Goal: Task Accomplishment & Management: Complete application form

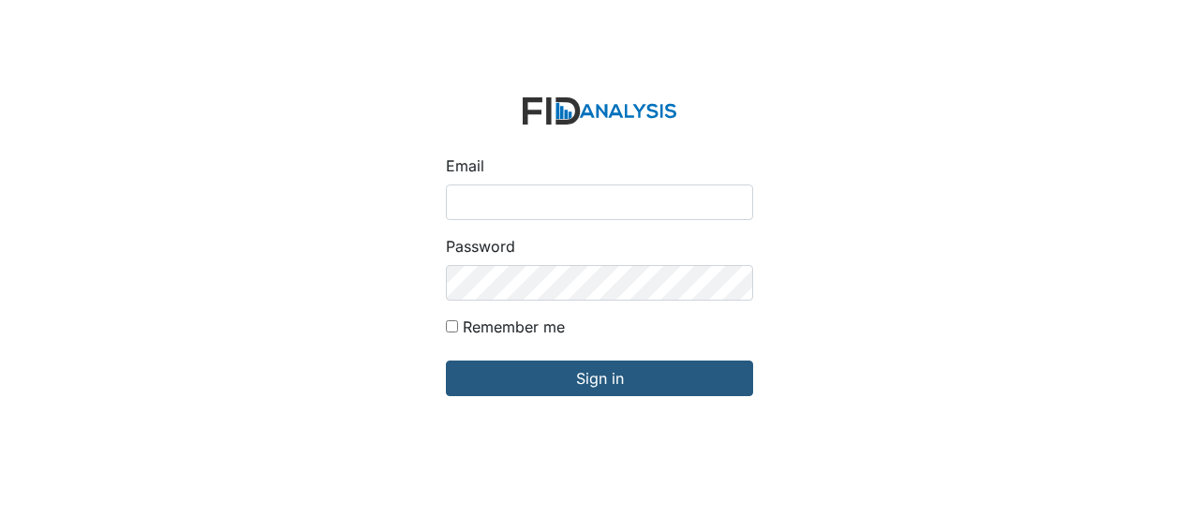
click at [461, 204] on input "Email" at bounding box center [599, 203] width 307 height 36
type input "[EMAIL_ADDRESS][DOMAIN_NAME]"
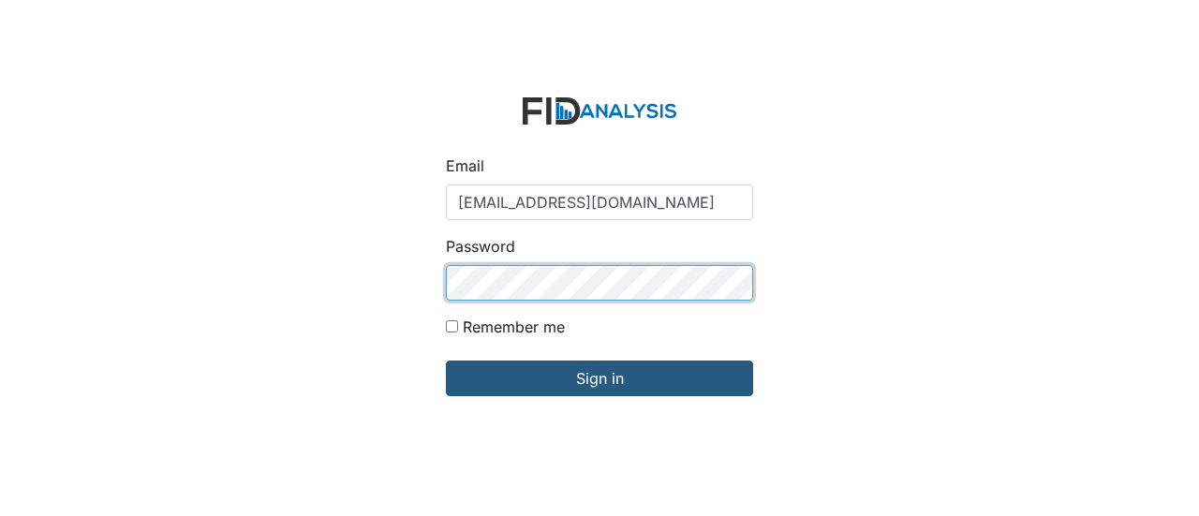
click at [446, 361] on input "Sign in" at bounding box center [599, 379] width 307 height 36
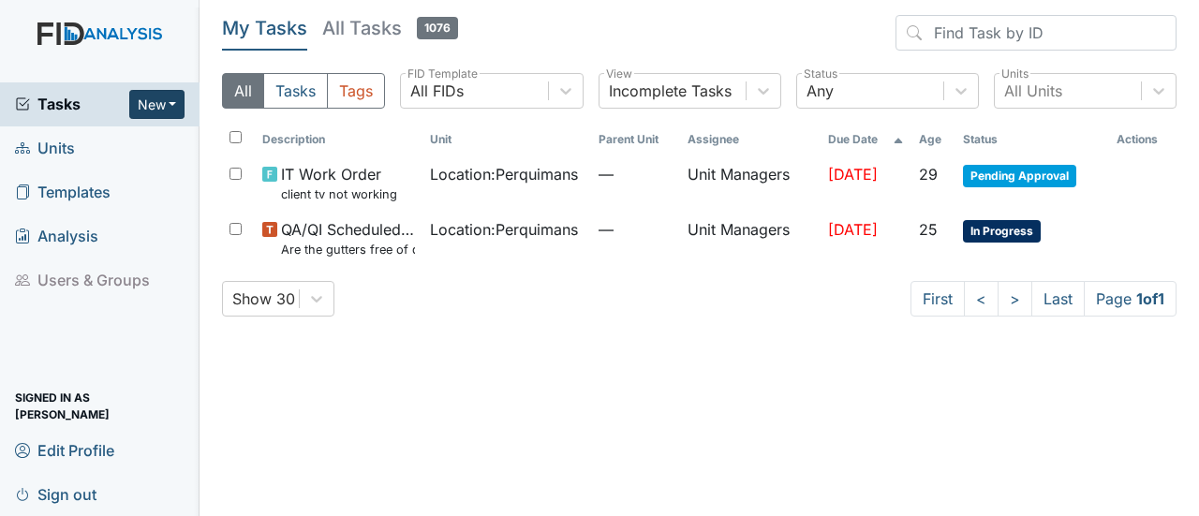
click at [167, 106] on button "New" at bounding box center [157, 104] width 56 height 29
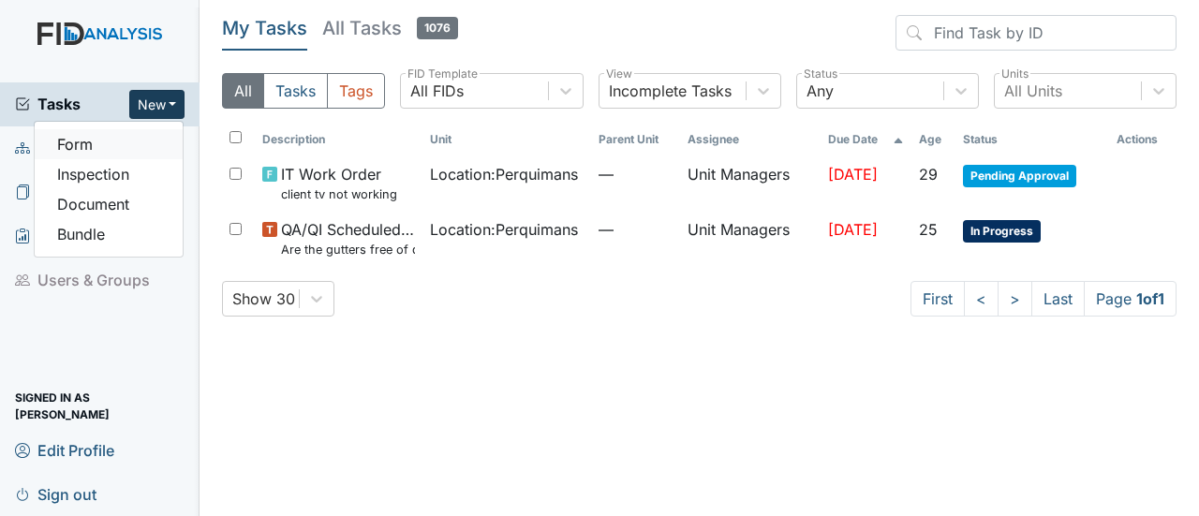
click at [94, 143] on link "Form" at bounding box center [109, 144] width 148 height 30
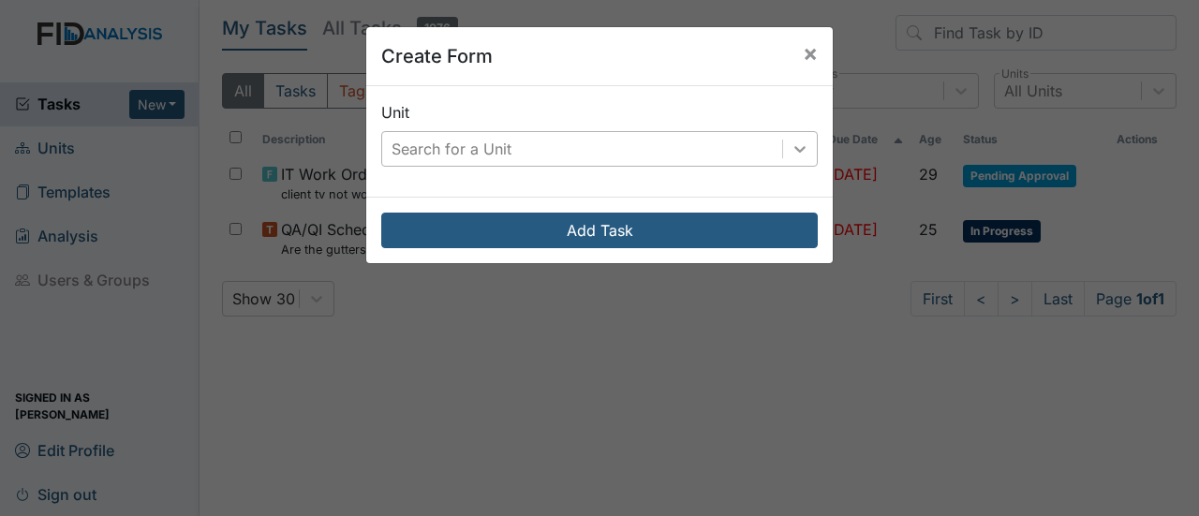
click at [798, 153] on icon at bounding box center [800, 149] width 19 height 19
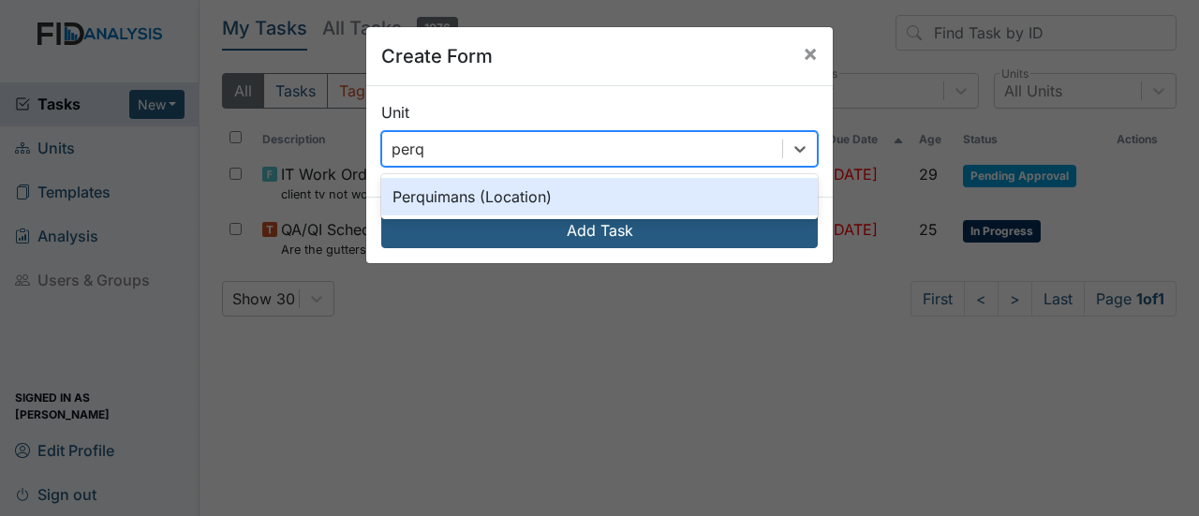
type input "perqu"
click at [553, 211] on div "Perquimans (Location)" at bounding box center [599, 196] width 437 height 37
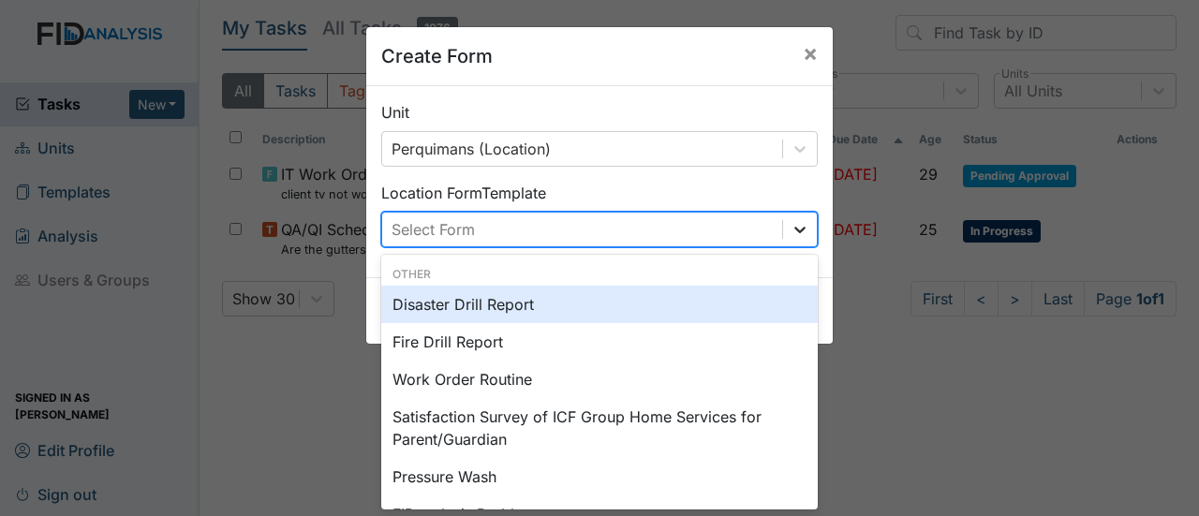
click at [806, 237] on div at bounding box center [800, 230] width 34 height 34
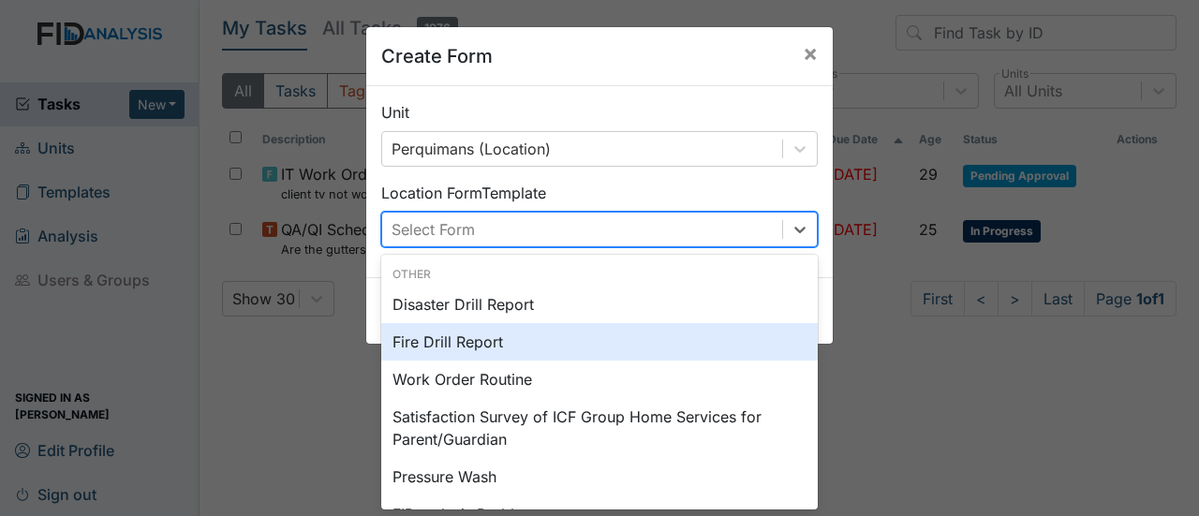
click at [593, 340] on div "Fire Drill Report" at bounding box center [599, 341] width 437 height 37
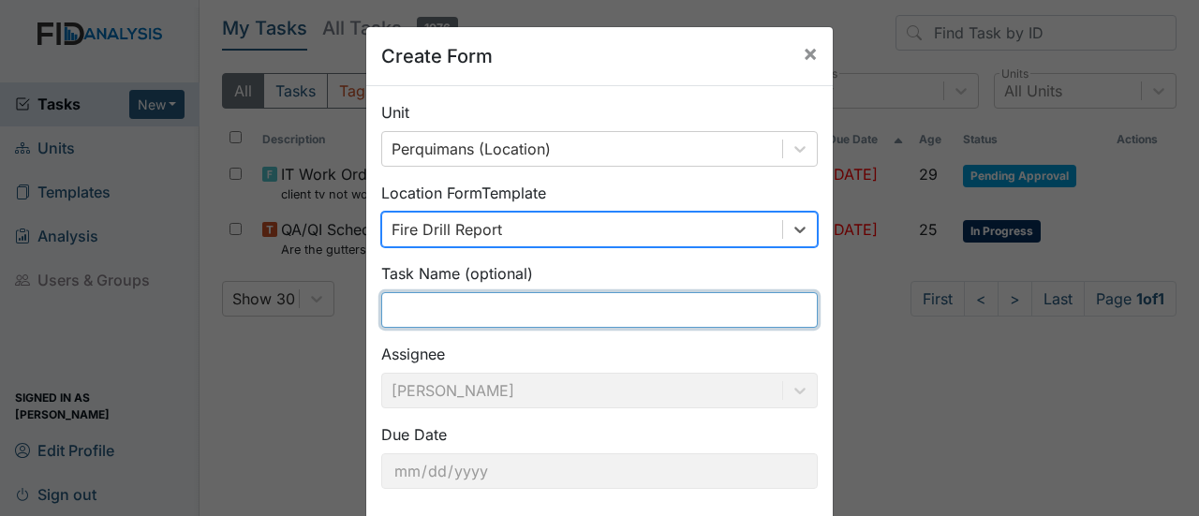
click at [444, 309] on input "text" at bounding box center [599, 310] width 437 height 36
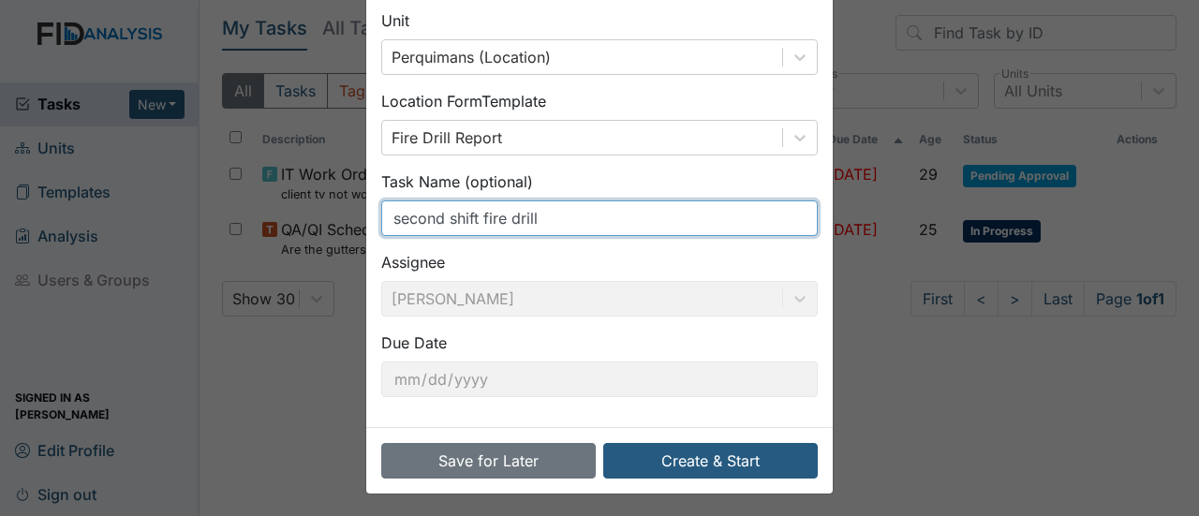
scroll to position [94, 0]
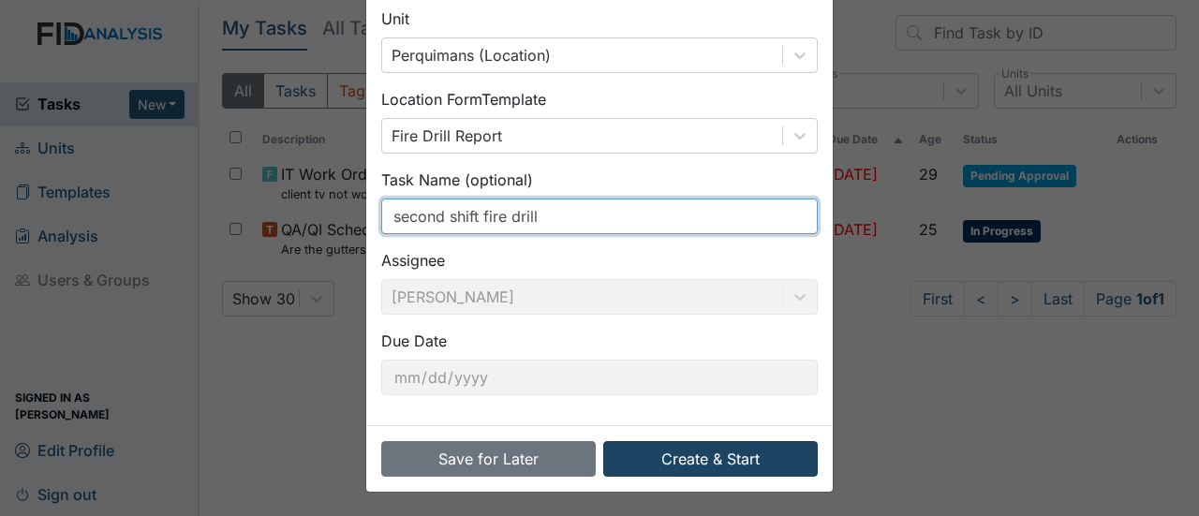
type input "second shift fire drill"
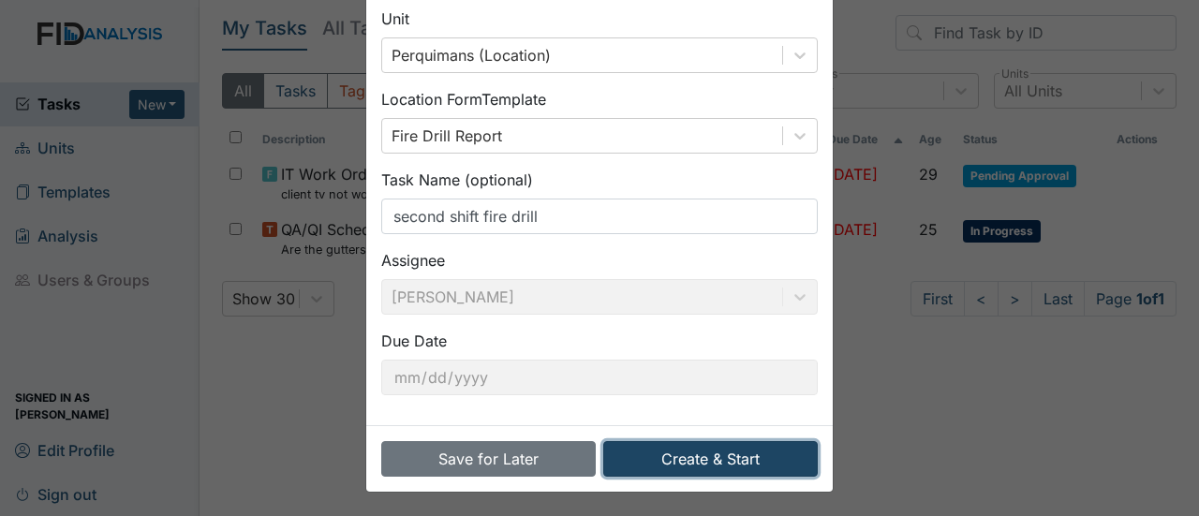
click at [740, 454] on button "Create & Start" at bounding box center [710, 459] width 215 height 36
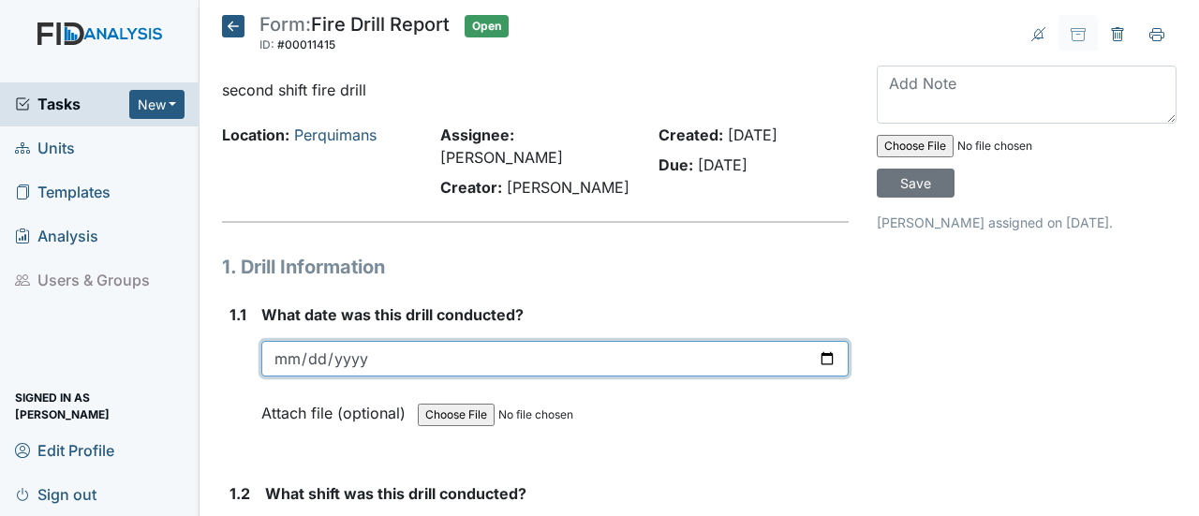
click at [817, 341] on input "date" at bounding box center [554, 359] width 587 height 36
type input "2025-08-18"
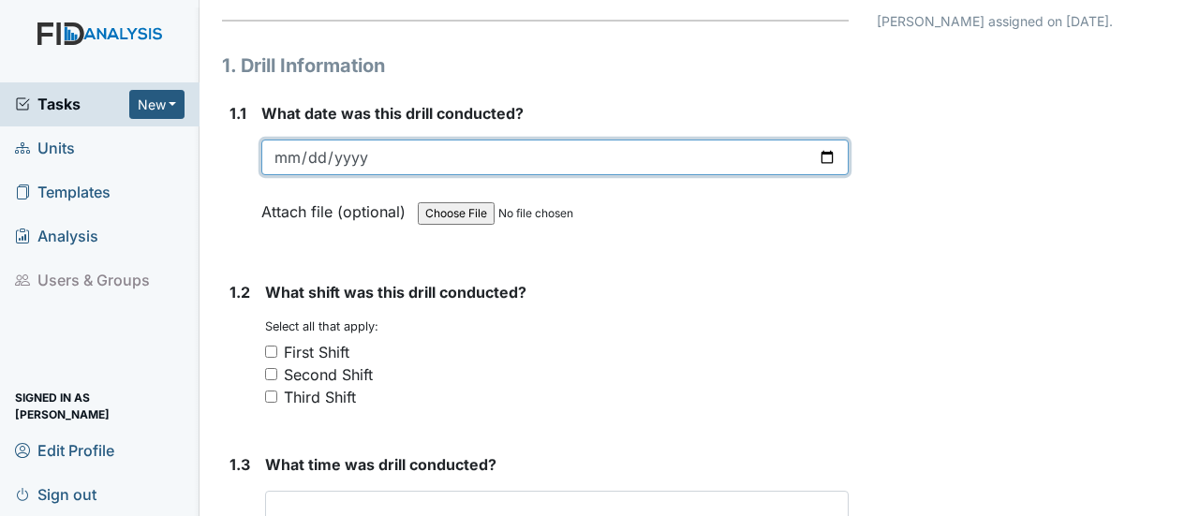
scroll to position [281, 0]
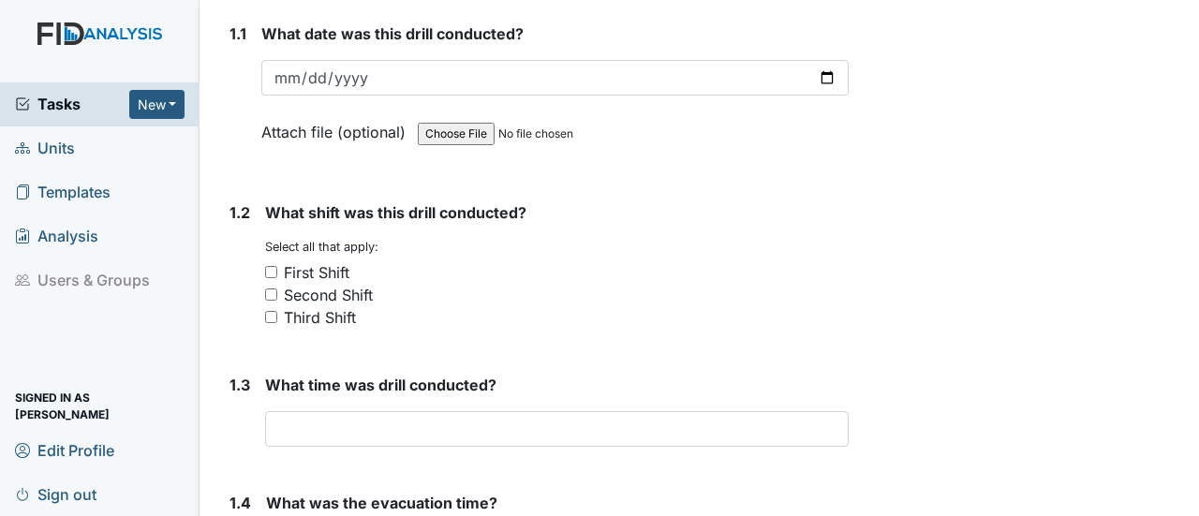
click at [275, 289] on input "Second Shift" at bounding box center [271, 295] width 12 height 12
checkbox input "true"
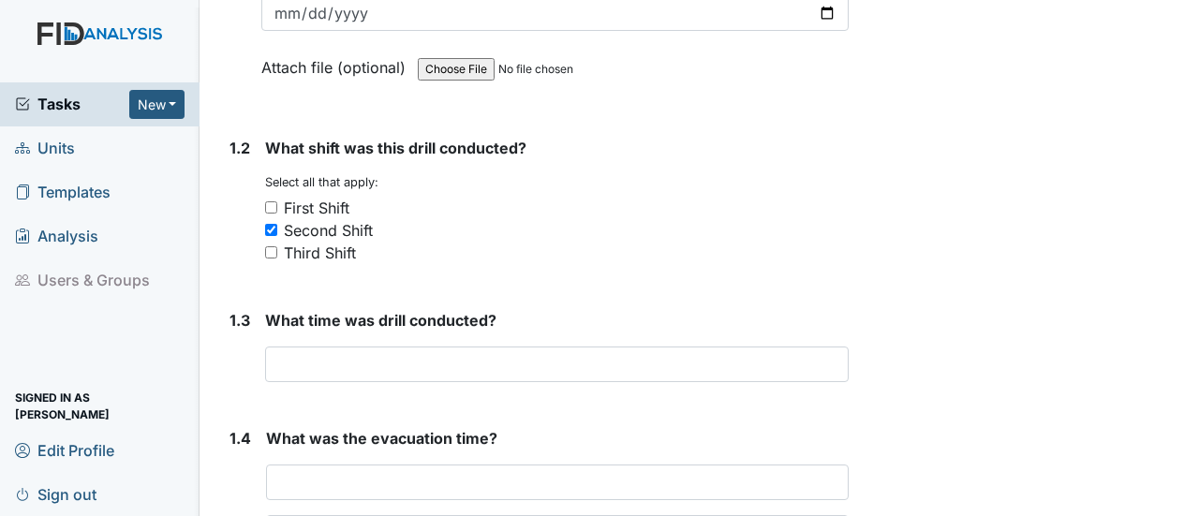
scroll to position [468, 0]
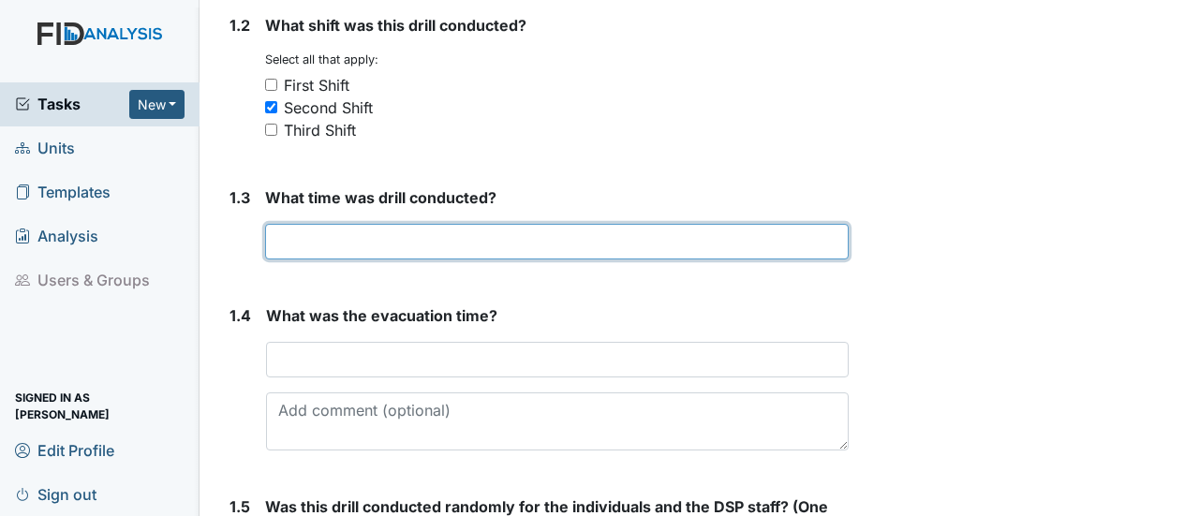
click at [311, 224] on input "text" at bounding box center [557, 242] width 584 height 36
type input "7pm"
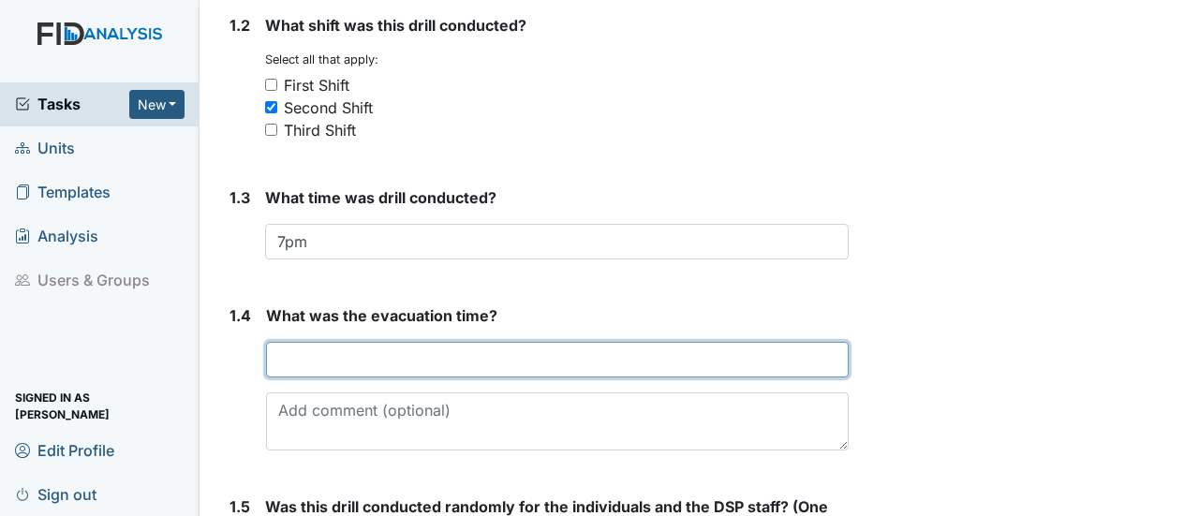
click at [300, 344] on input "text" at bounding box center [557, 360] width 583 height 36
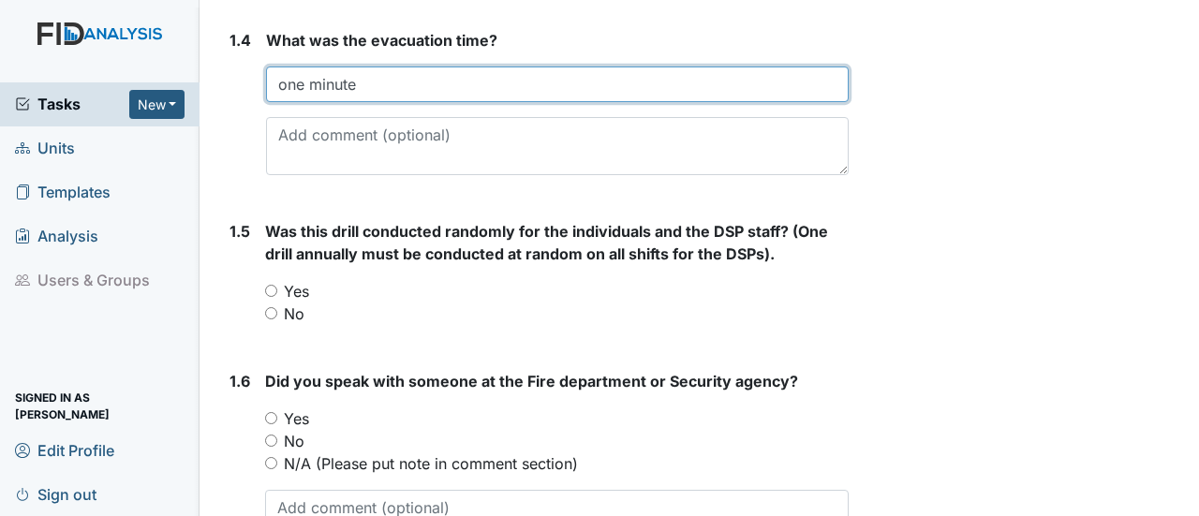
scroll to position [749, 0]
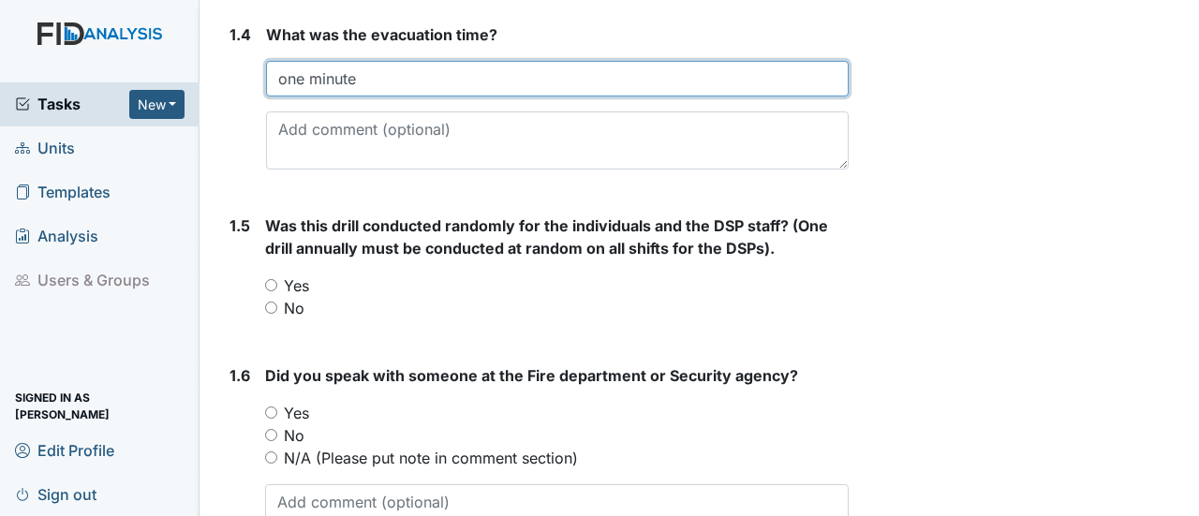
type input "one minute"
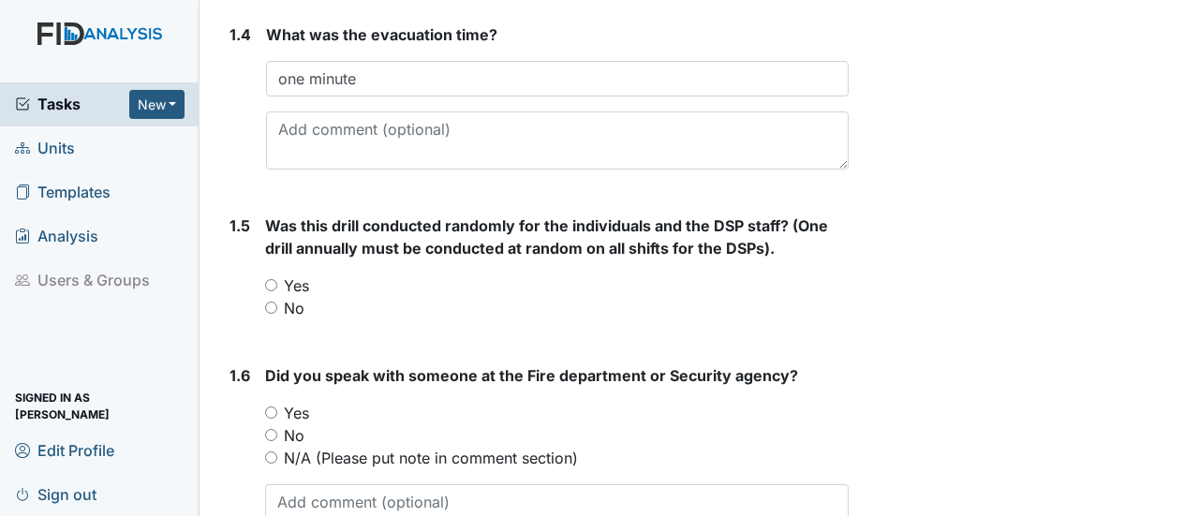
click at [272, 302] on input "No" at bounding box center [271, 308] width 12 height 12
radio input "true"
click at [267, 452] on input "N/A (Please put note in comment section)" at bounding box center [271, 458] width 12 height 12
radio input "true"
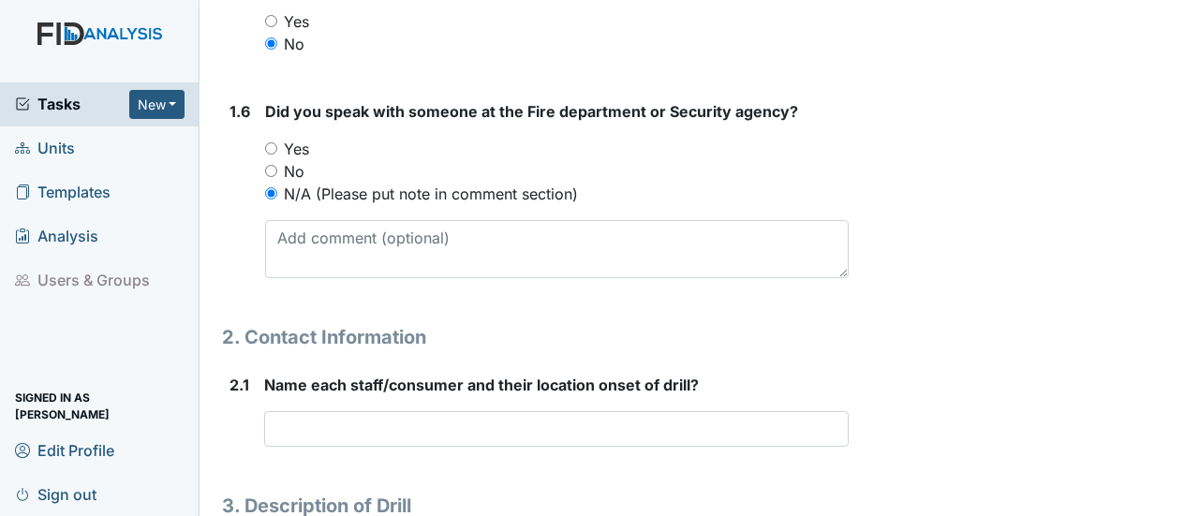
scroll to position [1124, 0]
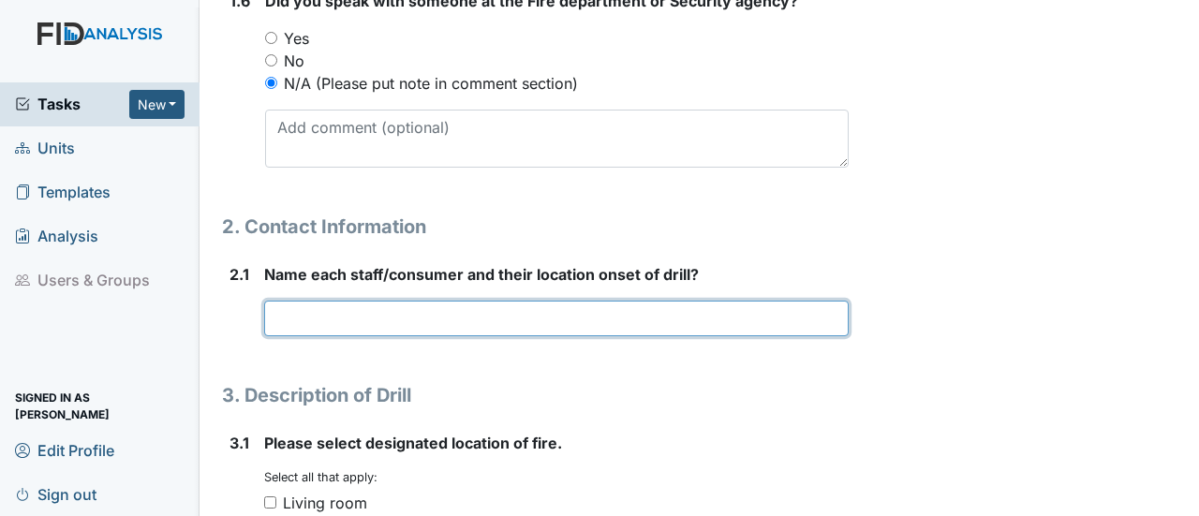
click at [335, 301] on input "text" at bounding box center [556, 319] width 585 height 36
click at [289, 301] on input "text" at bounding box center [556, 319] width 585 height 36
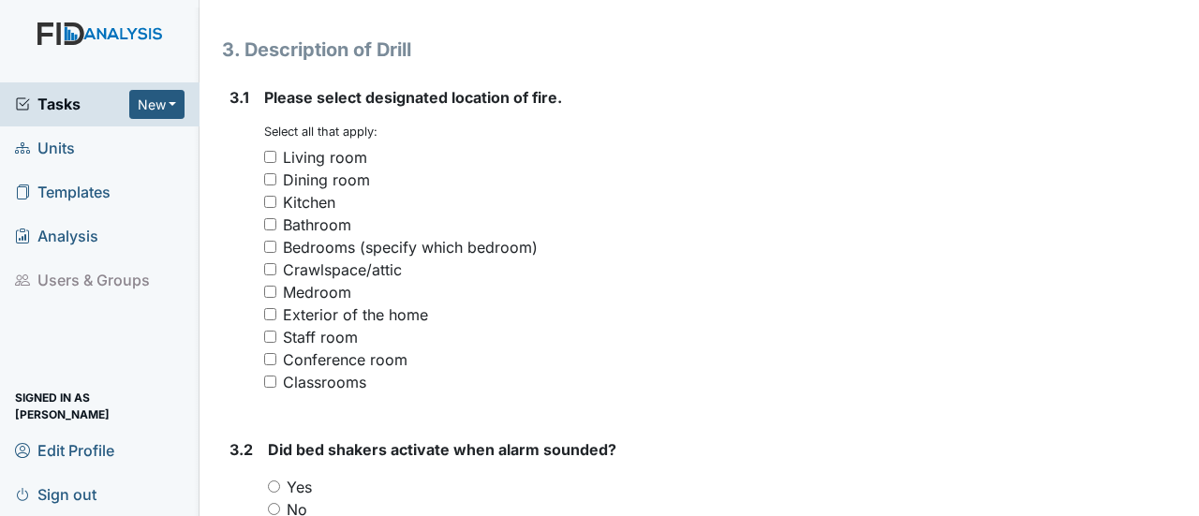
scroll to position [1499, 0]
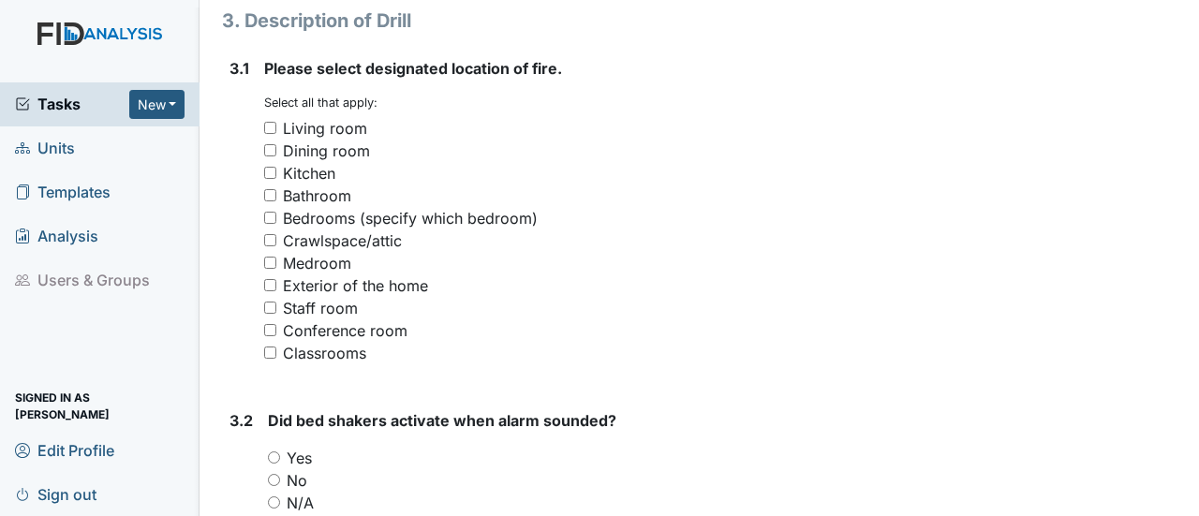
type input "Everyone was at the kitchen table."
click at [265, 144] on input "Dining room" at bounding box center [270, 150] width 12 height 12
checkbox input "true"
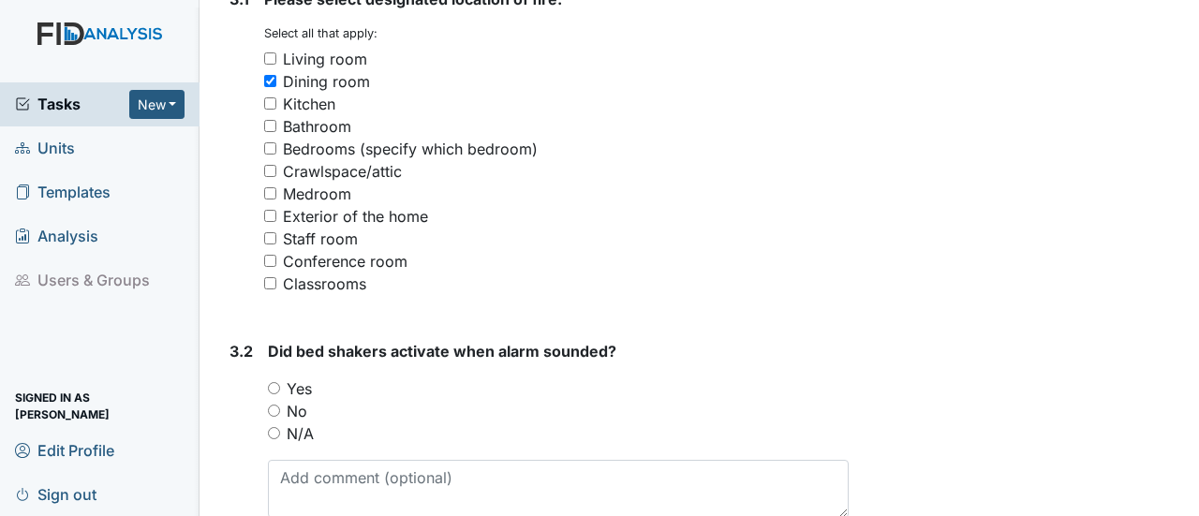
scroll to position [1780, 0]
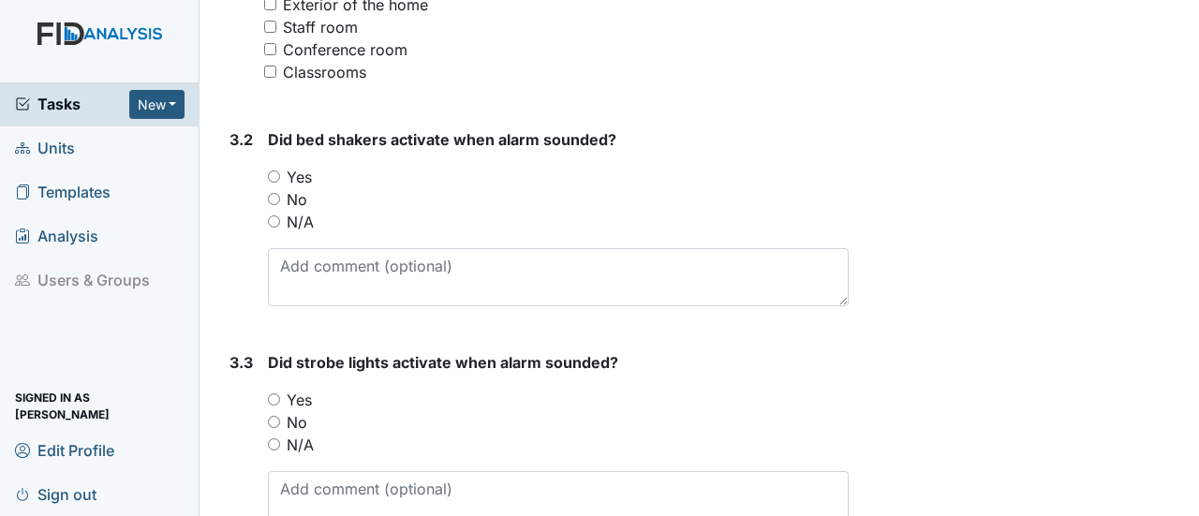
click at [266, 195] on div "3.2 Did bed shakers activate when alarm sounded? You must select one of the bel…" at bounding box center [535, 224] width 627 height 193
click at [274, 215] on input "N/A" at bounding box center [274, 221] width 12 height 12
radio input "true"
drag, startPoint x: 275, startPoint y: 378, endPoint x: 343, endPoint y: 407, distance: 73.8
click at [277, 393] on input "Yes" at bounding box center [274, 399] width 12 height 12
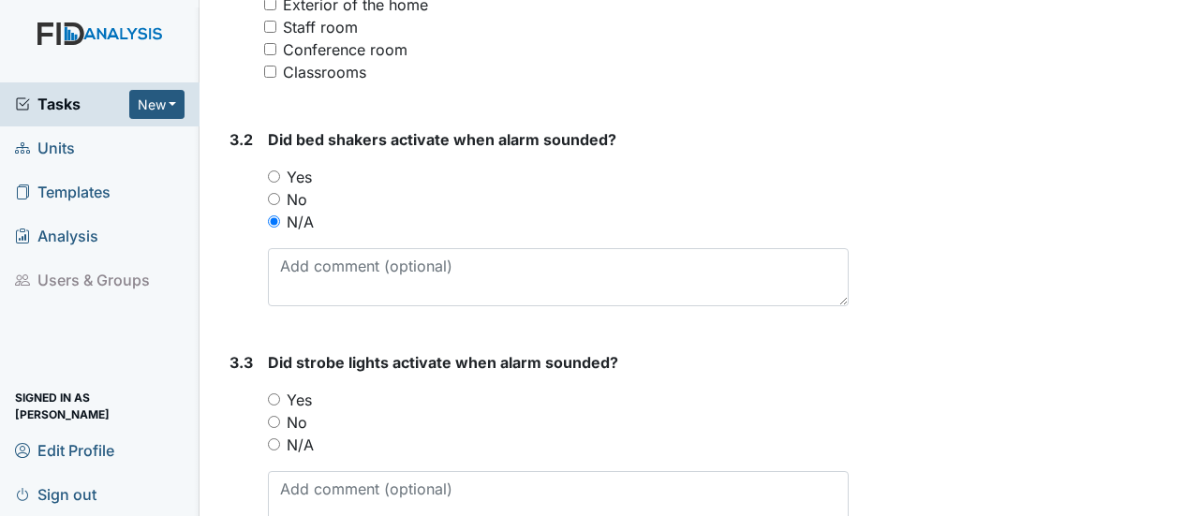
radio input "true"
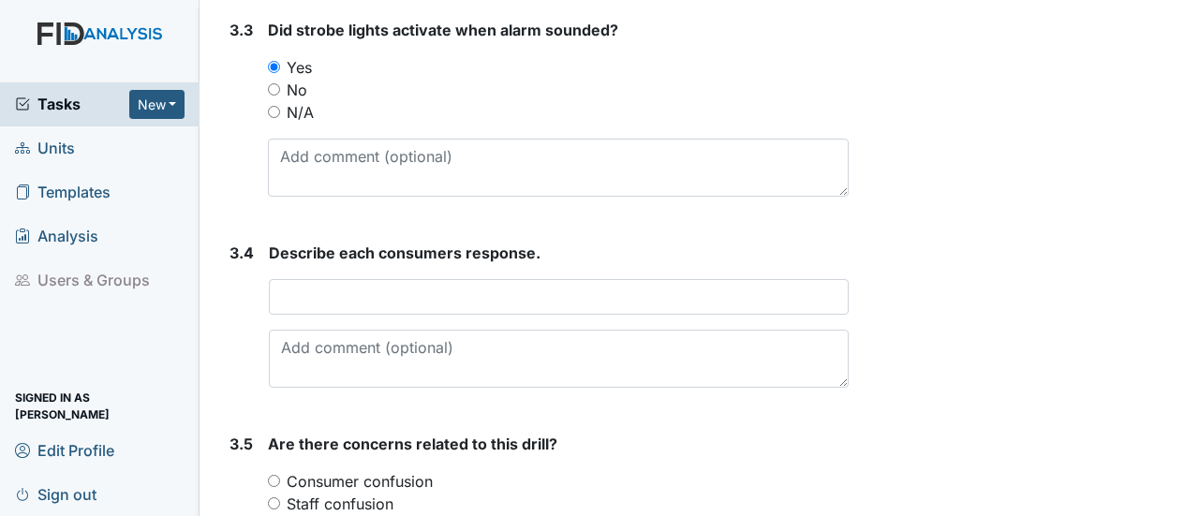
scroll to position [2154, 0]
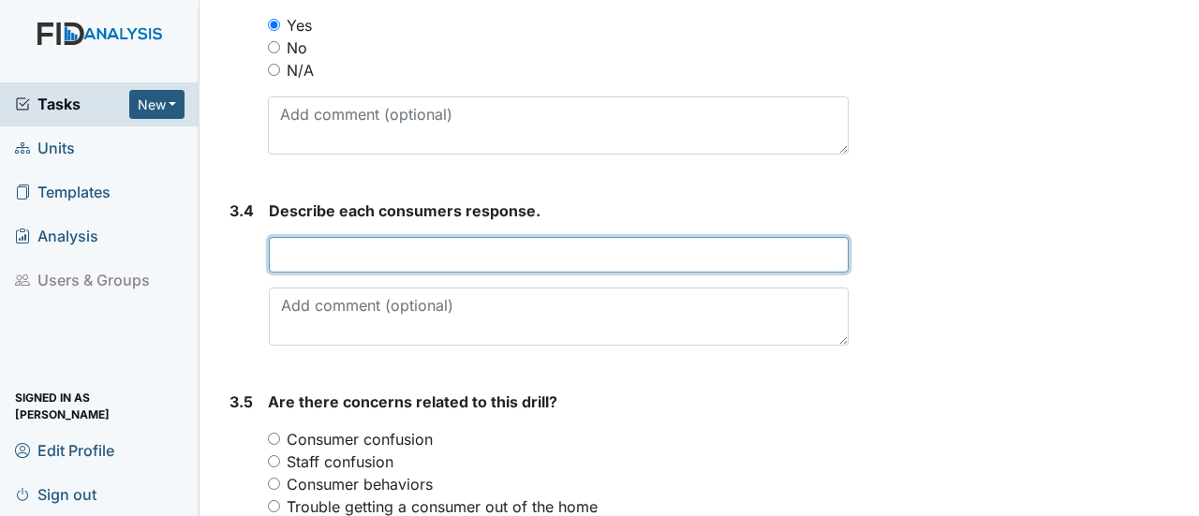
drag, startPoint x: 347, startPoint y: 235, endPoint x: 304, endPoint y: 243, distance: 43.7
click at [304, 243] on input "text" at bounding box center [559, 255] width 580 height 36
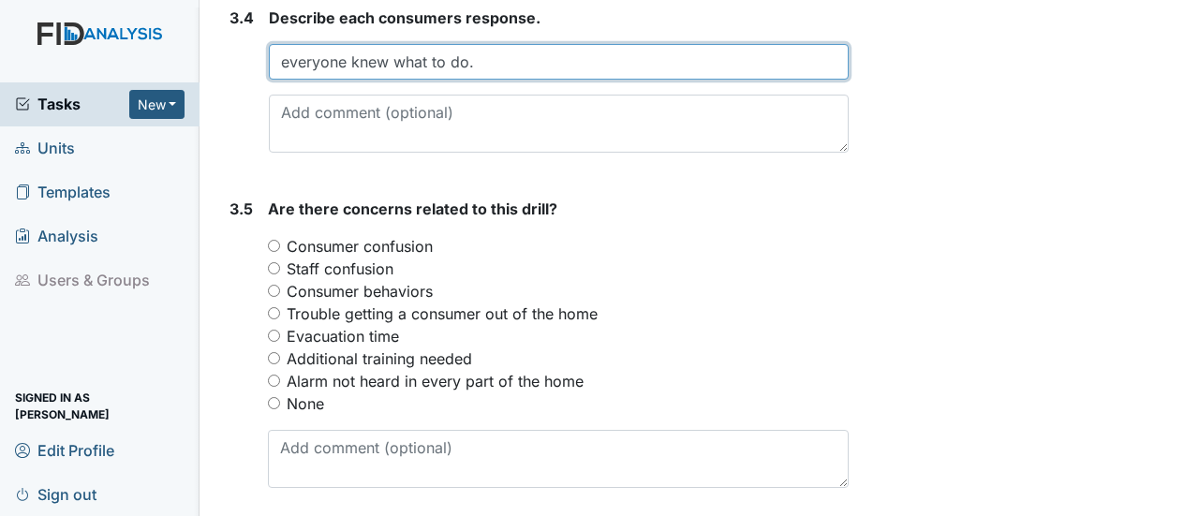
scroll to position [2436, 0]
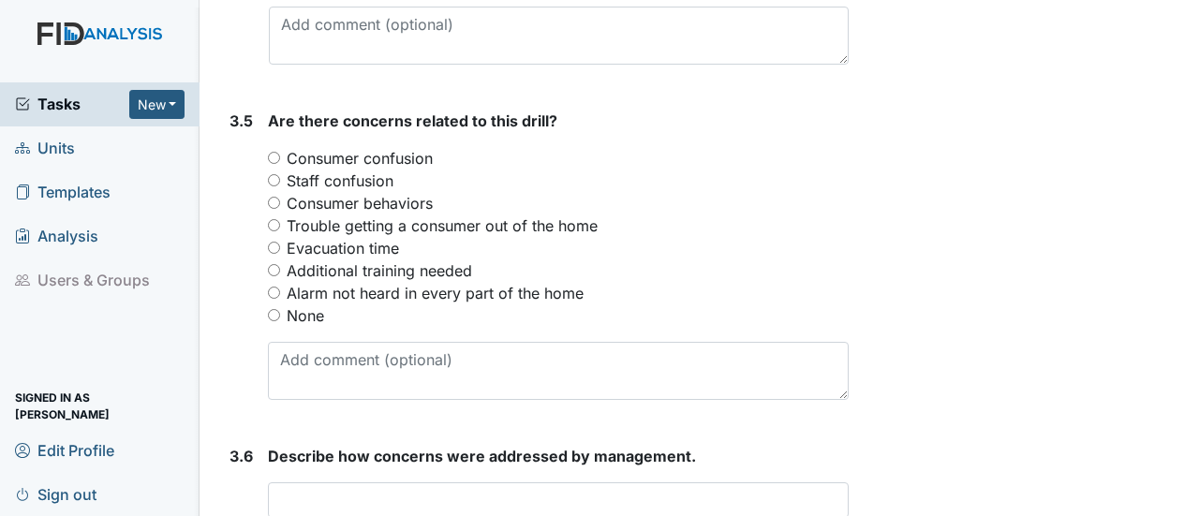
type input "everyone knew what to do."
click at [275, 309] on input "None" at bounding box center [274, 315] width 12 height 12
radio input "true"
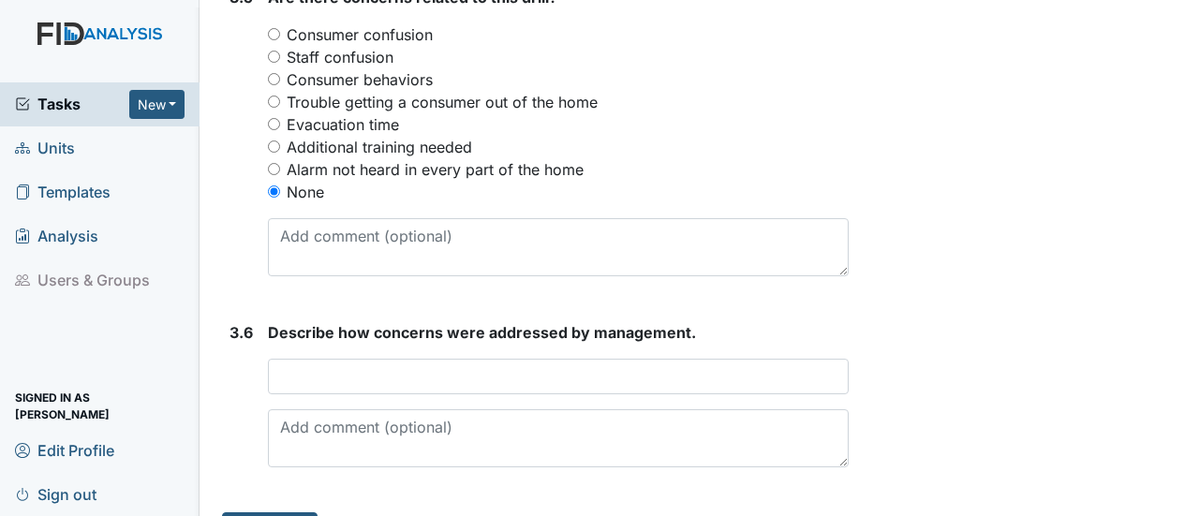
scroll to position [2577, 0]
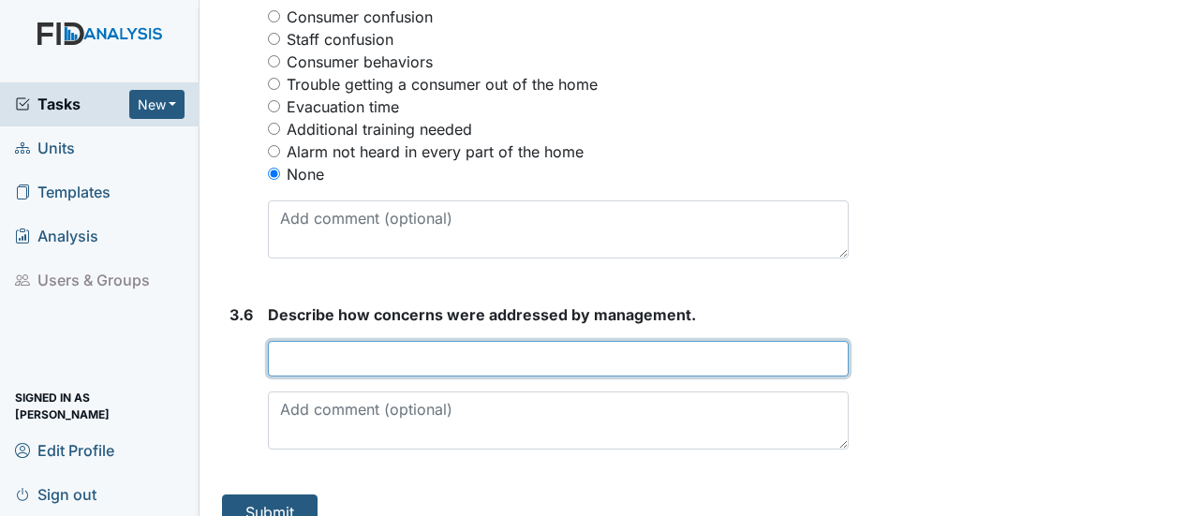
click at [345, 341] on input "text" at bounding box center [558, 359] width 581 height 36
type input "NA"
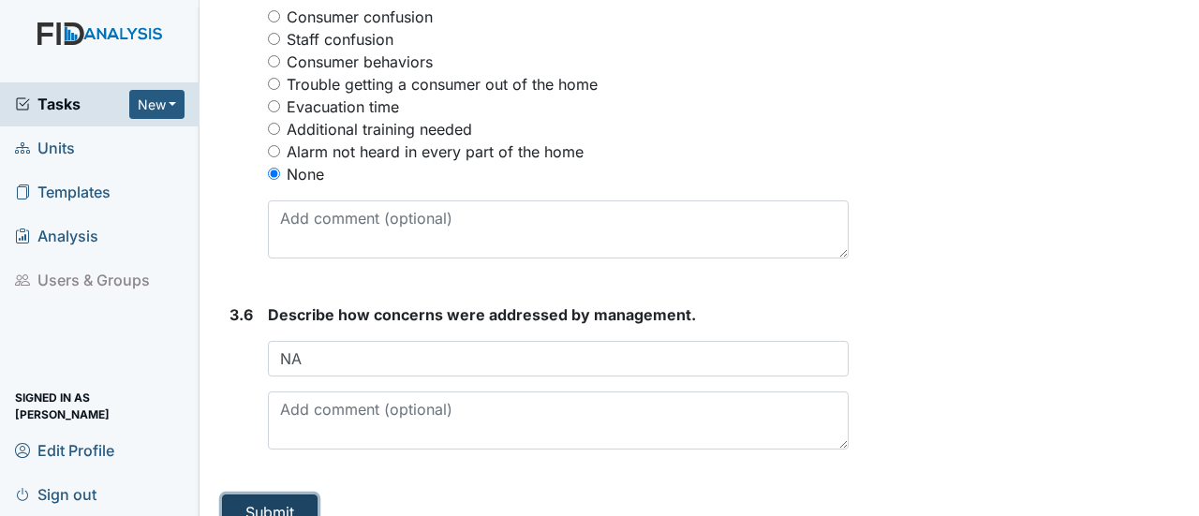
click at [276, 495] on button "Submit" at bounding box center [270, 513] width 96 height 36
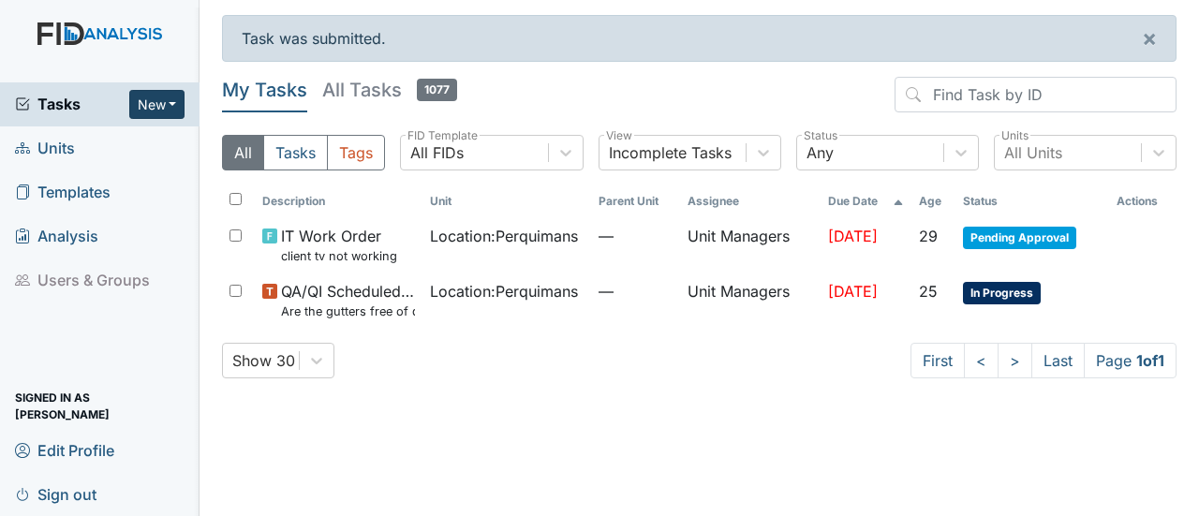
click at [170, 98] on button "New" at bounding box center [157, 104] width 56 height 29
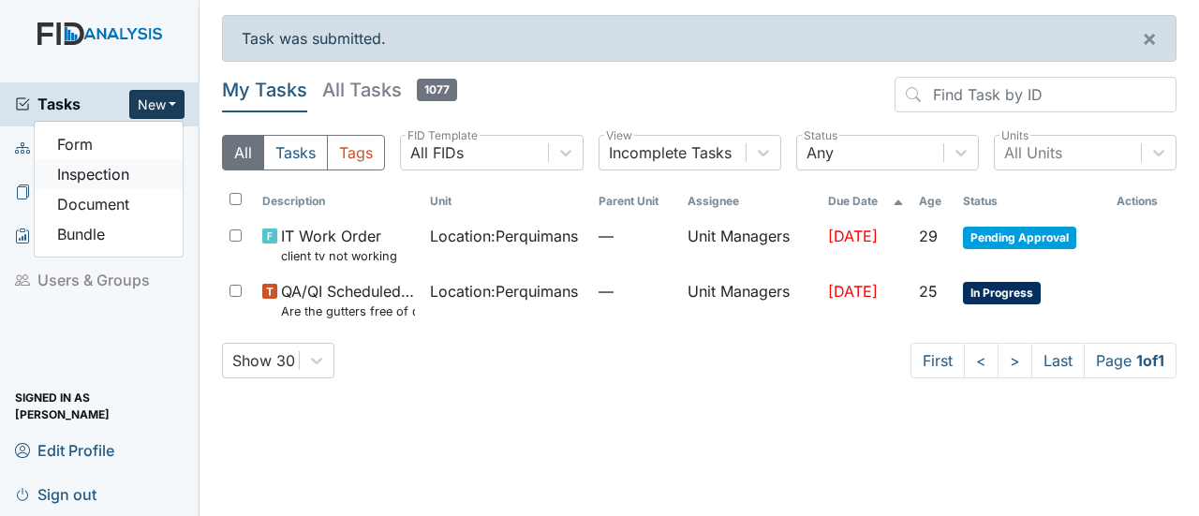
click at [68, 172] on link "Inspection" at bounding box center [109, 174] width 148 height 30
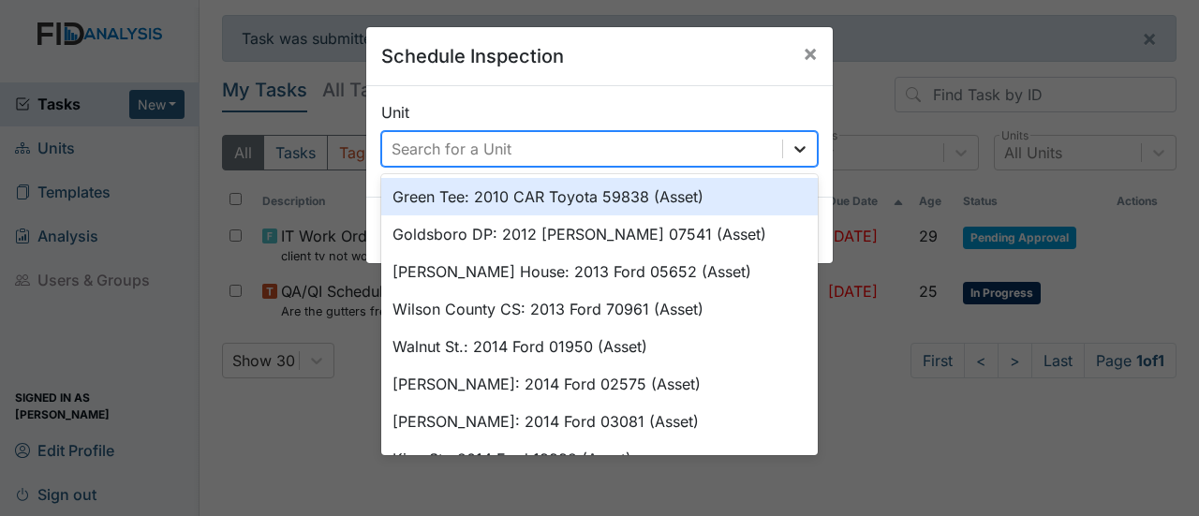
click at [783, 142] on div at bounding box center [800, 149] width 34 height 34
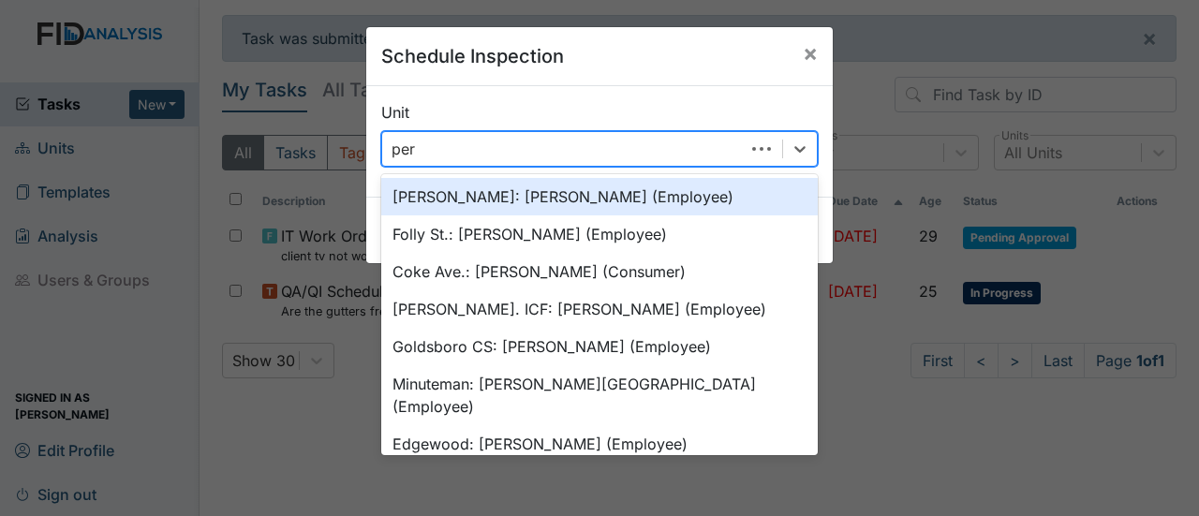
type input "perq"
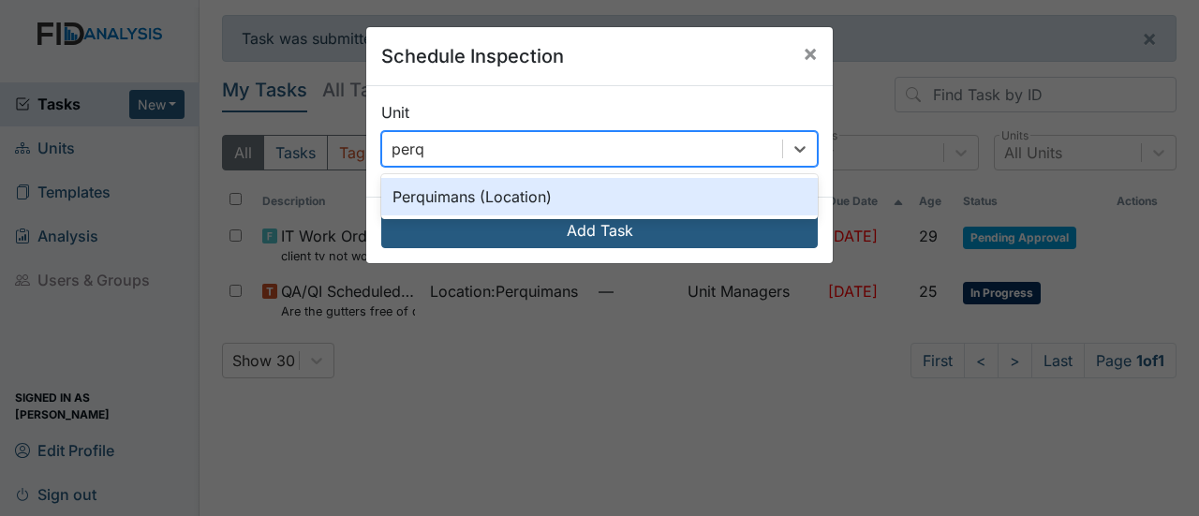
click at [628, 196] on div "Perquimans (Location)" at bounding box center [599, 196] width 437 height 37
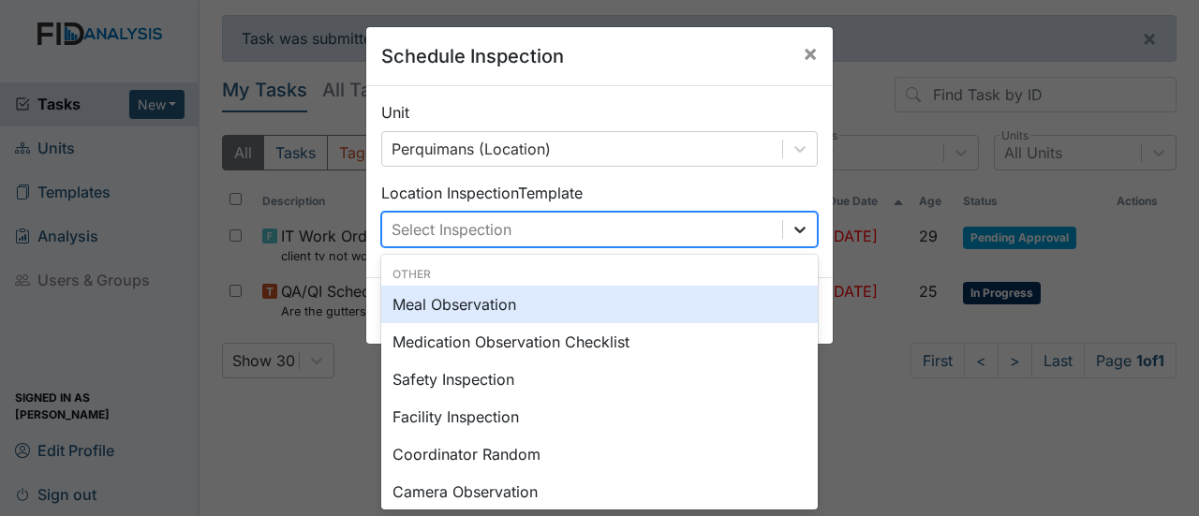
click at [800, 237] on icon at bounding box center [800, 229] width 19 height 19
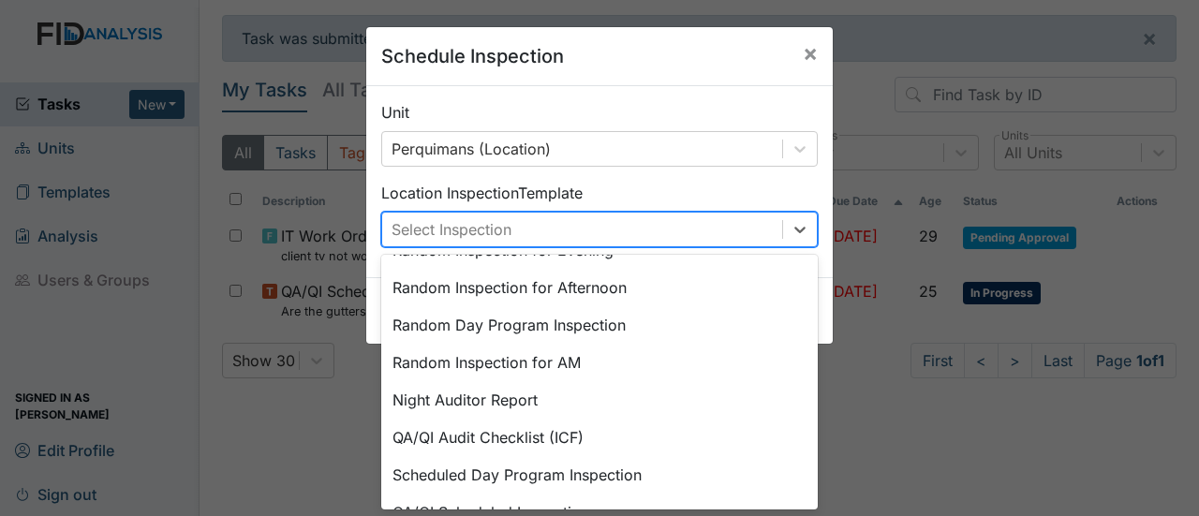
scroll to position [349, 0]
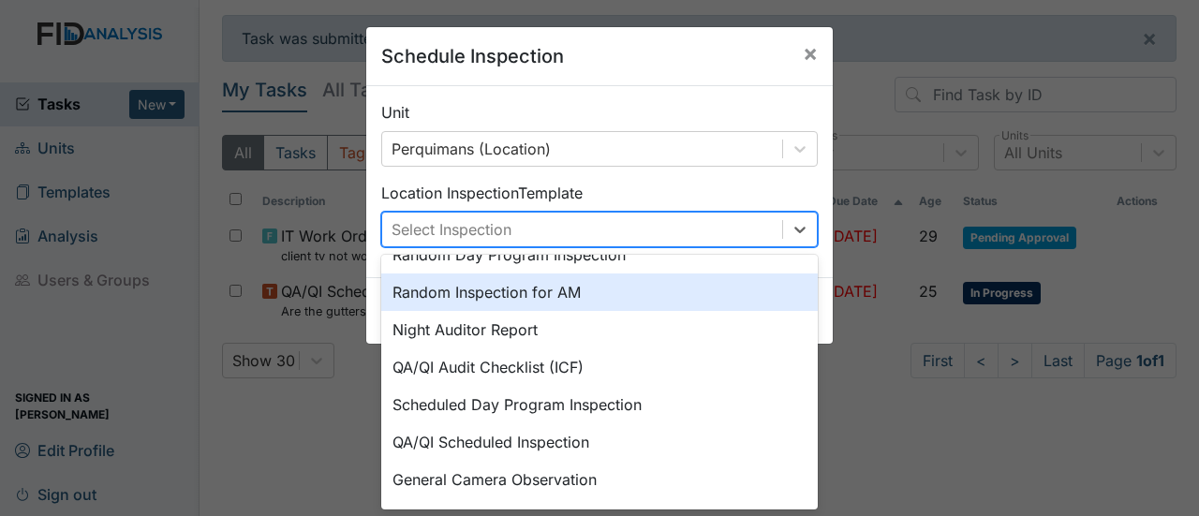
click at [584, 293] on div "Random Inspection for AM" at bounding box center [599, 292] width 437 height 37
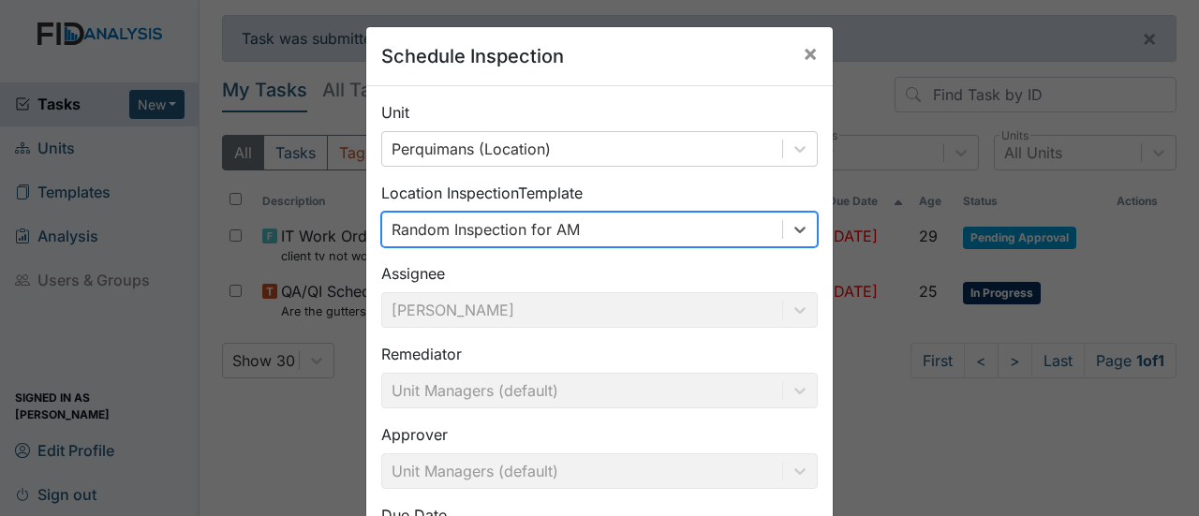
scroll to position [174, 0]
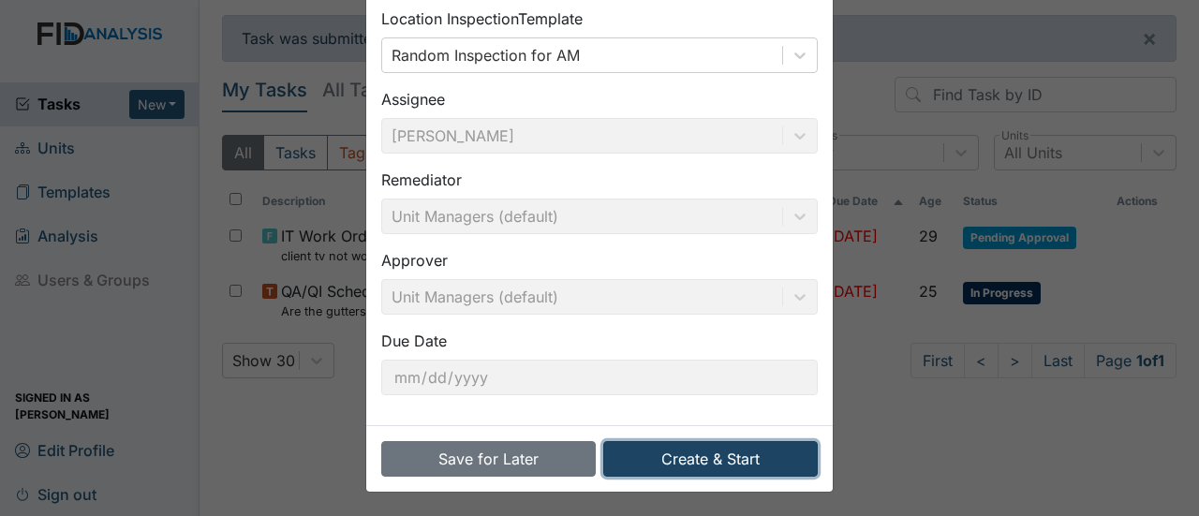
click at [674, 451] on button "Create & Start" at bounding box center [710, 459] width 215 height 36
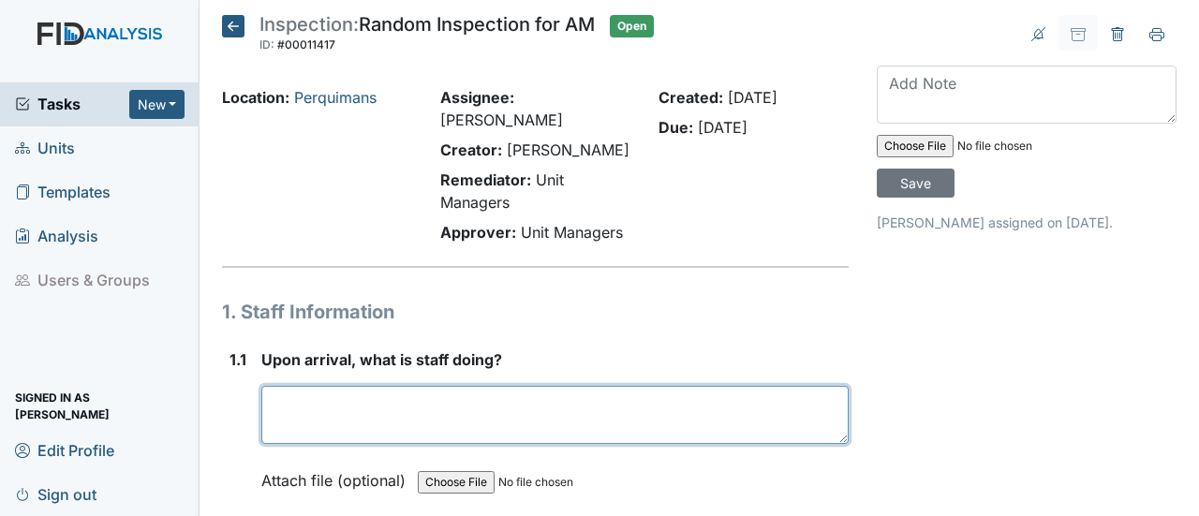
click at [308, 393] on textarea at bounding box center [554, 415] width 587 height 58
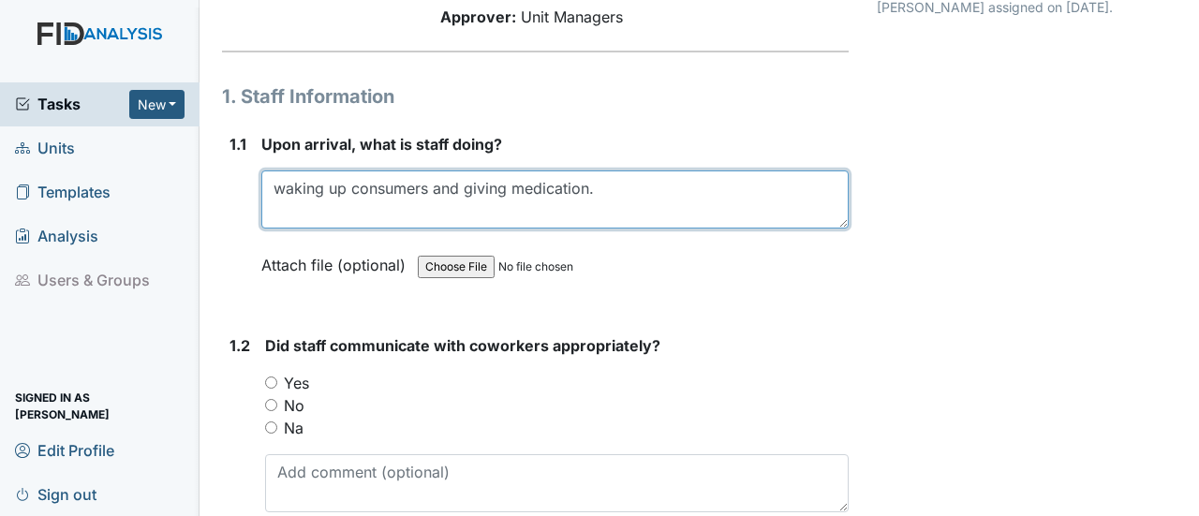
scroll to position [281, 0]
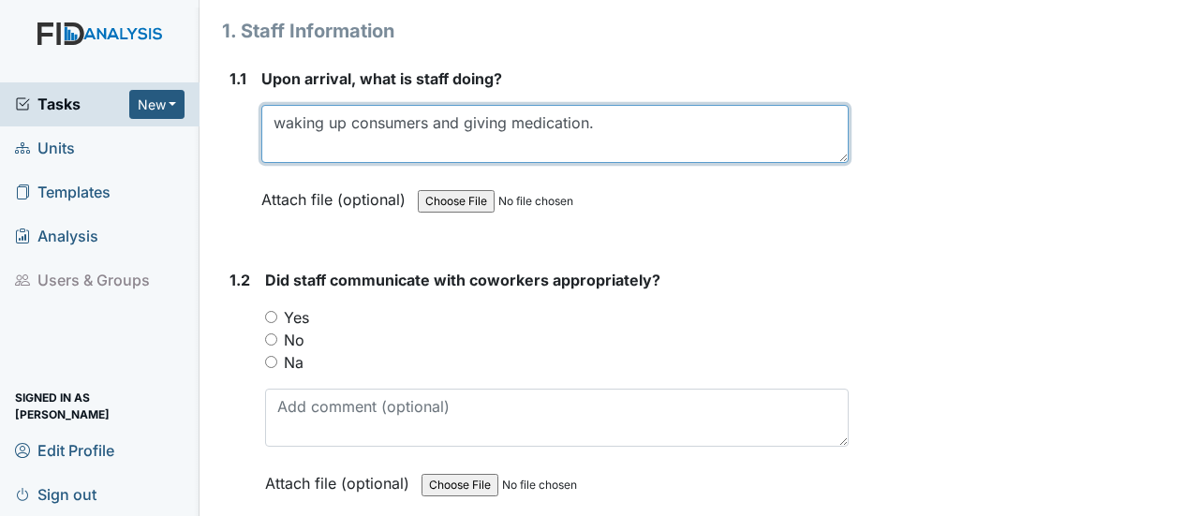
type textarea "waking up consumers and giving medication."
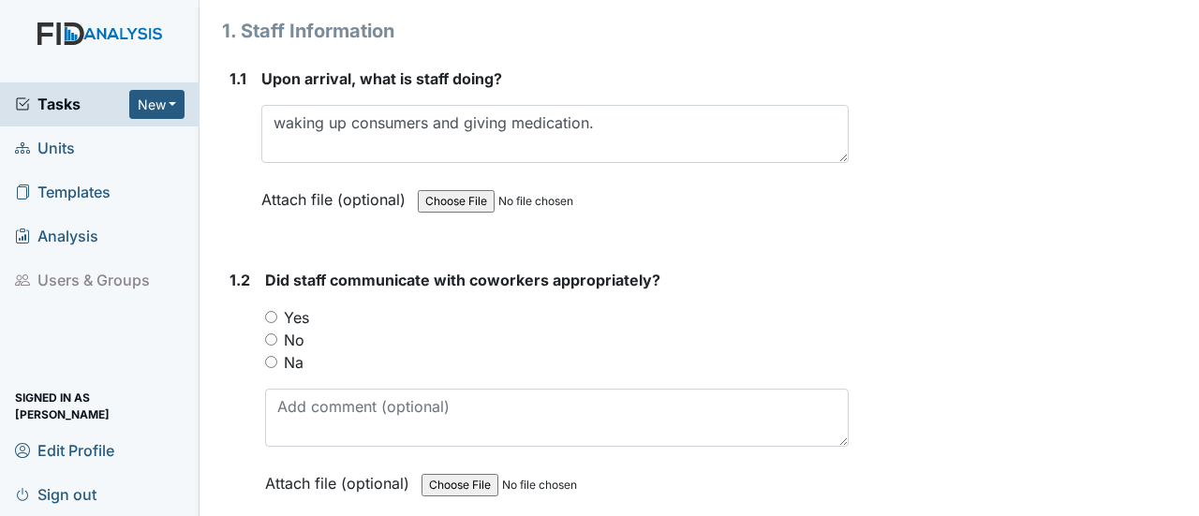
click at [270, 311] on input "Yes" at bounding box center [271, 317] width 12 height 12
radio input "true"
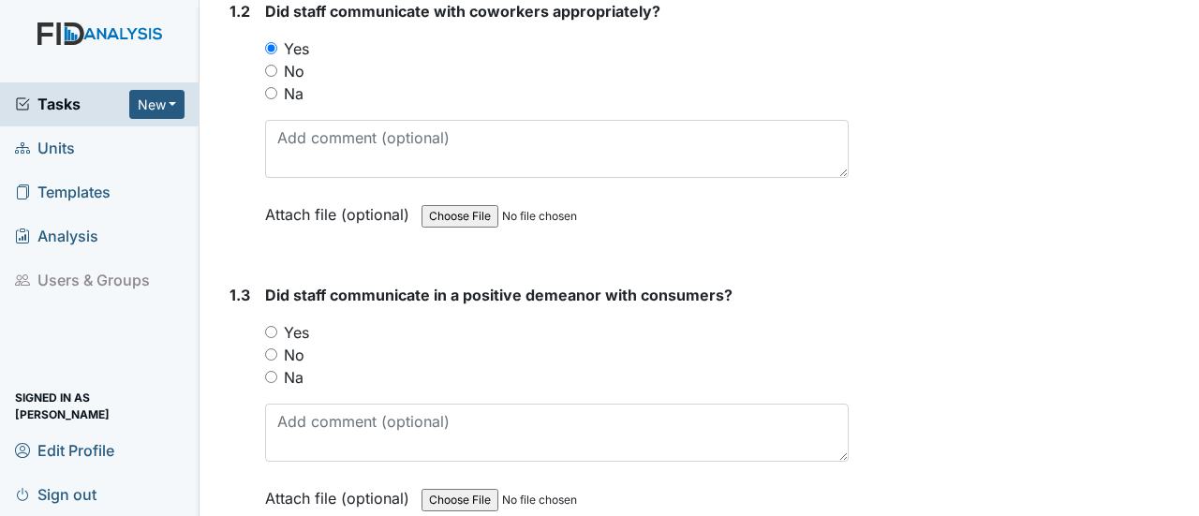
scroll to position [656, 0]
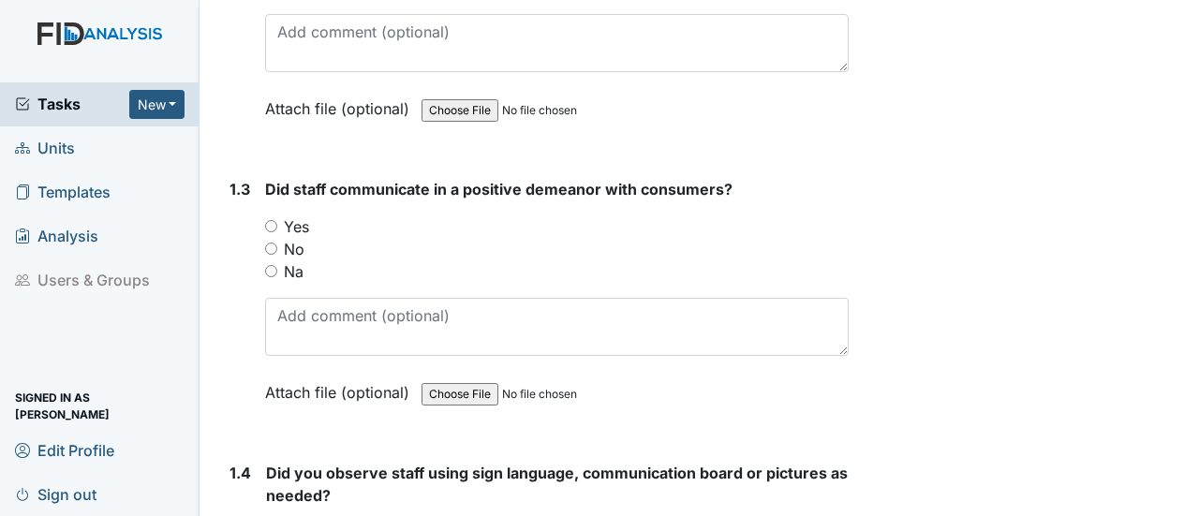
click at [268, 220] on input "Yes" at bounding box center [271, 226] width 12 height 12
radio input "true"
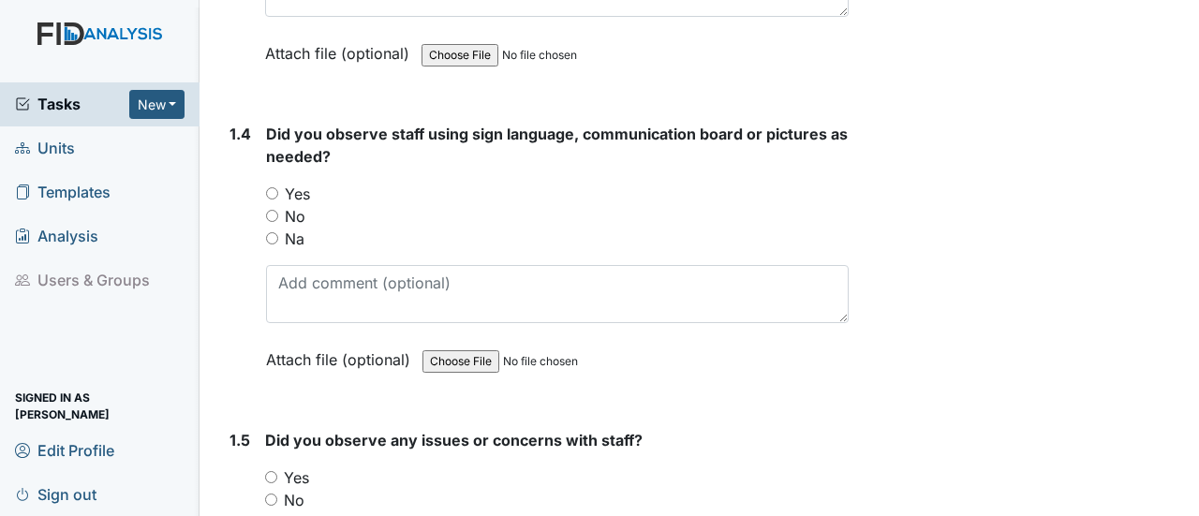
scroll to position [1030, 0]
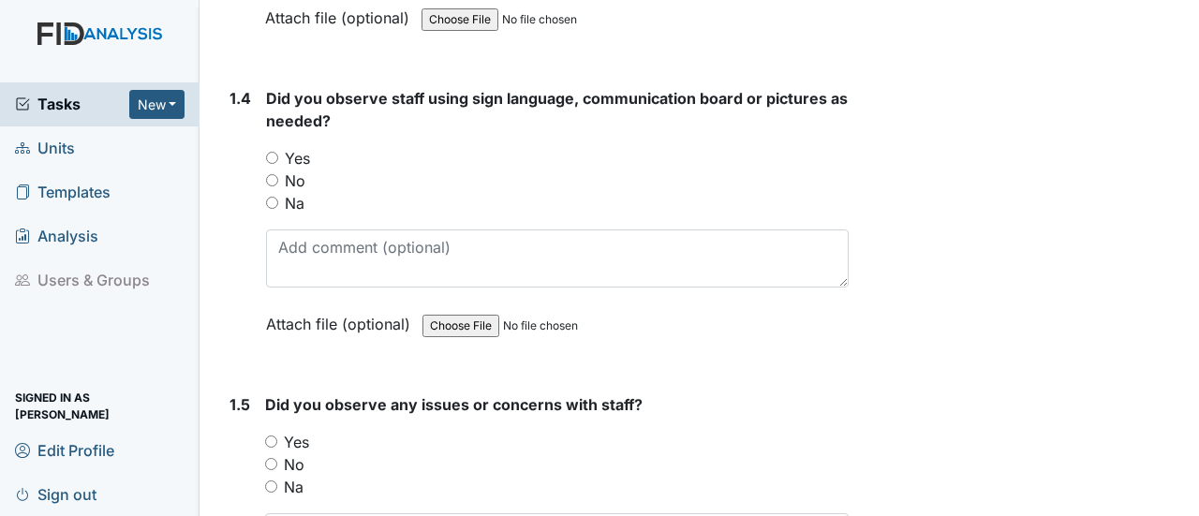
click at [269, 197] on input "Na" at bounding box center [272, 203] width 12 height 12
radio input "true"
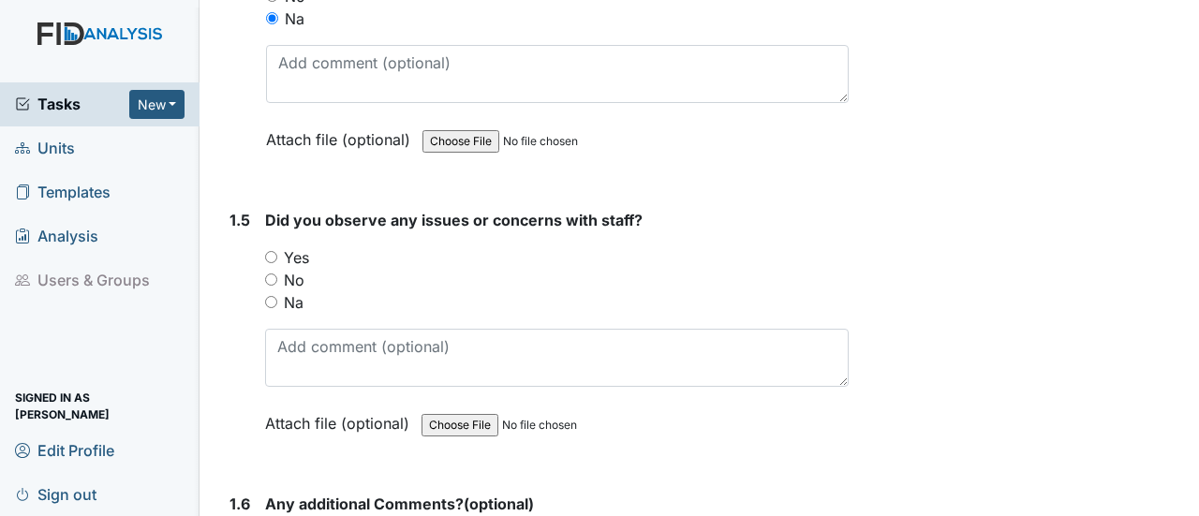
scroll to position [1311, 0]
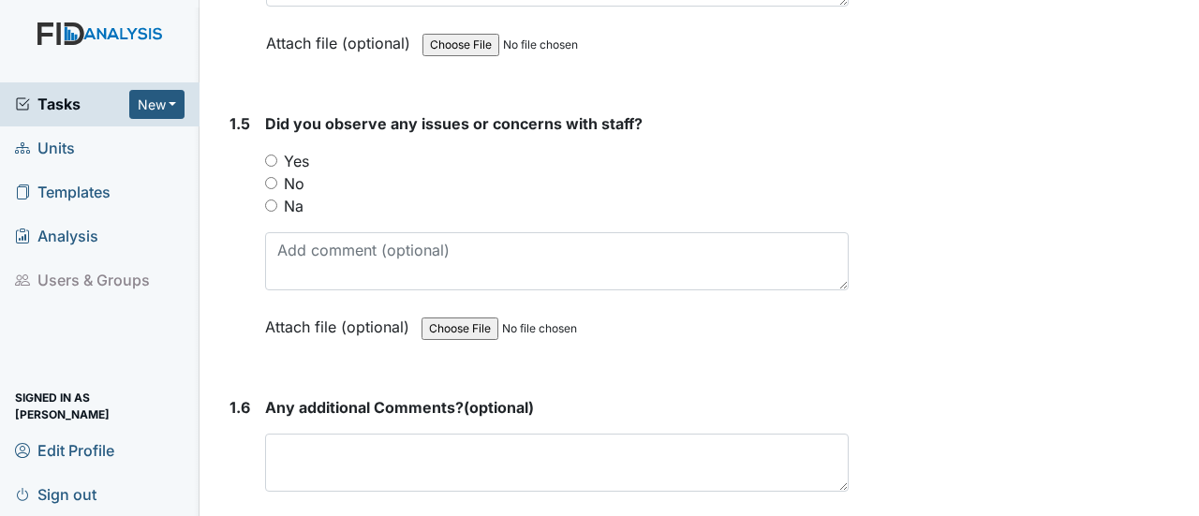
click at [272, 177] on input "No" at bounding box center [271, 183] width 12 height 12
radio input "true"
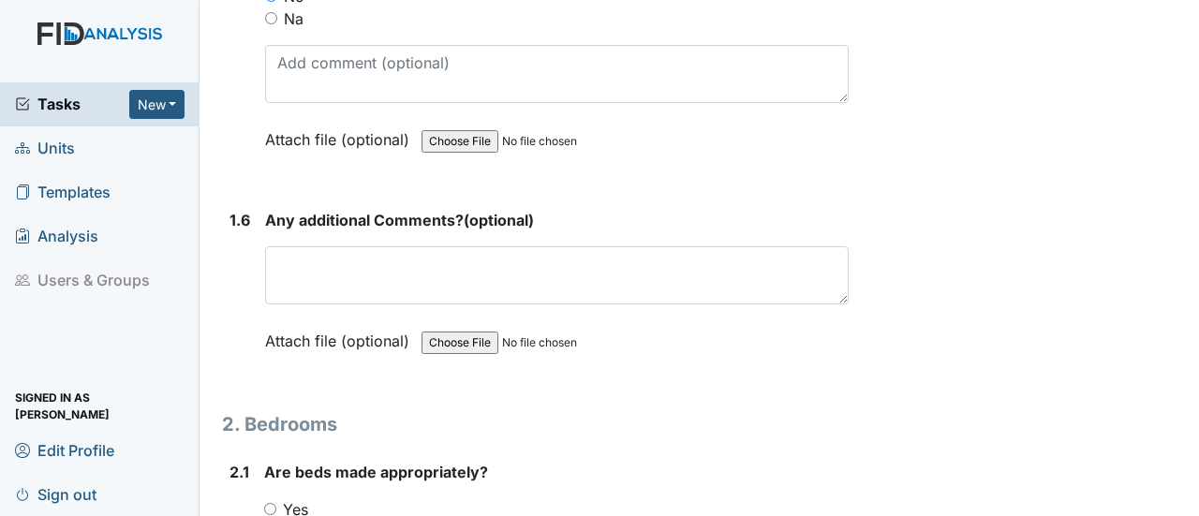
scroll to position [1592, 0]
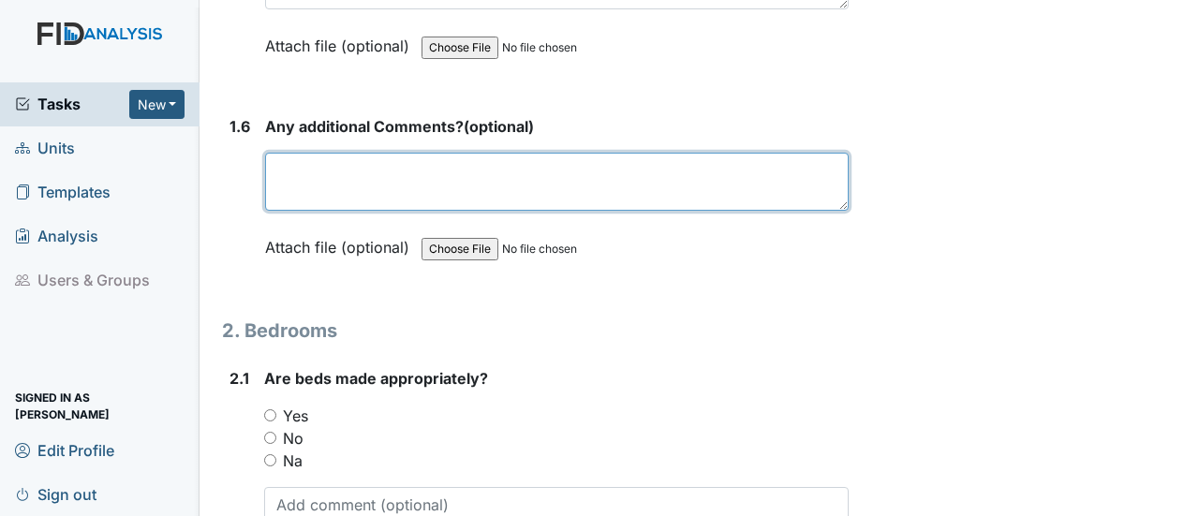
click at [333, 153] on textarea at bounding box center [557, 182] width 584 height 58
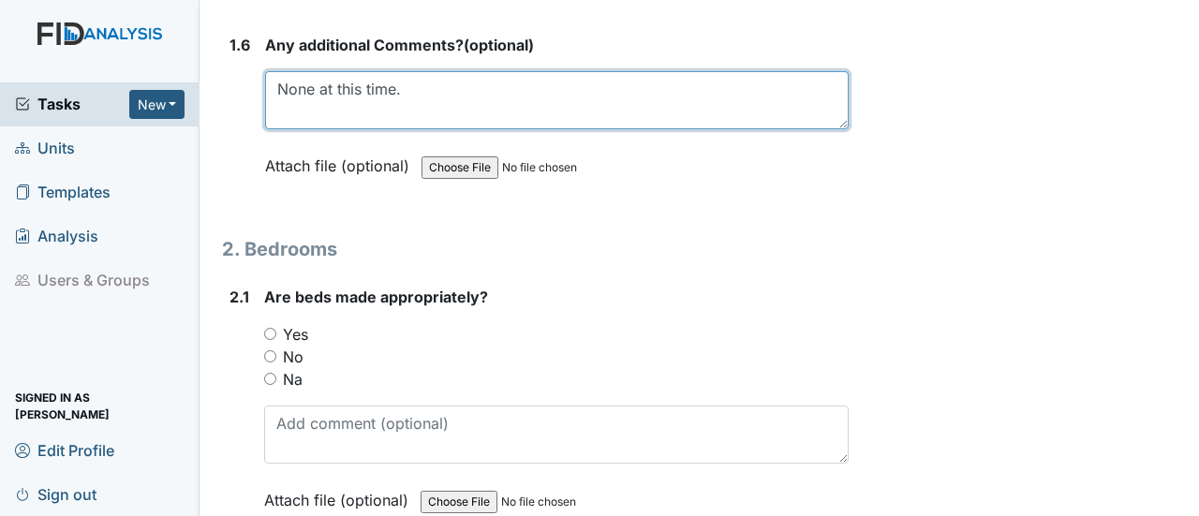
scroll to position [1873, 0]
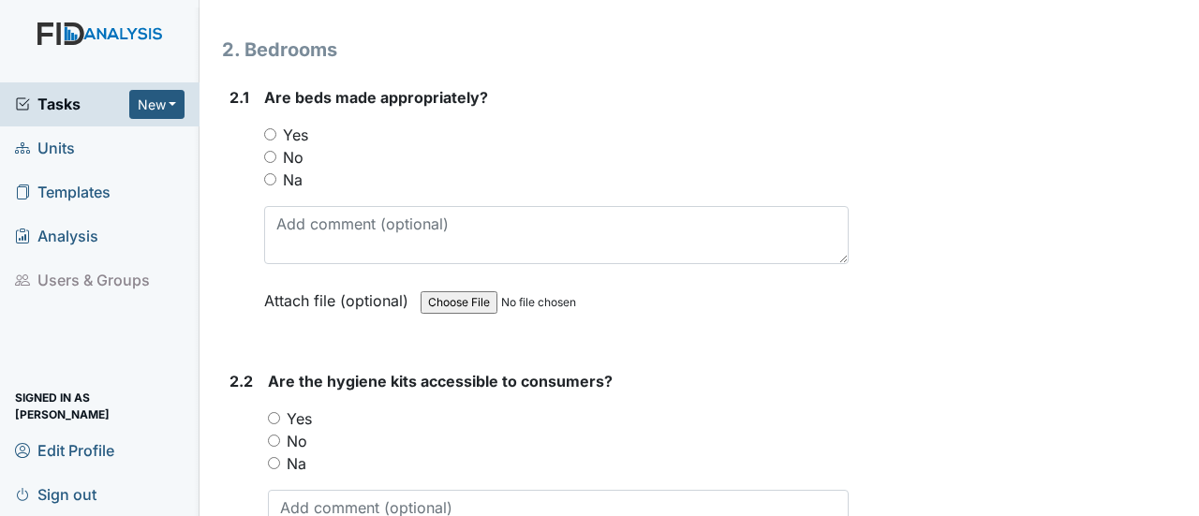
type textarea "None at this time."
click at [269, 128] on input "Yes" at bounding box center [270, 134] width 12 height 12
radio input "true"
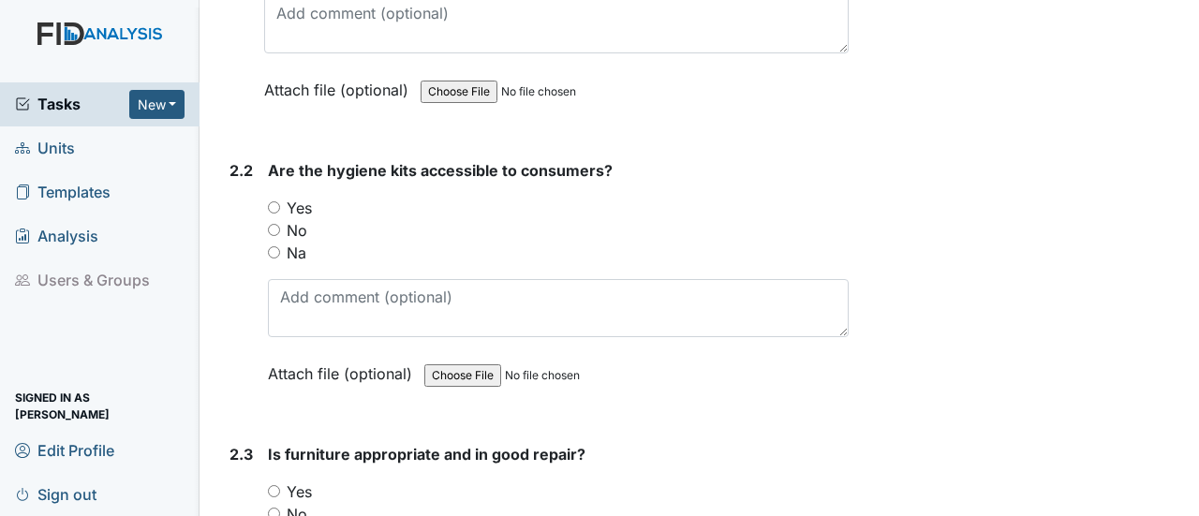
scroll to position [2154, 0]
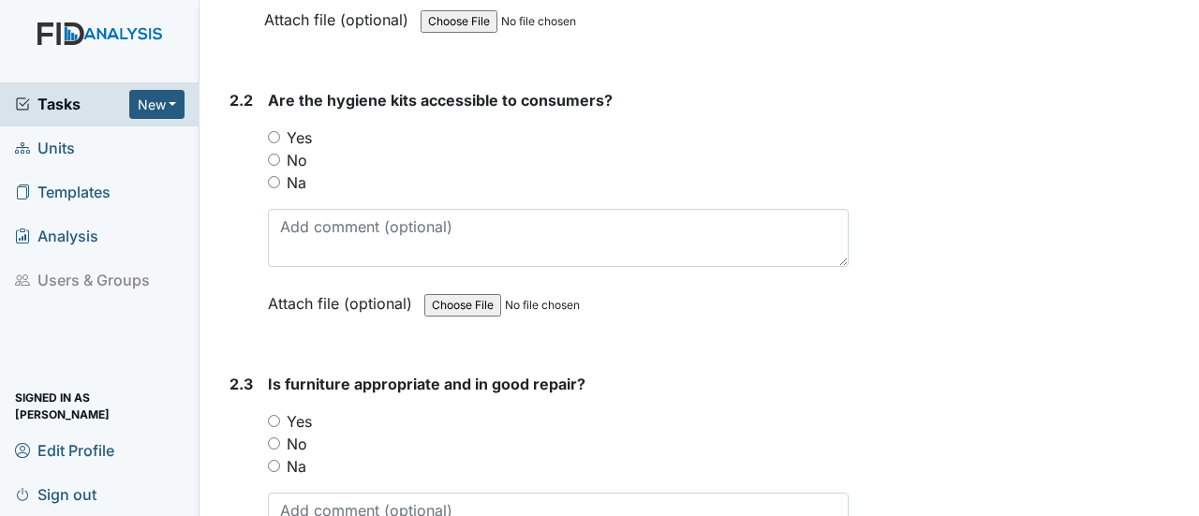
click at [279, 131] on input "Yes" at bounding box center [274, 137] width 12 height 12
radio input "true"
click at [272, 415] on input "Yes" at bounding box center [274, 421] width 12 height 12
radio input "true"
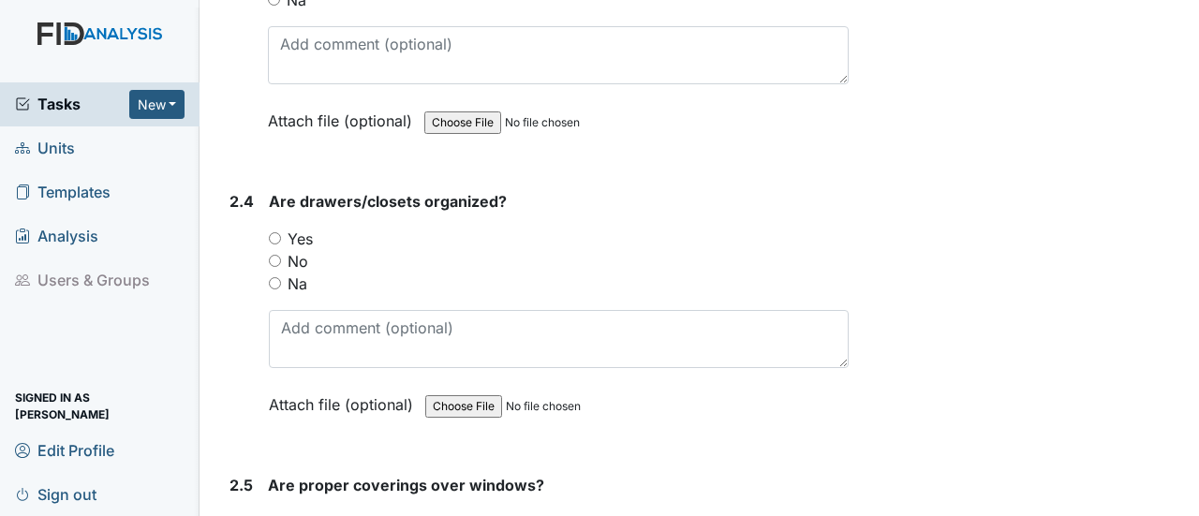
scroll to position [2623, 0]
click at [273, 230] on input "Yes" at bounding box center [275, 236] width 12 height 12
radio input "true"
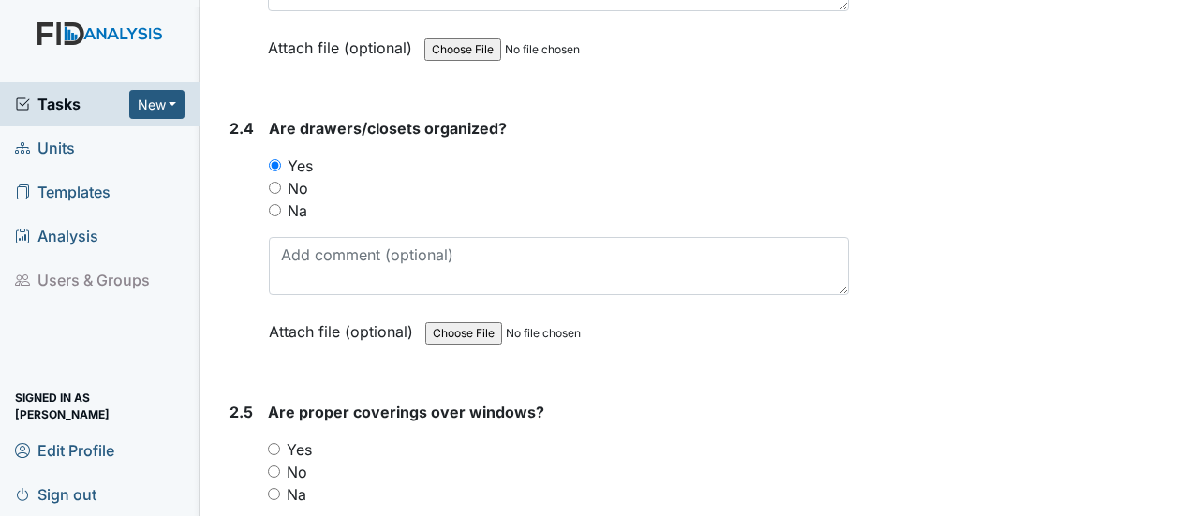
scroll to position [2810, 0]
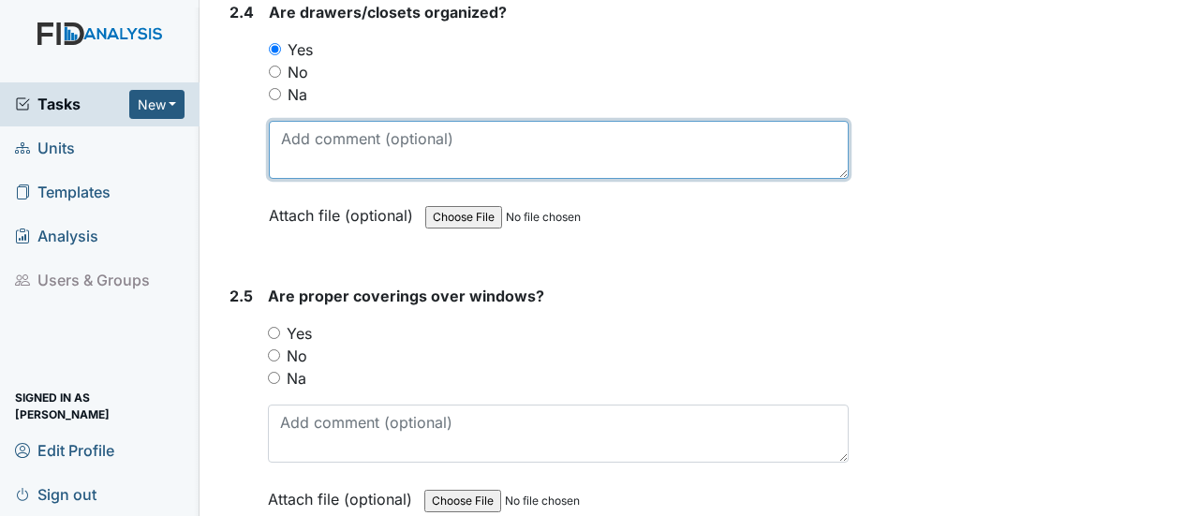
click at [298, 121] on textarea at bounding box center [559, 150] width 580 height 58
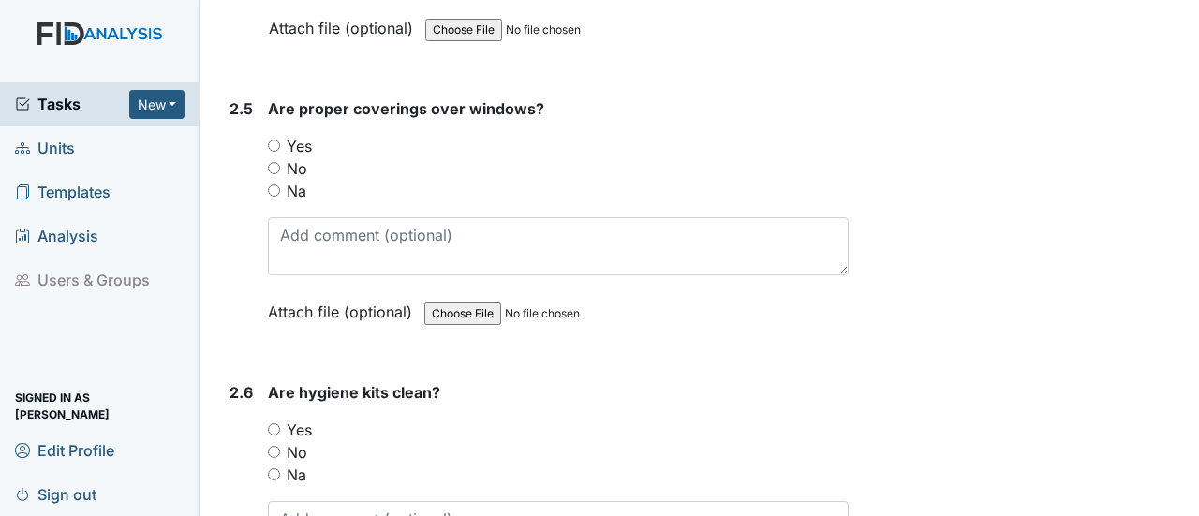
scroll to position [3091, 0]
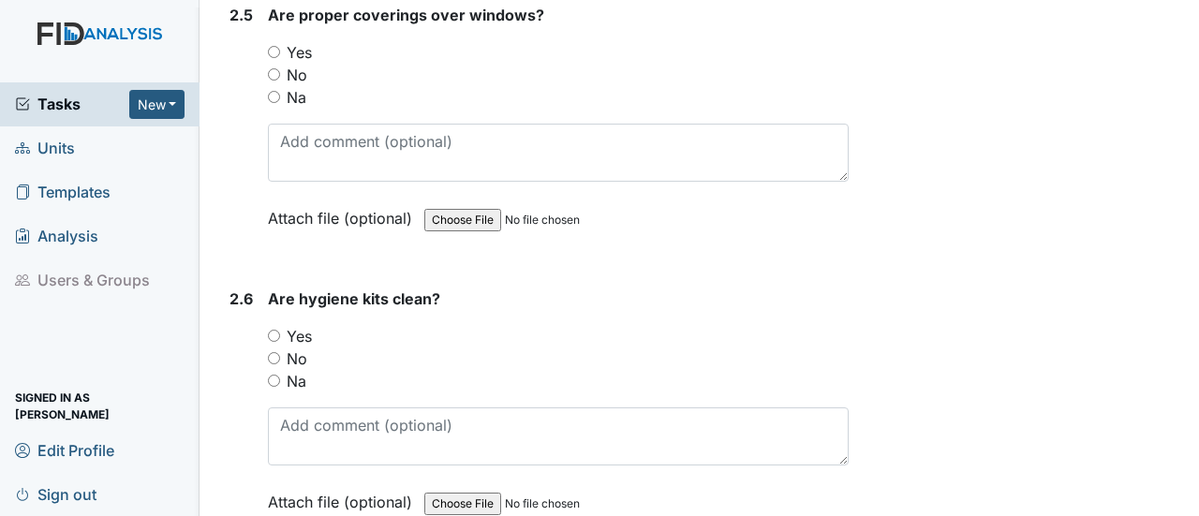
type textarea "Kris closet needs some help."
click at [272, 46] on input "Yes" at bounding box center [274, 52] width 12 height 12
radio input "true"
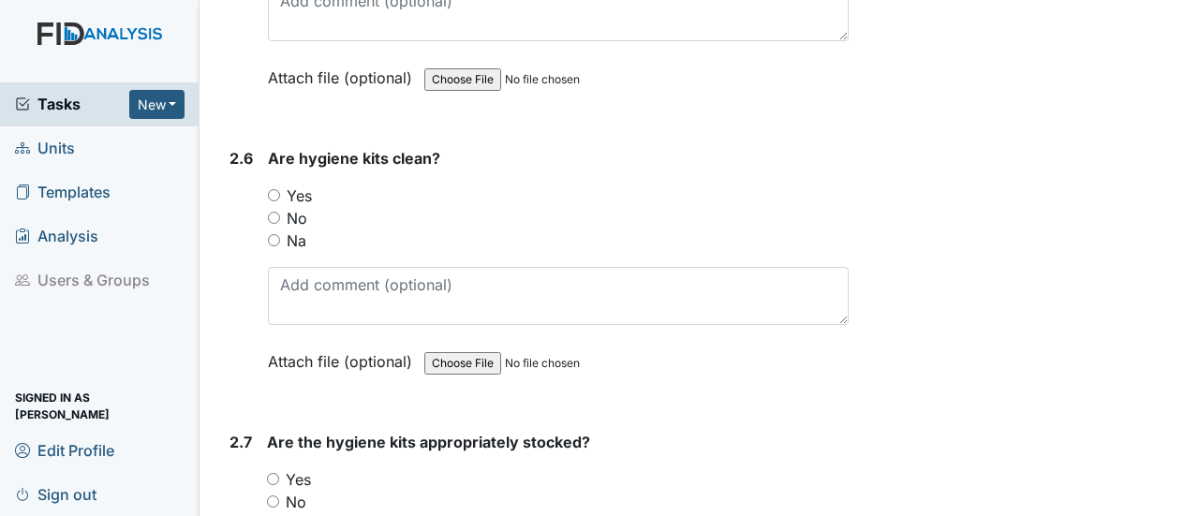
scroll to position [3279, 0]
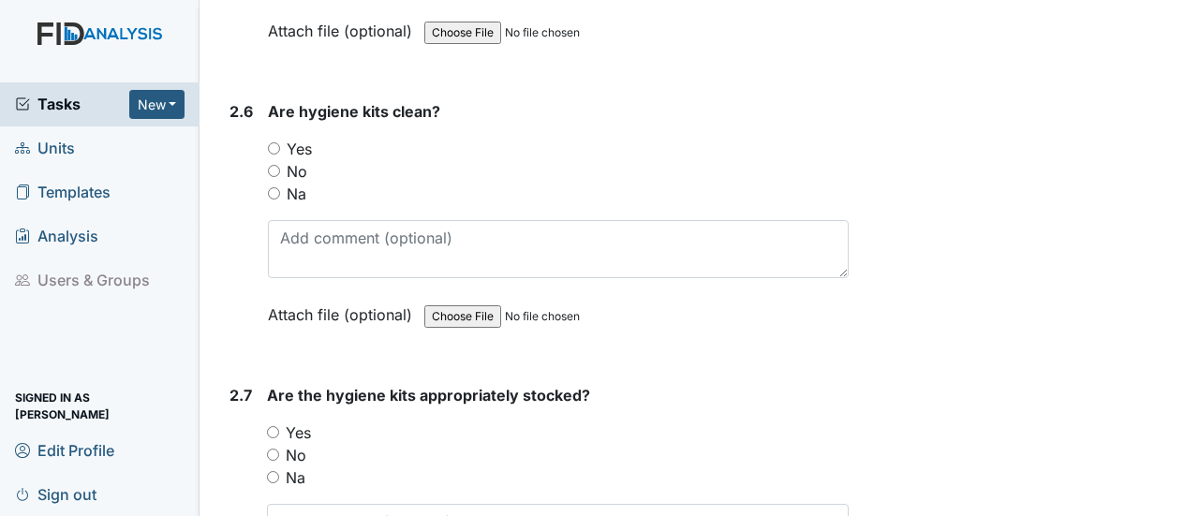
click at [275, 142] on input "Yes" at bounding box center [274, 148] width 12 height 12
radio input "true"
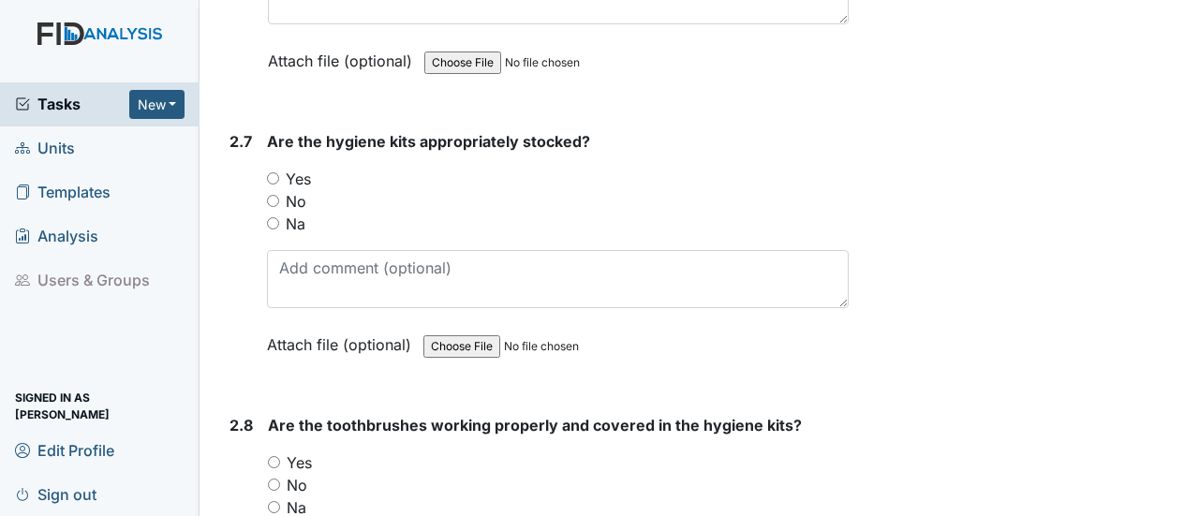
scroll to position [3560, 0]
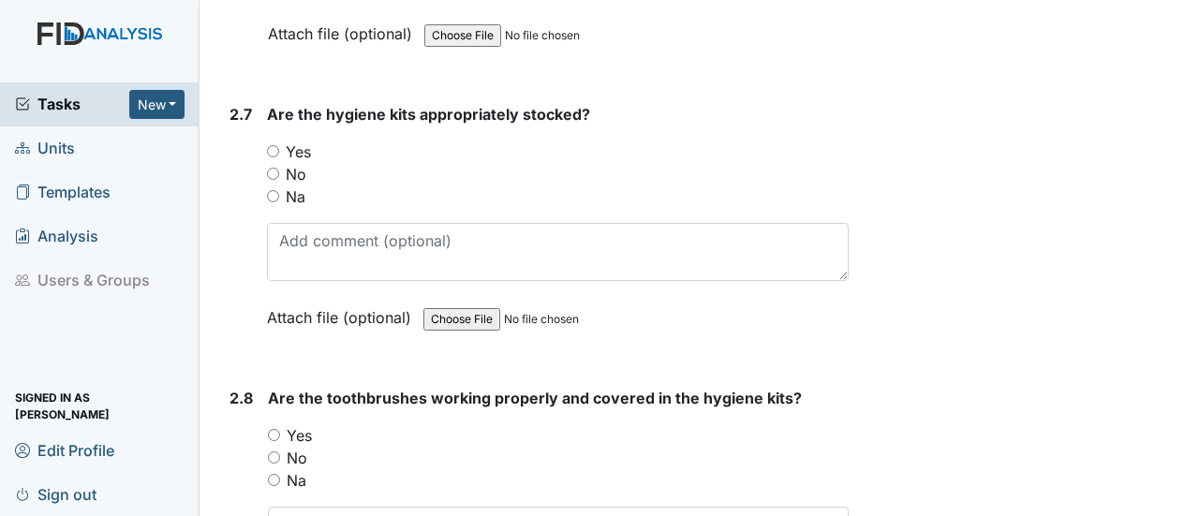
click at [271, 145] on input "Yes" at bounding box center [273, 151] width 12 height 12
radio input "true"
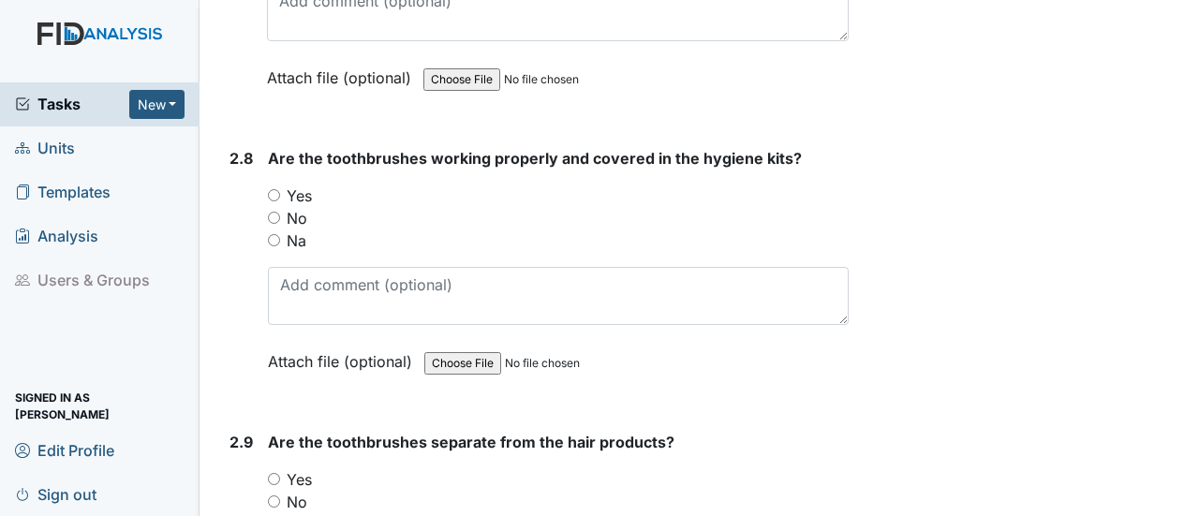
scroll to position [3841, 0]
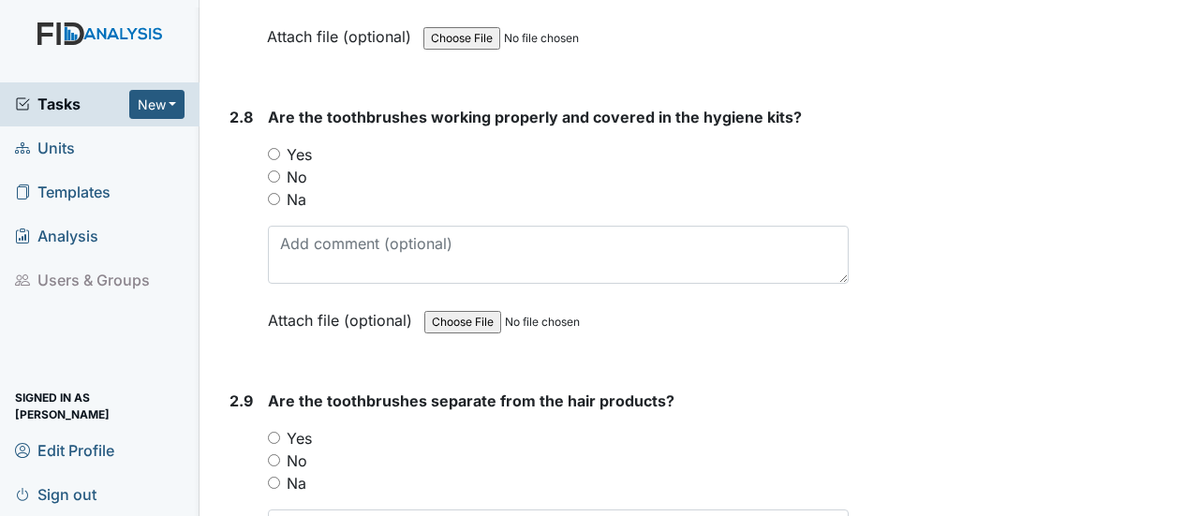
click at [275, 148] on input "Yes" at bounding box center [274, 154] width 12 height 12
radio input "true"
click at [270, 432] on input "Yes" at bounding box center [274, 438] width 12 height 12
radio input "true"
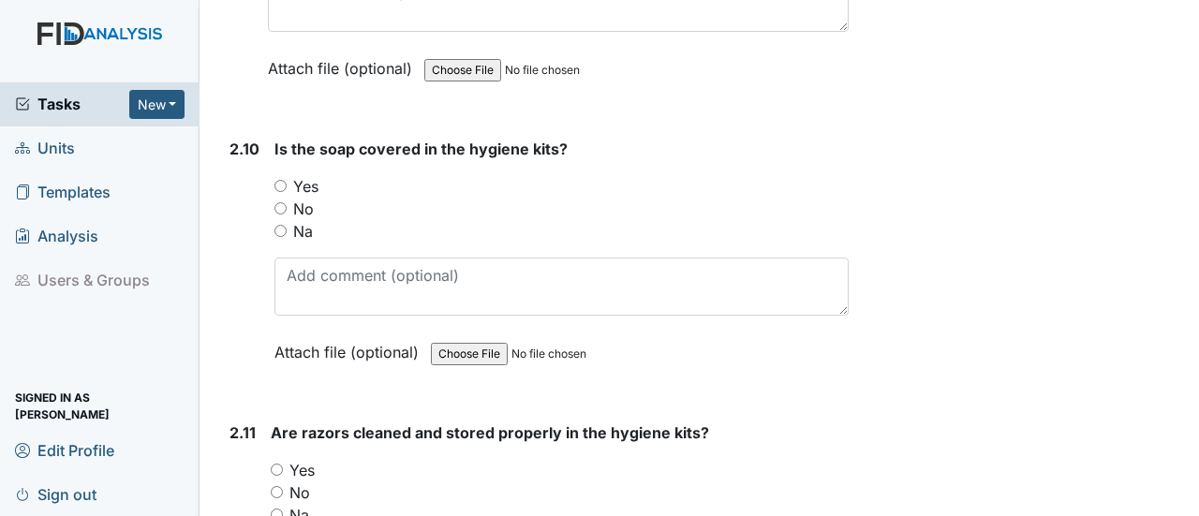
scroll to position [4403, 0]
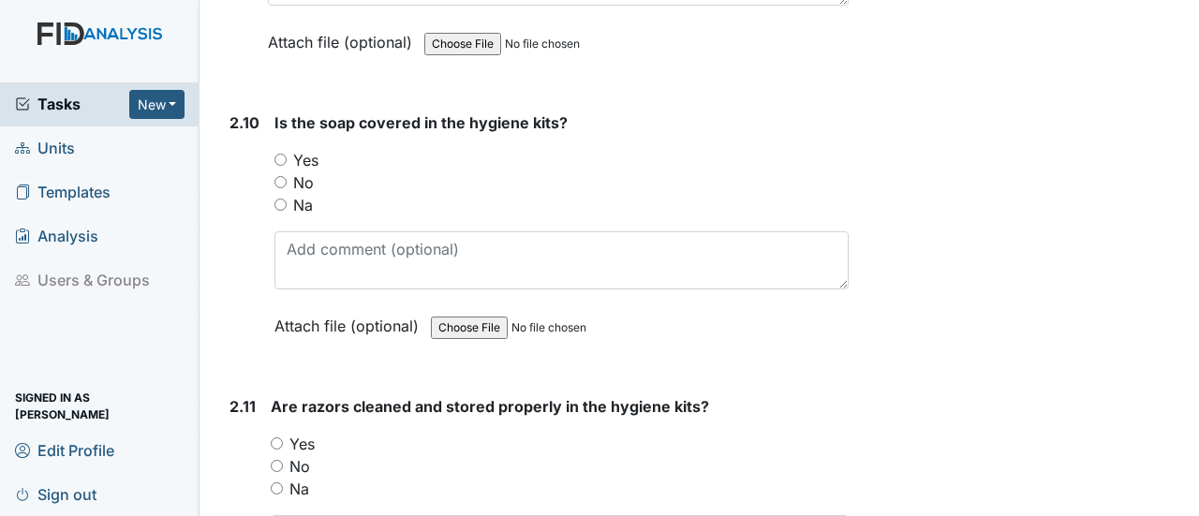
click at [283, 154] on input "Yes" at bounding box center [280, 160] width 12 height 12
radio input "true"
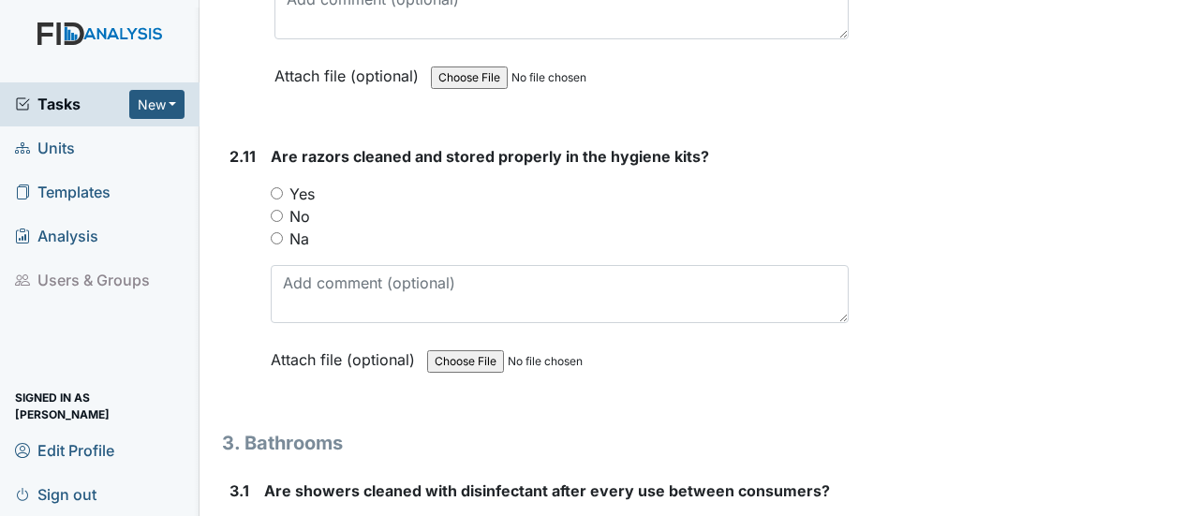
scroll to position [4684, 0]
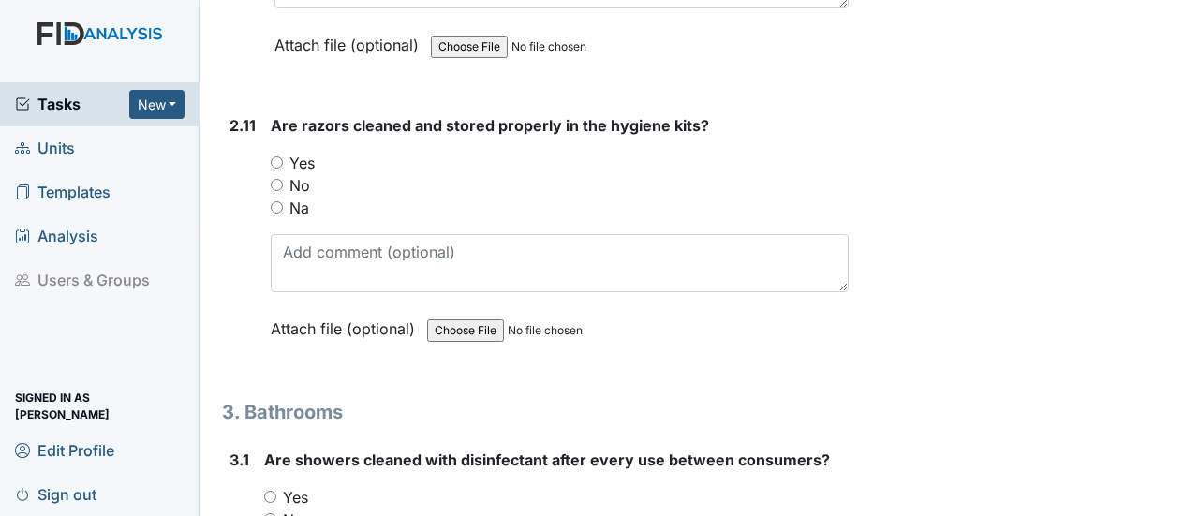
click at [274, 179] on input "No" at bounding box center [277, 185] width 12 height 12
radio input "true"
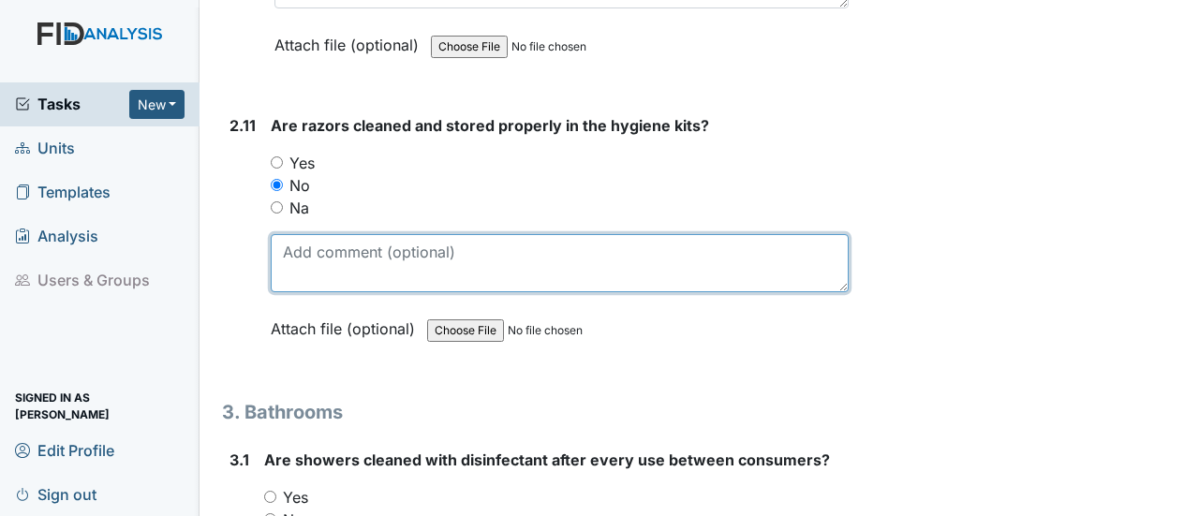
click at [311, 234] on textarea at bounding box center [560, 263] width 578 height 58
click at [494, 234] on textarea "Razors are kept out" at bounding box center [560, 263] width 578 height 58
click at [691, 234] on textarea "Razors are kept out of the hygiene kits so the clients done cut themselves." at bounding box center [560, 263] width 578 height 58
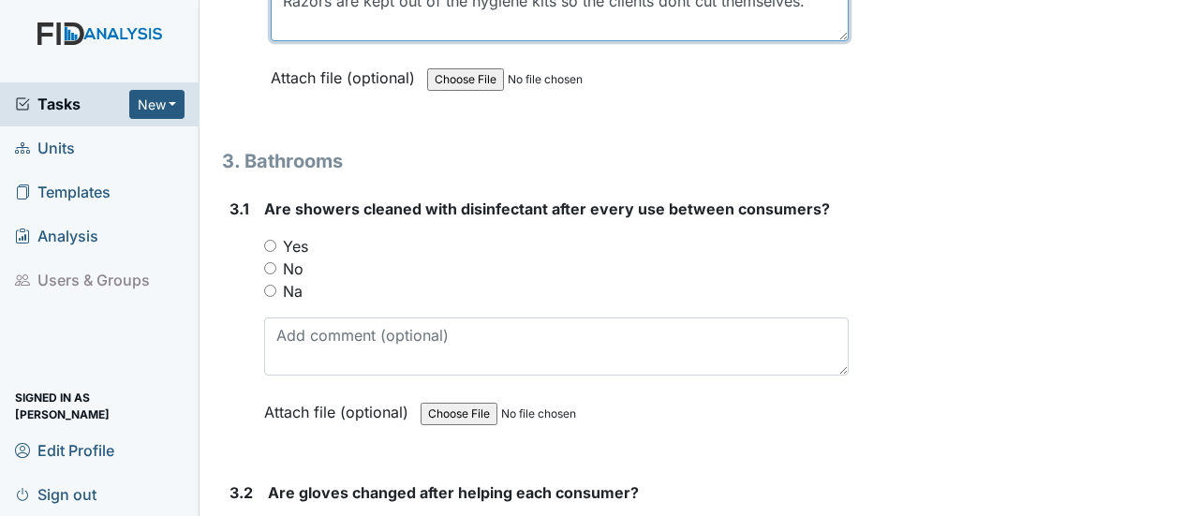
scroll to position [4965, 0]
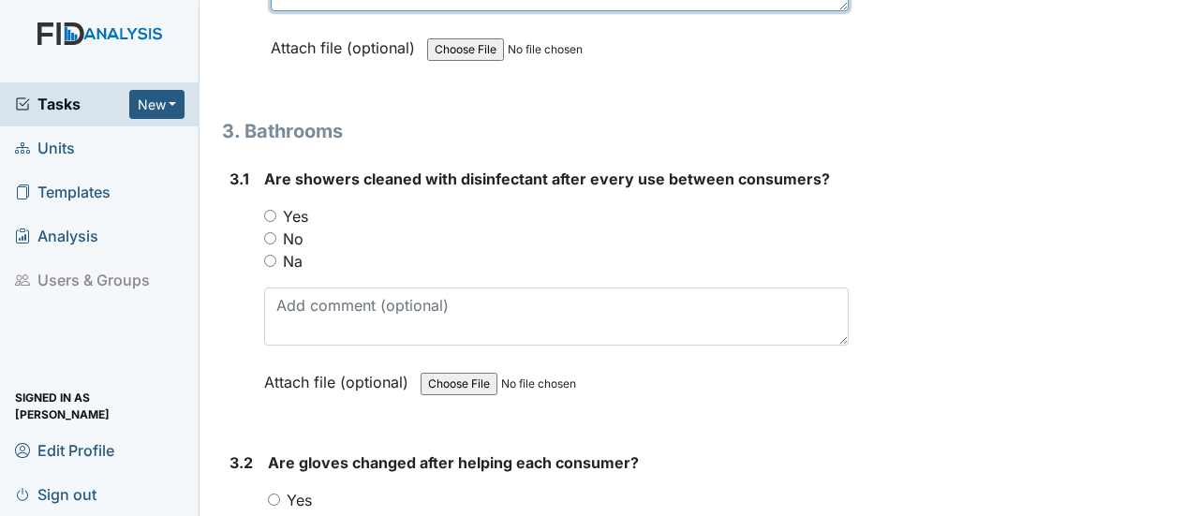
type textarea "Razors are kept out of the hygiene kits so the clients dont cut themselves."
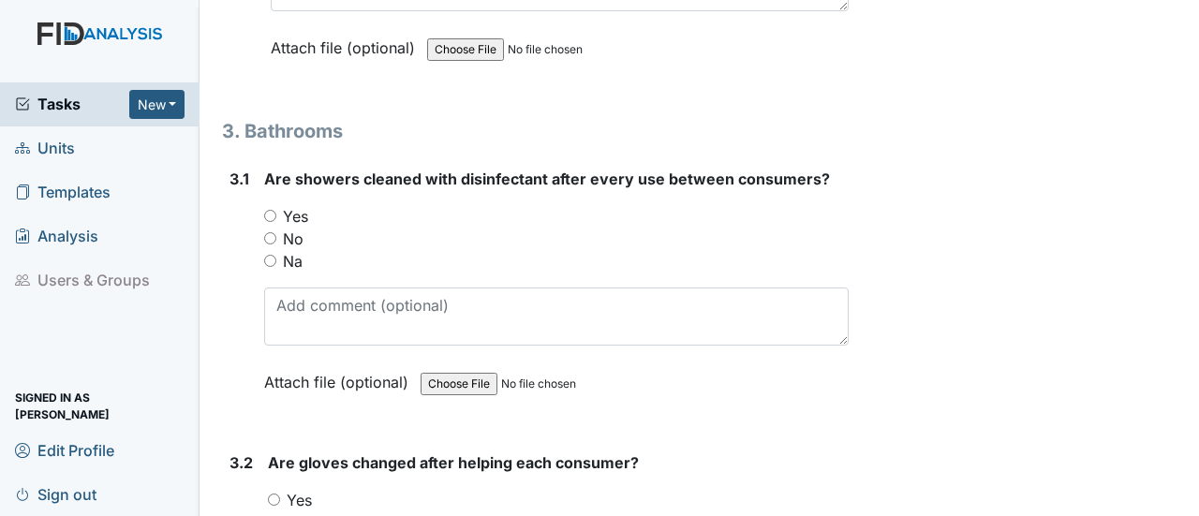
click at [270, 210] on input "Yes" at bounding box center [270, 216] width 12 height 12
radio input "true"
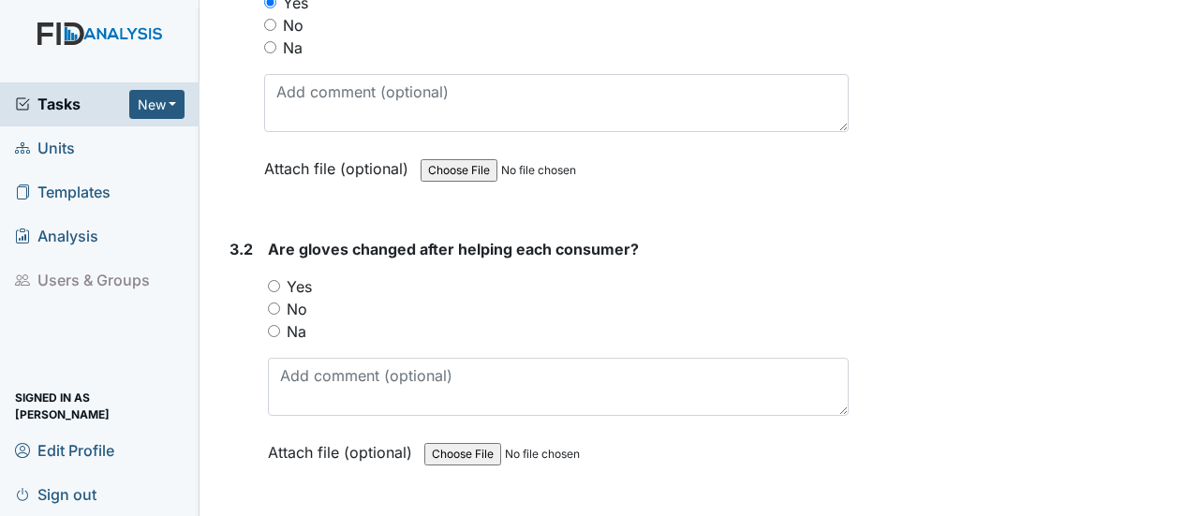
scroll to position [5246, 0]
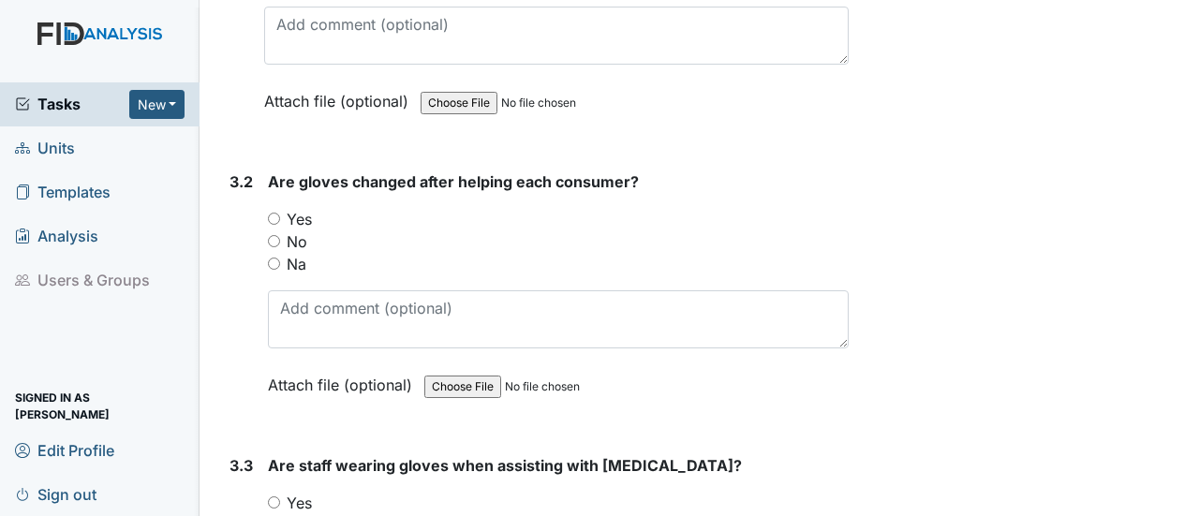
click at [276, 213] on input "Yes" at bounding box center [274, 219] width 12 height 12
radio input "true"
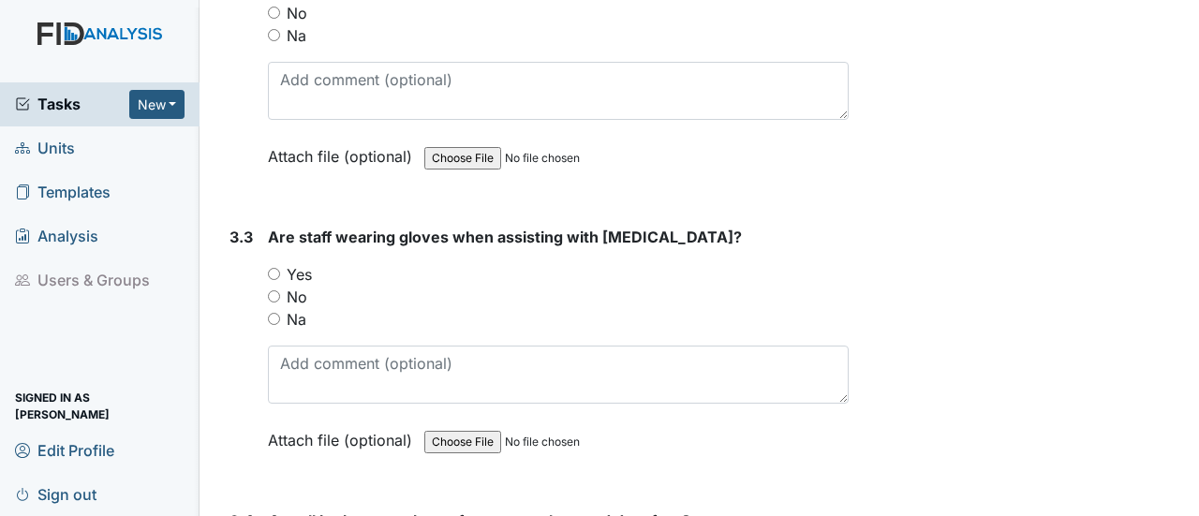
scroll to position [5527, 0]
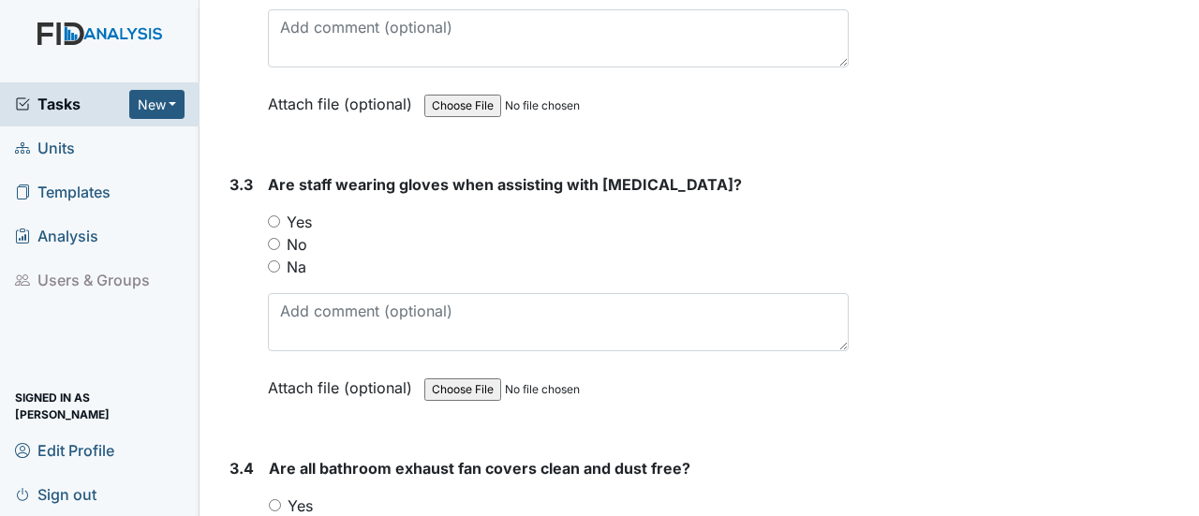
drag, startPoint x: 274, startPoint y: 170, endPoint x: 286, endPoint y: 191, distance: 24.7
click at [274, 215] on input "Yes" at bounding box center [274, 221] width 12 height 12
radio input "true"
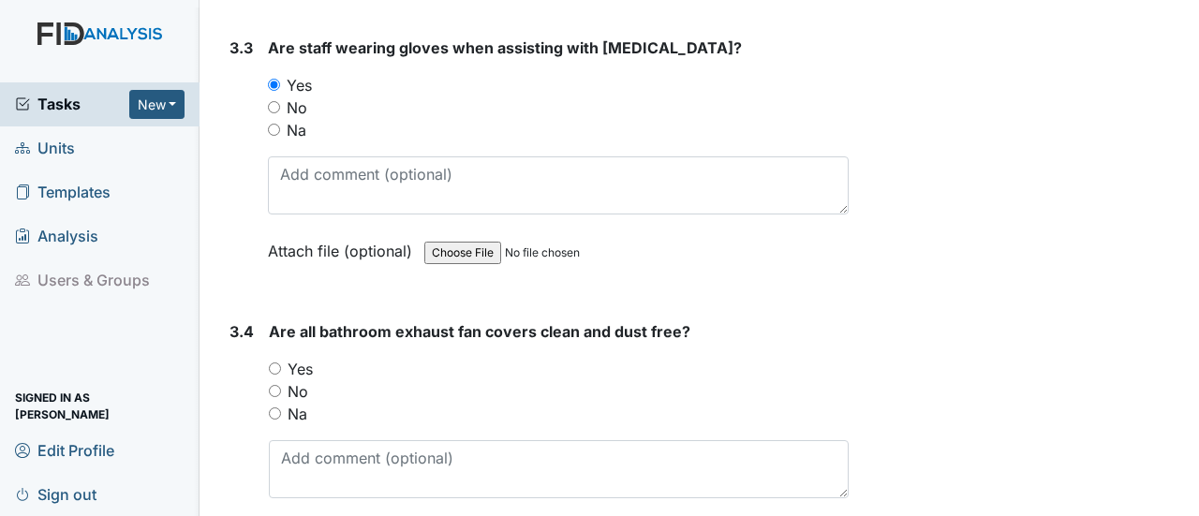
scroll to position [5714, 0]
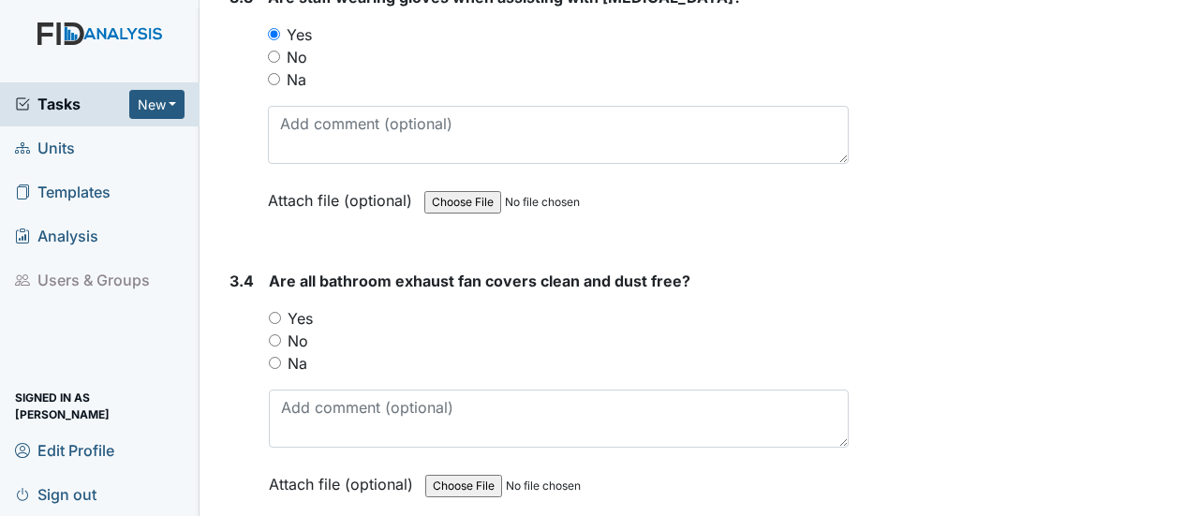
click at [274, 312] on input "Yes" at bounding box center [275, 318] width 12 height 12
radio input "true"
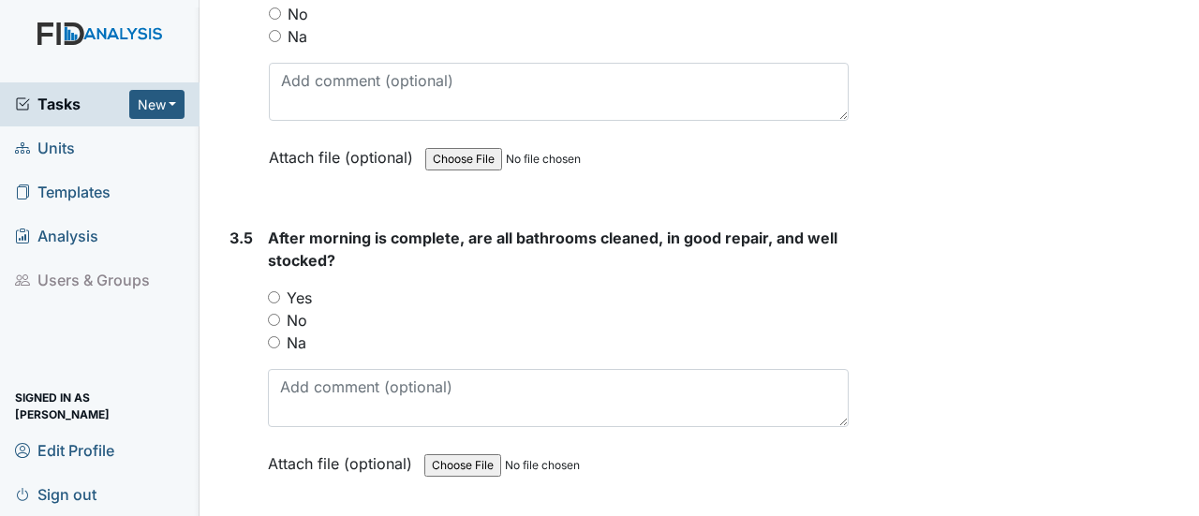
scroll to position [6089, 0]
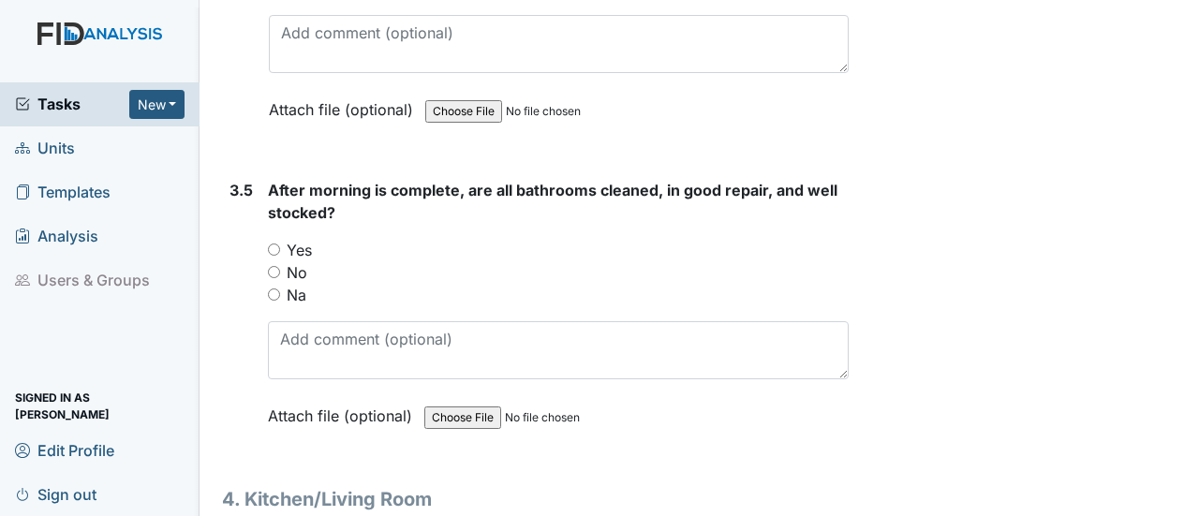
click at [274, 244] on input "Yes" at bounding box center [274, 250] width 12 height 12
radio input "true"
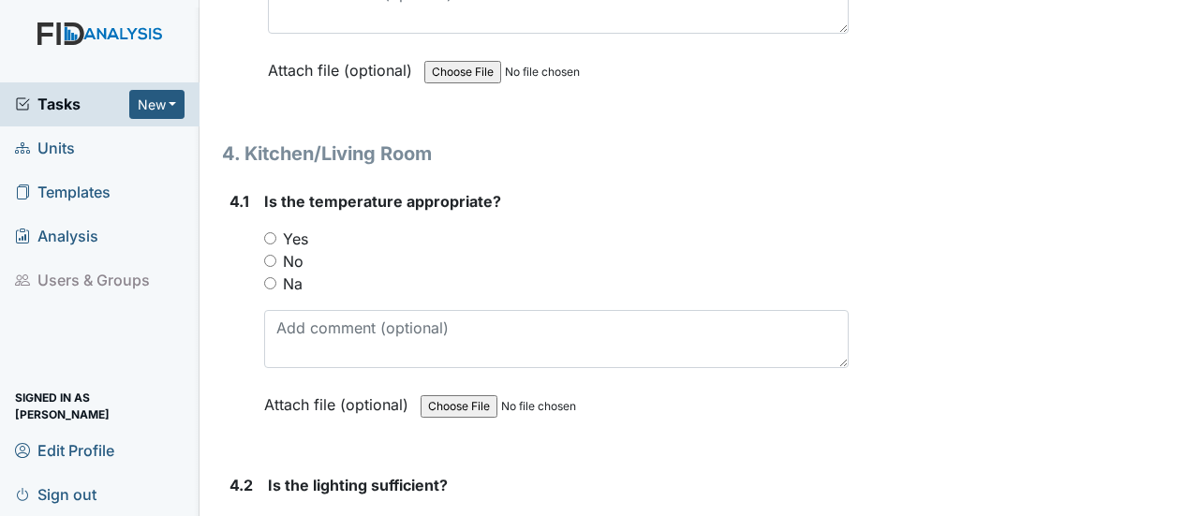
scroll to position [6463, 0]
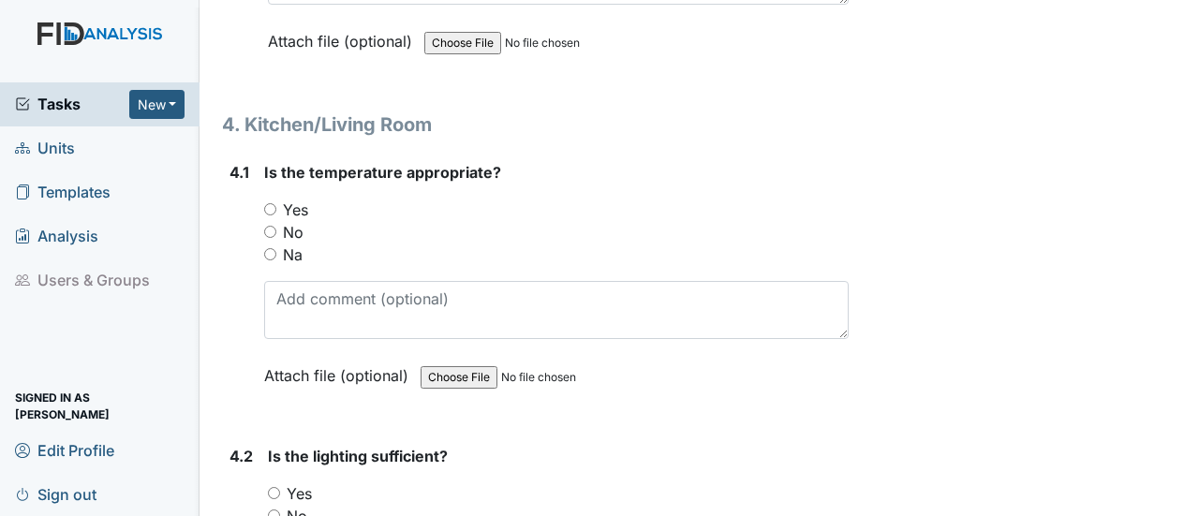
click at [273, 203] on input "Yes" at bounding box center [270, 209] width 12 height 12
radio input "true"
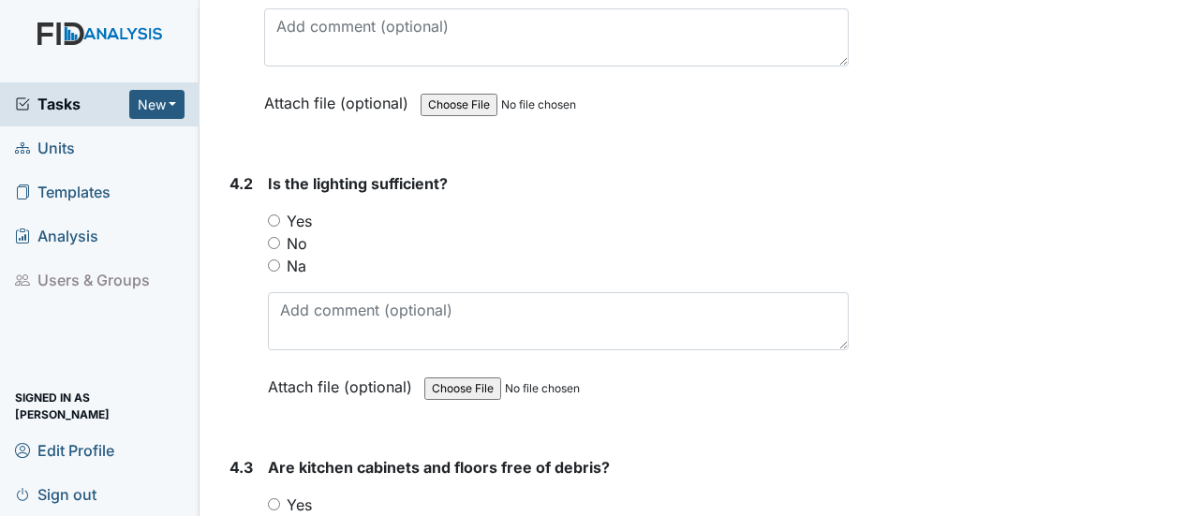
scroll to position [6838, 0]
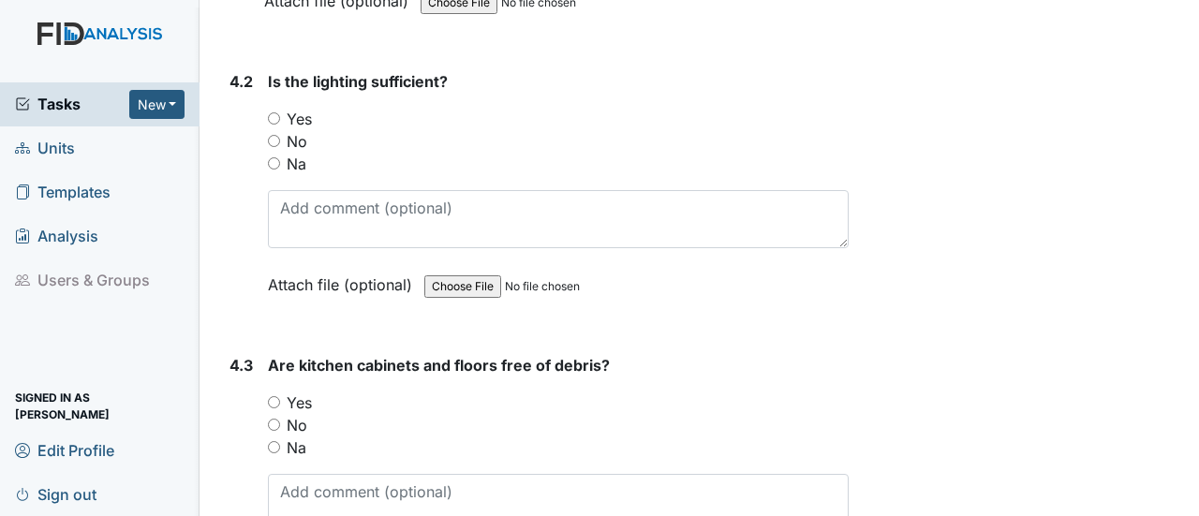
click at [268, 70] on div "4.2 Is the lighting sufficient? You must select one of the below options. Yes N…" at bounding box center [535, 197] width 627 height 254
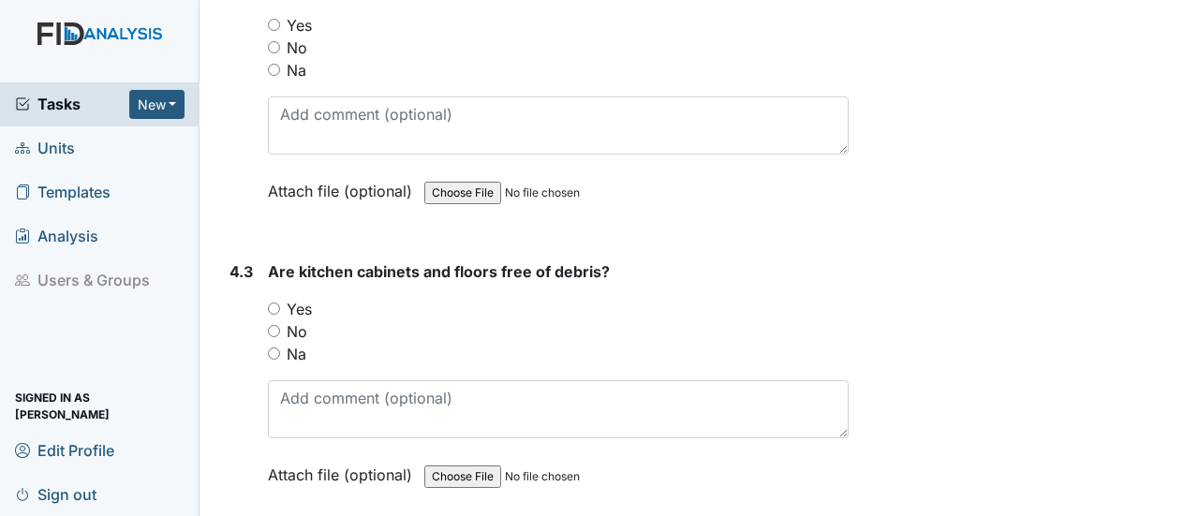
scroll to position [7025, 0]
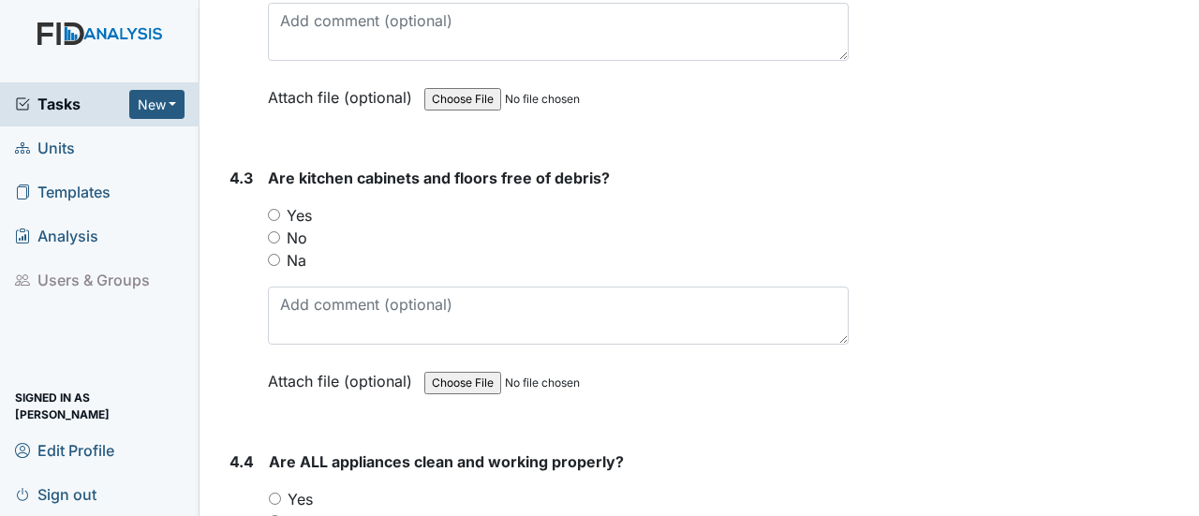
click at [274, 209] on input "Yes" at bounding box center [274, 215] width 12 height 12
radio input "true"
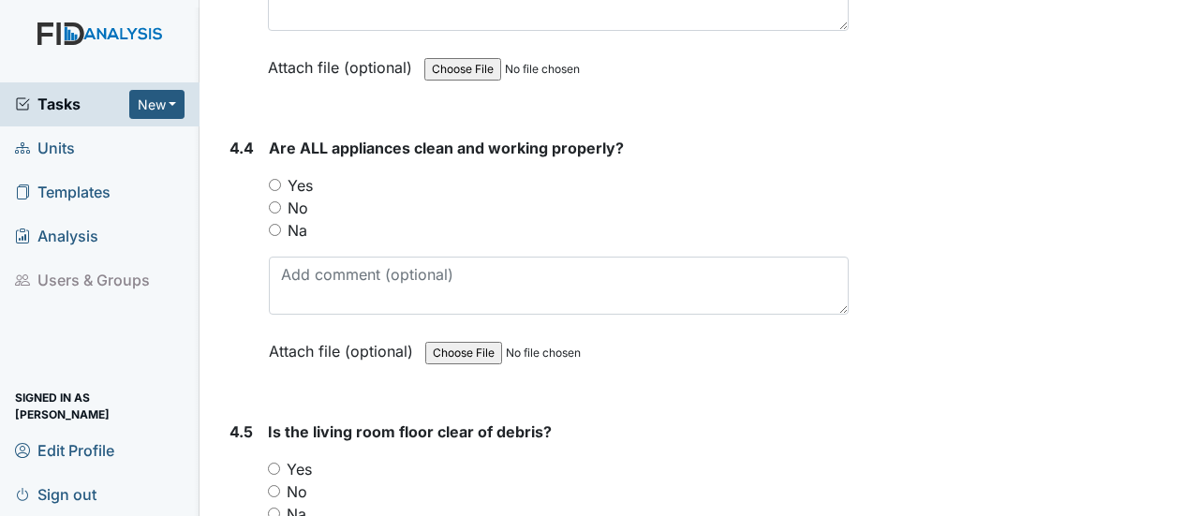
scroll to position [7400, 0]
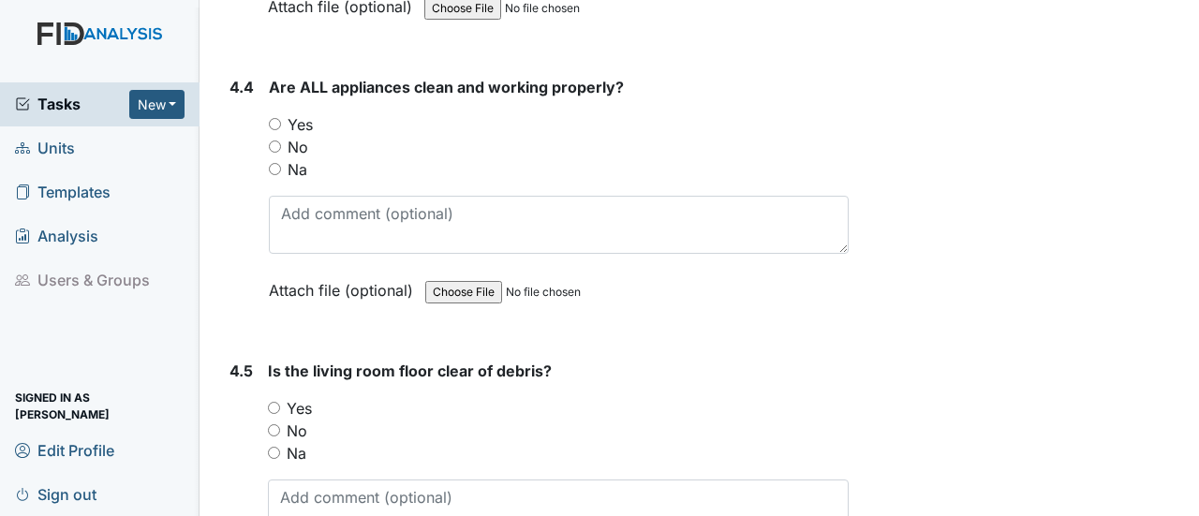
click at [275, 118] on input "Yes" at bounding box center [275, 124] width 12 height 12
radio input "true"
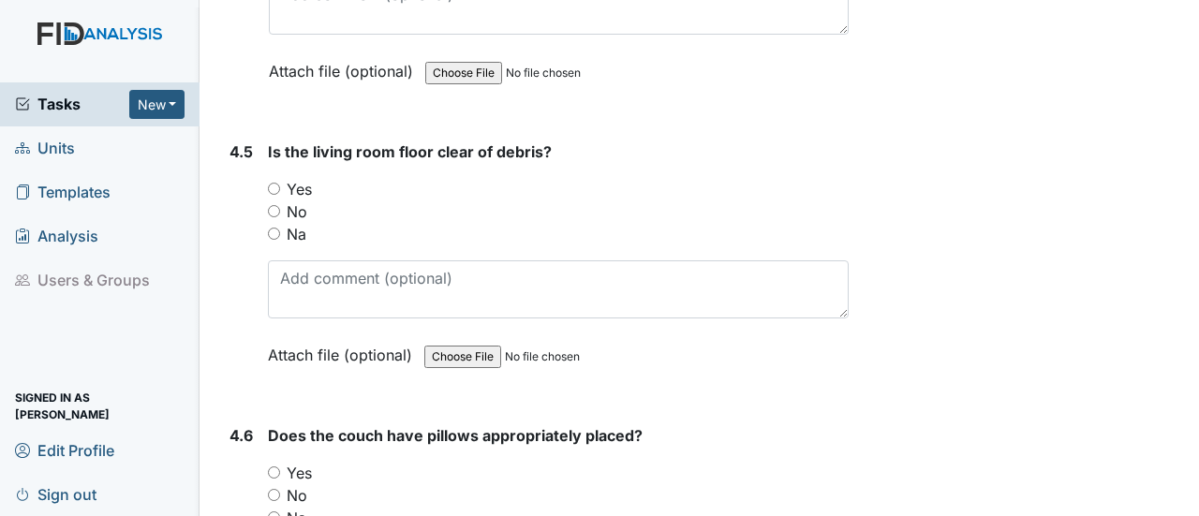
scroll to position [7681, 0]
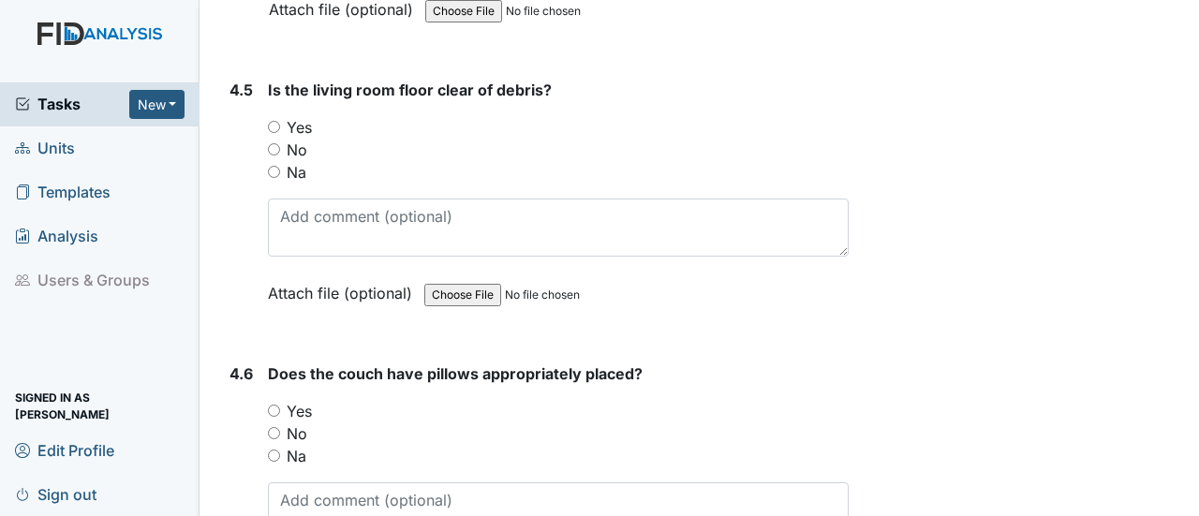
click at [278, 121] on input "Yes" at bounding box center [274, 127] width 12 height 12
radio input "true"
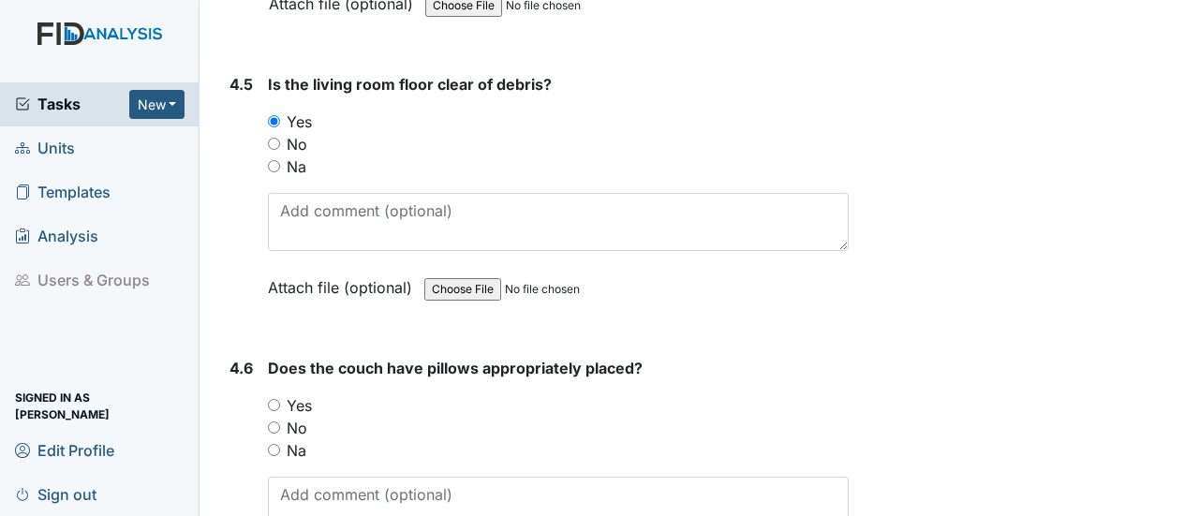
scroll to position [7869, 0]
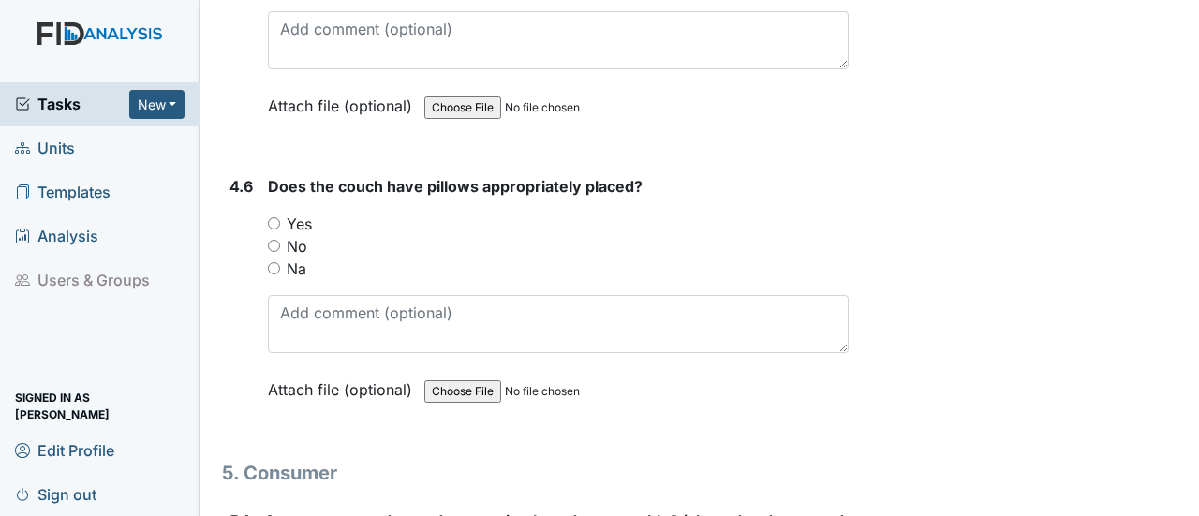
click at [274, 217] on input "Yes" at bounding box center [274, 223] width 12 height 12
radio input "true"
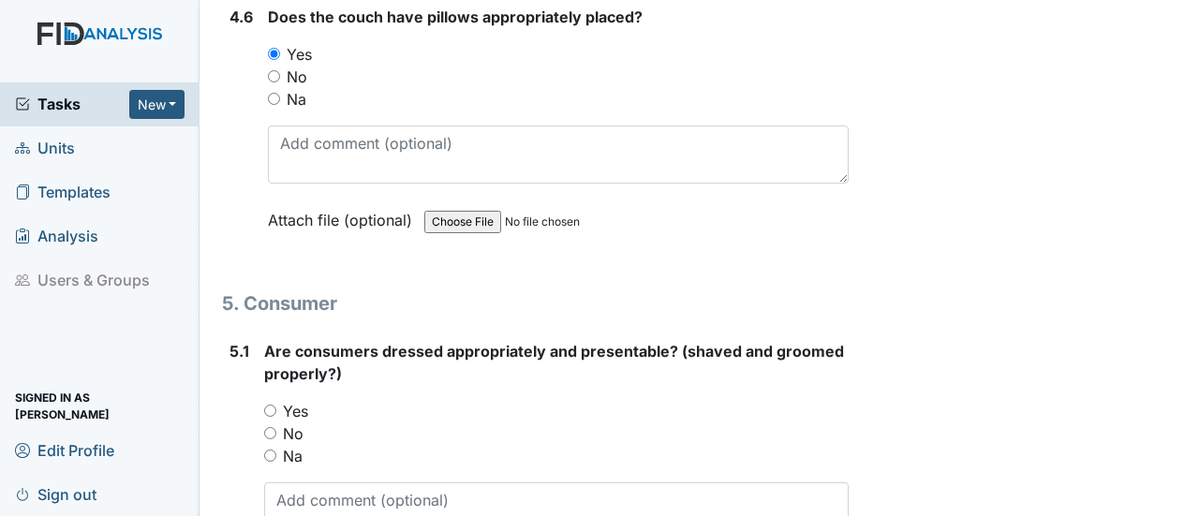
scroll to position [8150, 0]
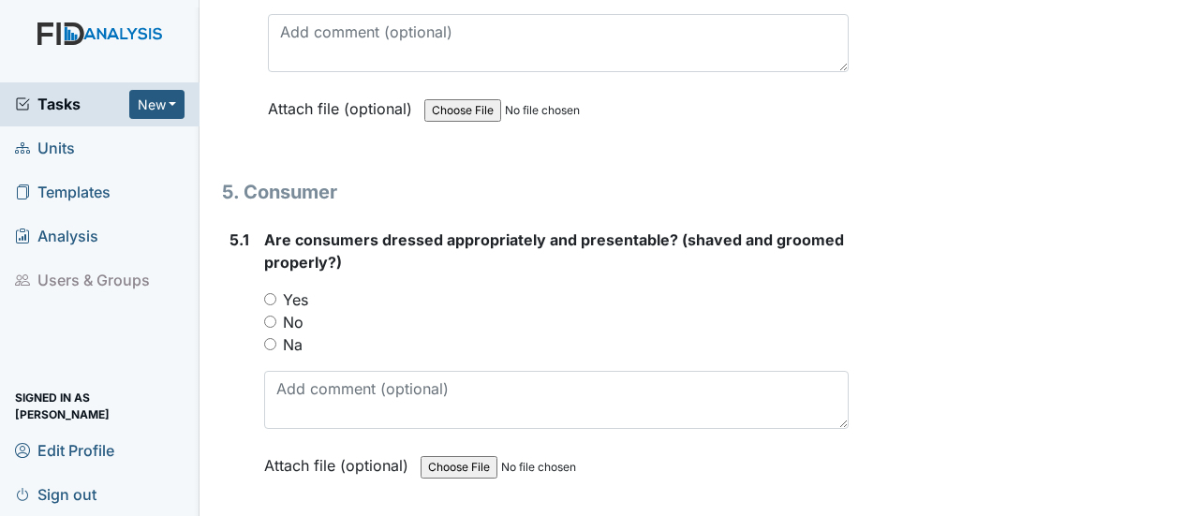
click at [274, 293] on input "Yes" at bounding box center [270, 299] width 12 height 12
radio input "true"
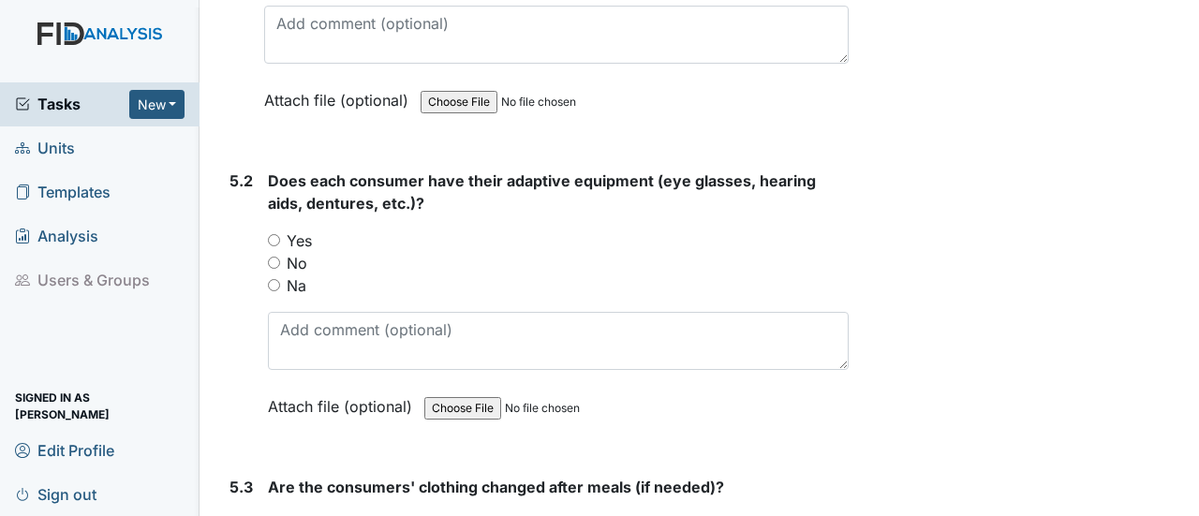
scroll to position [8524, 0]
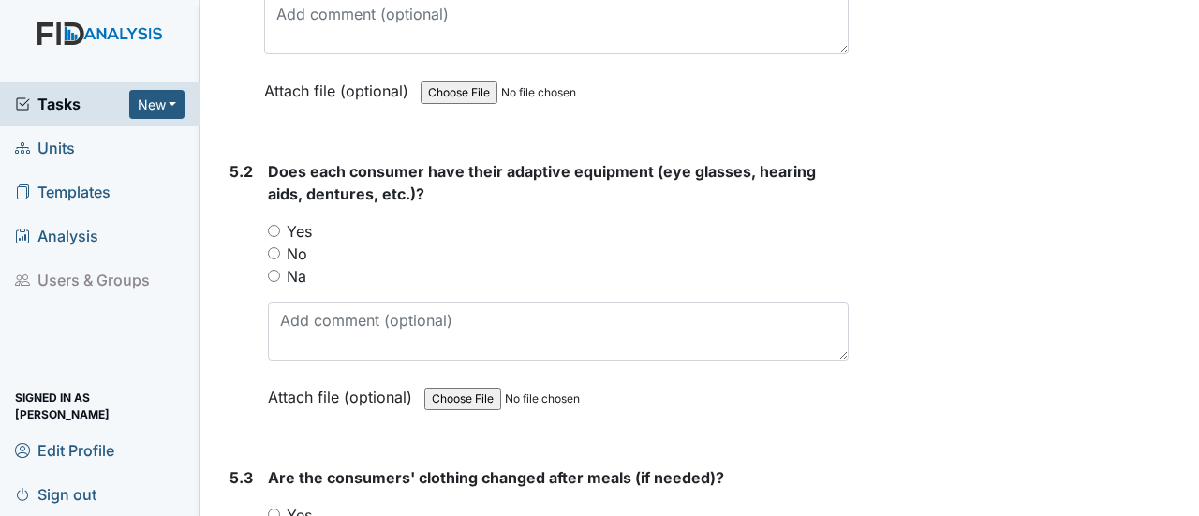
click at [277, 225] on input "Yes" at bounding box center [274, 231] width 12 height 12
radio input "true"
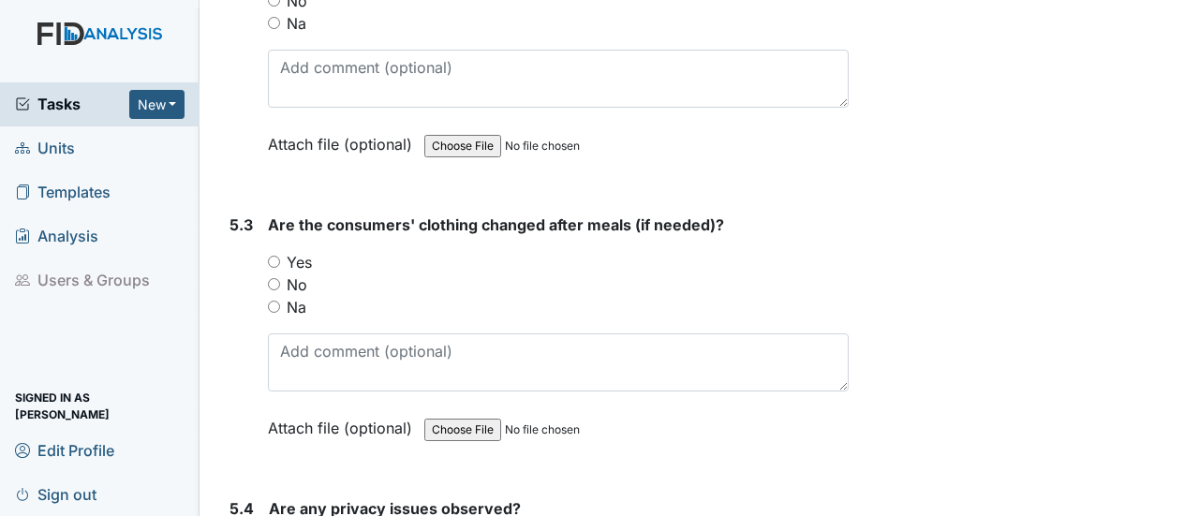
scroll to position [8805, 0]
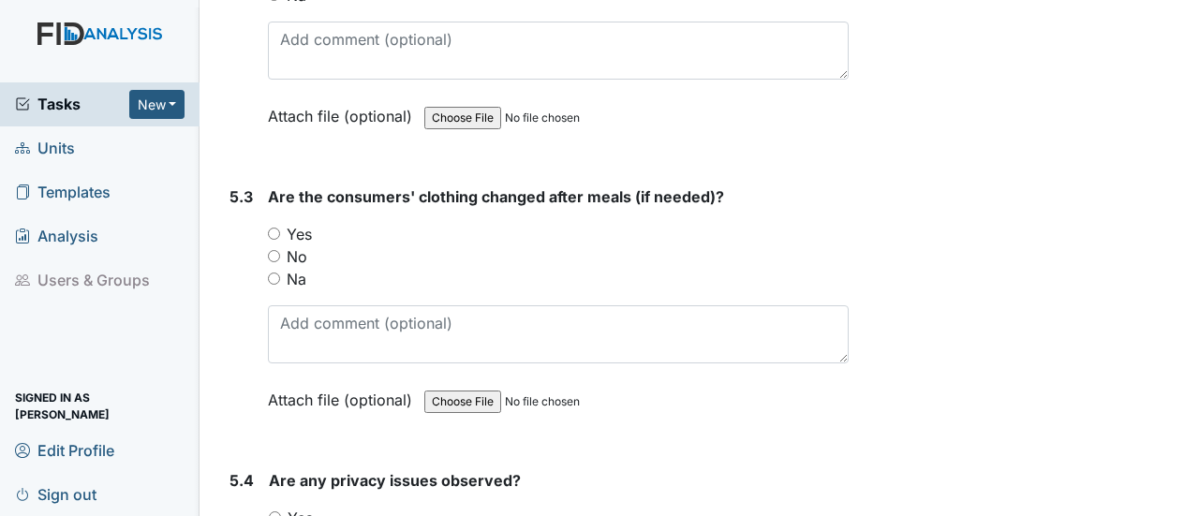
drag, startPoint x: 277, startPoint y: 208, endPoint x: 291, endPoint y: 232, distance: 28.1
click at [279, 273] on input "Na" at bounding box center [274, 279] width 12 height 12
radio input "true"
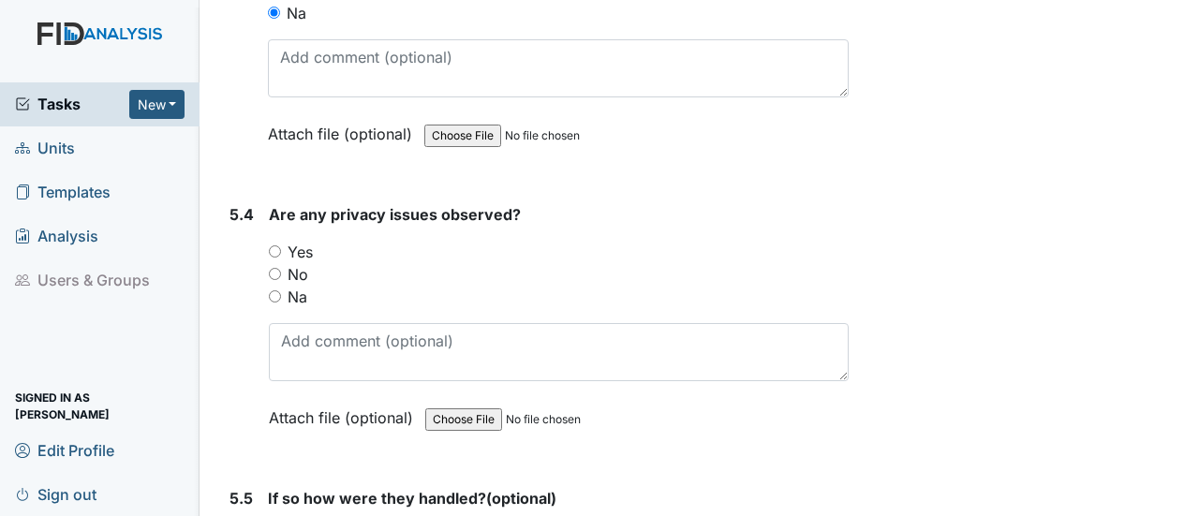
scroll to position [9086, 0]
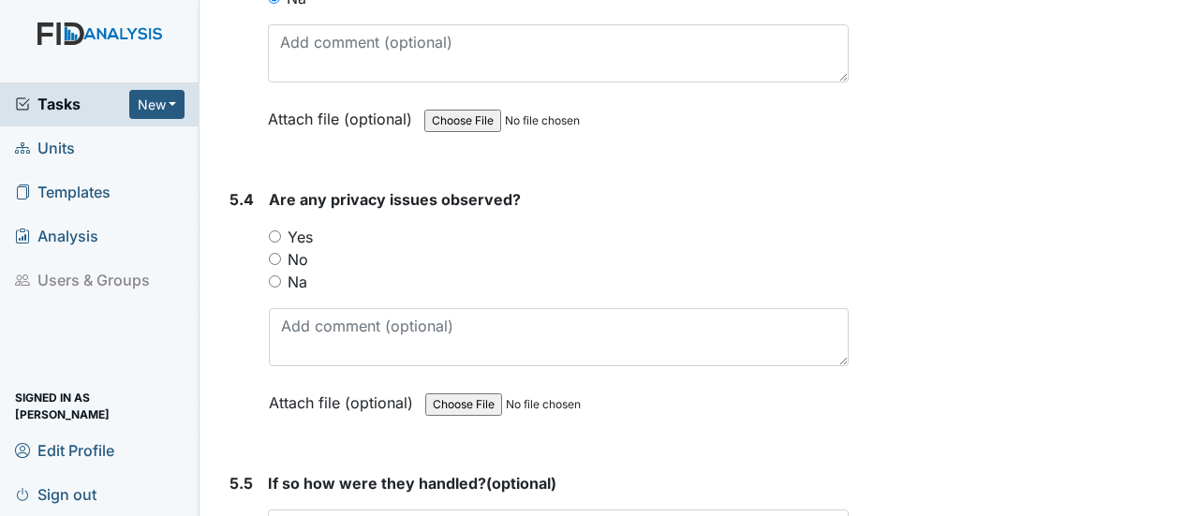
drag, startPoint x: 270, startPoint y: 185, endPoint x: 289, endPoint y: 213, distance: 33.8
click at [270, 253] on input "No" at bounding box center [275, 259] width 12 height 12
radio input "true"
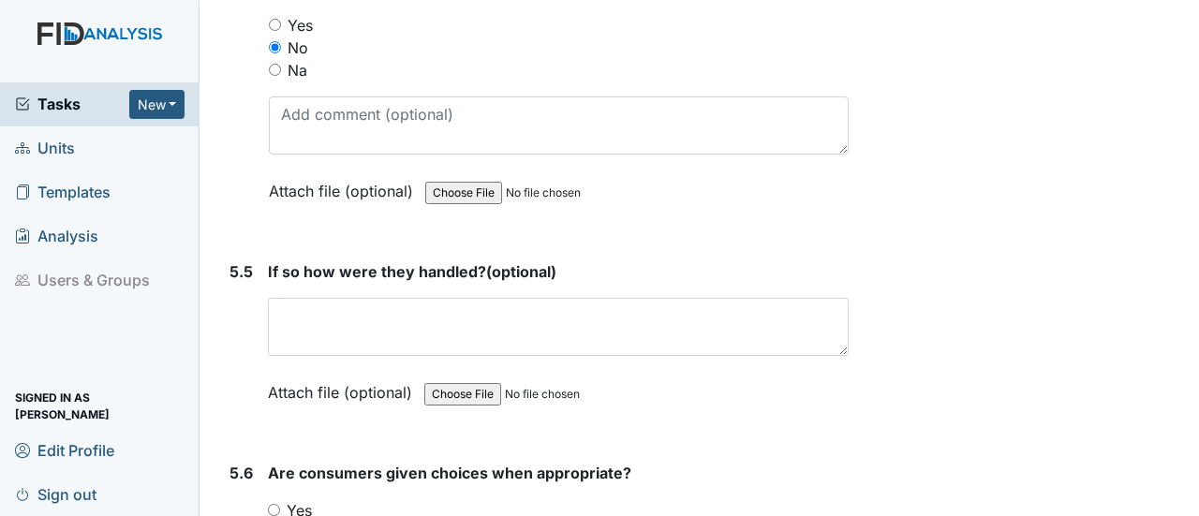
scroll to position [9367, 0]
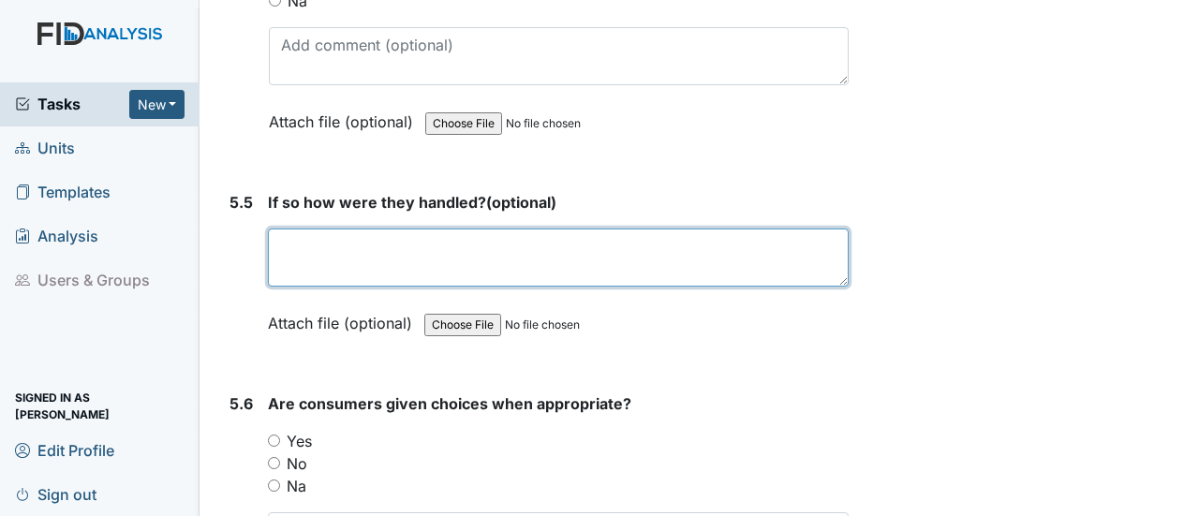
click at [305, 229] on textarea at bounding box center [558, 258] width 581 height 58
type textarea "NA"
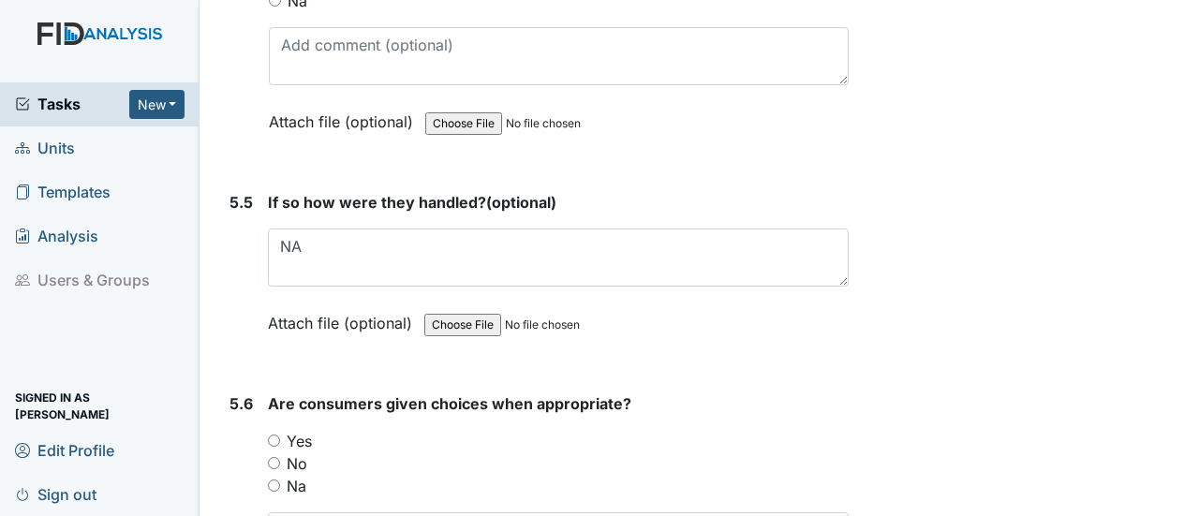
click at [278, 435] on input "Yes" at bounding box center [274, 441] width 12 height 12
radio input "true"
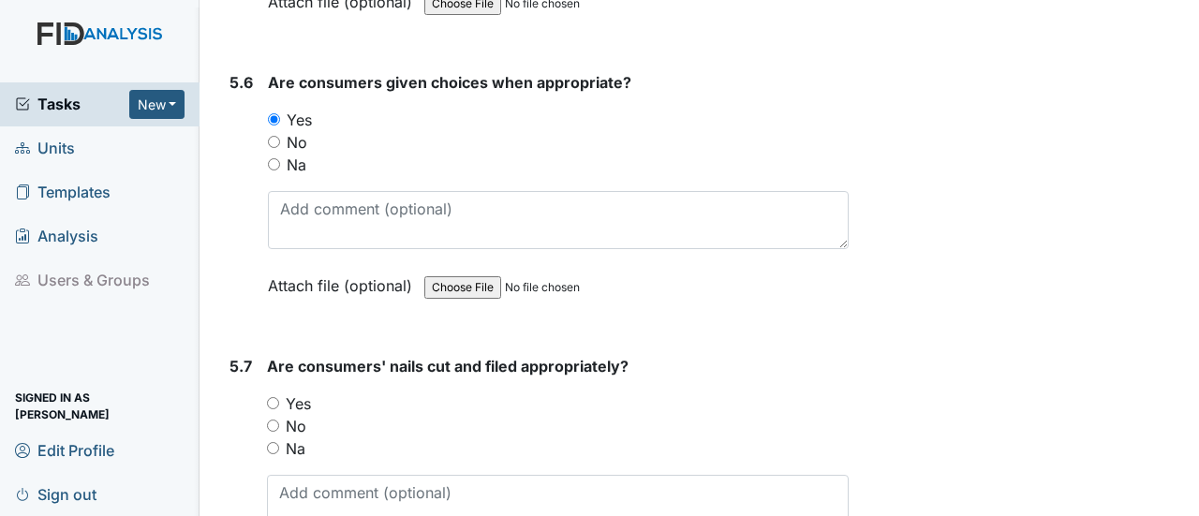
scroll to position [9742, 0]
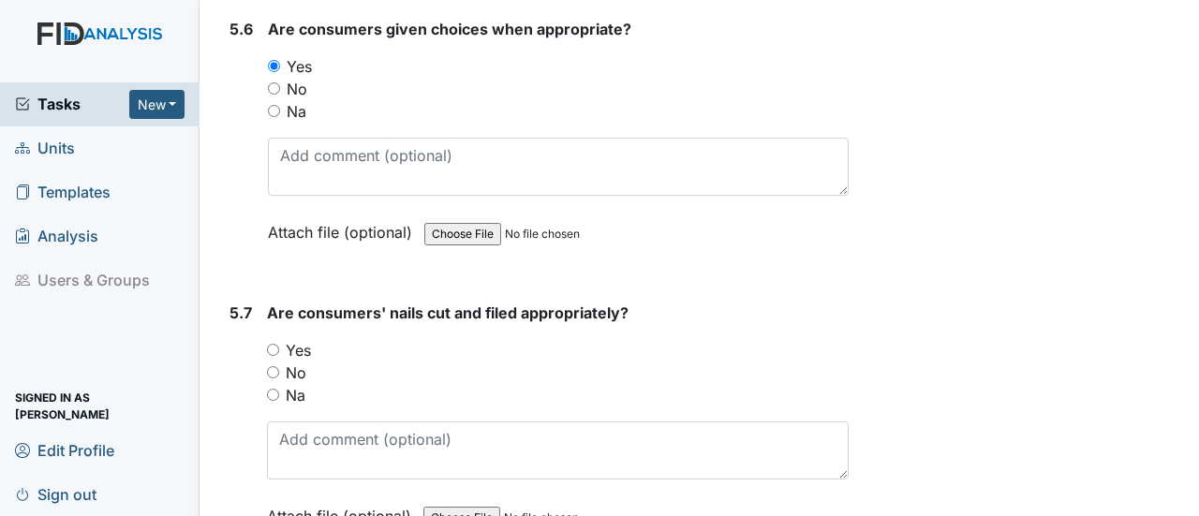
click at [272, 344] on input "Yes" at bounding box center [273, 350] width 12 height 12
radio input "true"
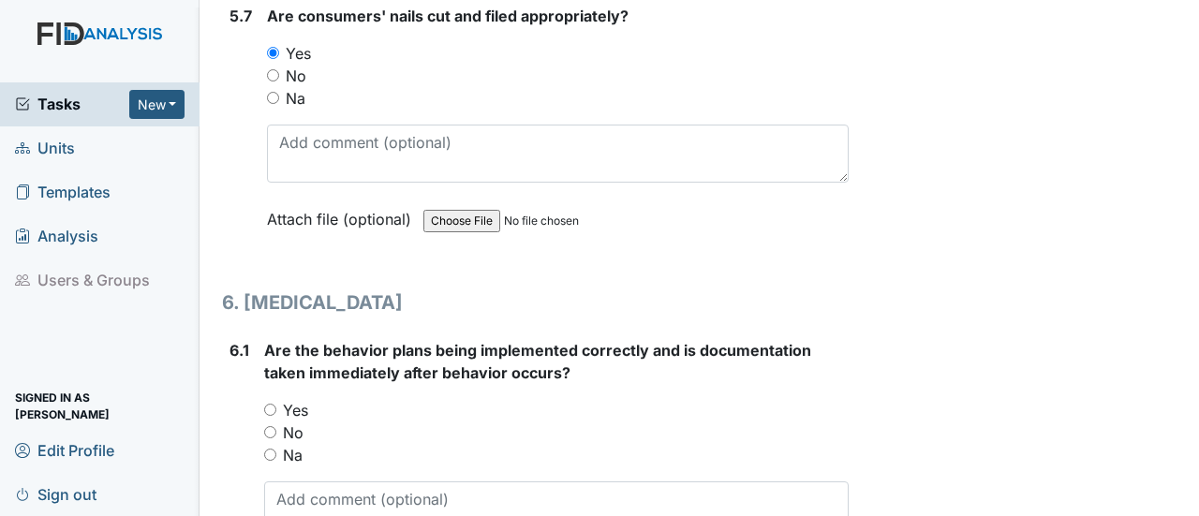
scroll to position [10117, 0]
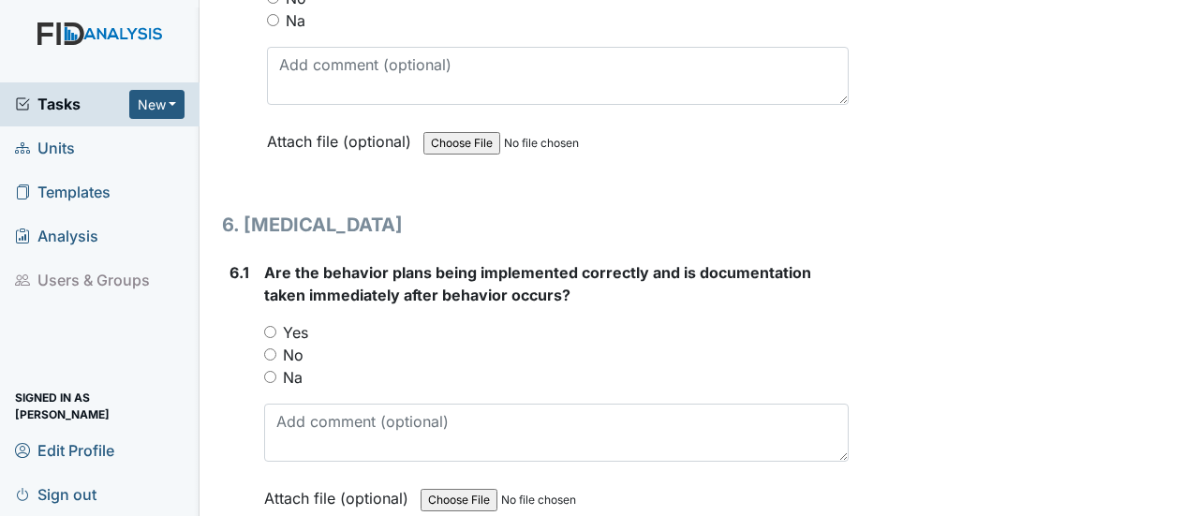
click at [272, 326] on input "Yes" at bounding box center [270, 332] width 12 height 12
radio input "true"
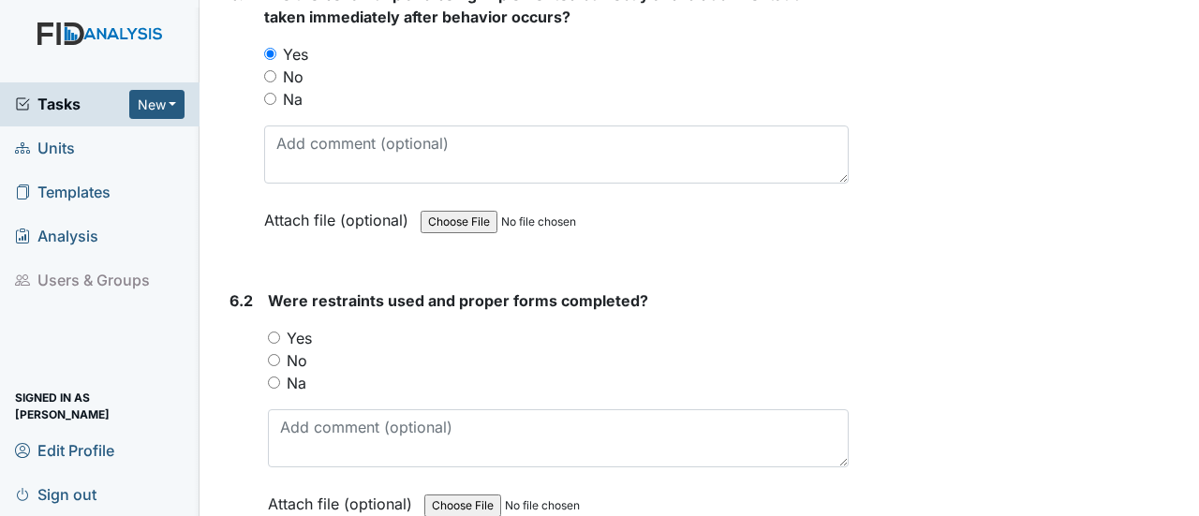
scroll to position [10491, 0]
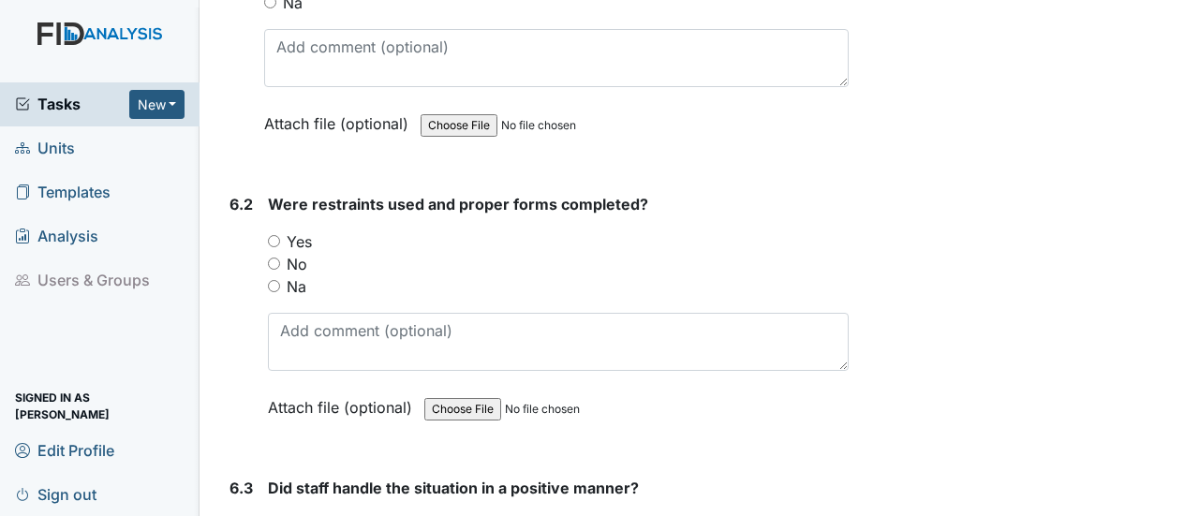
click at [273, 280] on input "Na" at bounding box center [274, 286] width 12 height 12
radio input "true"
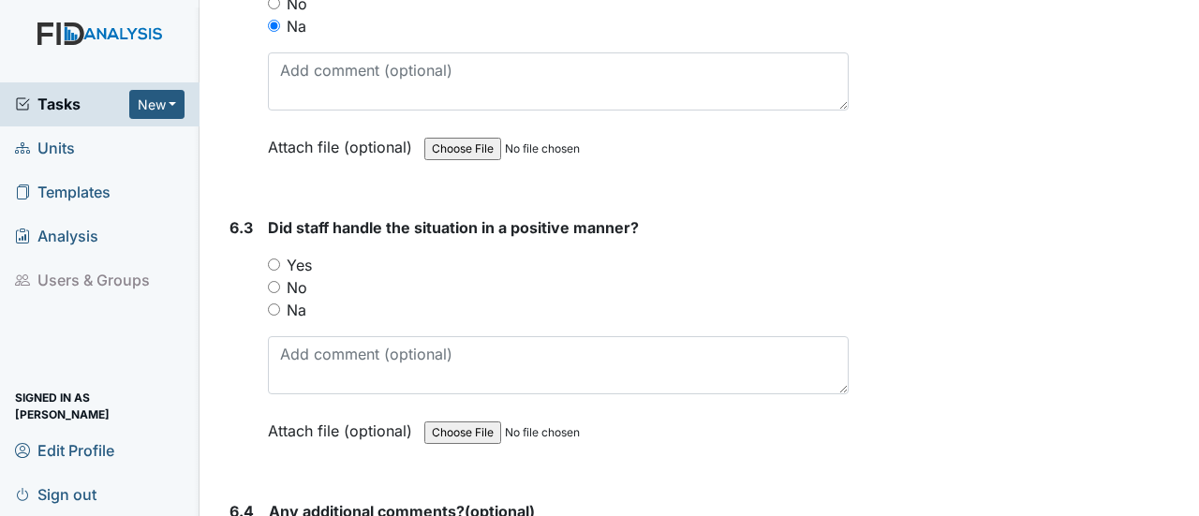
scroll to position [10772, 0]
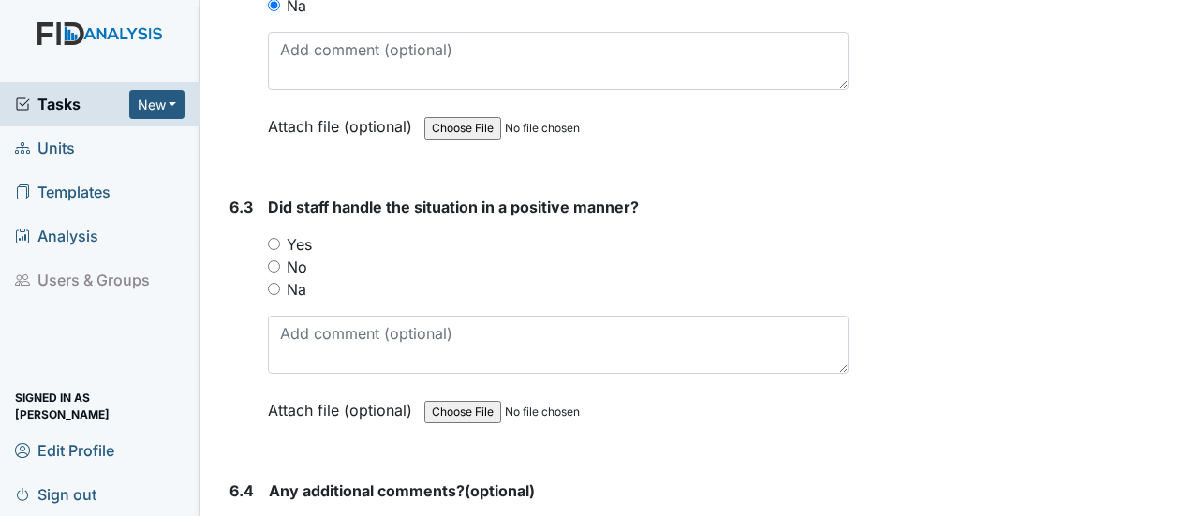
click at [273, 238] on input "Yes" at bounding box center [274, 244] width 12 height 12
radio input "true"
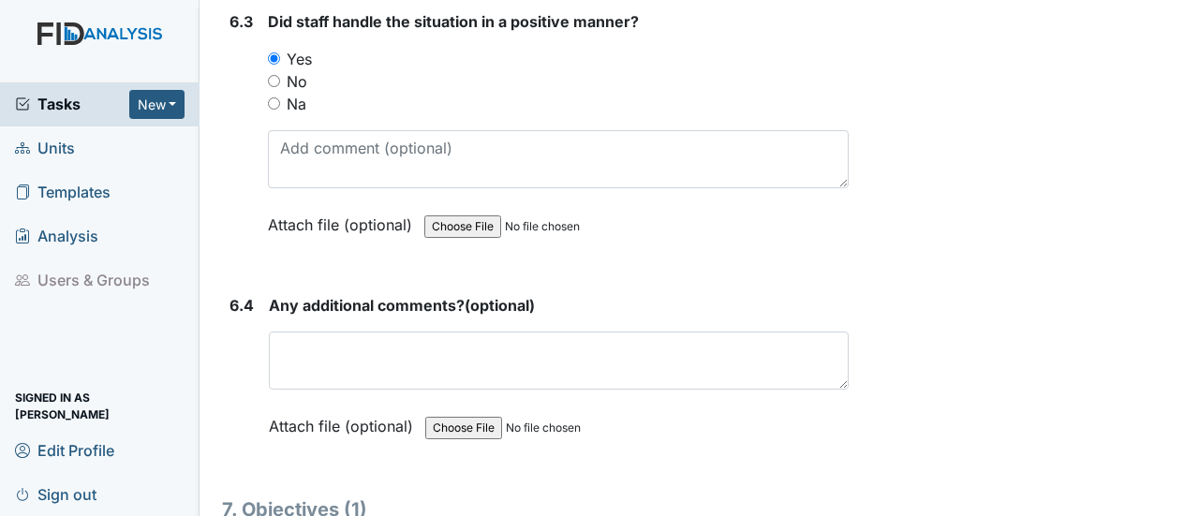
scroll to position [11053, 0]
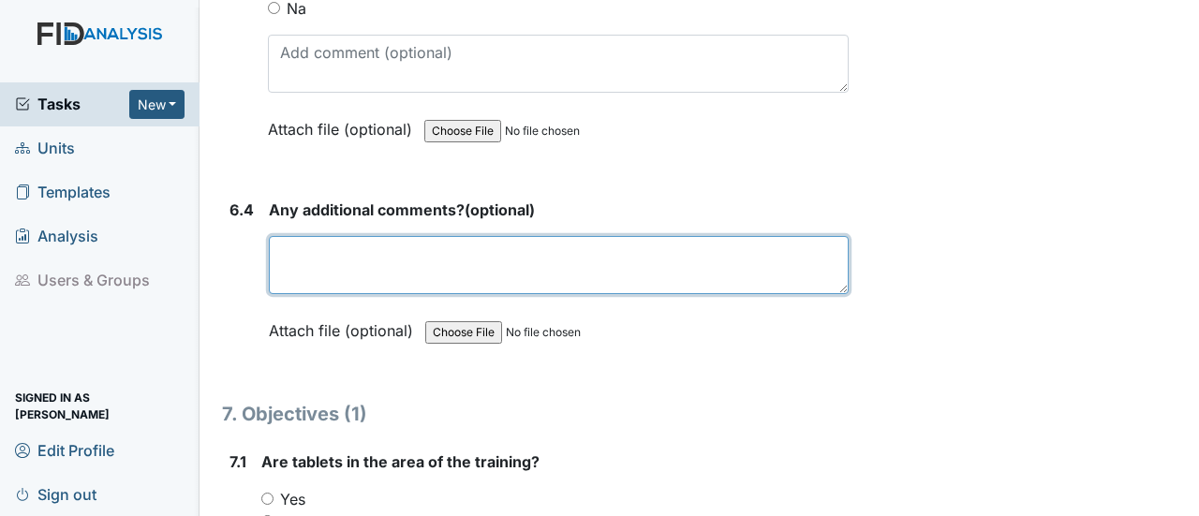
click at [350, 236] on textarea at bounding box center [559, 265] width 580 height 58
paste textarea "N"
click at [348, 236] on textarea at bounding box center [559, 265] width 580 height 58
drag, startPoint x: 275, startPoint y: 174, endPoint x: 583, endPoint y: 228, distance: 311.9
click at [583, 228] on div "Any additional comments? (optional) None at this time. This field is required. …" at bounding box center [559, 277] width 580 height 156
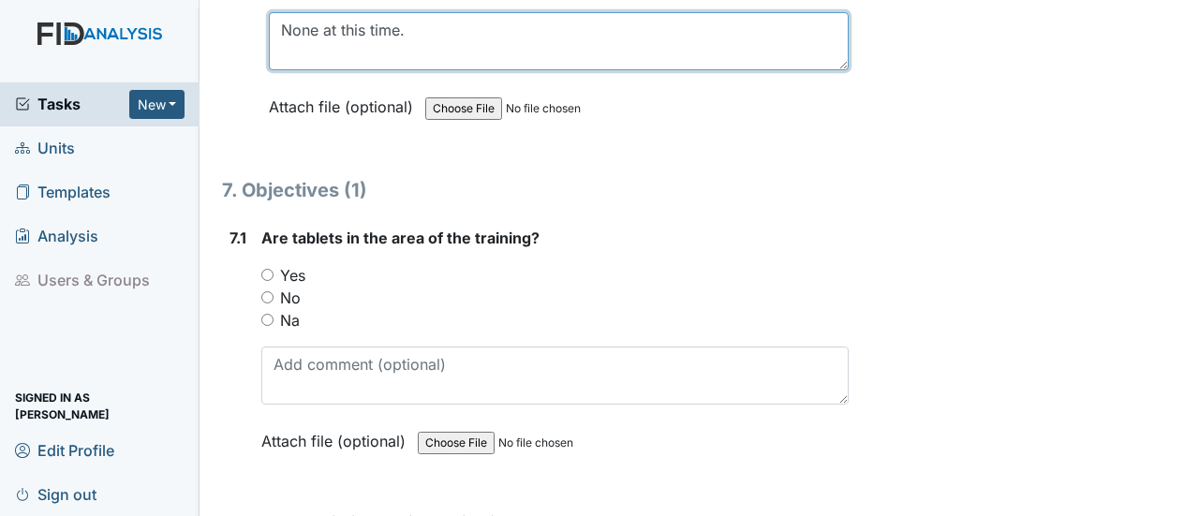
scroll to position [11241, 0]
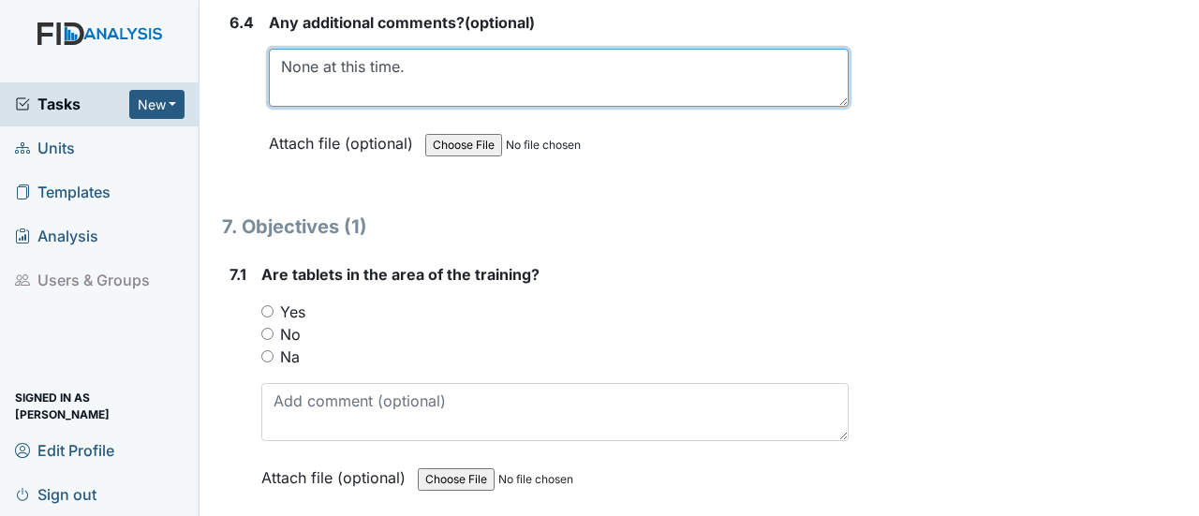
type textarea "None at this time."
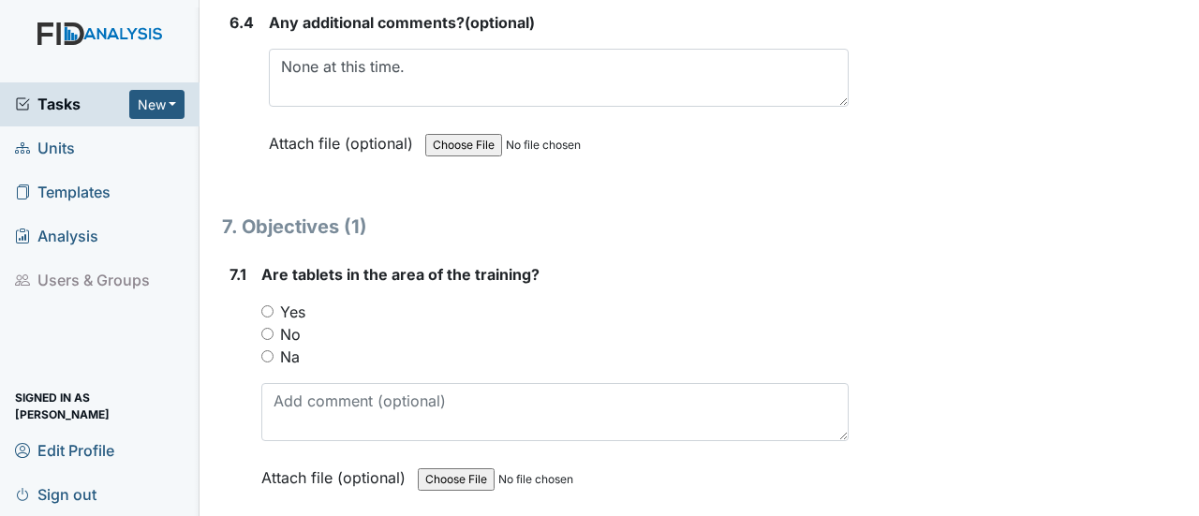
click at [270, 305] on input "Yes" at bounding box center [267, 311] width 12 height 12
radio input "true"
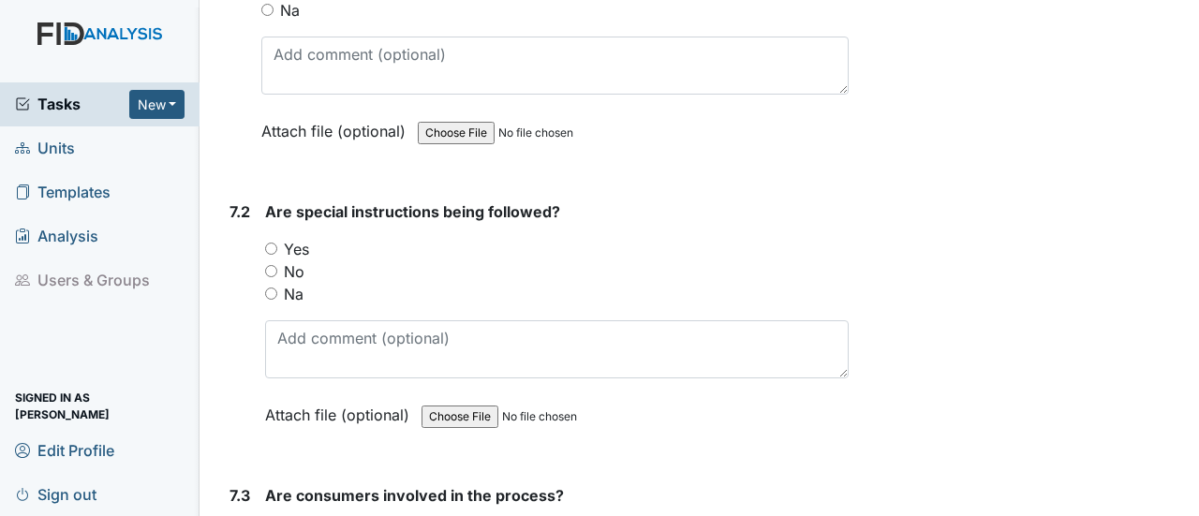
scroll to position [11615, 0]
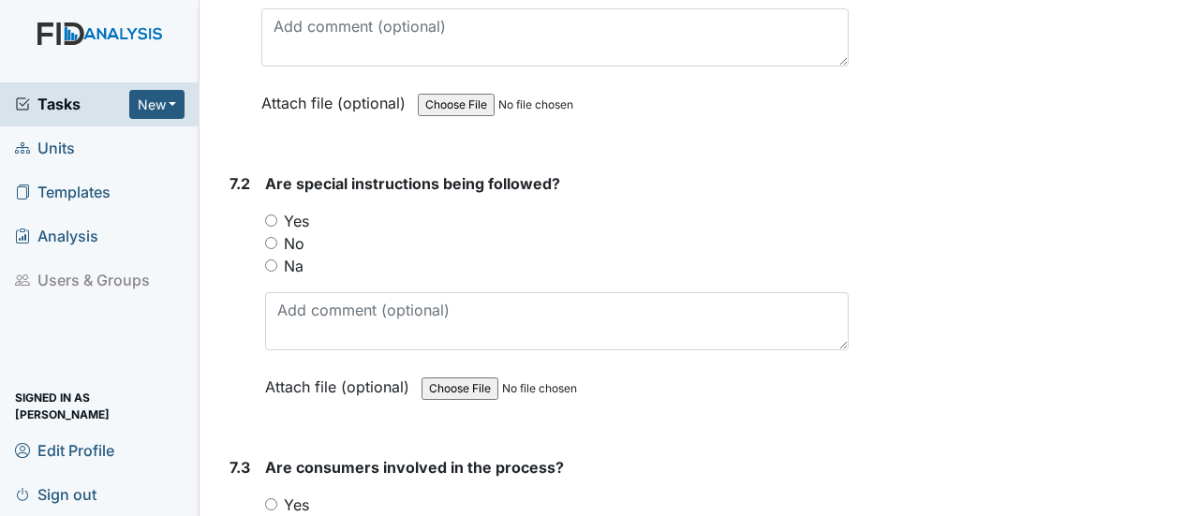
click at [274, 215] on input "Yes" at bounding box center [271, 221] width 12 height 12
radio input "true"
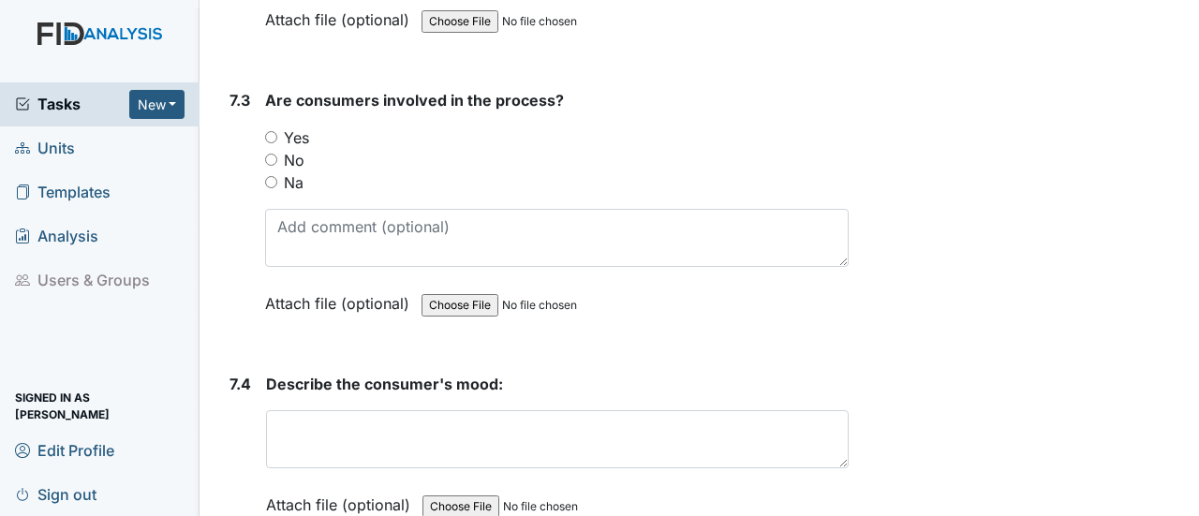
scroll to position [11990, 0]
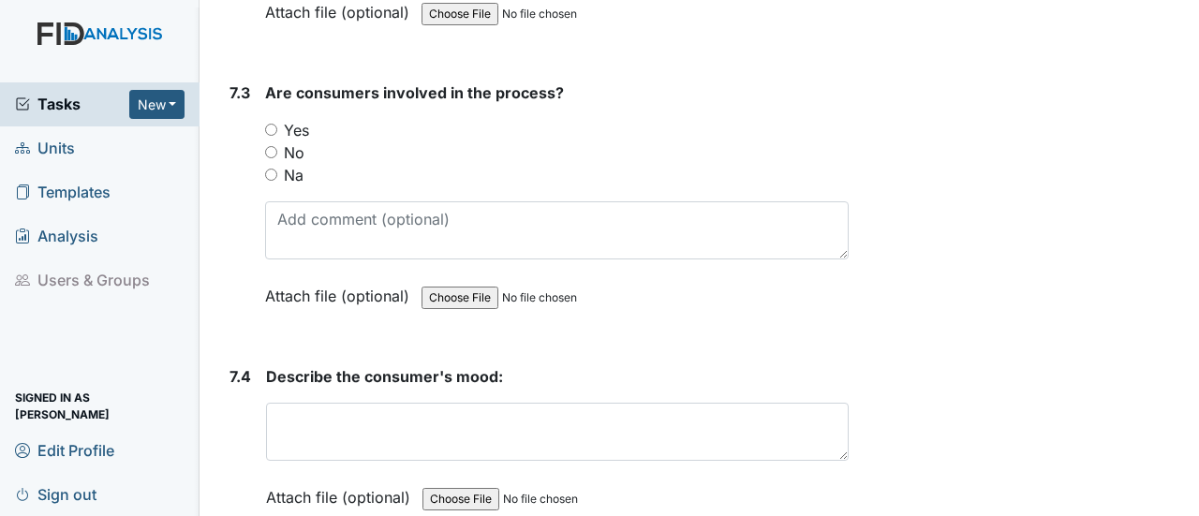
click at [274, 124] on input "Yes" at bounding box center [271, 130] width 12 height 12
radio input "true"
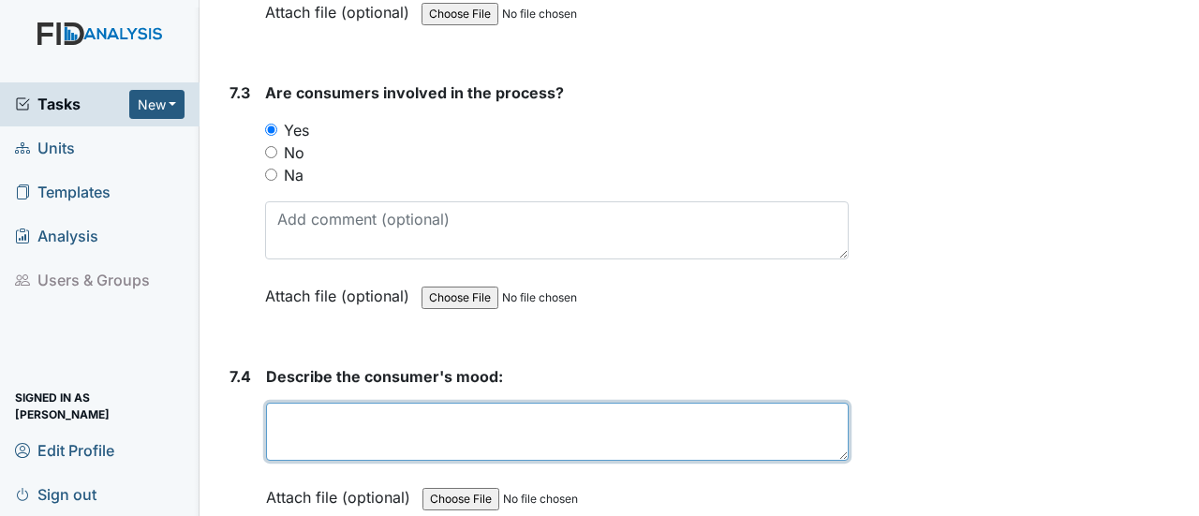
click at [333, 403] on textarea at bounding box center [557, 432] width 583 height 58
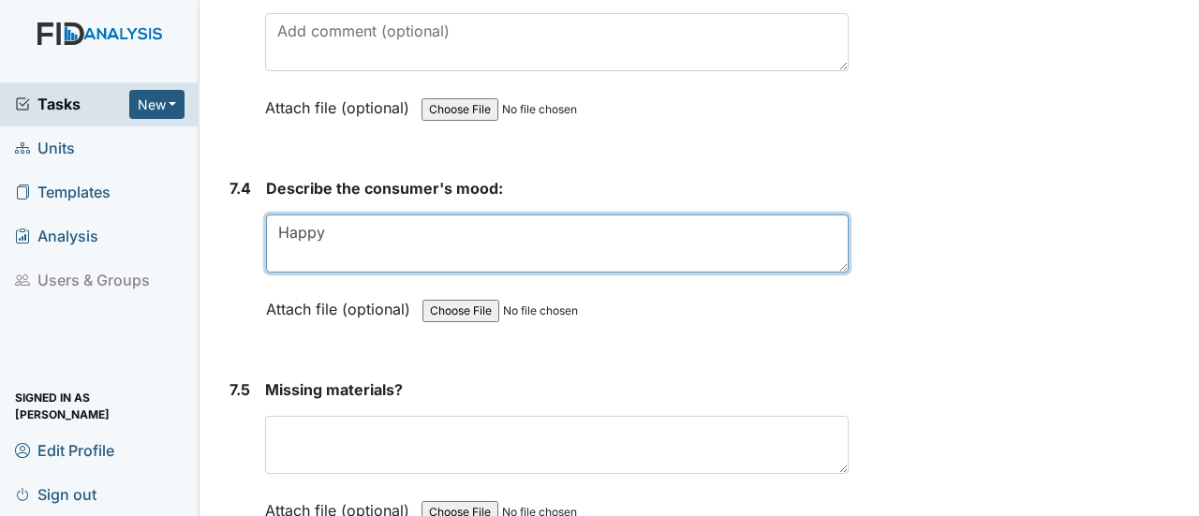
scroll to position [12271, 0]
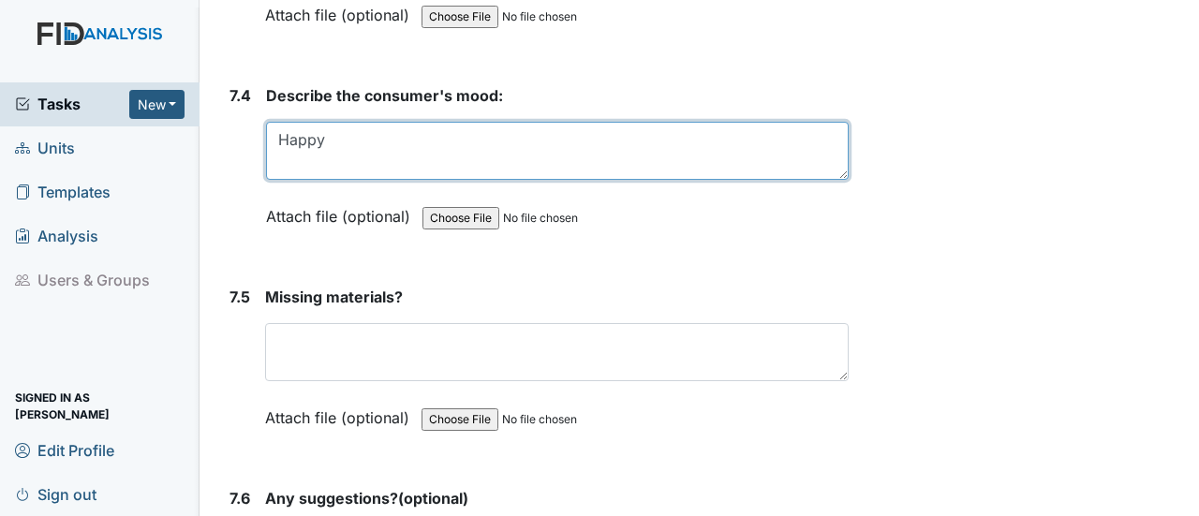
type textarea "Happy"
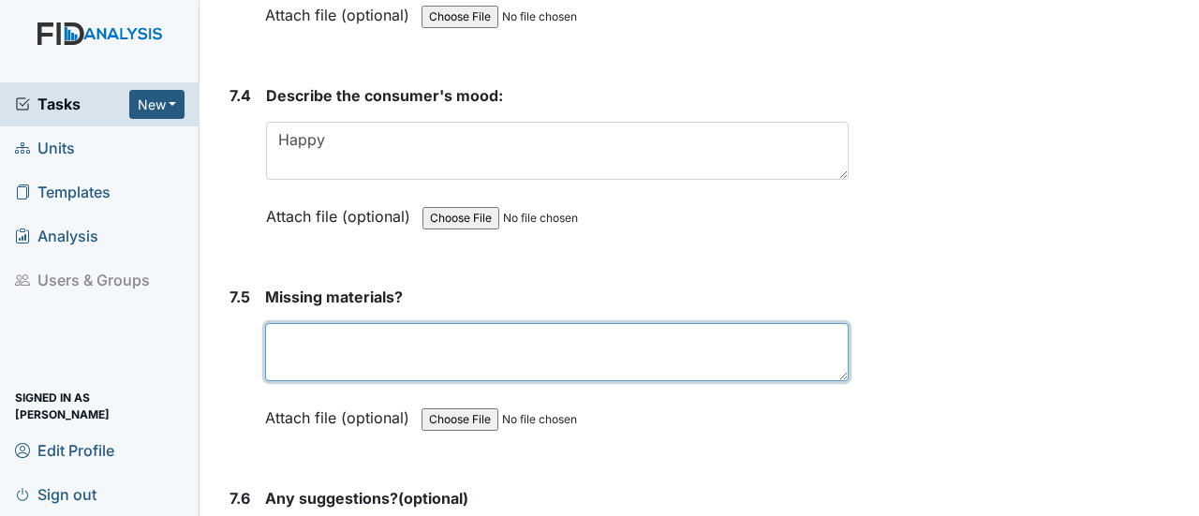
click at [326, 323] on textarea at bounding box center [557, 352] width 584 height 58
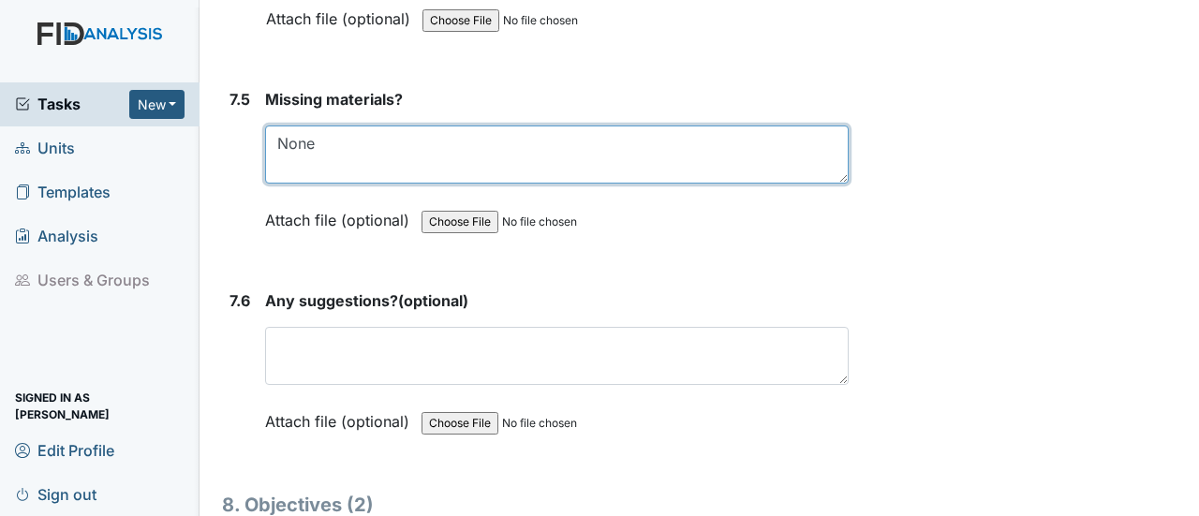
scroll to position [12552, 0]
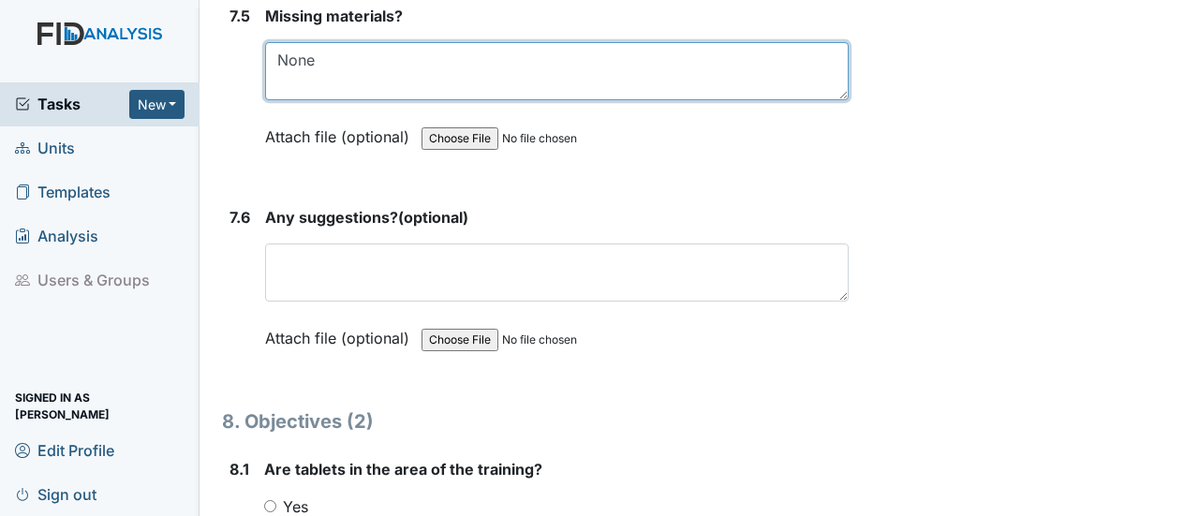
type textarea "None"
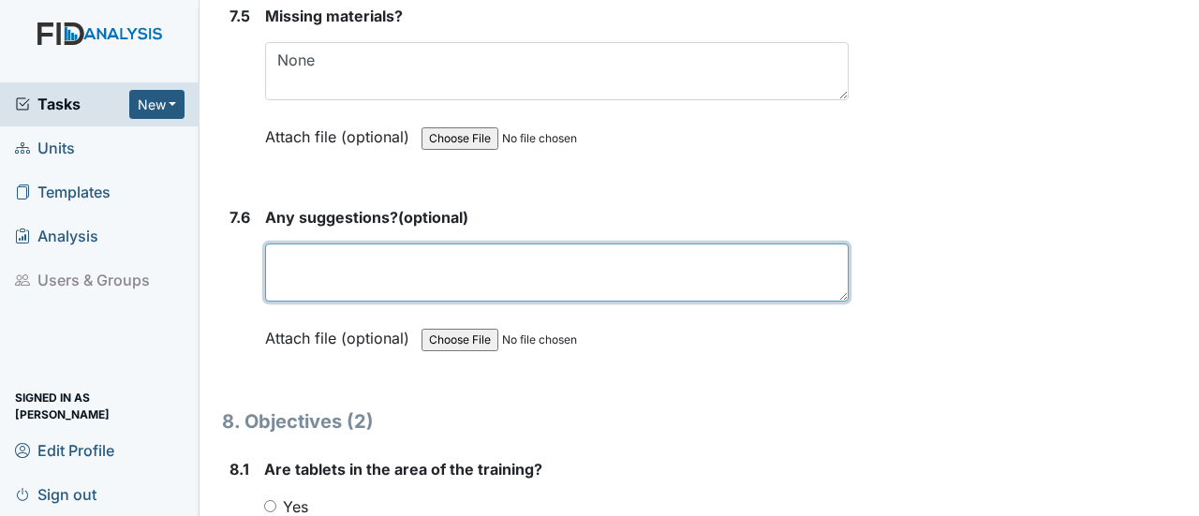
click at [384, 244] on textarea at bounding box center [557, 273] width 584 height 58
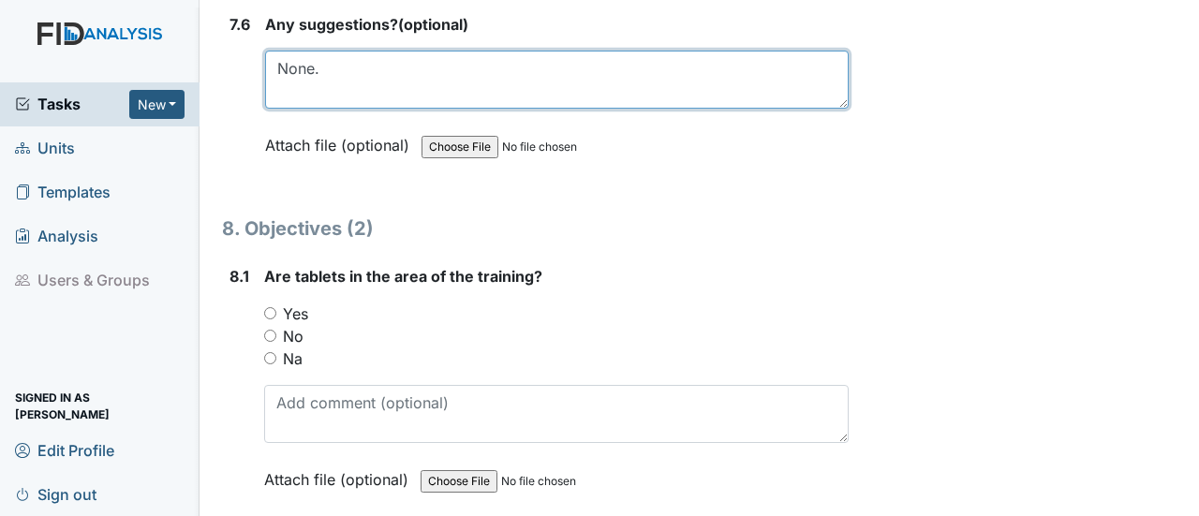
scroll to position [12833, 0]
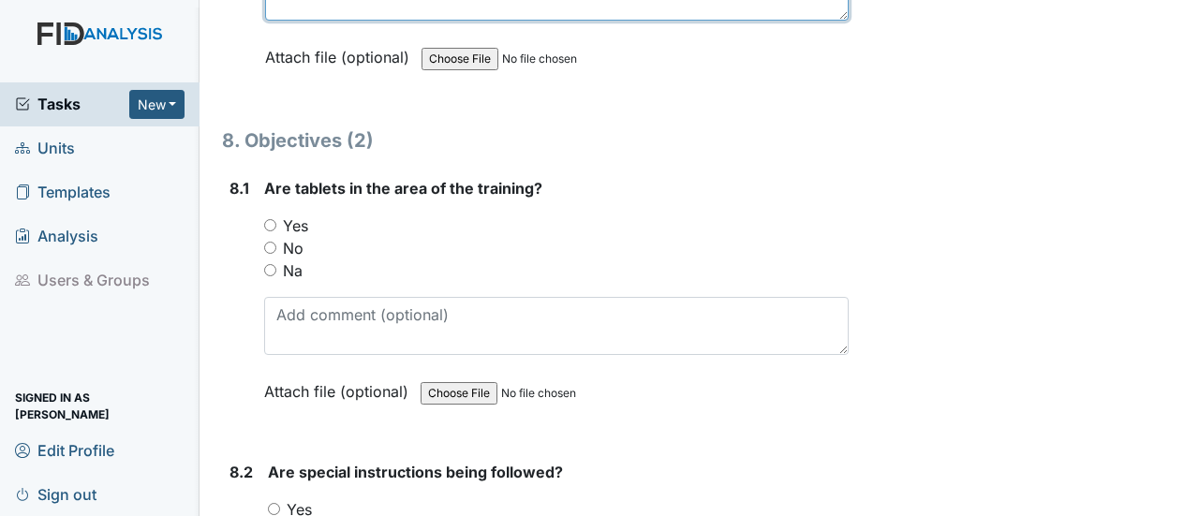
type textarea "None."
click at [268, 219] on input "Yes" at bounding box center [270, 225] width 12 height 12
radio input "true"
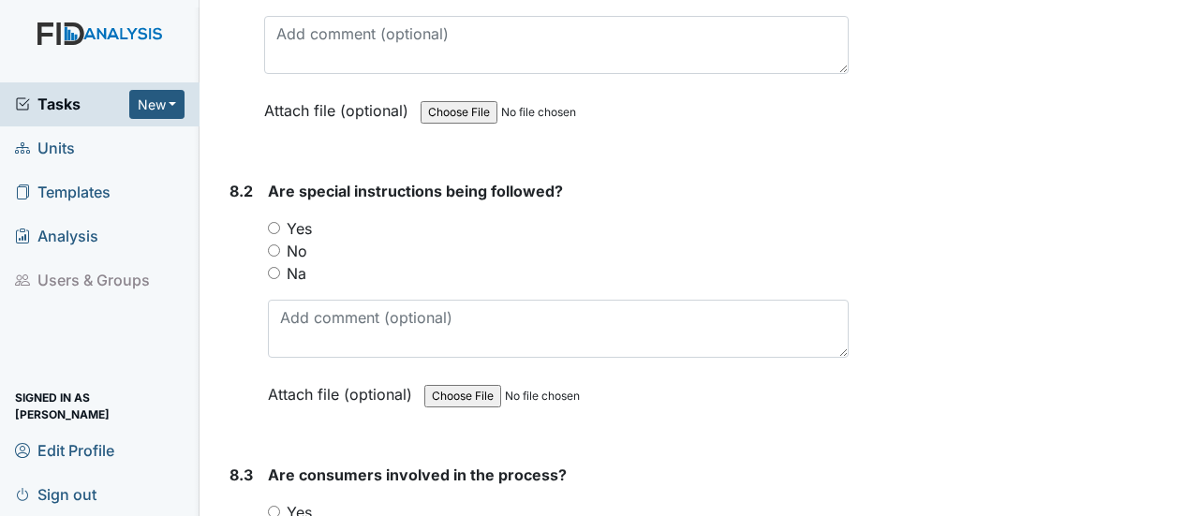
scroll to position [13208, 0]
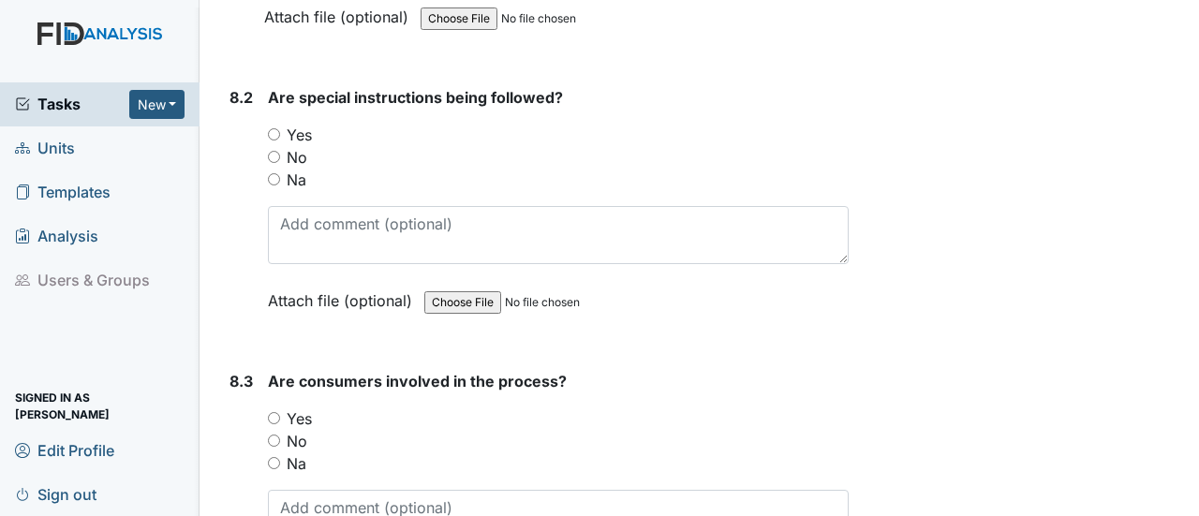
click at [277, 128] on input "Yes" at bounding box center [274, 134] width 12 height 12
radio input "true"
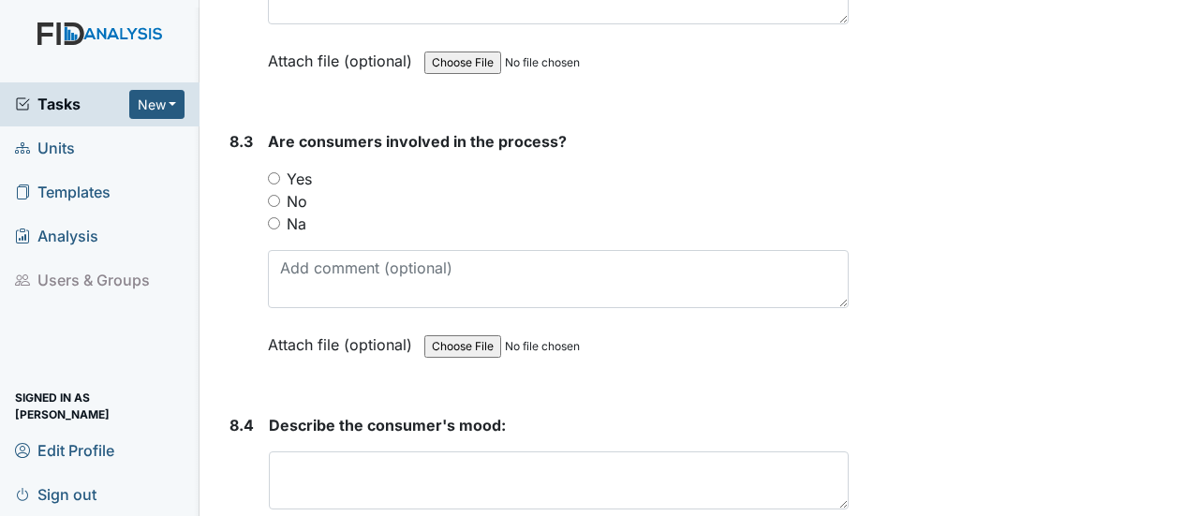
scroll to position [13489, 0]
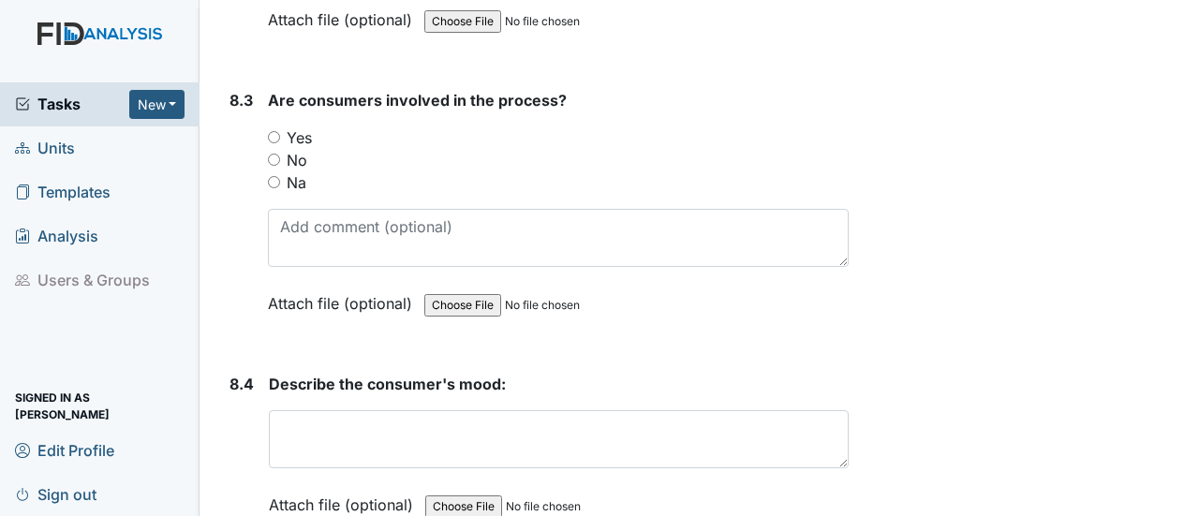
click at [279, 131] on input "Yes" at bounding box center [274, 137] width 12 height 12
radio input "true"
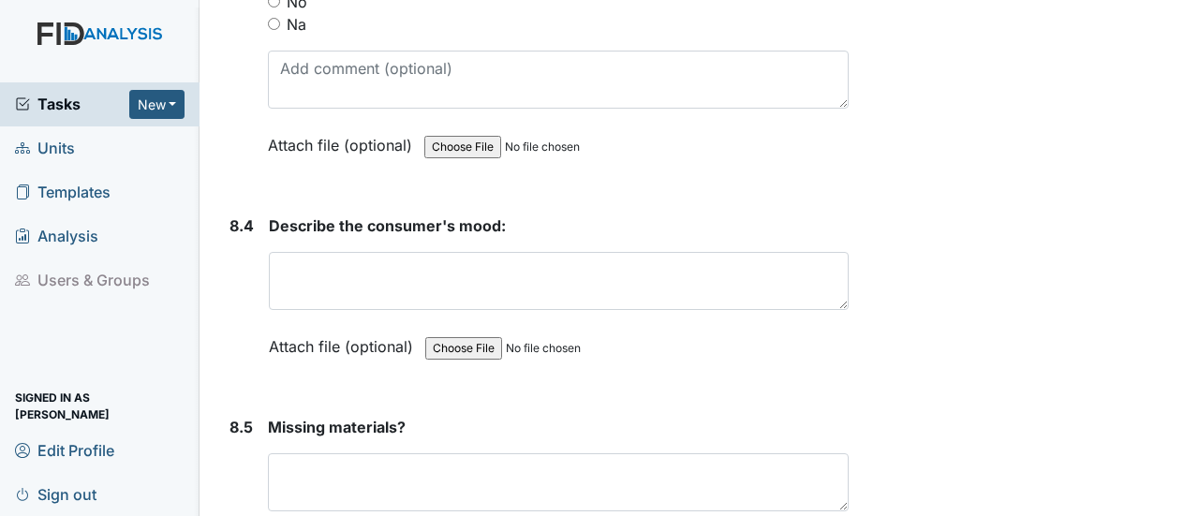
scroll to position [13676, 0]
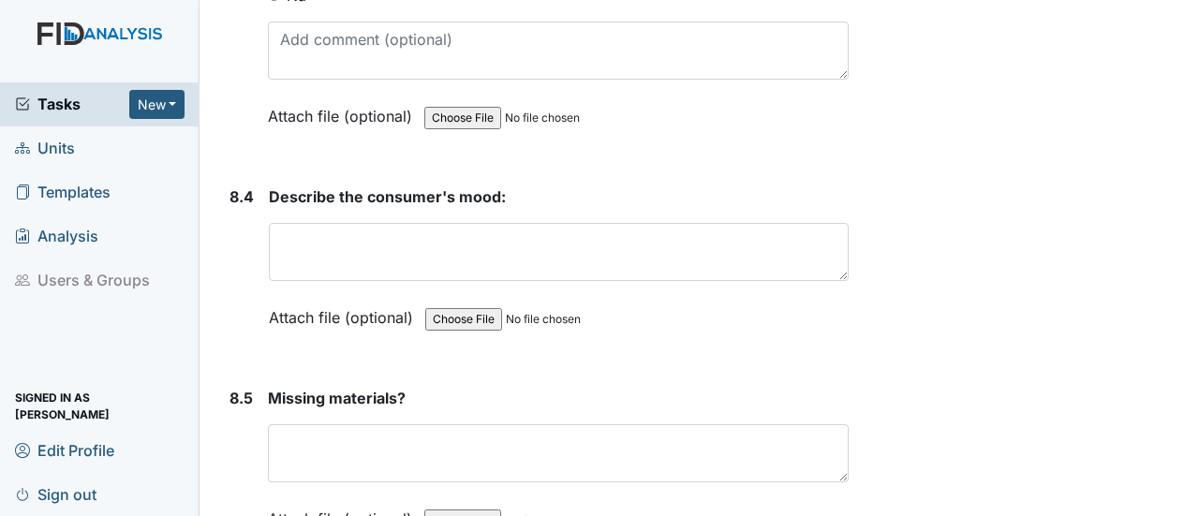
click at [378, 185] on div "Describe the consumer's mood: This field is required. Attach file (optional) Yo…" at bounding box center [559, 263] width 580 height 156
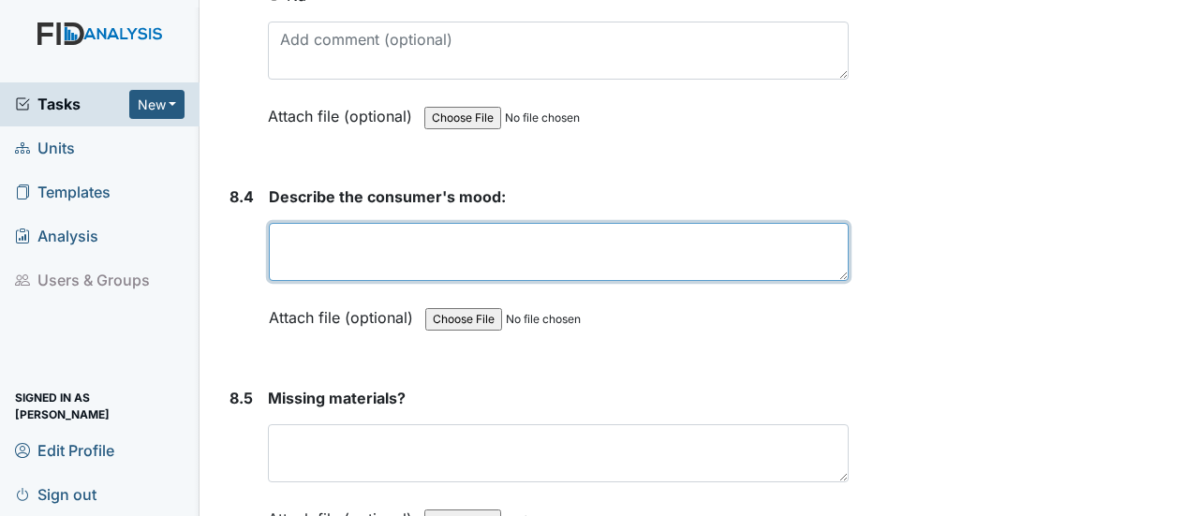
drag, startPoint x: 382, startPoint y: 132, endPoint x: 384, endPoint y: 145, distance: 13.2
click at [384, 223] on textarea at bounding box center [559, 252] width 580 height 58
type textarea "Happy"
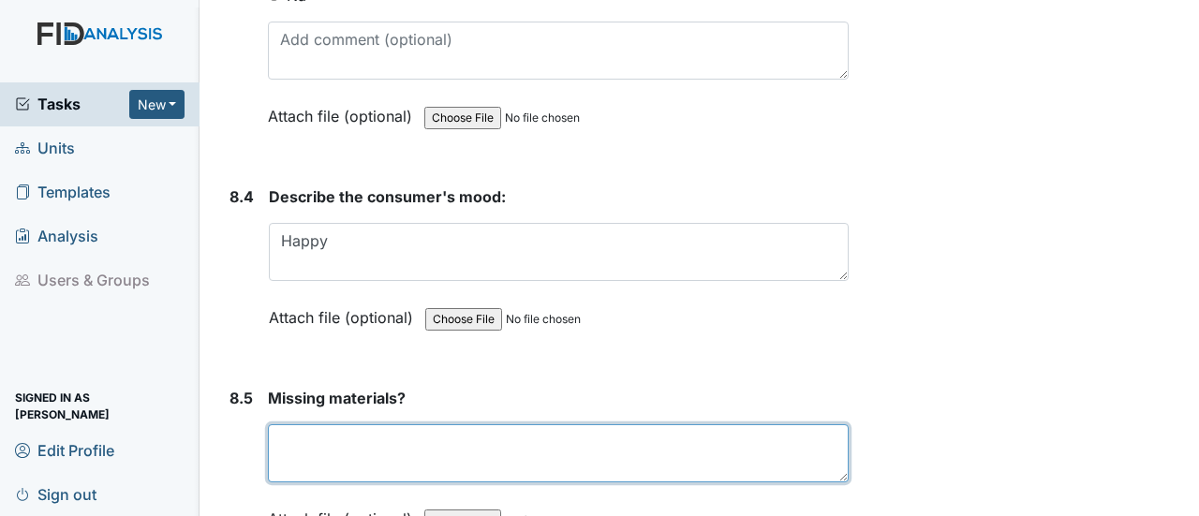
drag, startPoint x: 365, startPoint y: 374, endPoint x: 350, endPoint y: 370, distance: 15.4
click at [364, 424] on textarea at bounding box center [558, 453] width 581 height 58
paste textarea "None at this time."
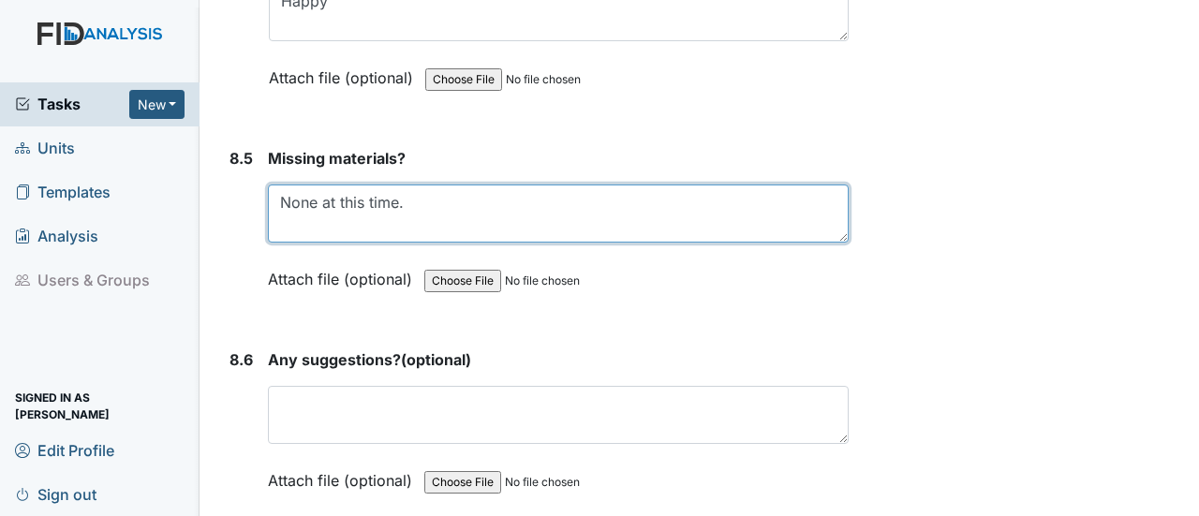
scroll to position [13957, 0]
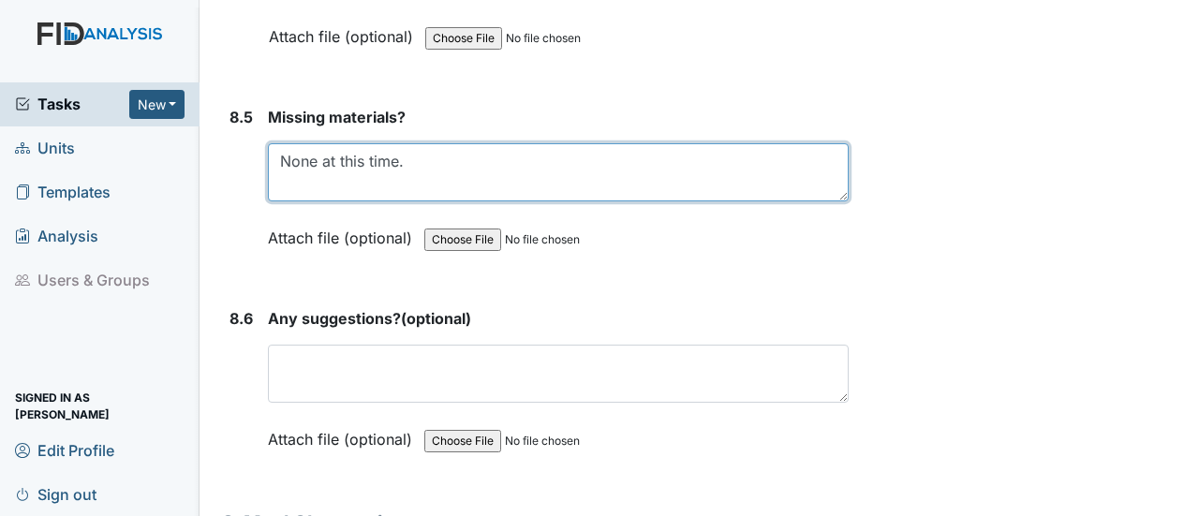
type textarea "None at this time."
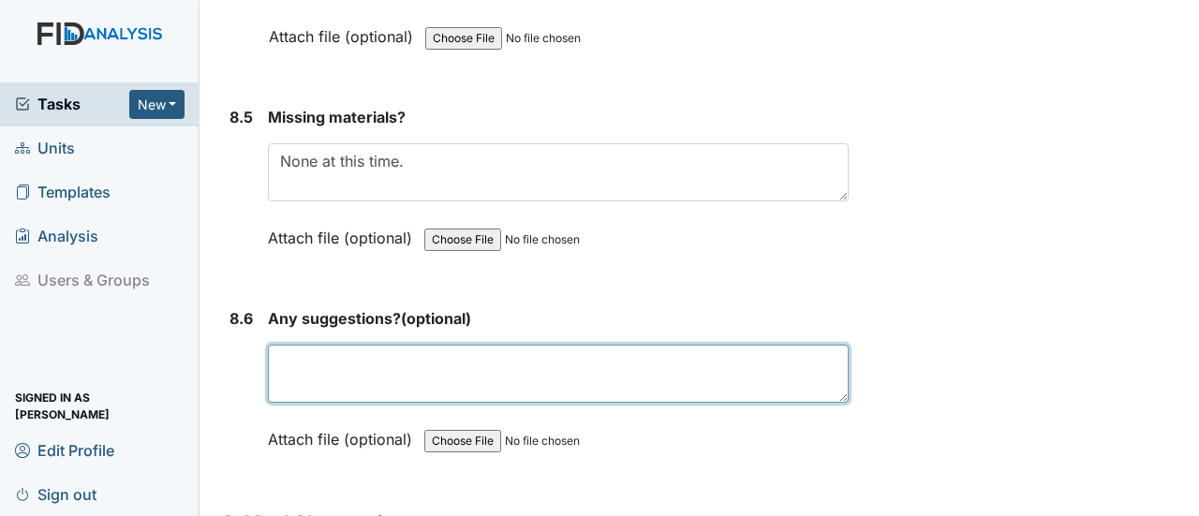
click at [429, 345] on textarea at bounding box center [558, 374] width 581 height 58
paste textarea "None at this time."
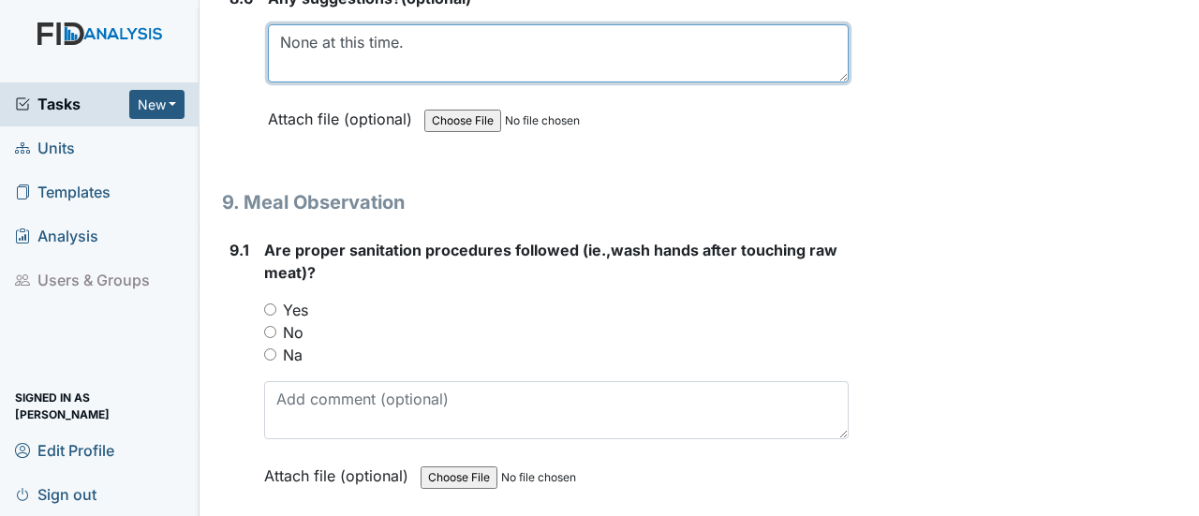
scroll to position [14332, 0]
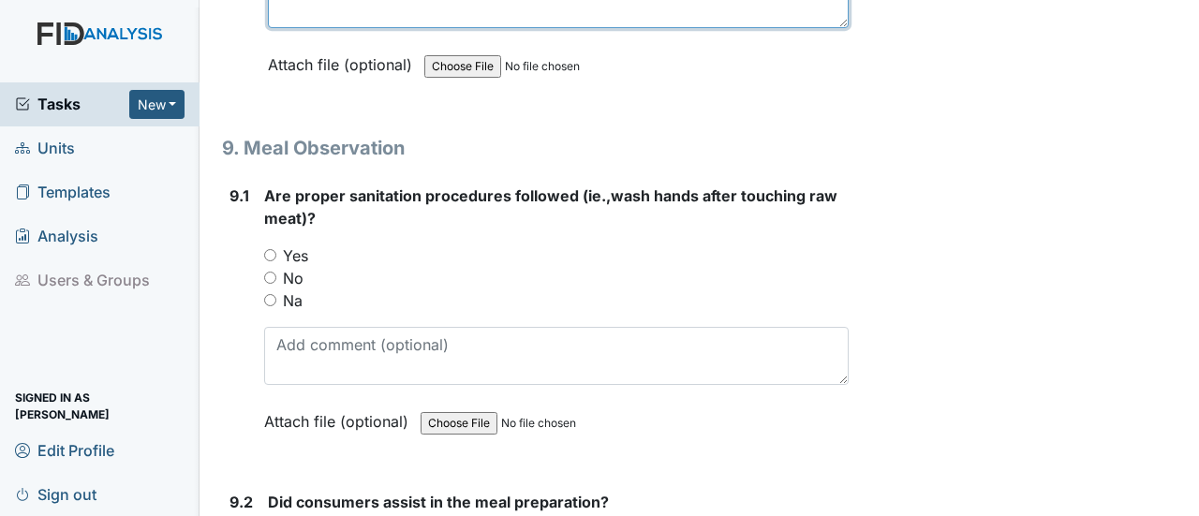
type textarea "None at this time."
click at [271, 249] on input "Yes" at bounding box center [270, 255] width 12 height 12
radio input "true"
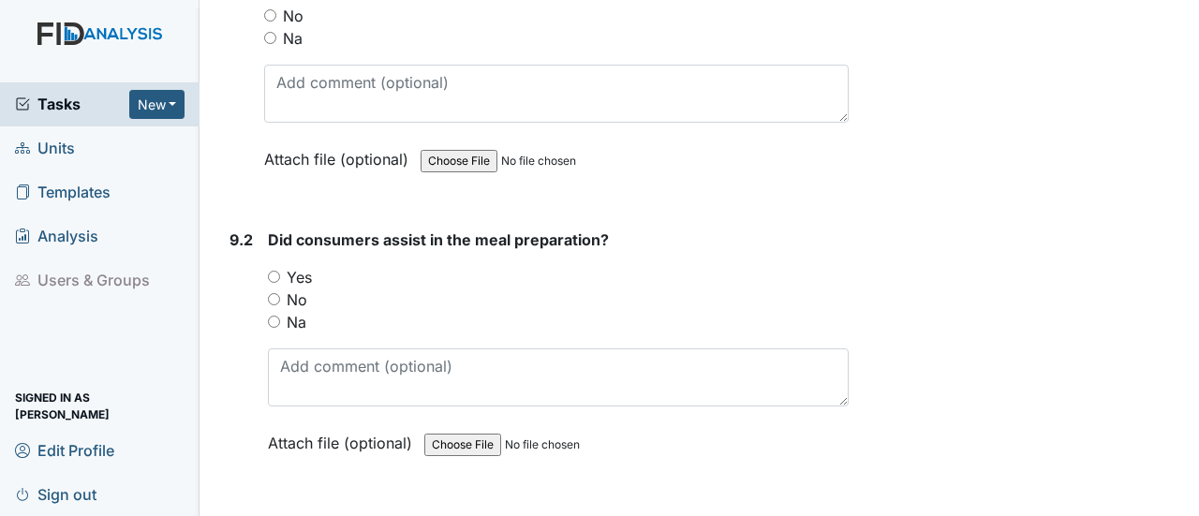
scroll to position [14613, 0]
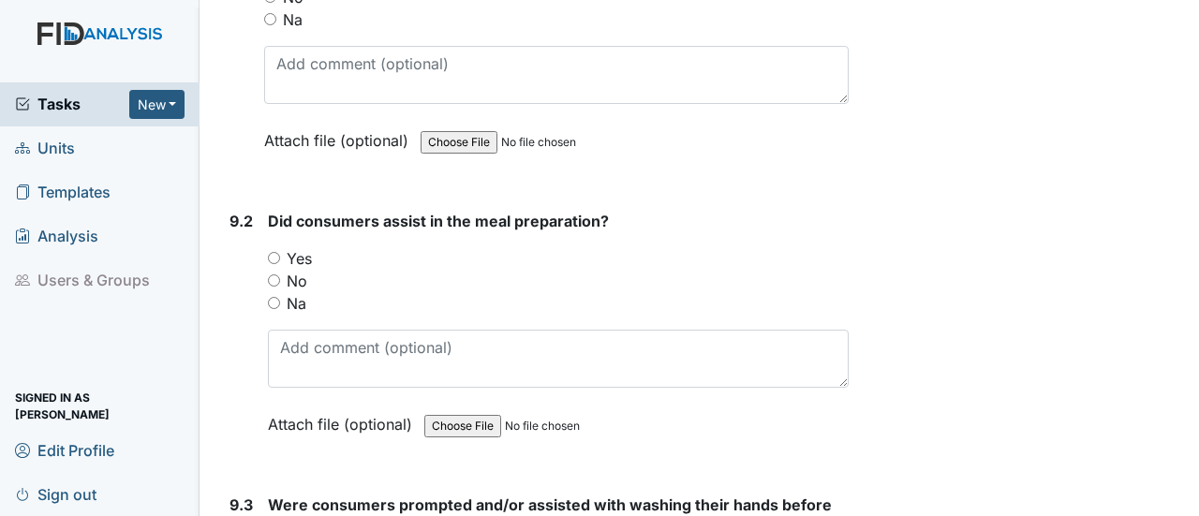
drag, startPoint x: 274, startPoint y: 175, endPoint x: 360, endPoint y: 235, distance: 105.0
click at [274, 274] on input "No" at bounding box center [274, 280] width 12 height 12
radio input "true"
click at [279, 252] on input "Yes" at bounding box center [274, 258] width 12 height 12
radio input "true"
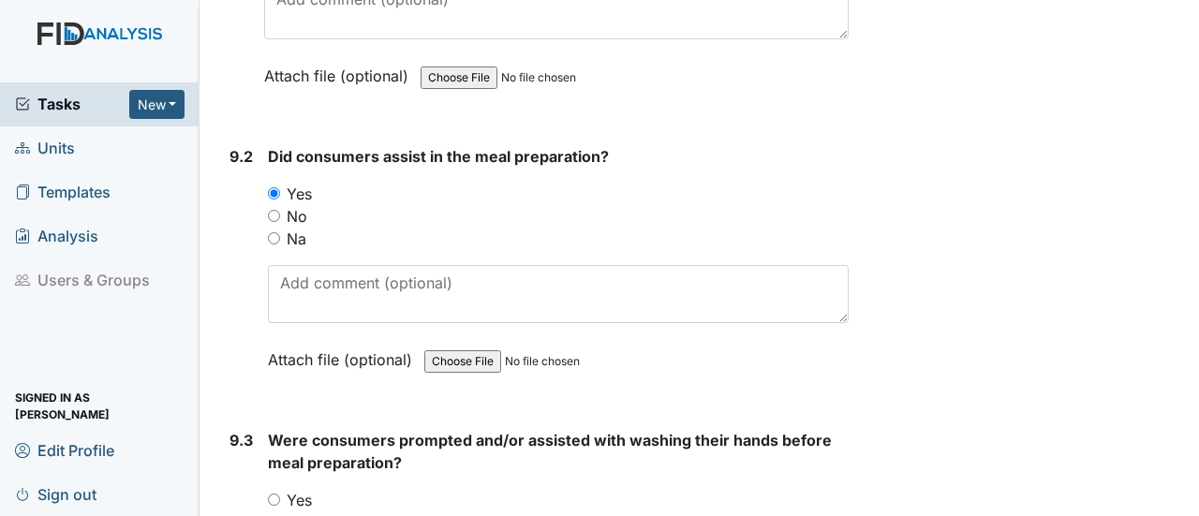
scroll to position [14800, 0]
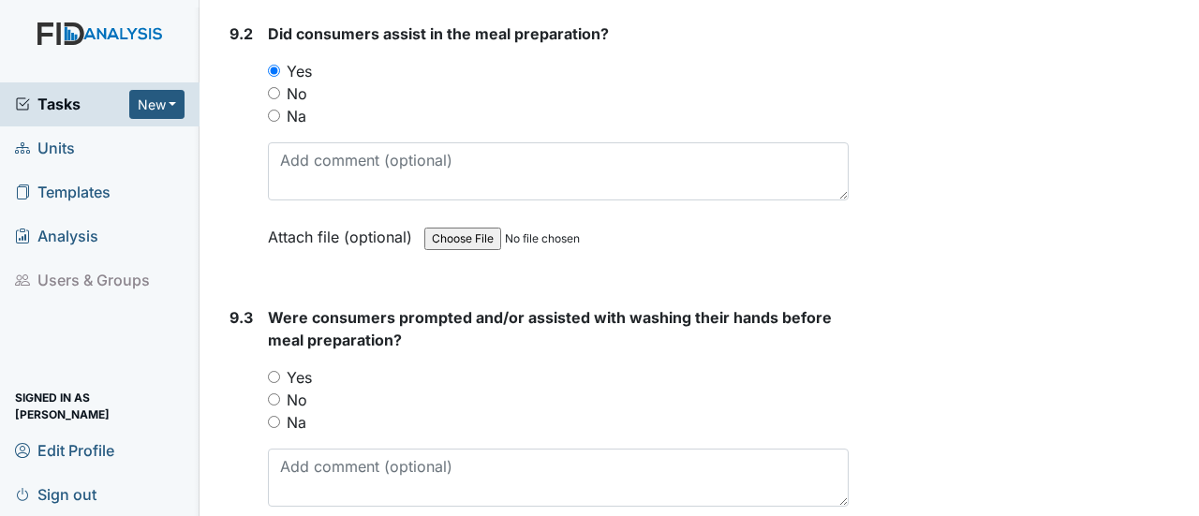
drag, startPoint x: 275, startPoint y: 271, endPoint x: 285, endPoint y: 269, distance: 9.6
click at [275, 371] on input "Yes" at bounding box center [274, 377] width 12 height 12
radio input "true"
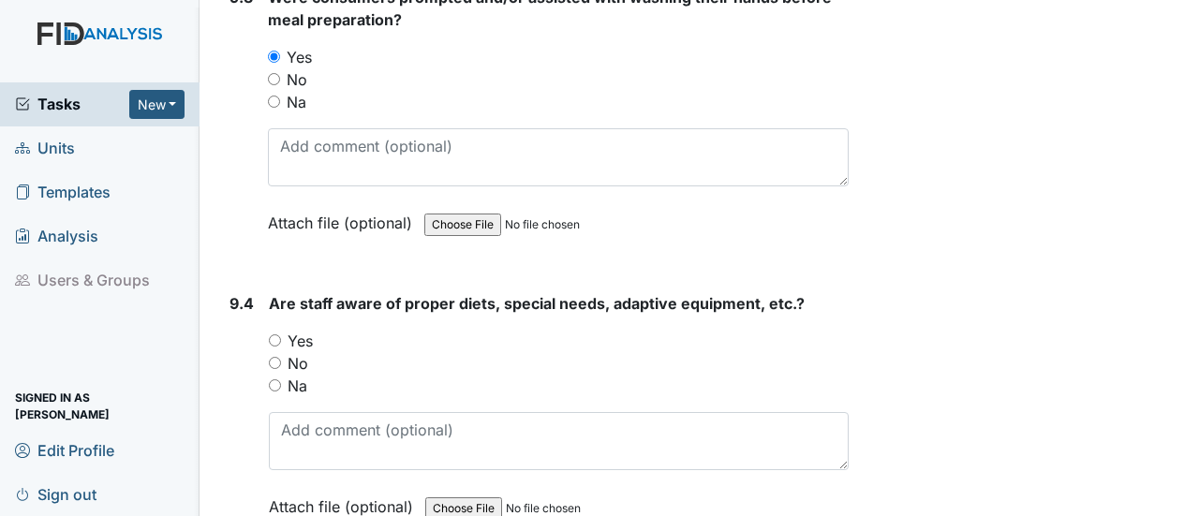
scroll to position [15175, 0]
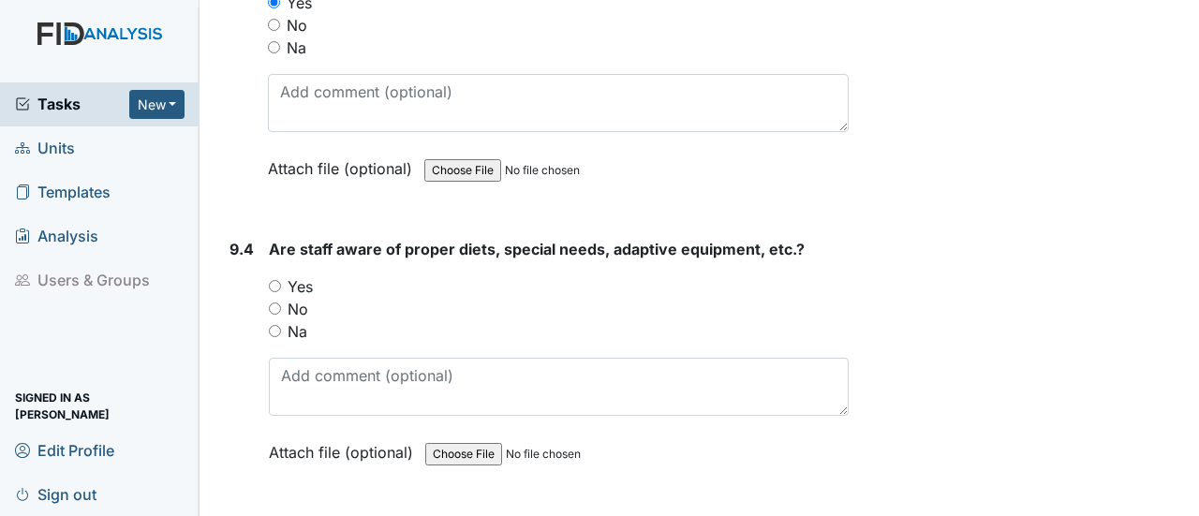
click at [282, 275] on div "Yes" at bounding box center [559, 286] width 580 height 22
drag, startPoint x: 276, startPoint y: 177, endPoint x: 345, endPoint y: 230, distance: 86.8
click at [276, 280] on input "Yes" at bounding box center [275, 286] width 12 height 12
radio input "true"
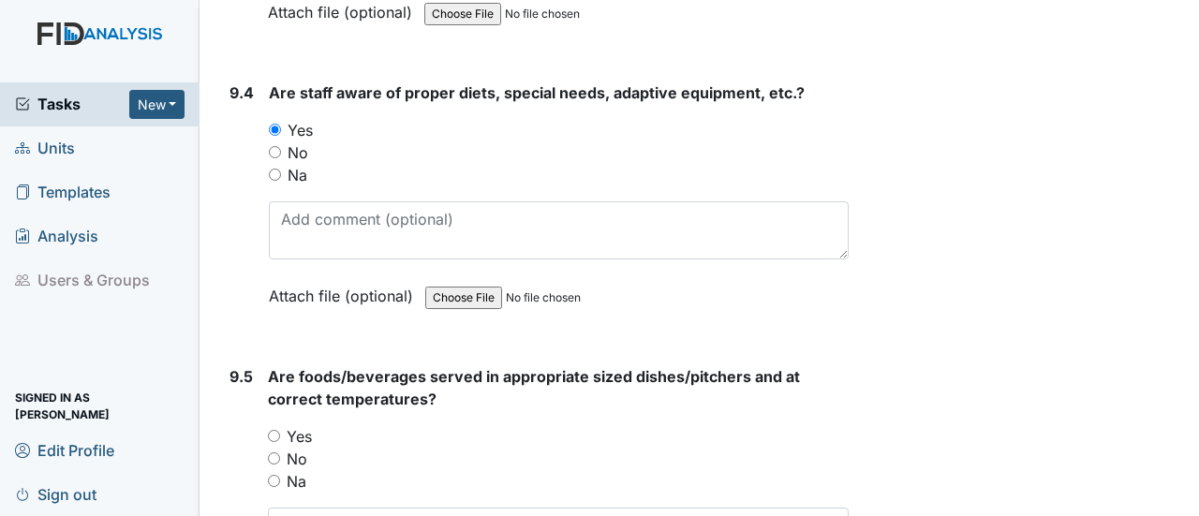
scroll to position [15362, 0]
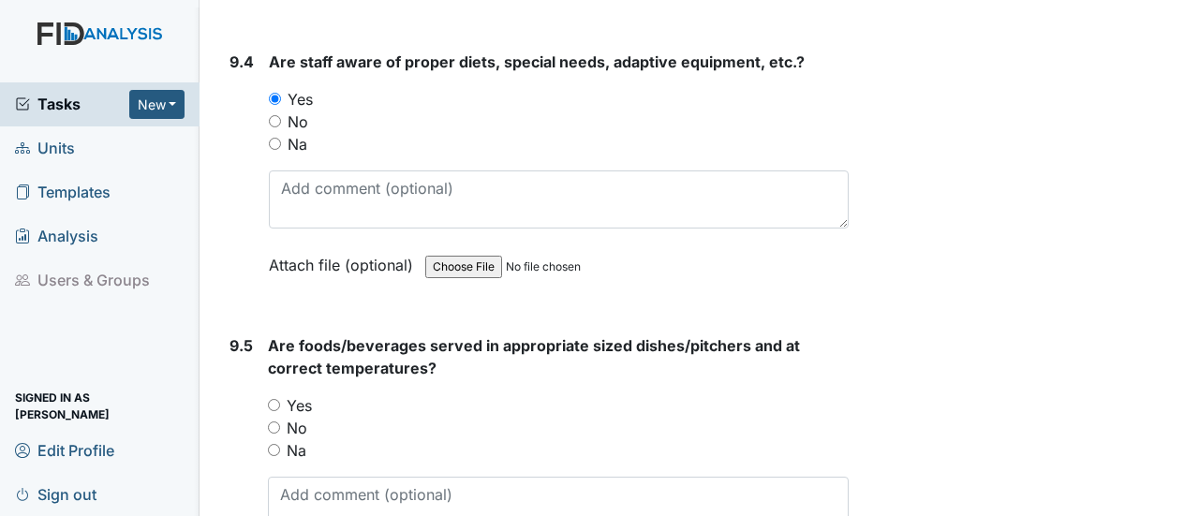
click at [274, 399] on input "Yes" at bounding box center [274, 405] width 12 height 12
radio input "true"
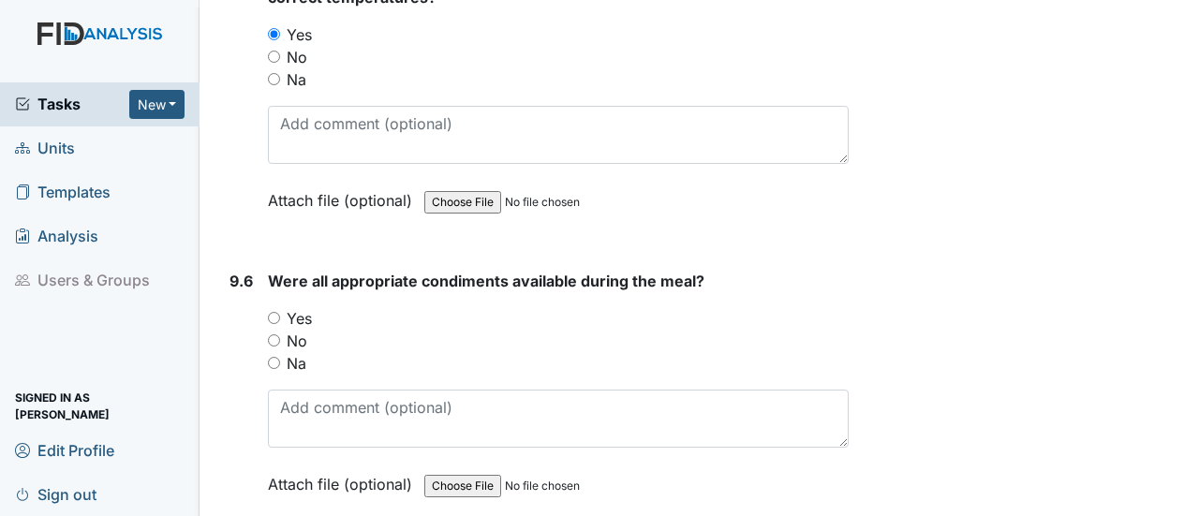
scroll to position [15737, 0]
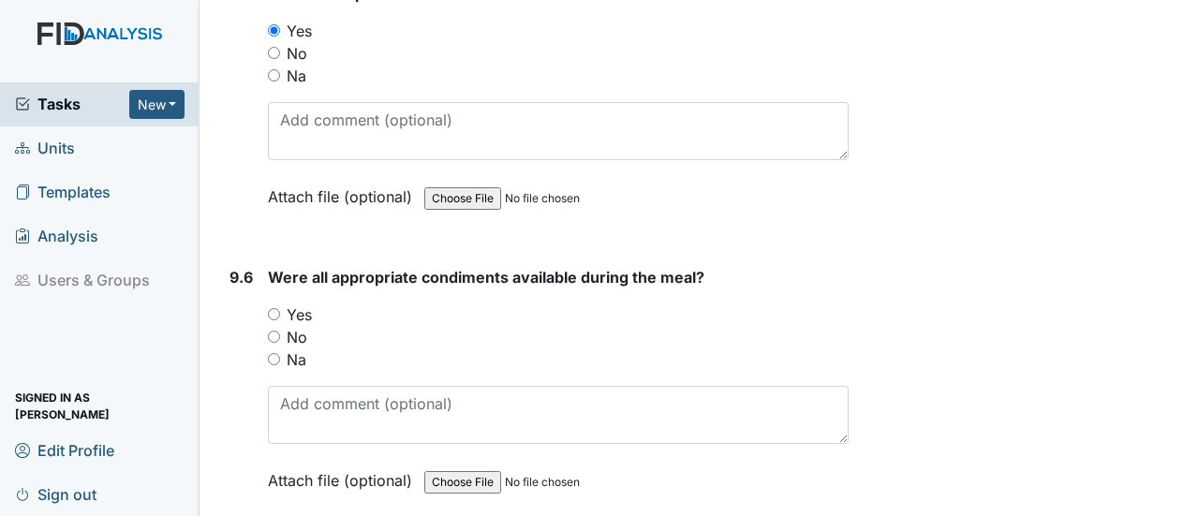
click at [273, 308] on input "Yes" at bounding box center [274, 314] width 12 height 12
radio input "true"
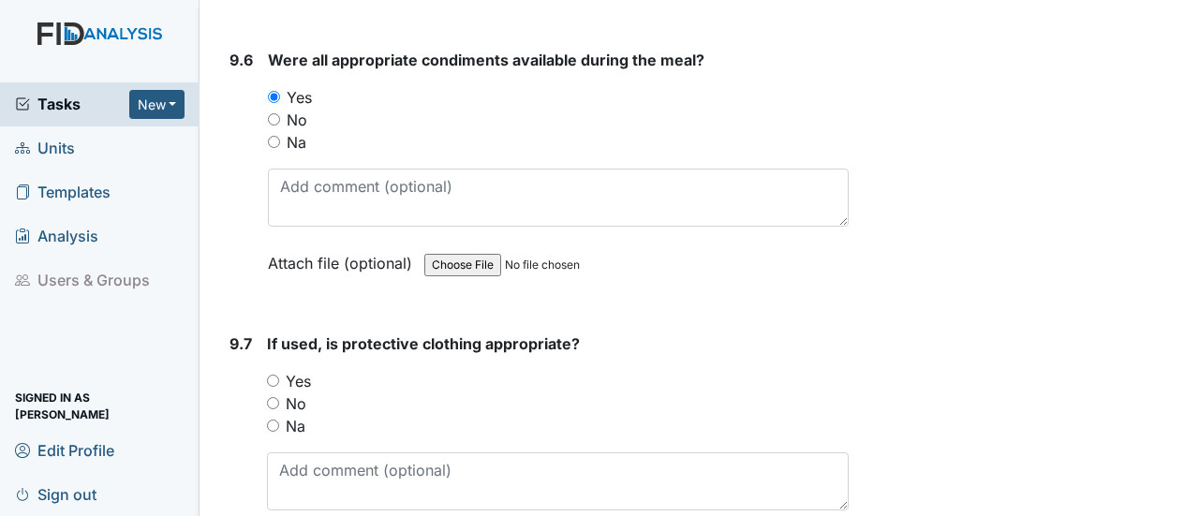
scroll to position [16112, 0]
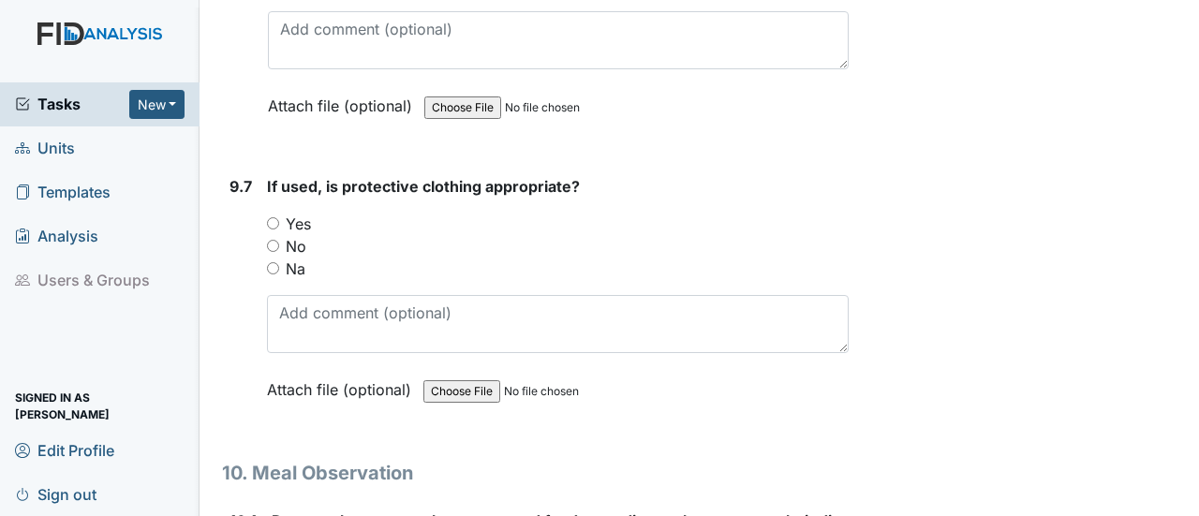
drag, startPoint x: 274, startPoint y: 155, endPoint x: 348, endPoint y: 224, distance: 100.7
click at [279, 262] on input "Na" at bounding box center [273, 268] width 12 height 12
radio input "true"
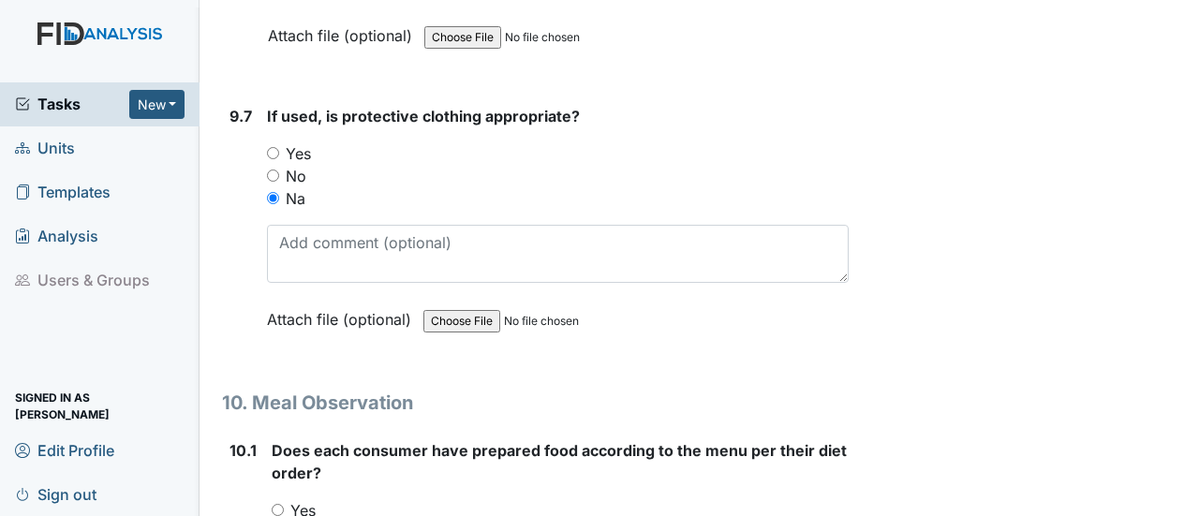
scroll to position [16393, 0]
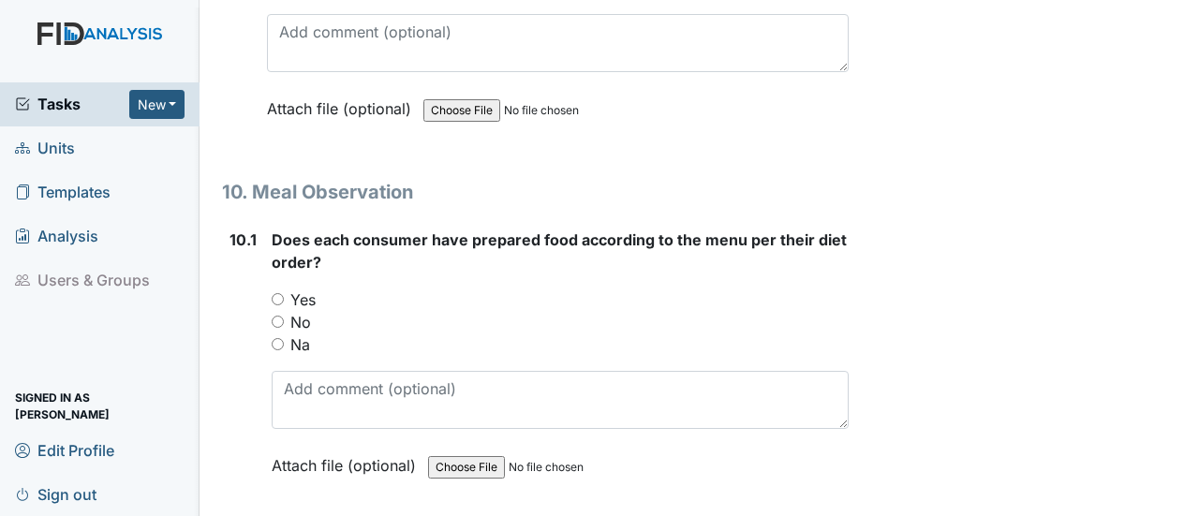
drag, startPoint x: 275, startPoint y: 185, endPoint x: 298, endPoint y: 223, distance: 44.5
click at [277, 293] on input "Yes" at bounding box center [278, 299] width 12 height 12
radio input "true"
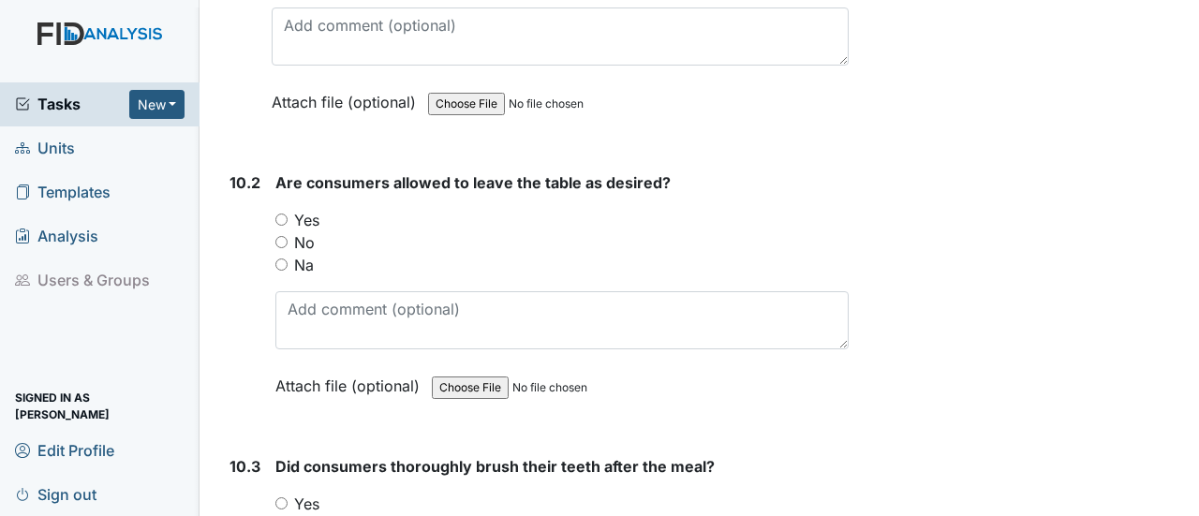
scroll to position [16767, 0]
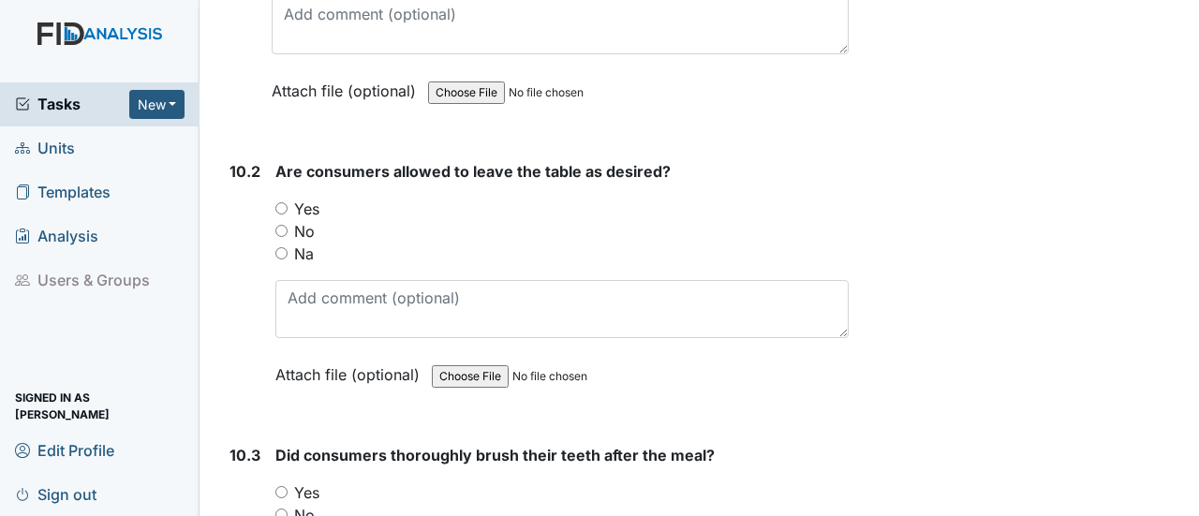
drag, startPoint x: 280, startPoint y: 86, endPoint x: 296, endPoint y: 156, distance: 72.0
click at [281, 198] on div "Yes" at bounding box center [561, 209] width 573 height 22
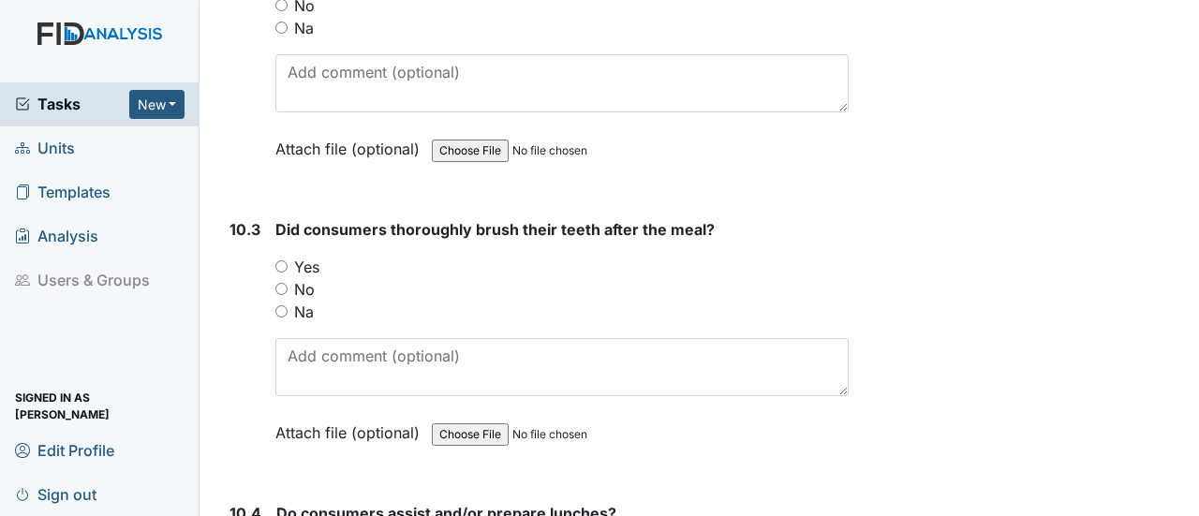
scroll to position [17049, 0]
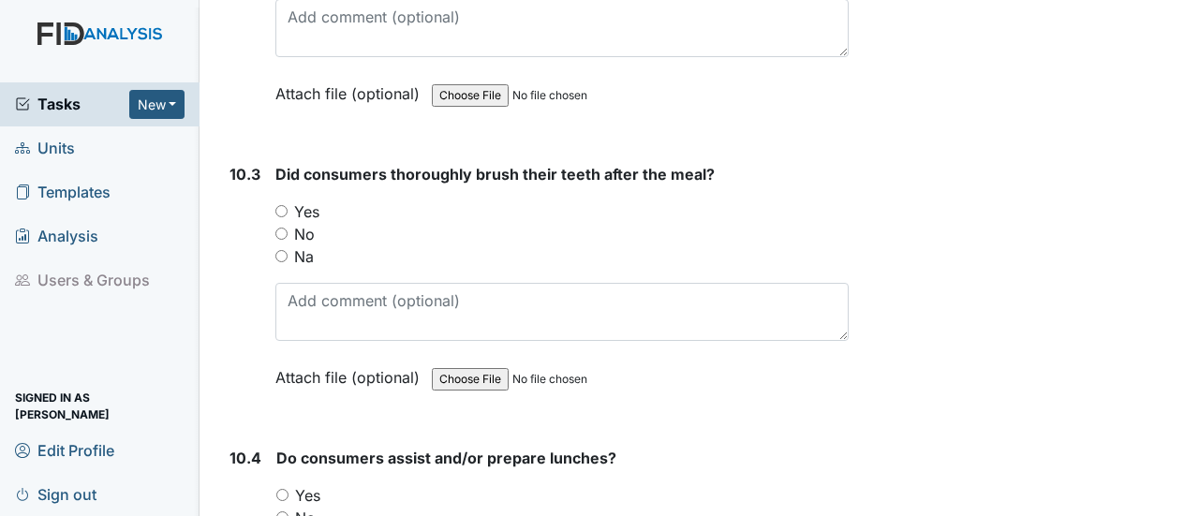
click at [281, 205] on input "Yes" at bounding box center [281, 211] width 12 height 12
radio input "true"
drag, startPoint x: 283, startPoint y: 419, endPoint x: 309, endPoint y: 510, distance: 94.6
radio input "true"
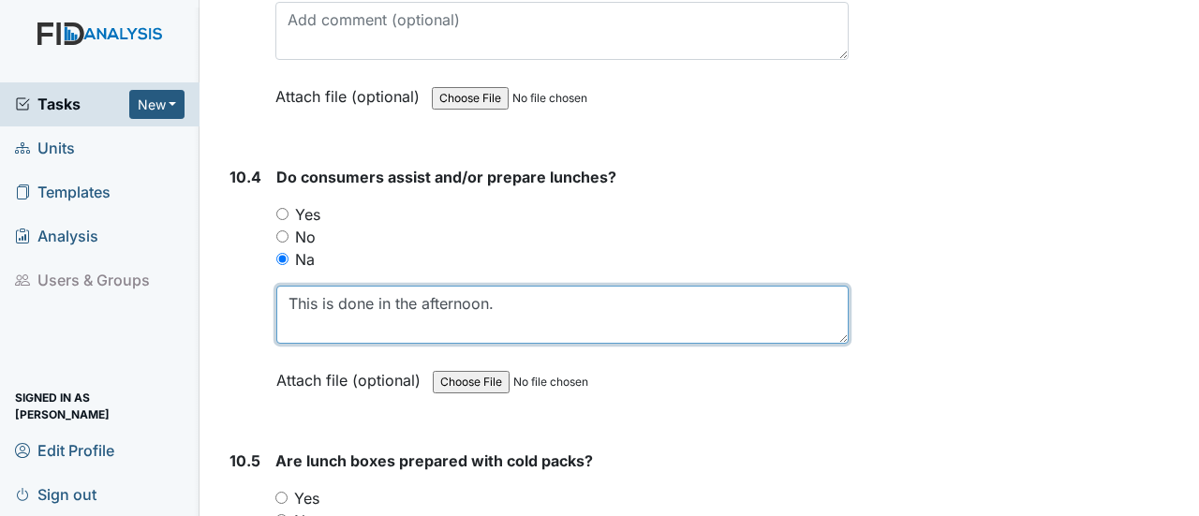
scroll to position [17423, 0]
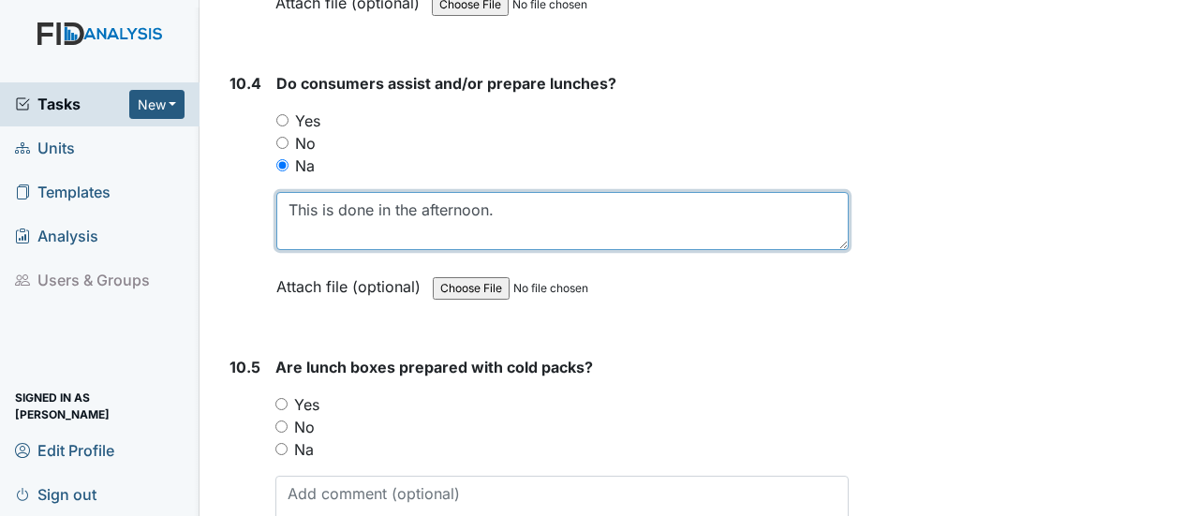
type textarea "This is done in the afternoon."
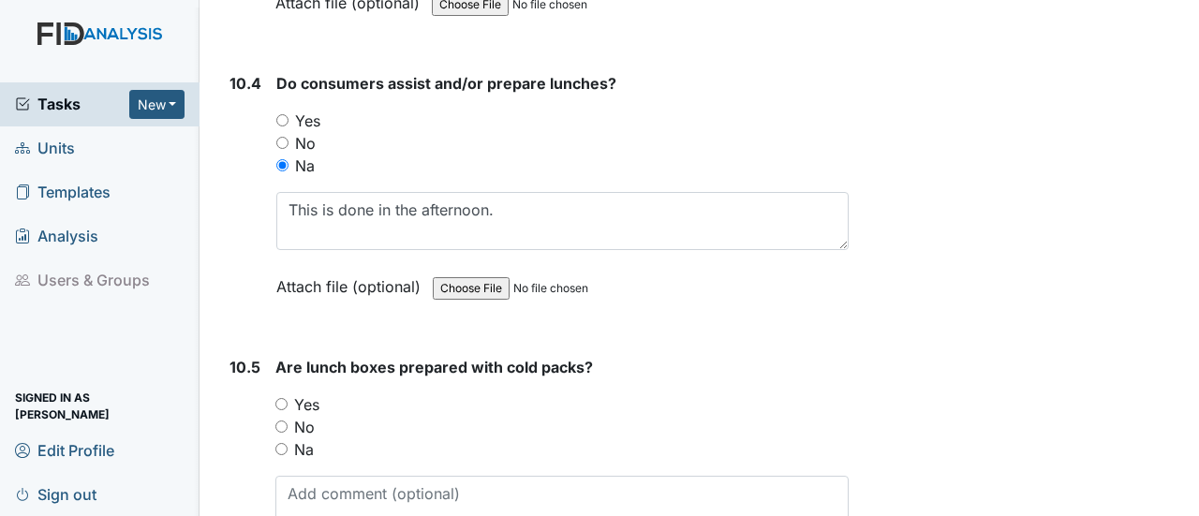
click at [281, 421] on input "No" at bounding box center [281, 427] width 12 height 12
radio input "true"
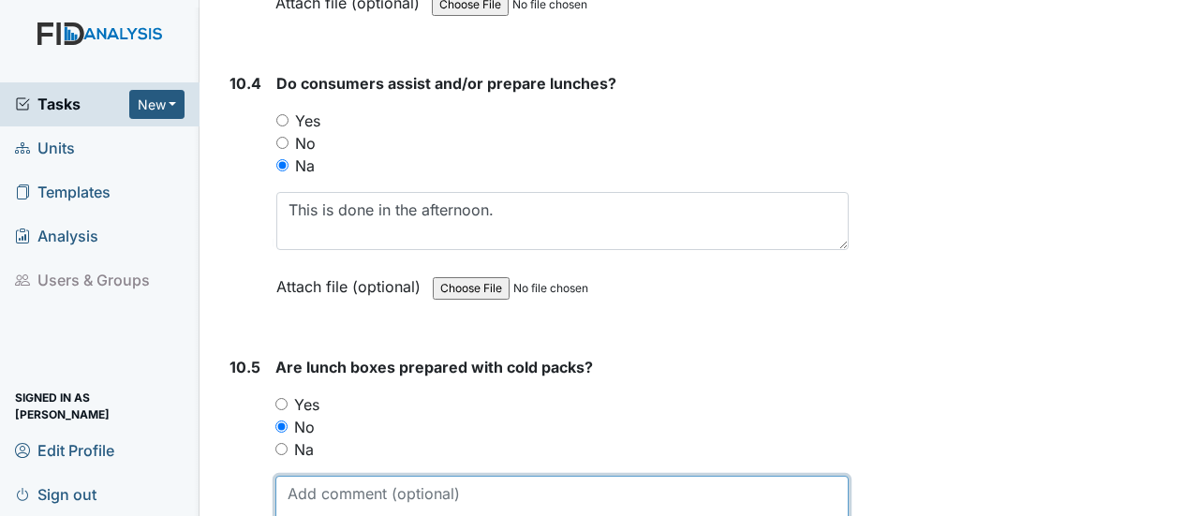
click at [320, 476] on textarea at bounding box center [561, 505] width 573 height 58
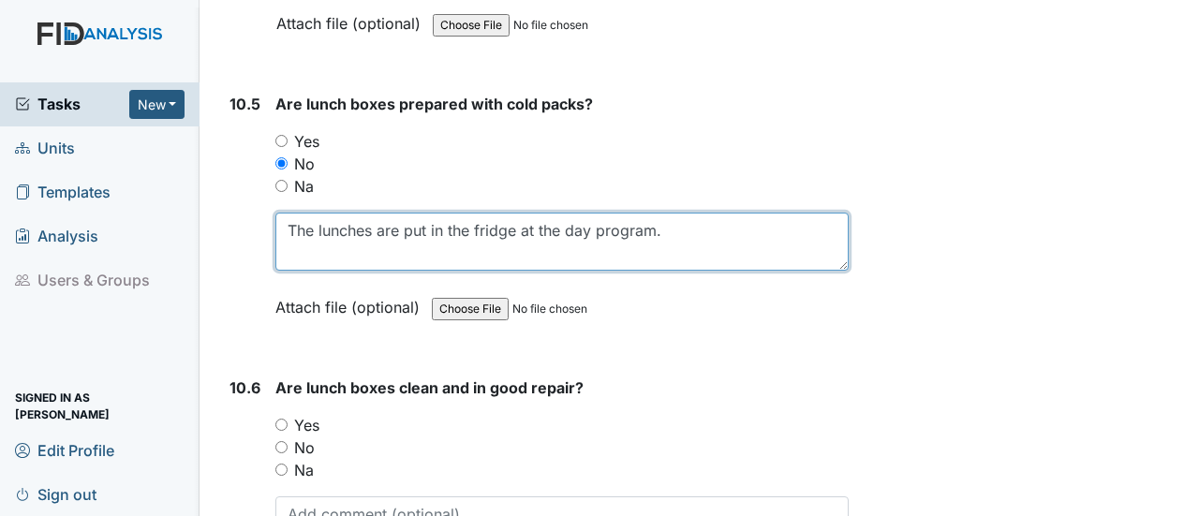
scroll to position [17704, 0]
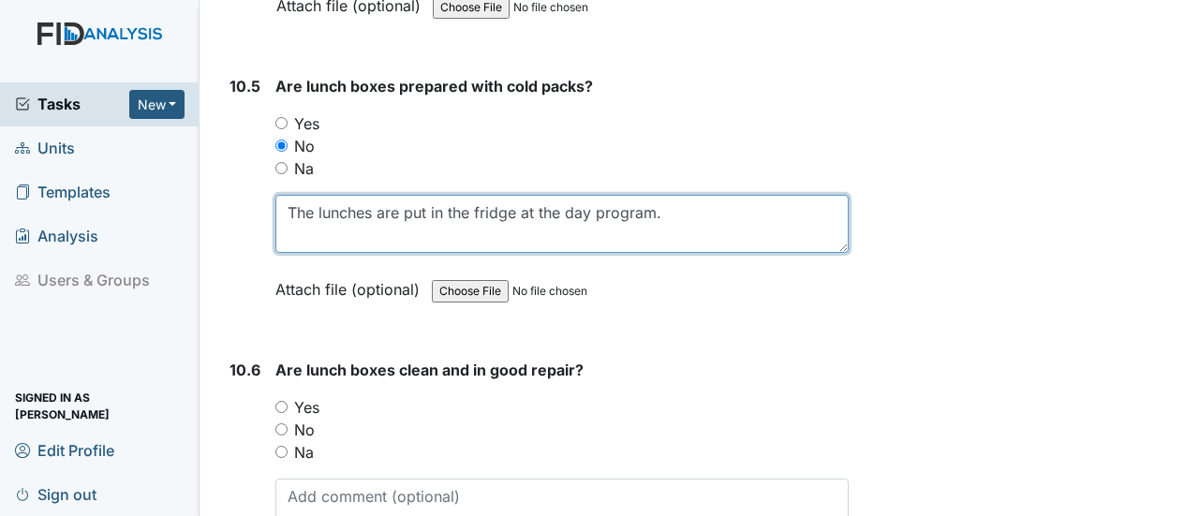
type textarea "The lunches are put in the fridge at the day program."
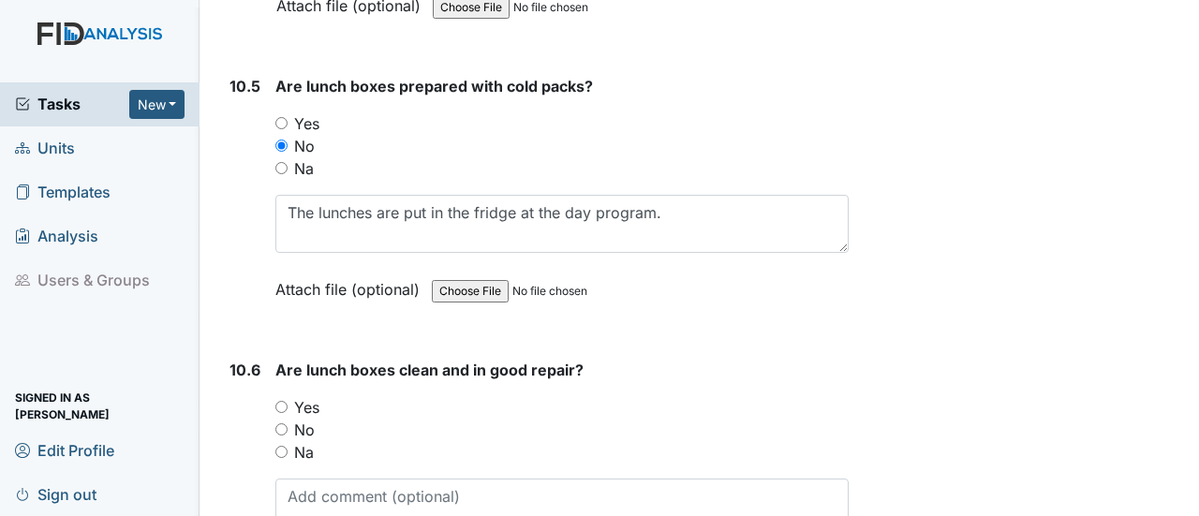
drag, startPoint x: 280, startPoint y: 283, endPoint x: 290, endPoint y: 284, distance: 10.3
click at [281, 401] on input "Yes" at bounding box center [281, 407] width 12 height 12
radio input "true"
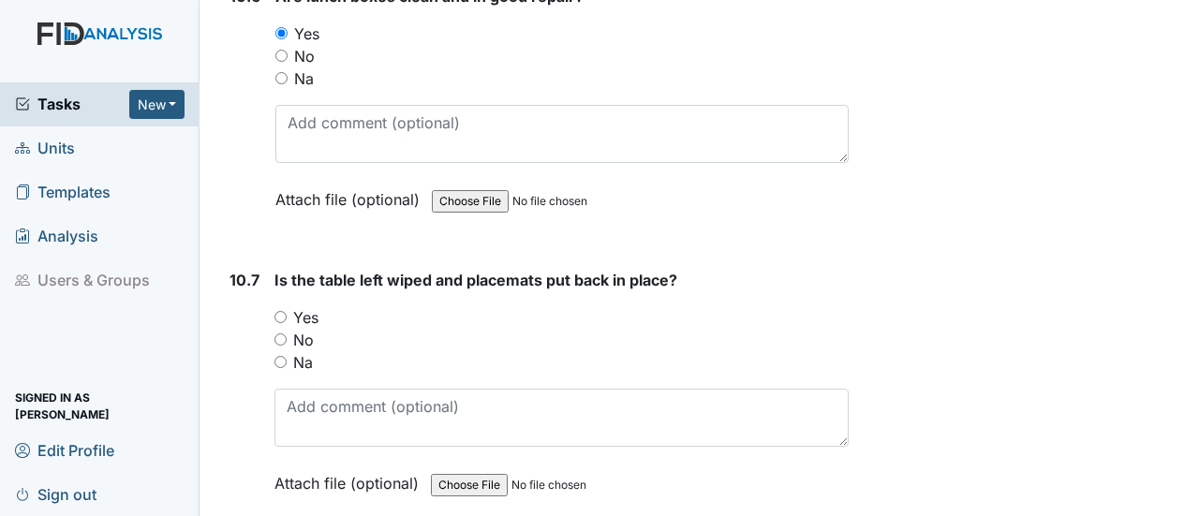
scroll to position [18079, 0]
click at [280, 310] on input "Yes" at bounding box center [280, 316] width 12 height 12
radio input "true"
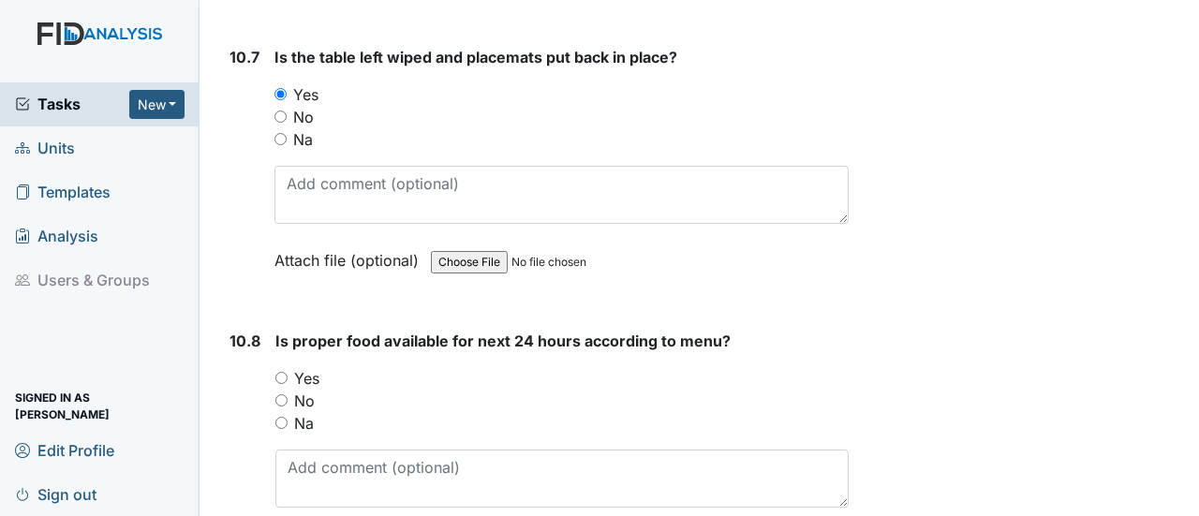
scroll to position [18360, 0]
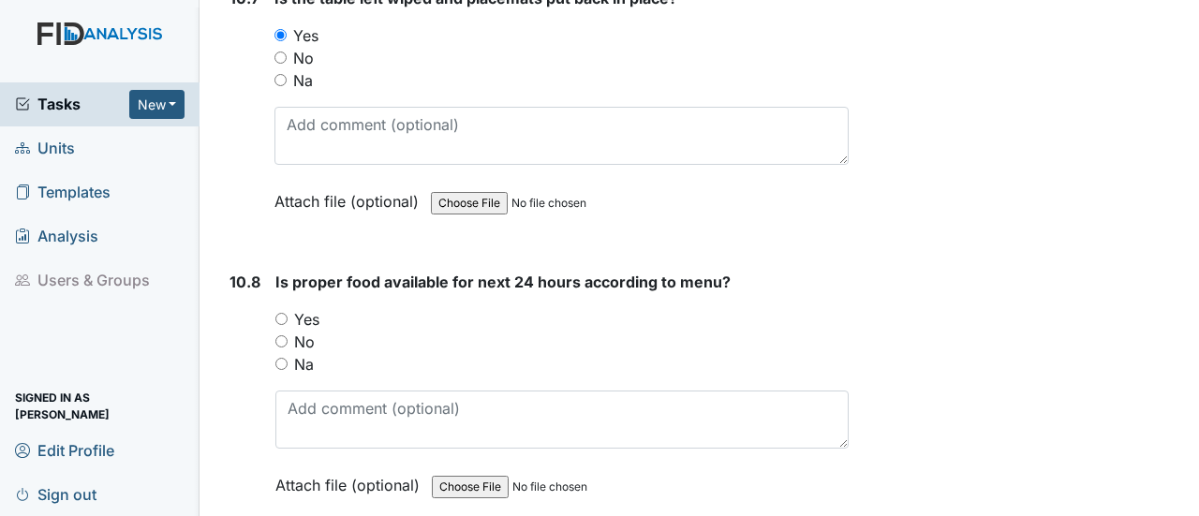
click at [284, 313] on input "Yes" at bounding box center [281, 319] width 12 height 12
radio input "true"
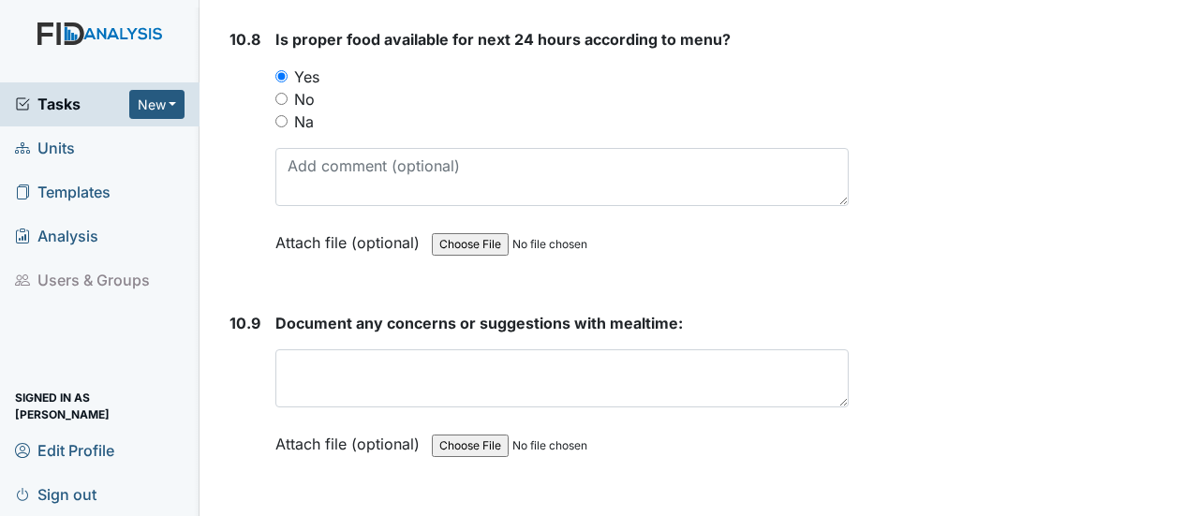
scroll to position [18641, 0]
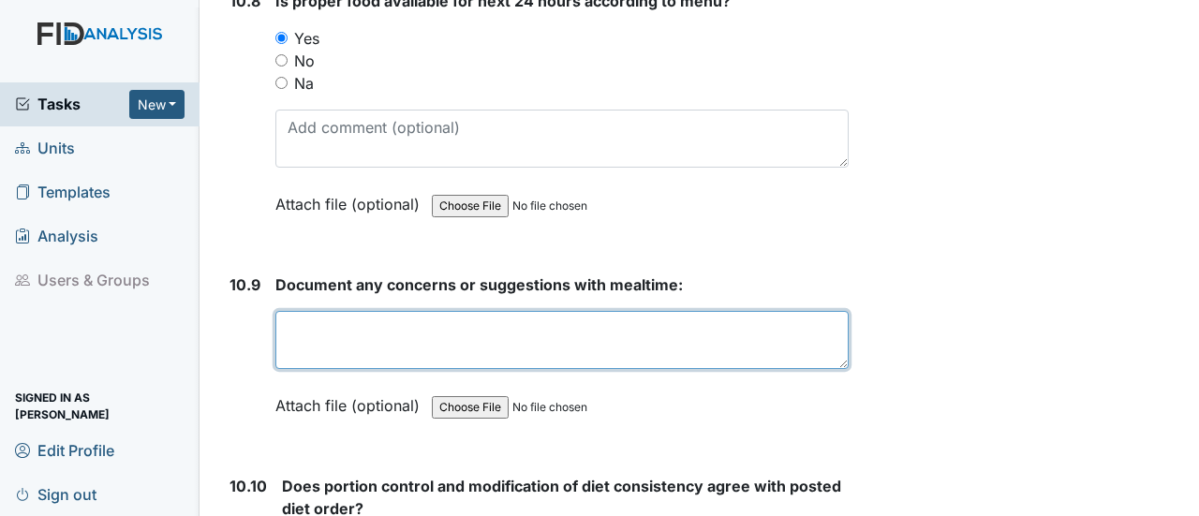
click at [410, 311] on textarea at bounding box center [561, 340] width 573 height 58
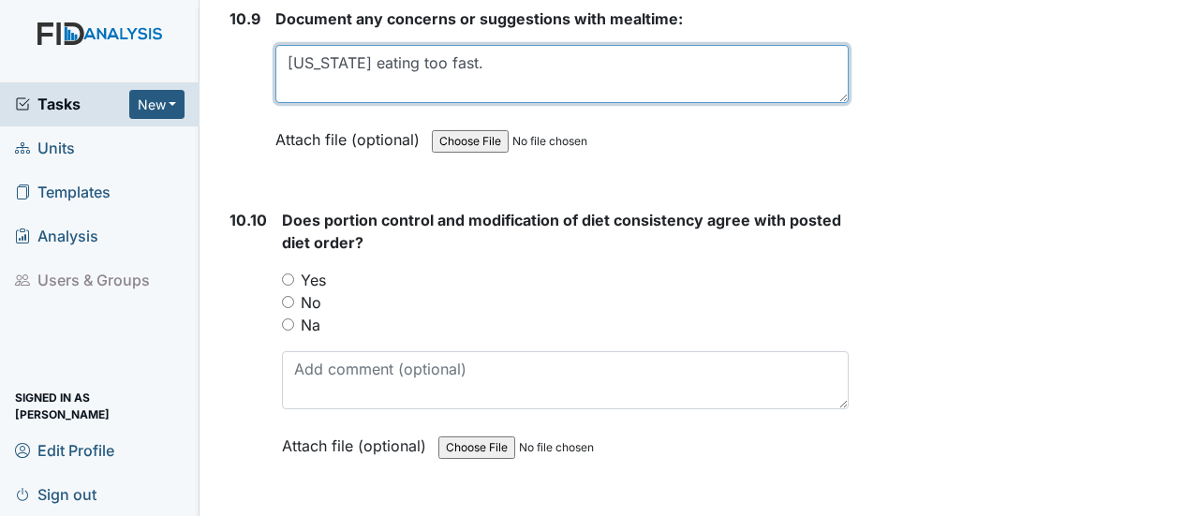
scroll to position [18922, 0]
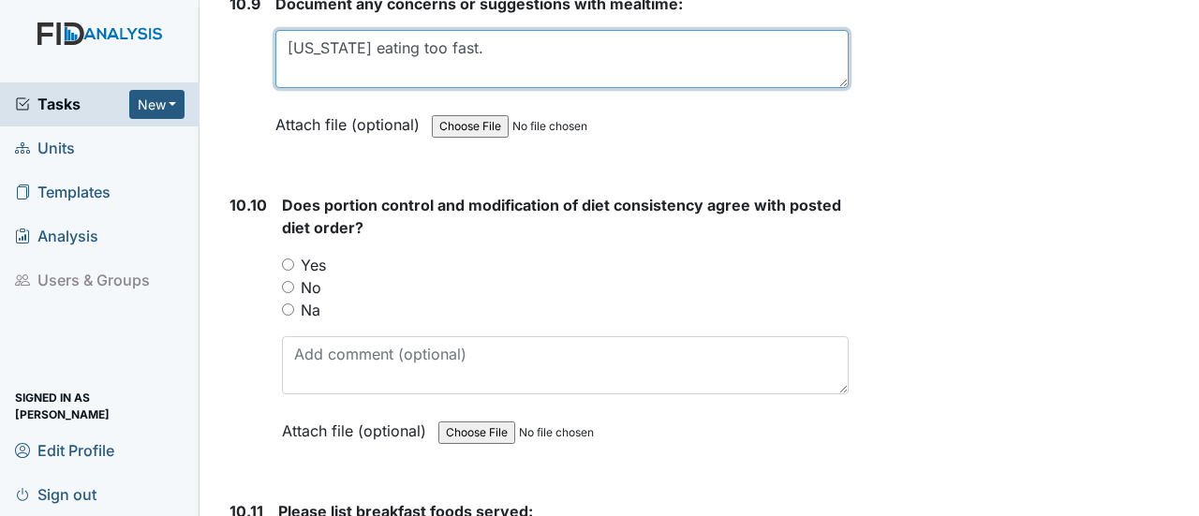
type textarea "Virginia eating too fast."
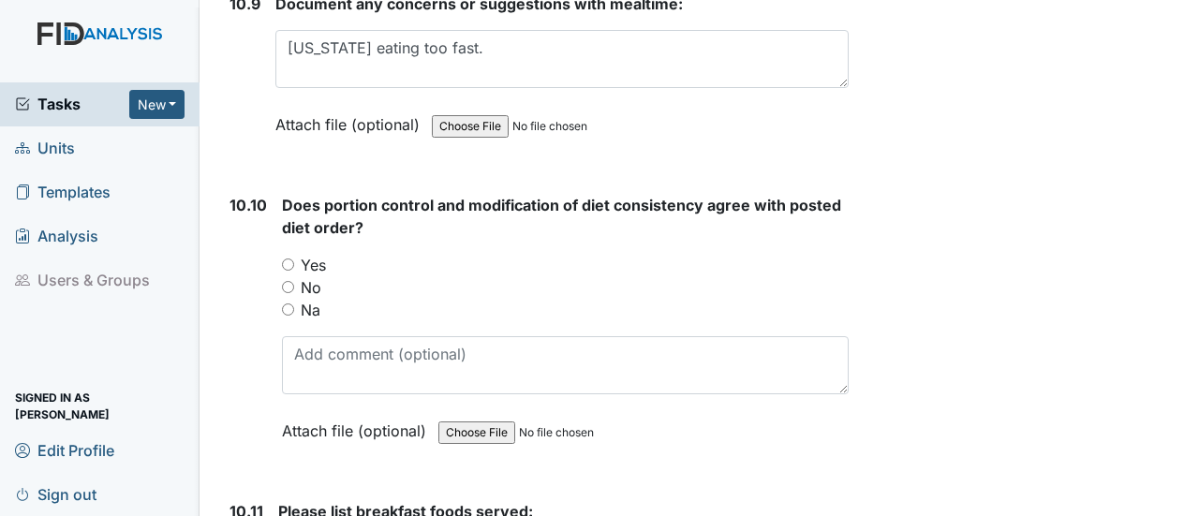
click at [290, 259] on input "Yes" at bounding box center [288, 265] width 12 height 12
radio input "true"
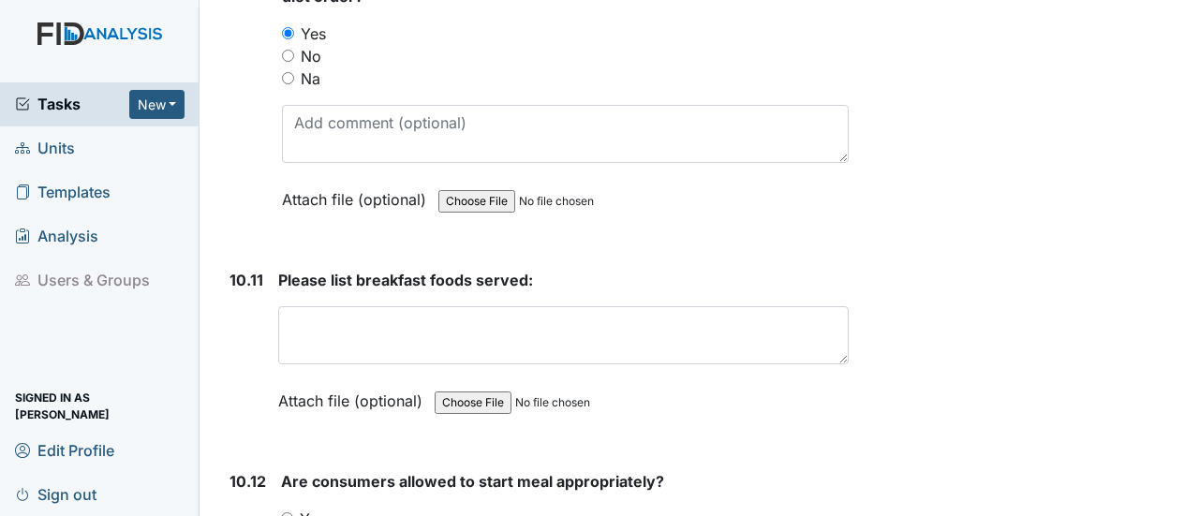
scroll to position [19203, 0]
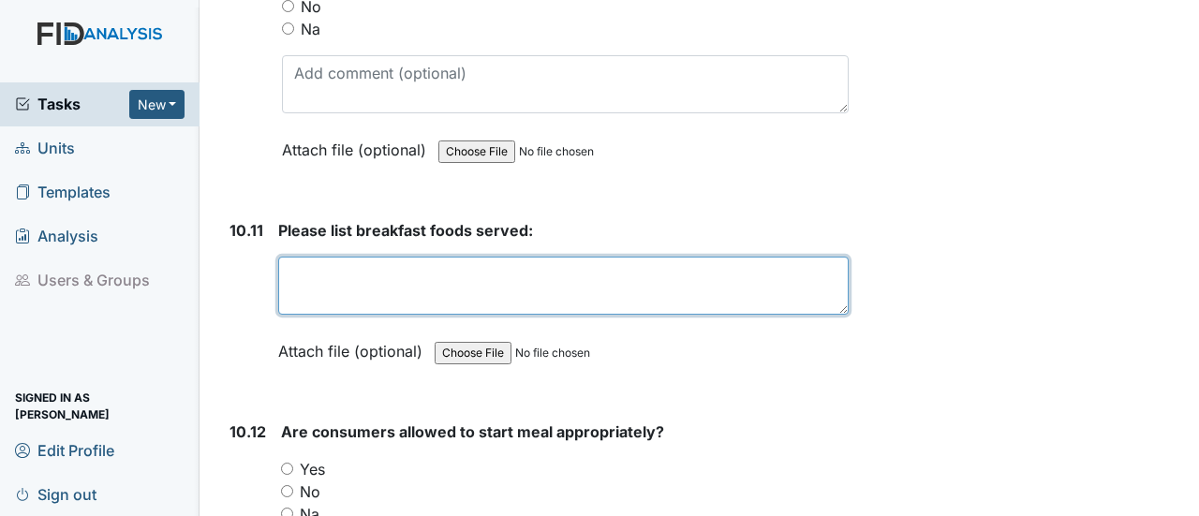
click at [343, 257] on textarea at bounding box center [563, 286] width 570 height 58
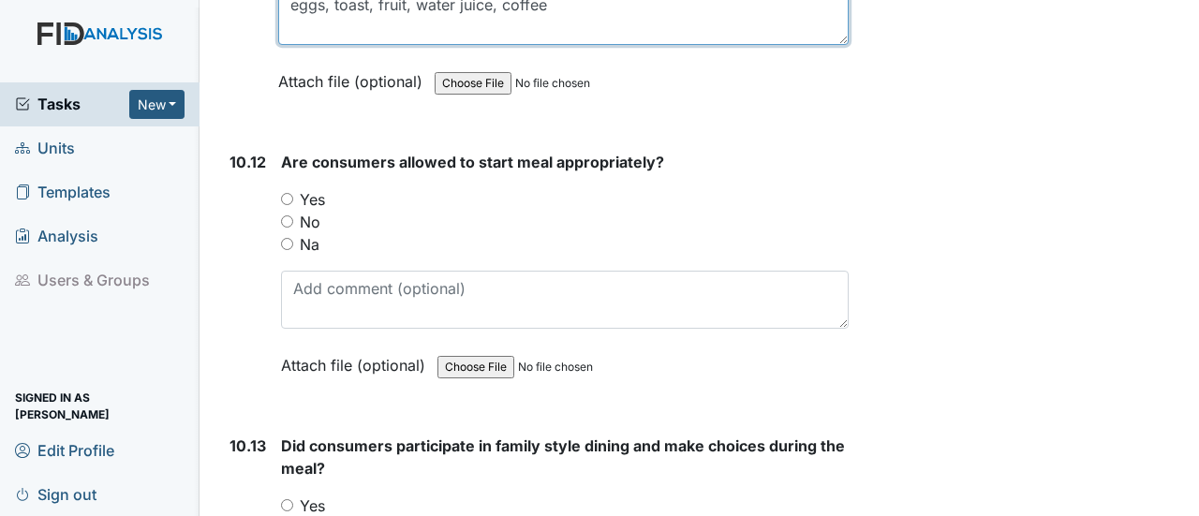
scroll to position [19484, 0]
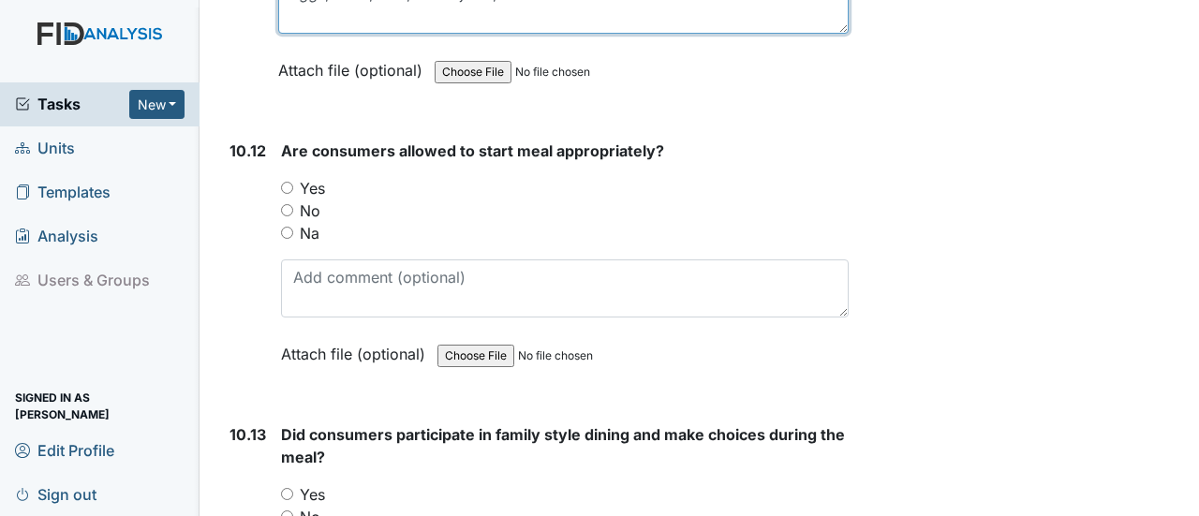
type textarea "eggs, toast, fruit, water juice, coffee"
click at [287, 182] on input "Yes" at bounding box center [287, 188] width 12 height 12
radio input "true"
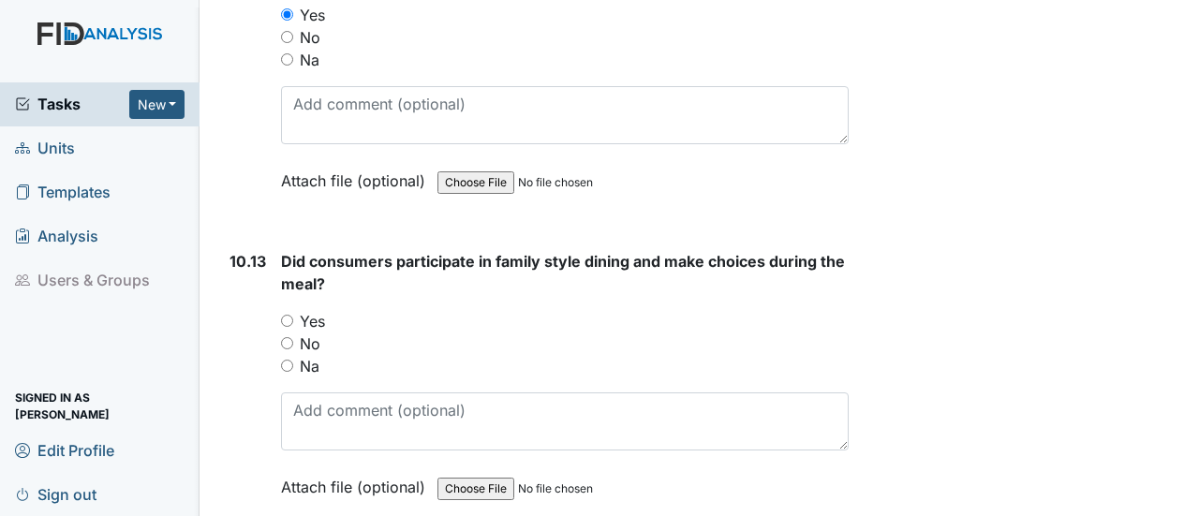
scroll to position [19671, 0]
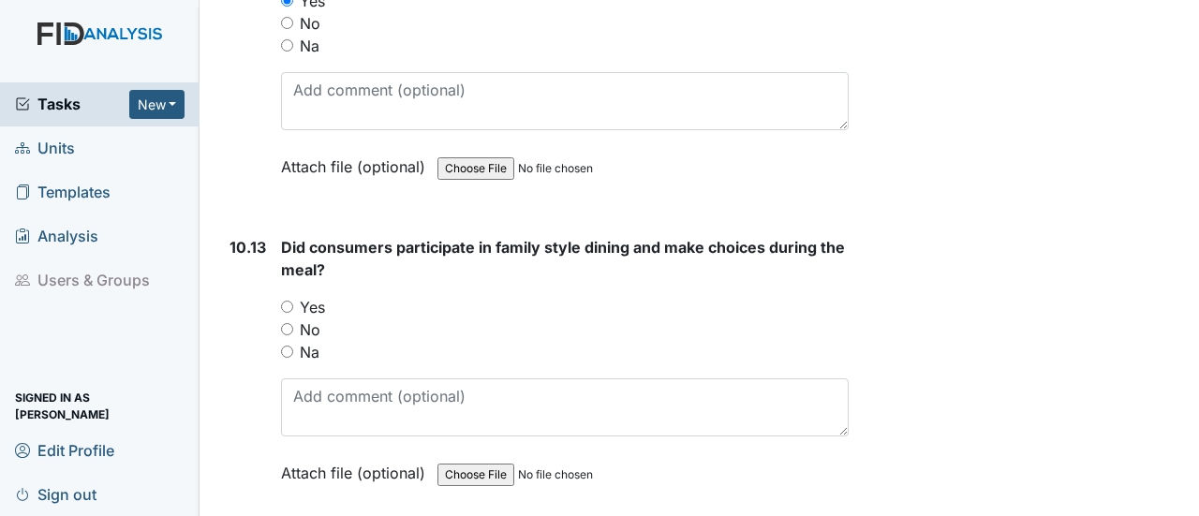
click at [279, 236] on div "10.13 Did consumers participate in family style dining and make choices during …" at bounding box center [535, 374] width 627 height 276
drag, startPoint x: 284, startPoint y: 168, endPoint x: 291, endPoint y: 175, distance: 10.6
click at [287, 296] on div "Yes" at bounding box center [565, 307] width 568 height 22
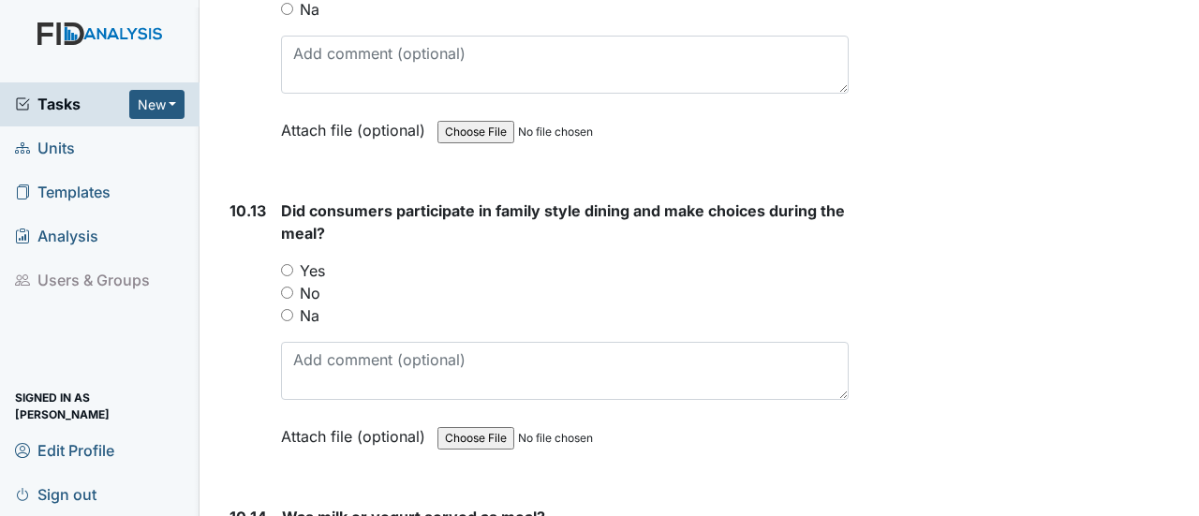
scroll to position [19765, 0]
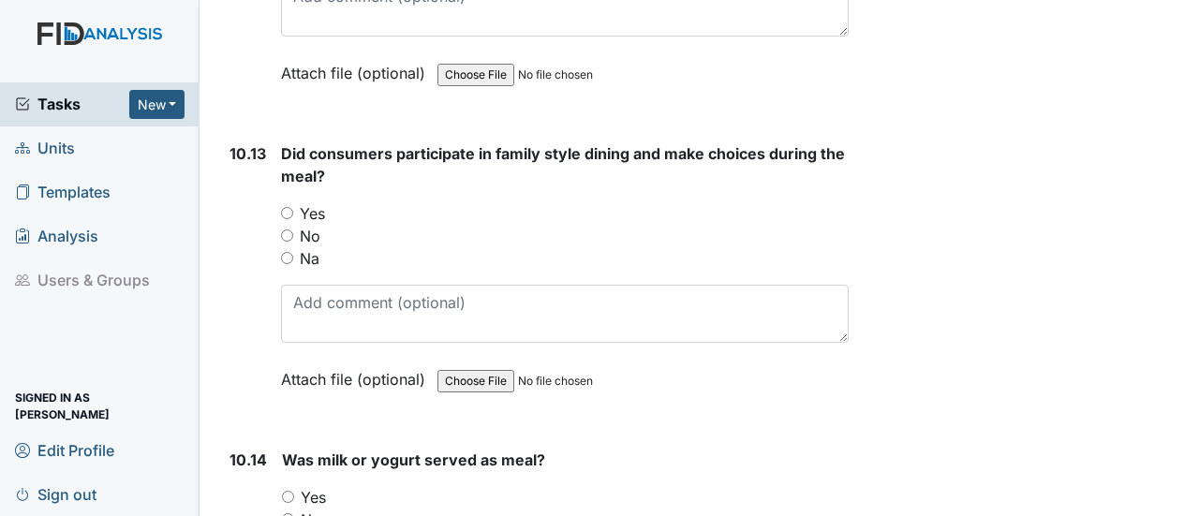
drag, startPoint x: 287, startPoint y: 77, endPoint x: 313, endPoint y: 111, distance: 43.5
click at [288, 207] on input "Yes" at bounding box center [287, 213] width 12 height 12
radio input "true"
drag, startPoint x: 283, startPoint y: 363, endPoint x: 298, endPoint y: 362, distance: 15.0
click at [284, 491] on input "Yes" at bounding box center [288, 497] width 12 height 12
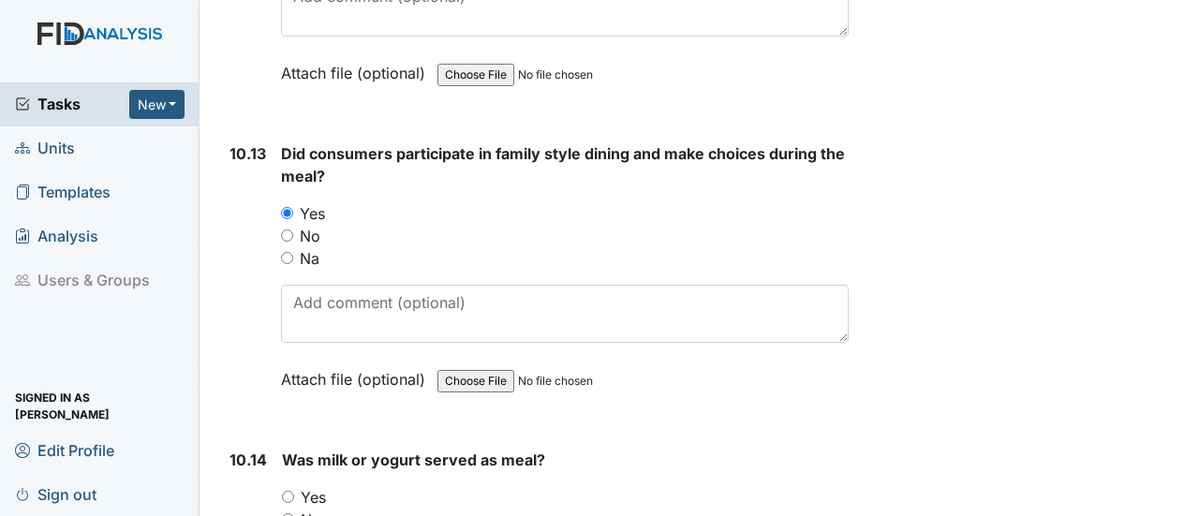
radio input "true"
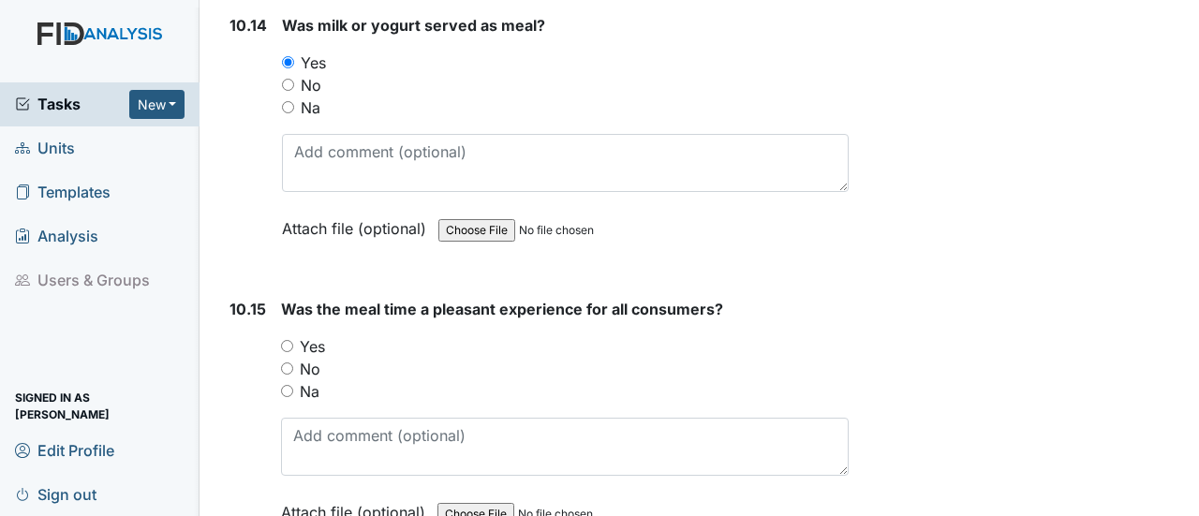
scroll to position [20233, 0]
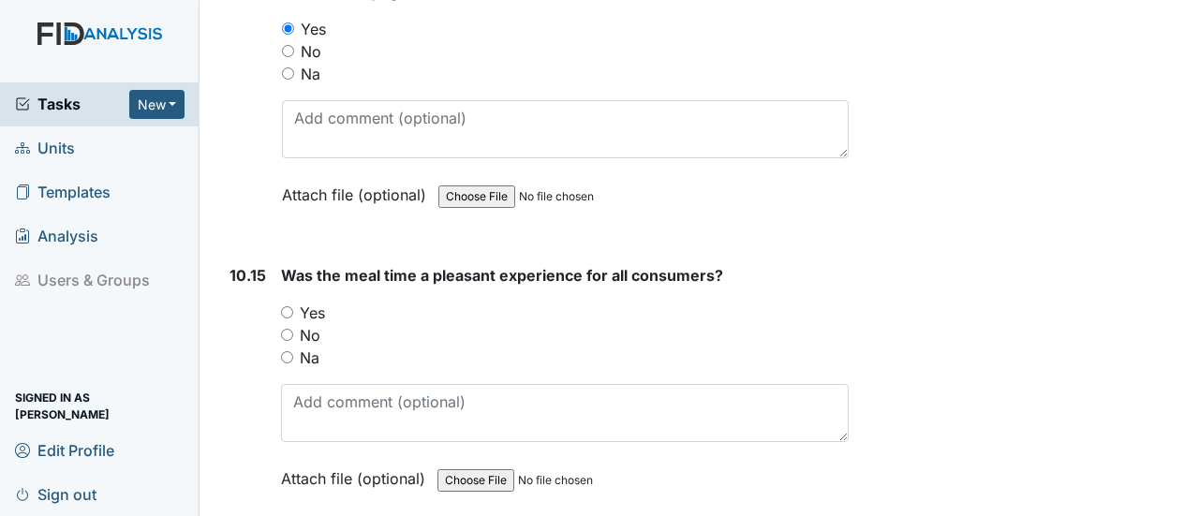
click at [282, 306] on input "Yes" at bounding box center [287, 312] width 12 height 12
radio input "true"
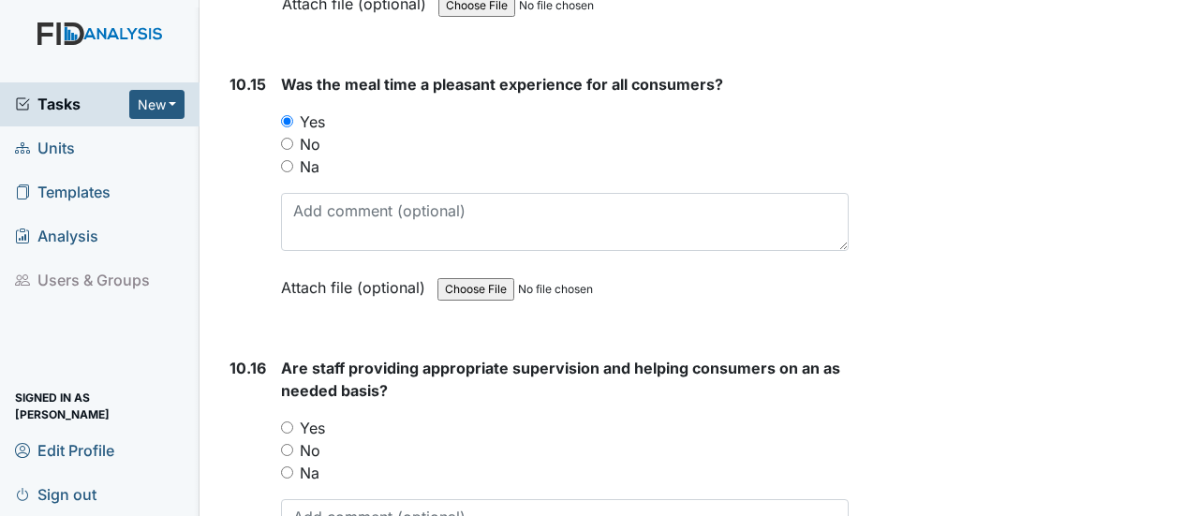
scroll to position [20514, 0]
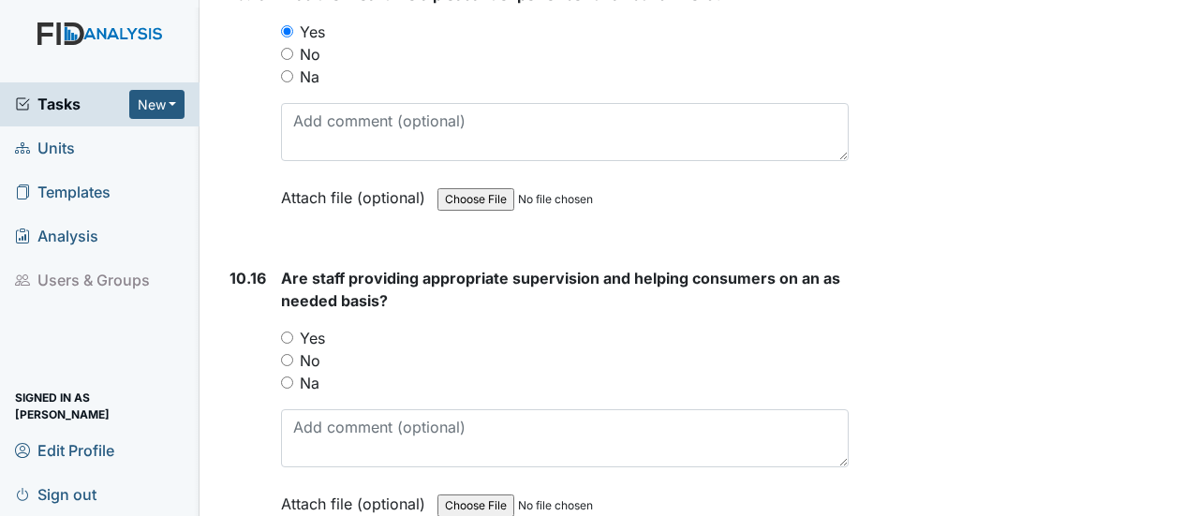
click at [292, 332] on input "Yes" at bounding box center [287, 338] width 12 height 12
radio input "true"
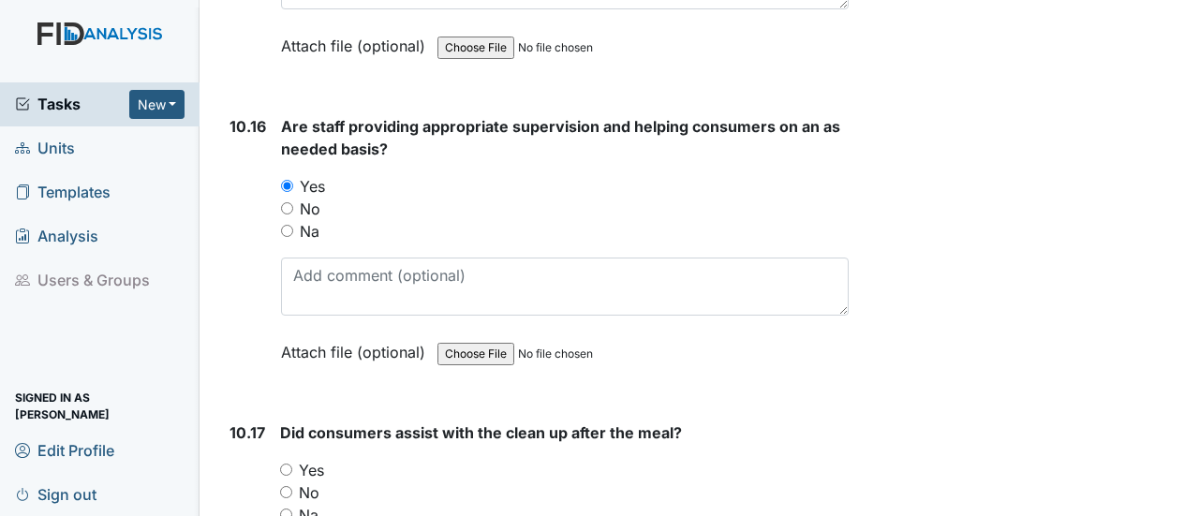
scroll to position [20795, 0]
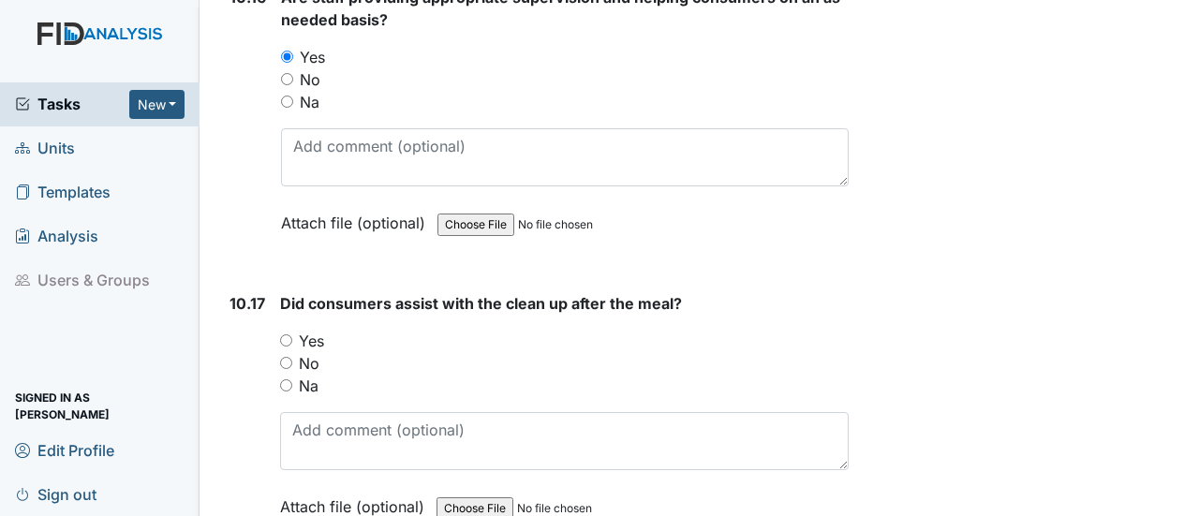
drag, startPoint x: 285, startPoint y: 200, endPoint x: 325, endPoint y: 217, distance: 44.0
click at [288, 334] on input "Yes" at bounding box center [286, 340] width 12 height 12
radio input "true"
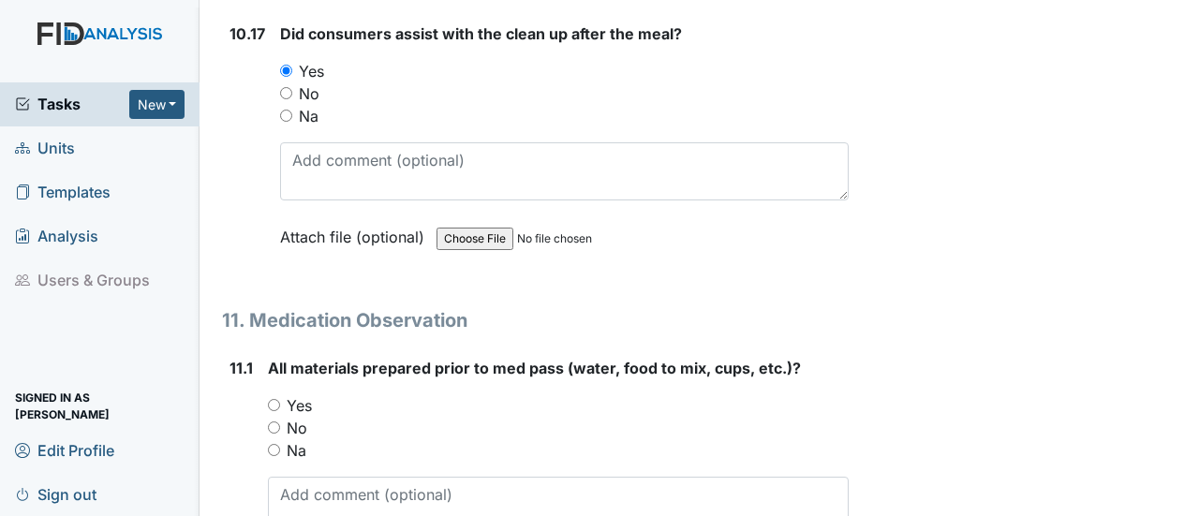
scroll to position [21170, 0]
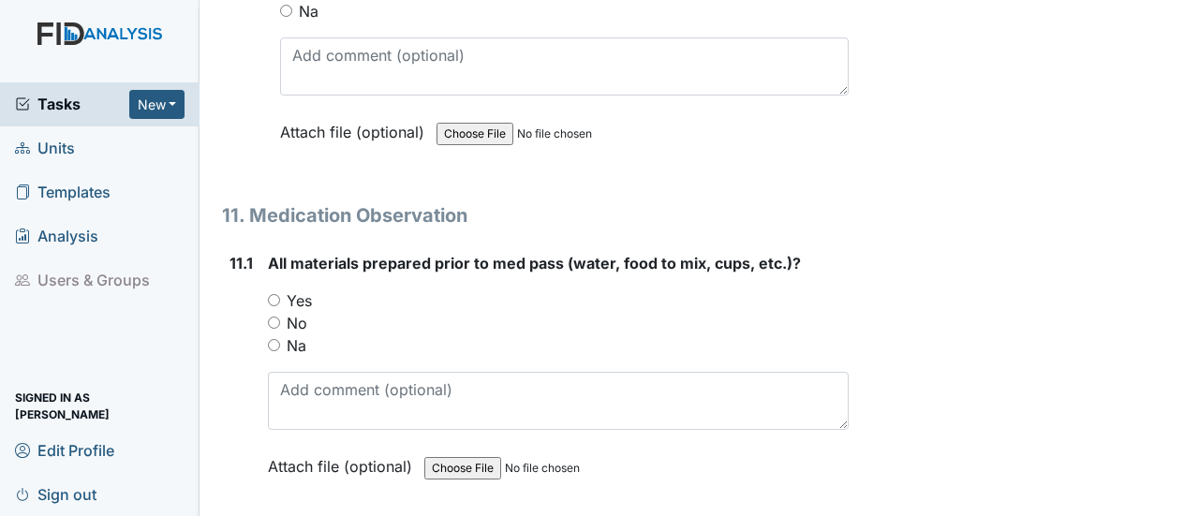
drag, startPoint x: 275, startPoint y: 161, endPoint x: 296, endPoint y: 183, distance: 29.8
click at [276, 294] on input "Yes" at bounding box center [274, 300] width 12 height 12
radio input "true"
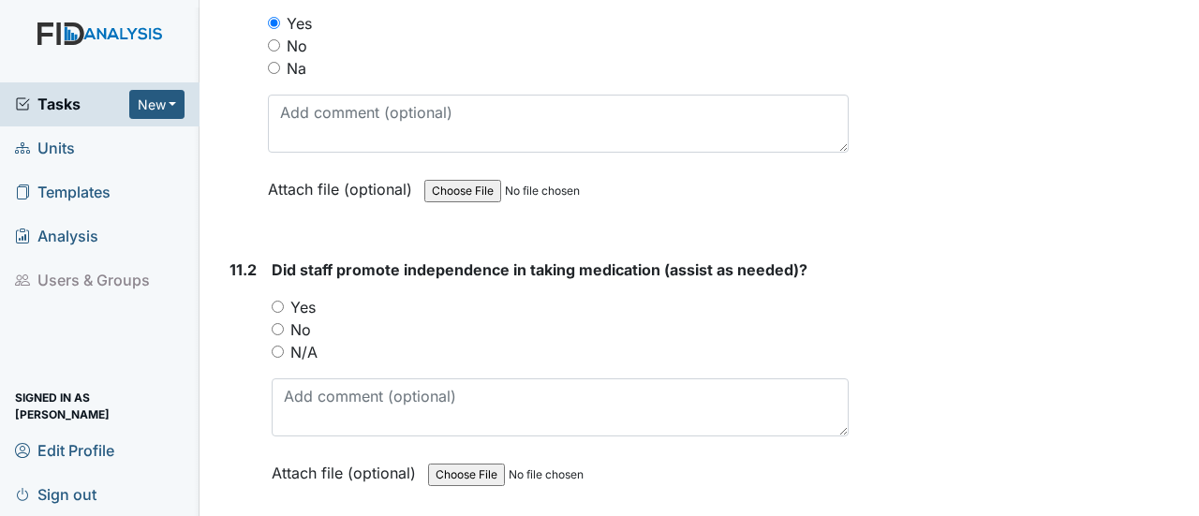
scroll to position [21451, 0]
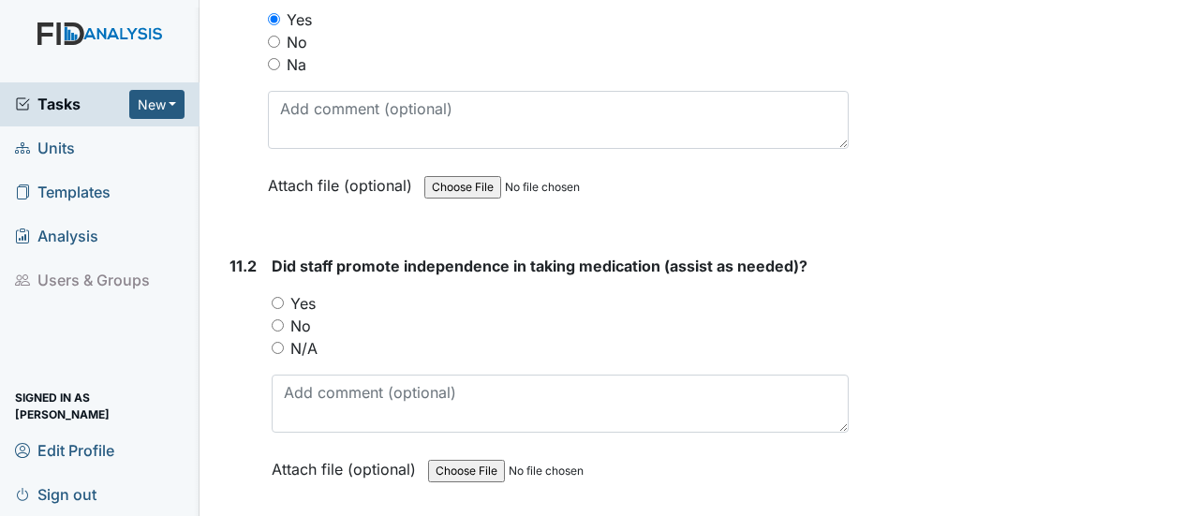
click at [280, 297] on input "Yes" at bounding box center [278, 303] width 12 height 12
radio input "true"
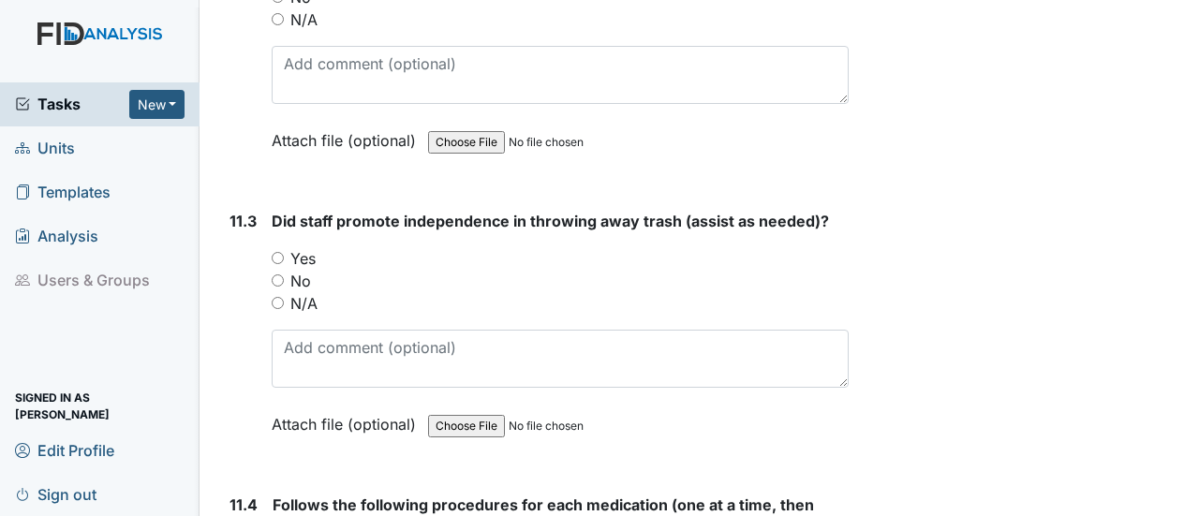
scroll to position [21732, 0]
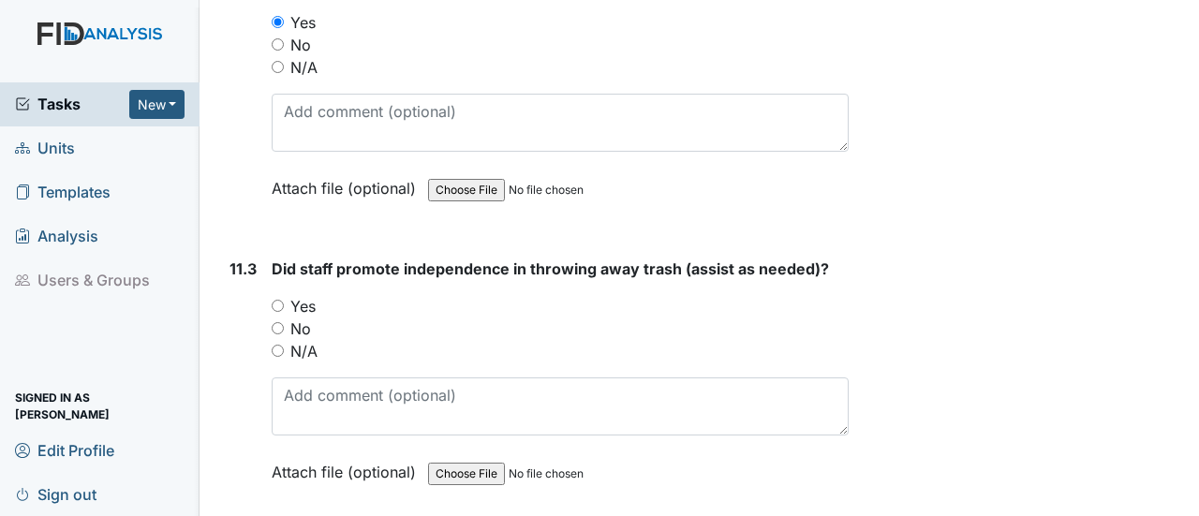
click at [279, 300] on input "Yes" at bounding box center [278, 306] width 12 height 12
radio input "true"
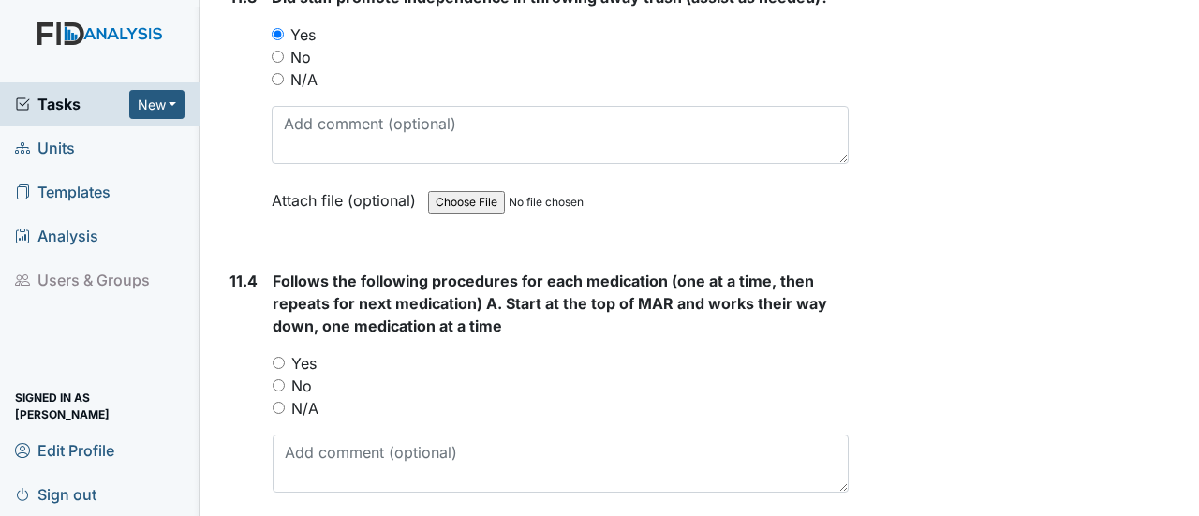
scroll to position [22013, 0]
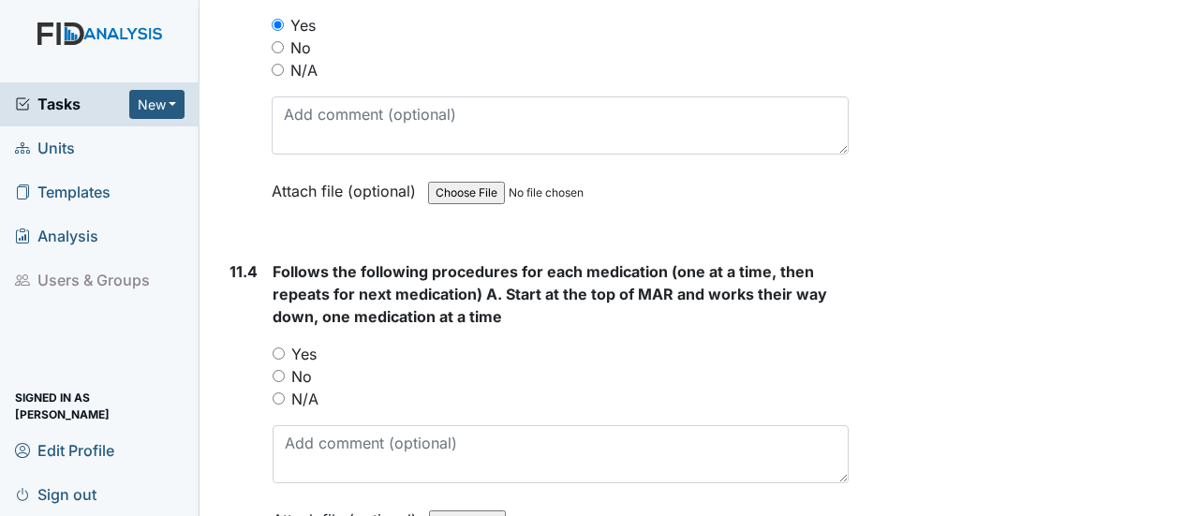
click at [279, 348] on input "Yes" at bounding box center [279, 354] width 12 height 12
radio input "true"
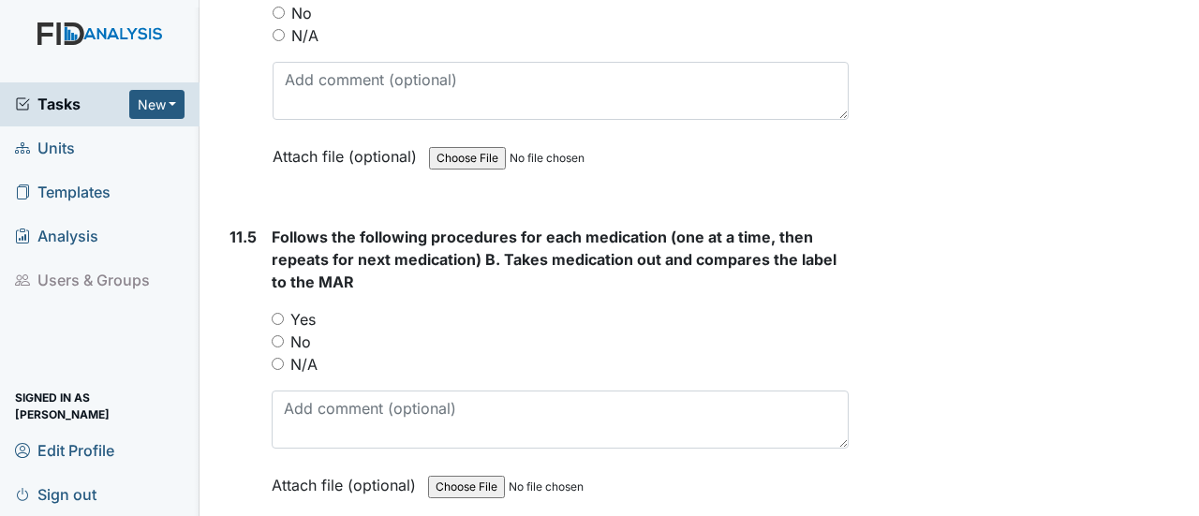
scroll to position [22388, 0]
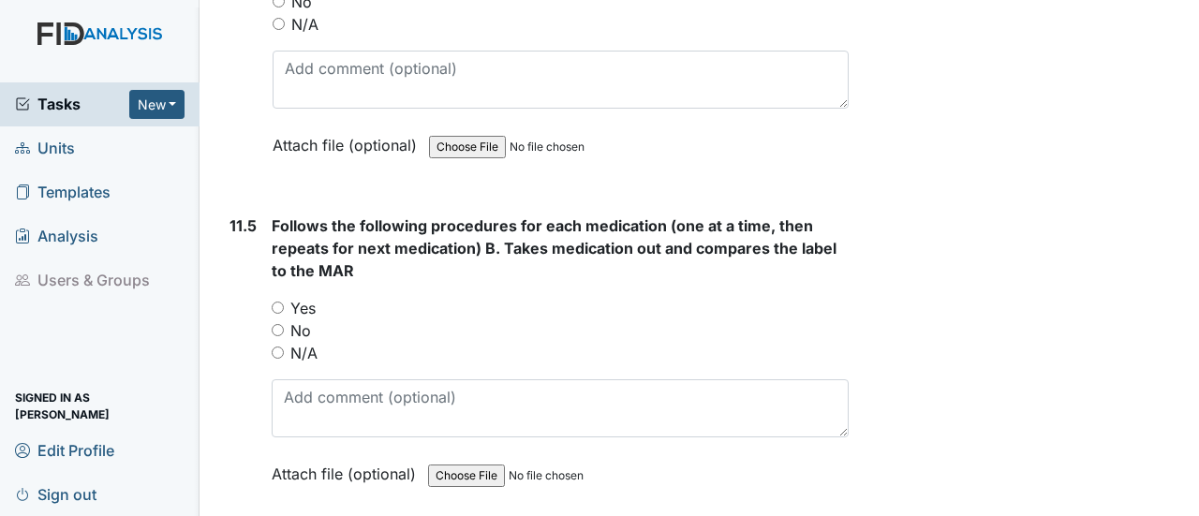
click at [280, 302] on input "Yes" at bounding box center [278, 308] width 12 height 12
radio input "true"
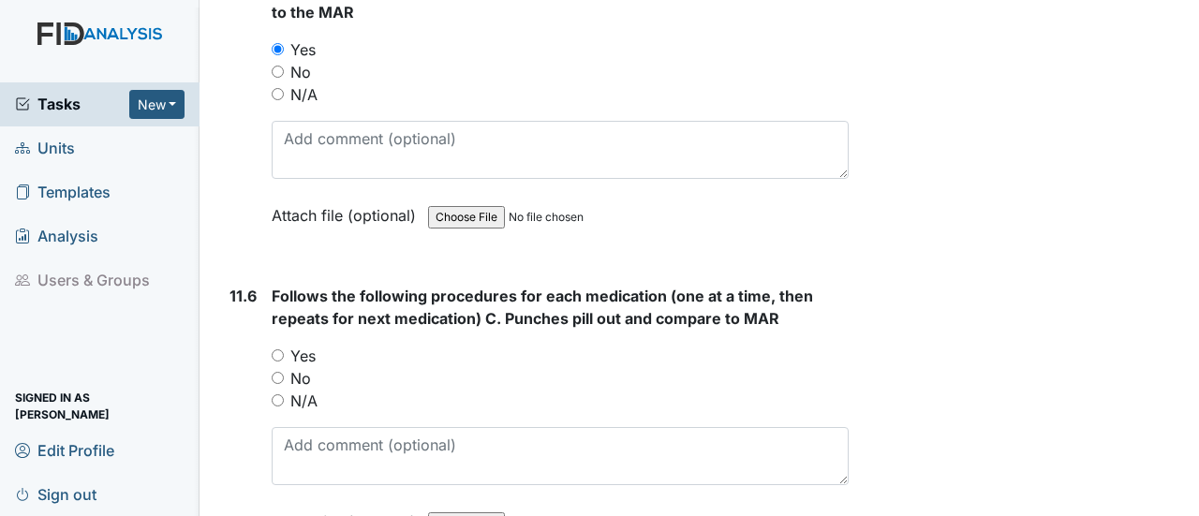
scroll to position [22763, 0]
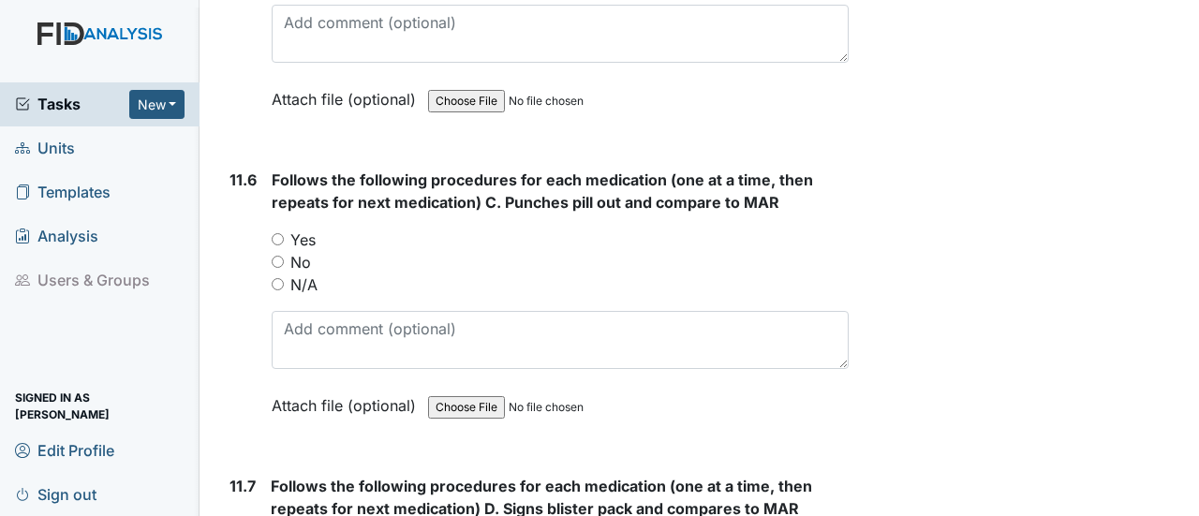
click at [279, 233] on input "Yes" at bounding box center [278, 239] width 12 height 12
radio input "true"
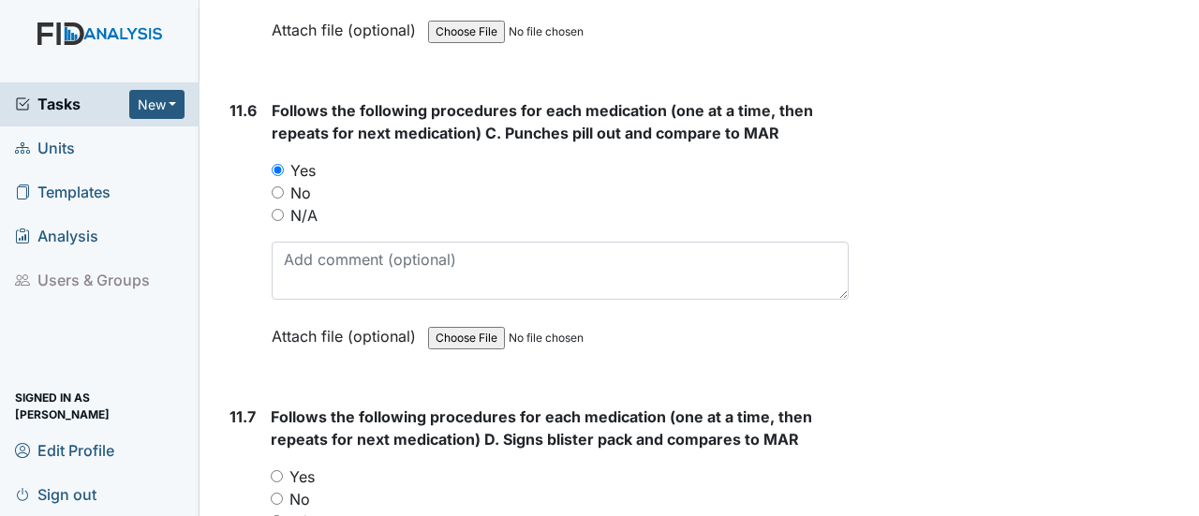
scroll to position [23044, 0]
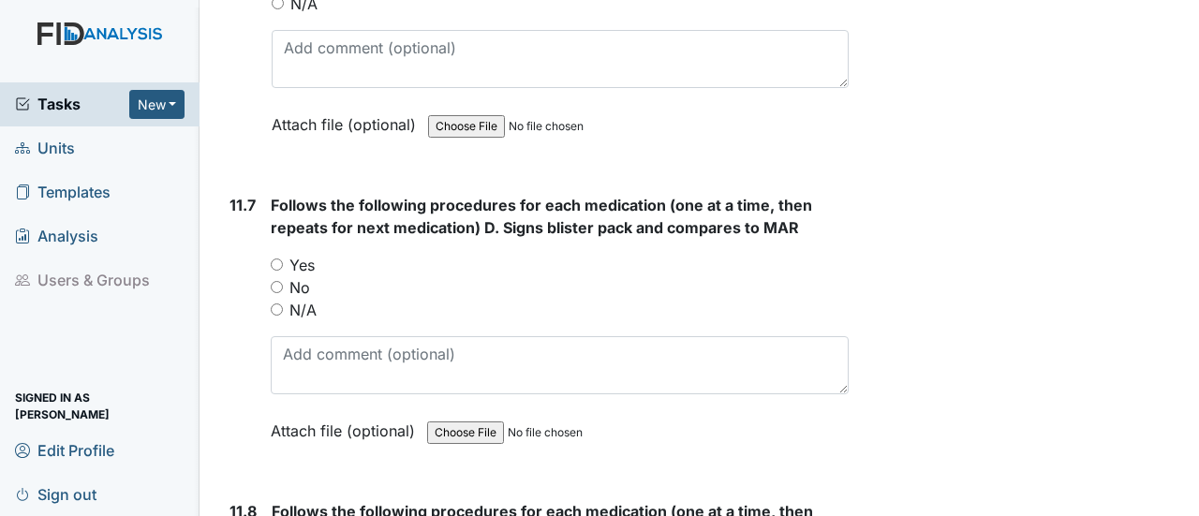
click at [281, 259] on input "Yes" at bounding box center [277, 265] width 12 height 12
radio input "true"
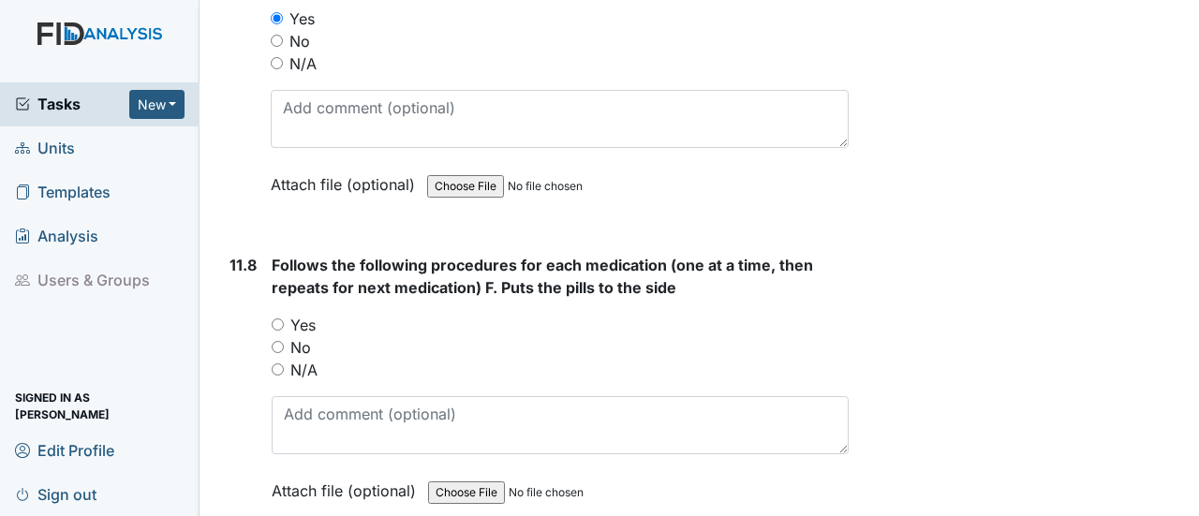
scroll to position [23325, 0]
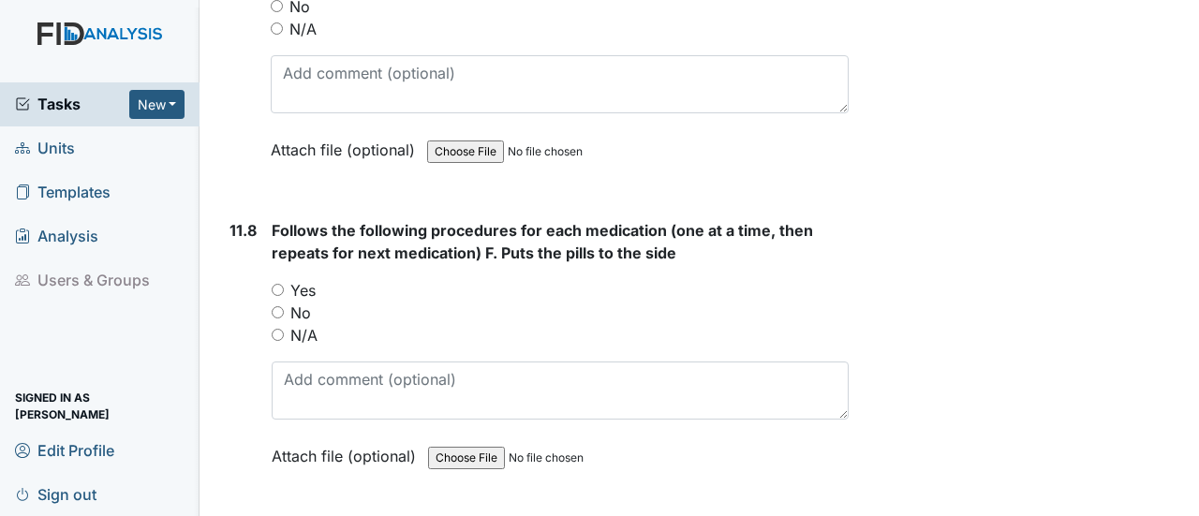
click at [279, 284] on input "Yes" at bounding box center [278, 290] width 12 height 12
radio input "true"
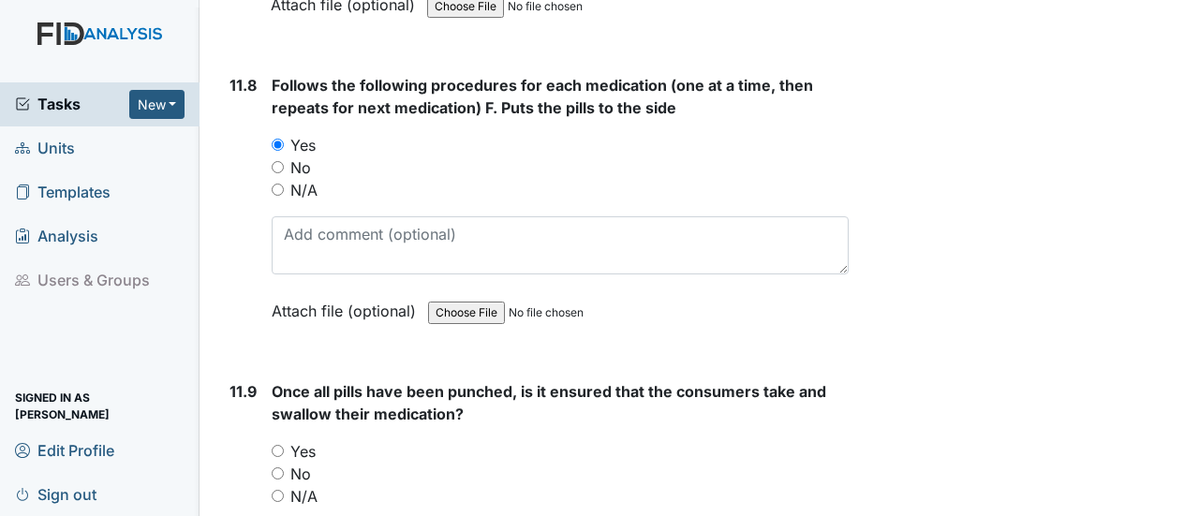
scroll to position [23512, 0]
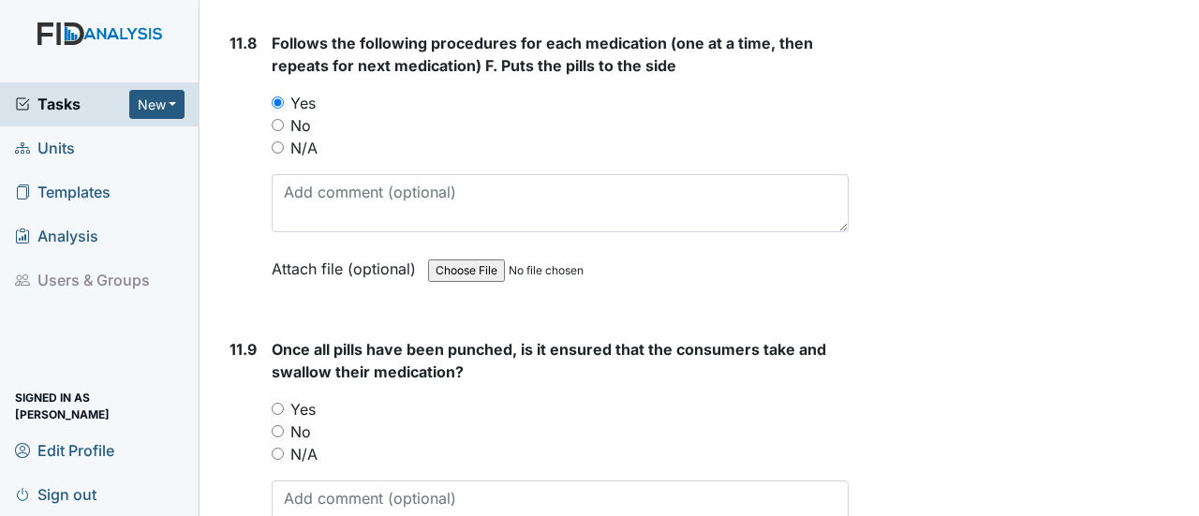
drag, startPoint x: 279, startPoint y: 254, endPoint x: 344, endPoint y: 293, distance: 75.7
click at [283, 403] on input "Yes" at bounding box center [278, 409] width 12 height 12
radio input "true"
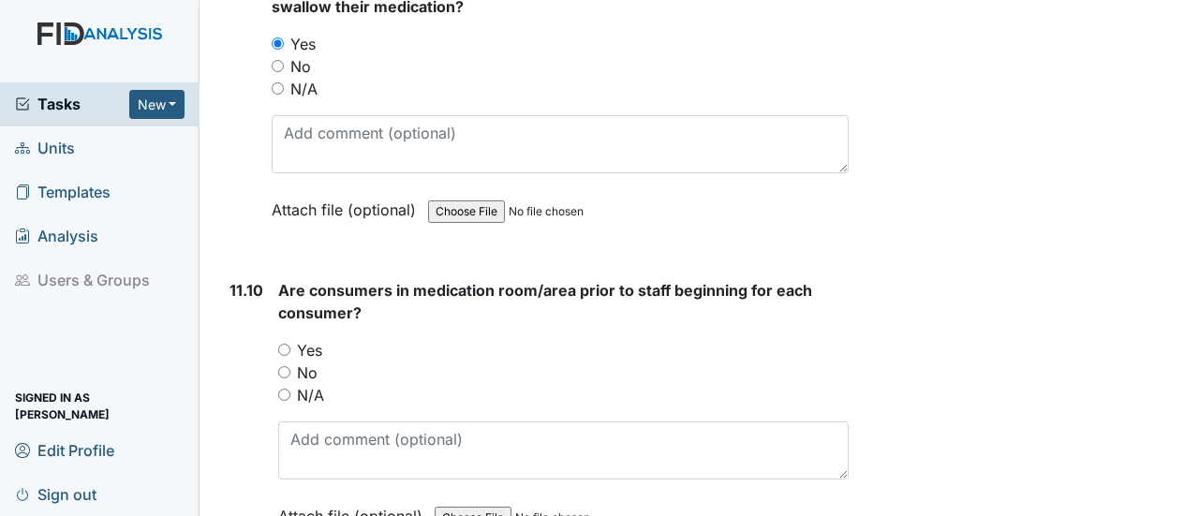
scroll to position [23887, 0]
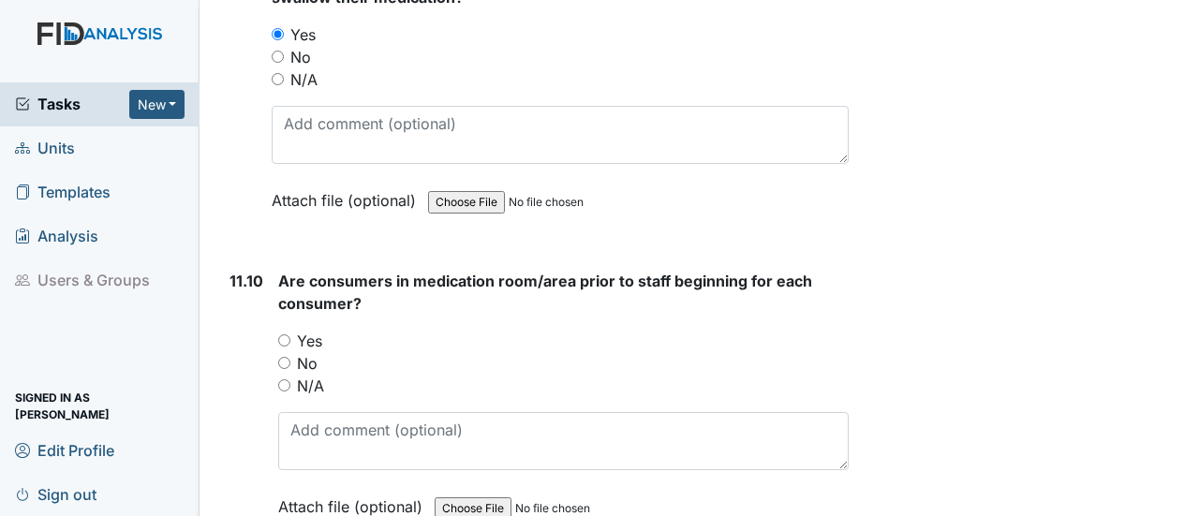
click at [279, 334] on input "Yes" at bounding box center [284, 340] width 12 height 12
radio input "true"
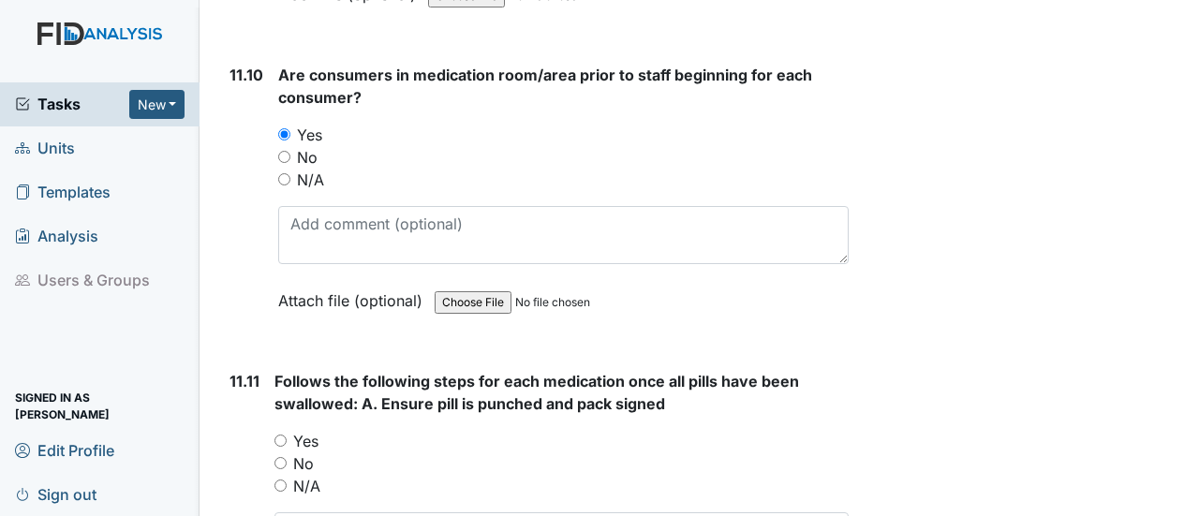
scroll to position [24261, 0]
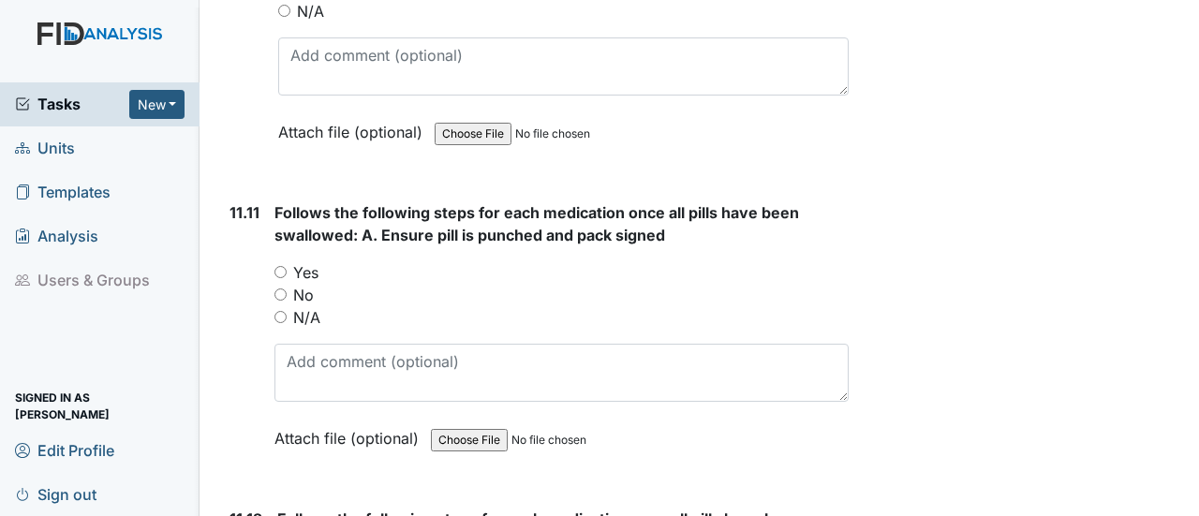
click at [276, 266] on input "Yes" at bounding box center [280, 272] width 12 height 12
radio input "true"
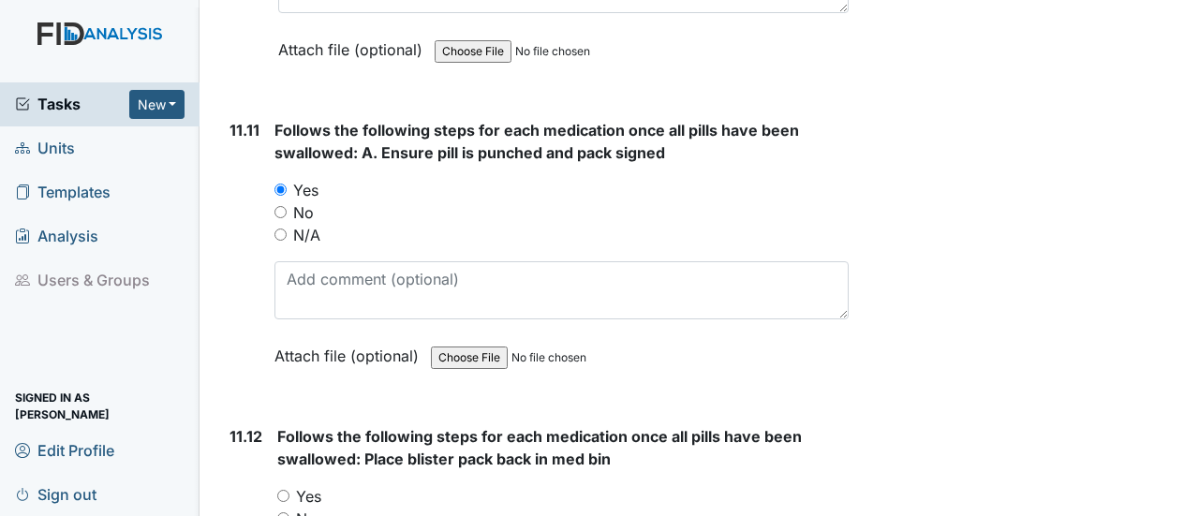
scroll to position [24449, 0]
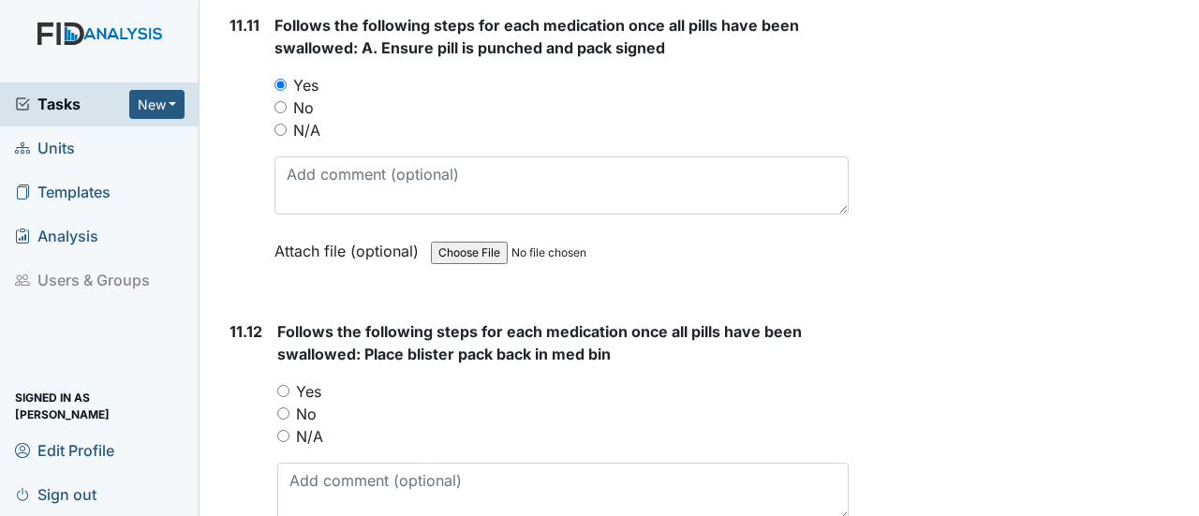
drag, startPoint x: 281, startPoint y: 233, endPoint x: 300, endPoint y: 241, distance: 20.2
click at [282, 385] on input "Yes" at bounding box center [283, 391] width 12 height 12
radio input "true"
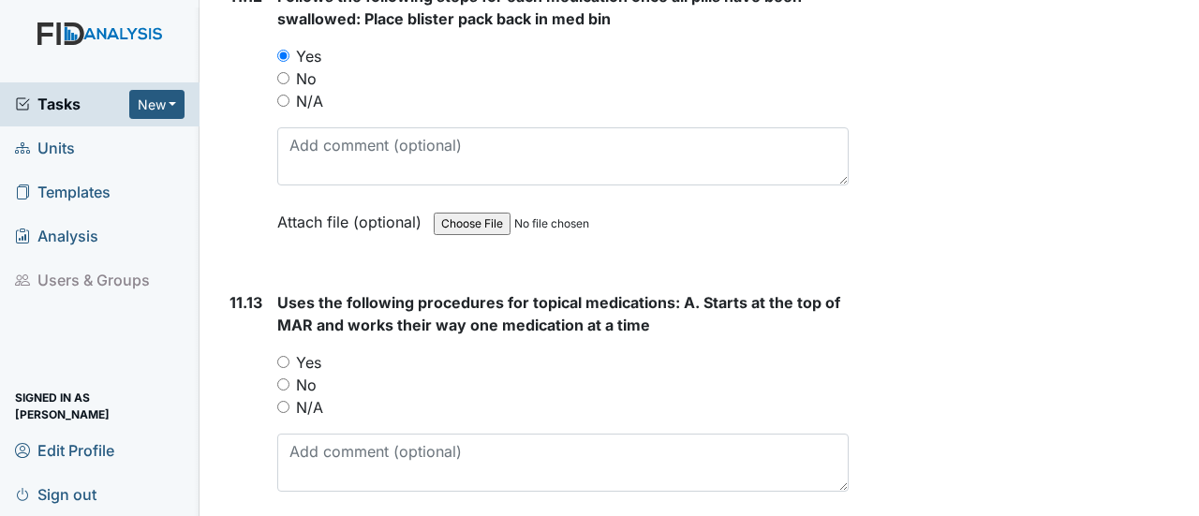
scroll to position [24823, 0]
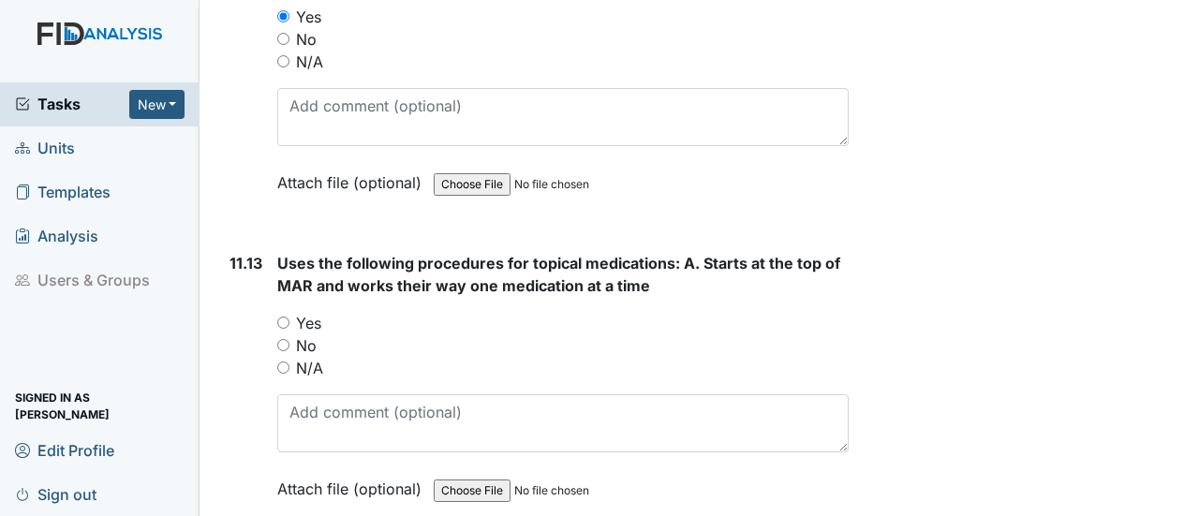
drag, startPoint x: 280, startPoint y: 162, endPoint x: 324, endPoint y: 215, distance: 68.5
click at [280, 317] on input "Yes" at bounding box center [283, 323] width 12 height 12
radio input "true"
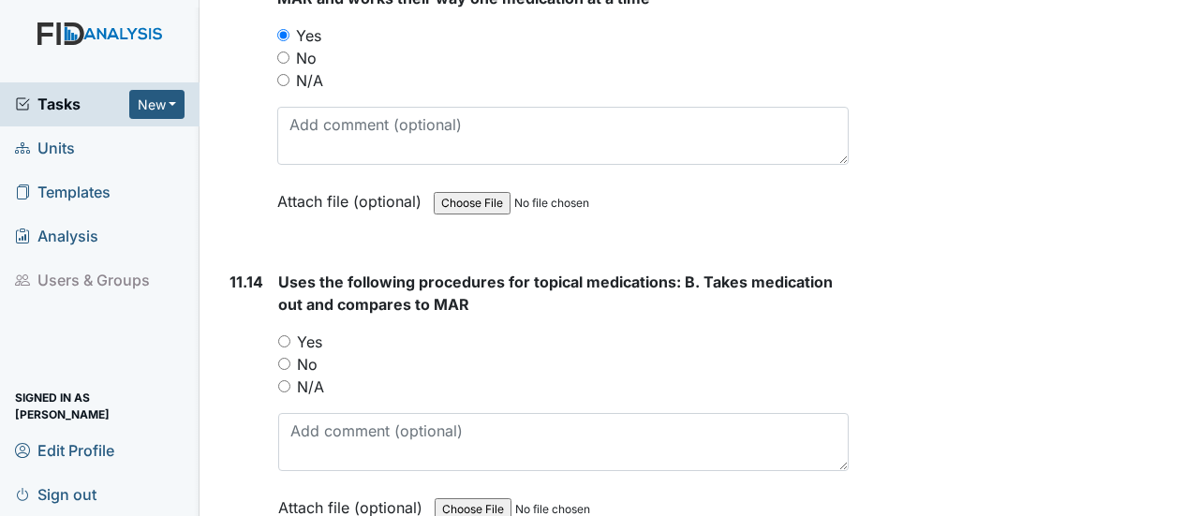
scroll to position [25104, 0]
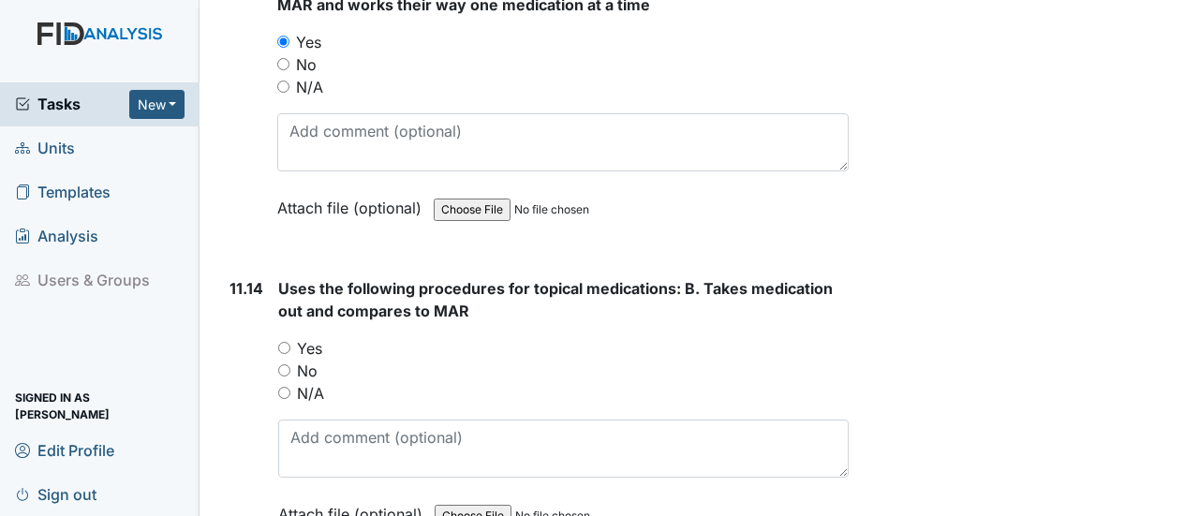
click at [281, 342] on input "Yes" at bounding box center [284, 348] width 12 height 12
radio input "true"
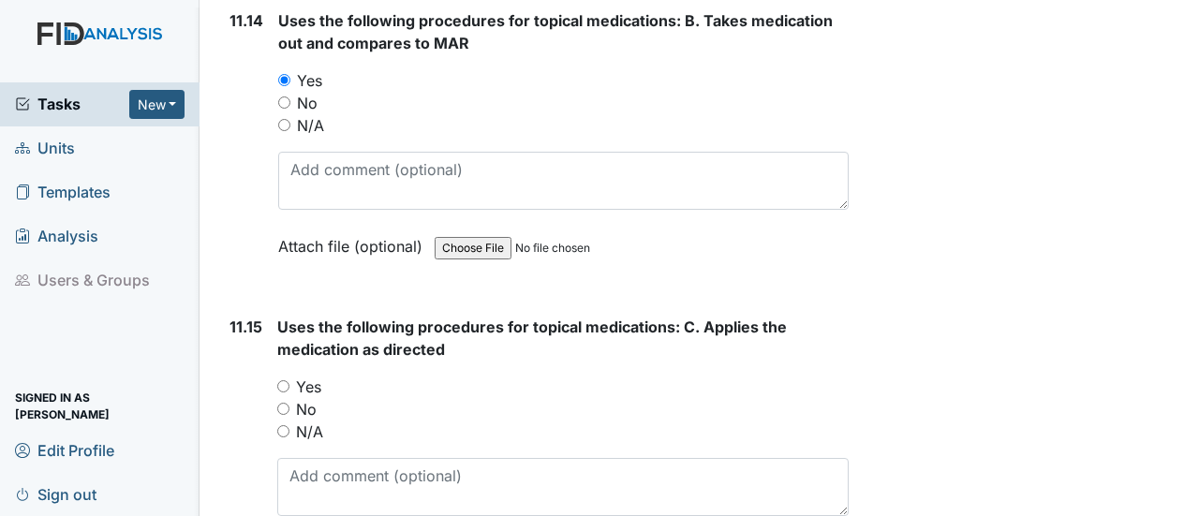
scroll to position [25385, 0]
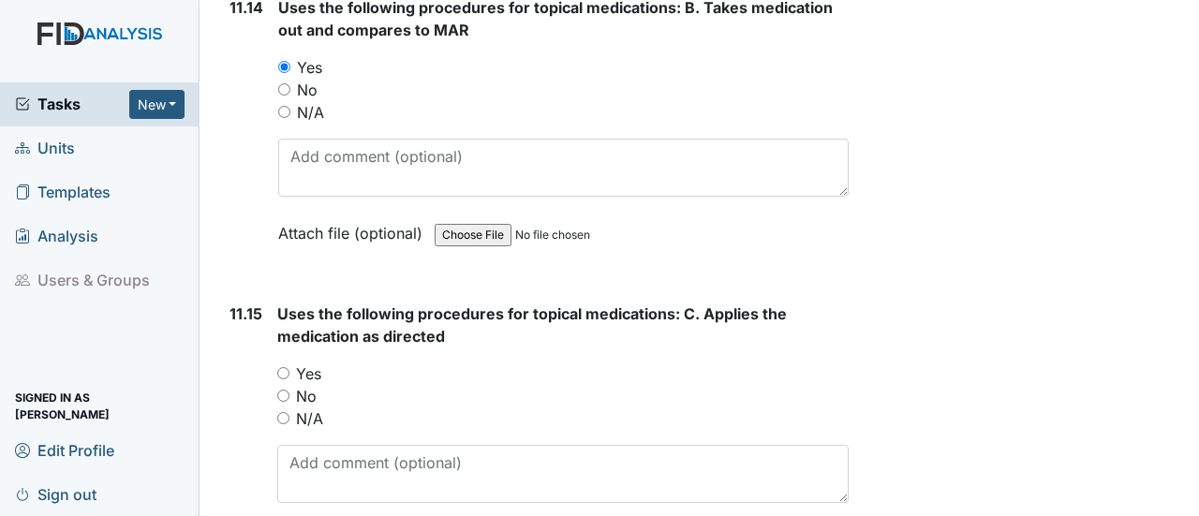
click at [285, 367] on input "Yes" at bounding box center [283, 373] width 12 height 12
radio input "true"
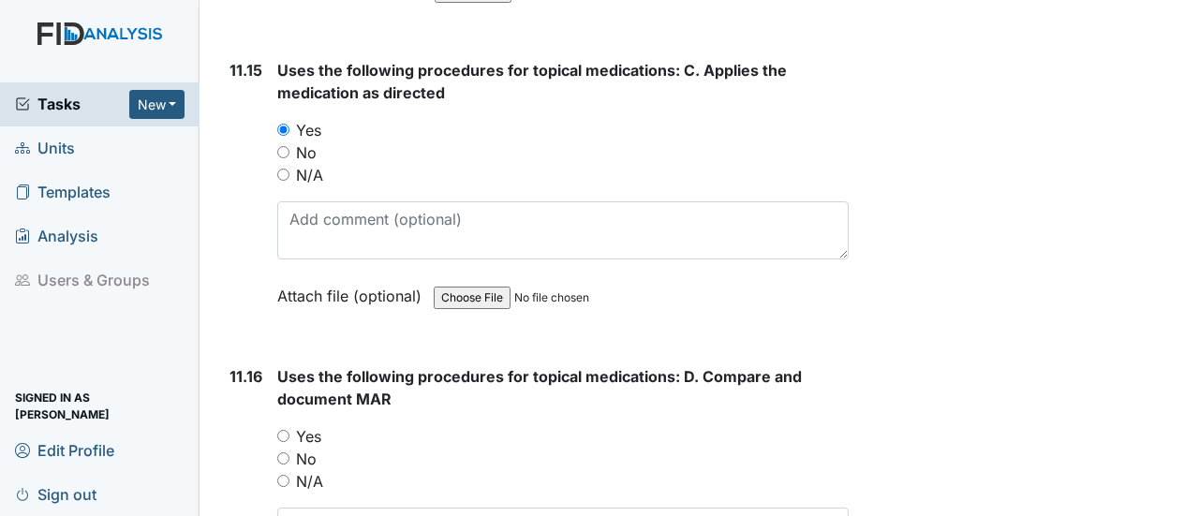
scroll to position [25666, 0]
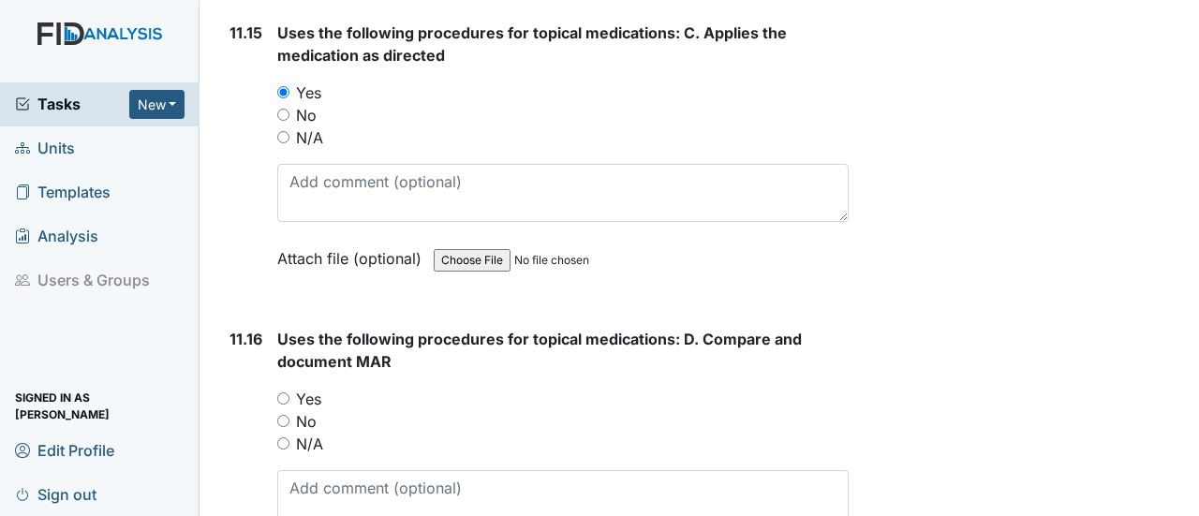
click at [289, 392] on input "Yes" at bounding box center [283, 398] width 12 height 12
radio input "true"
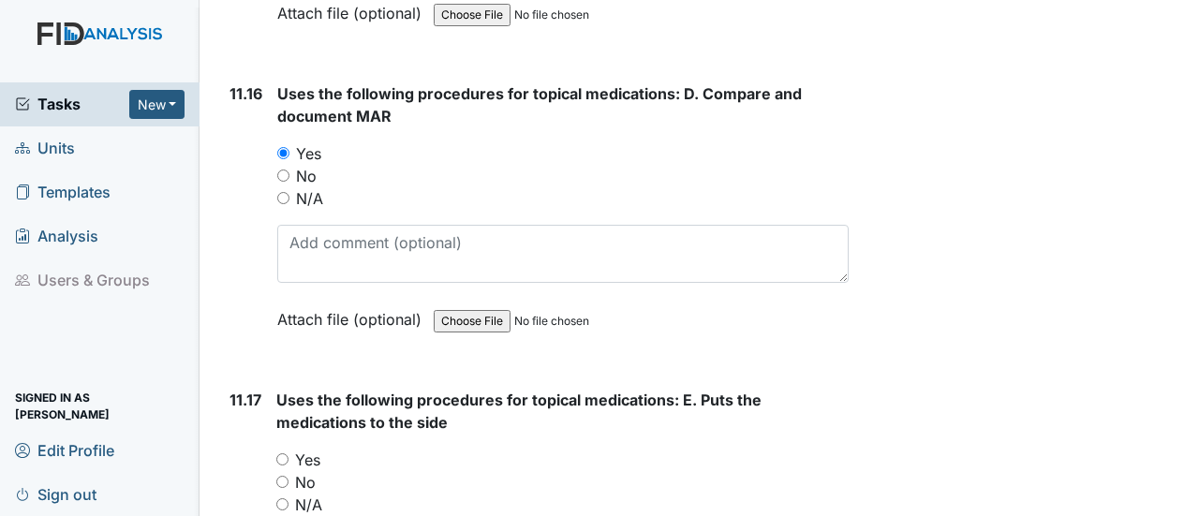
scroll to position [25947, 0]
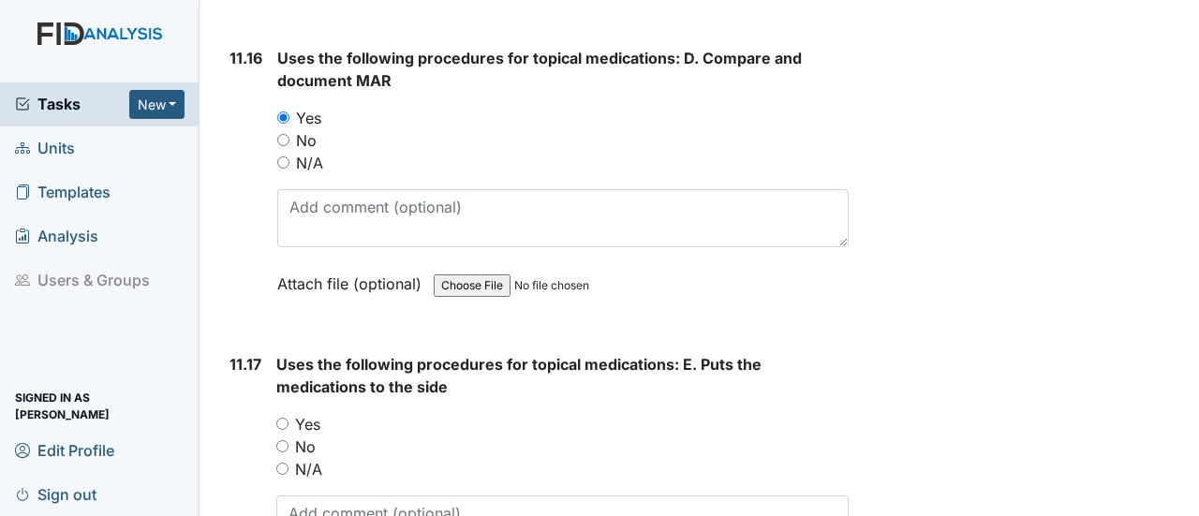
click at [278, 413] on div "Yes" at bounding box center [562, 424] width 572 height 22
click at [284, 418] on input "Yes" at bounding box center [282, 424] width 12 height 12
radio input "true"
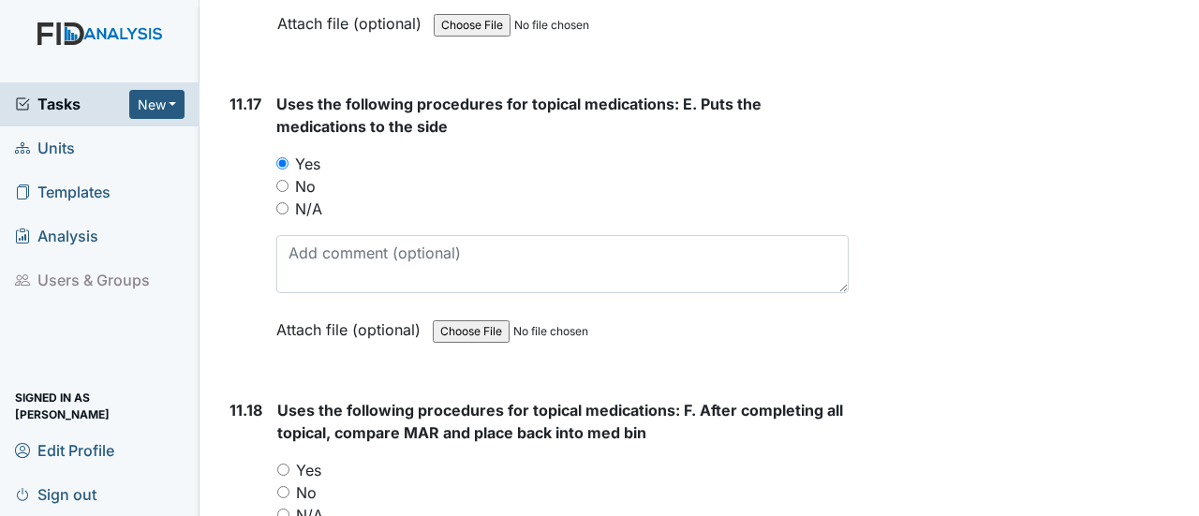
scroll to position [26228, 0]
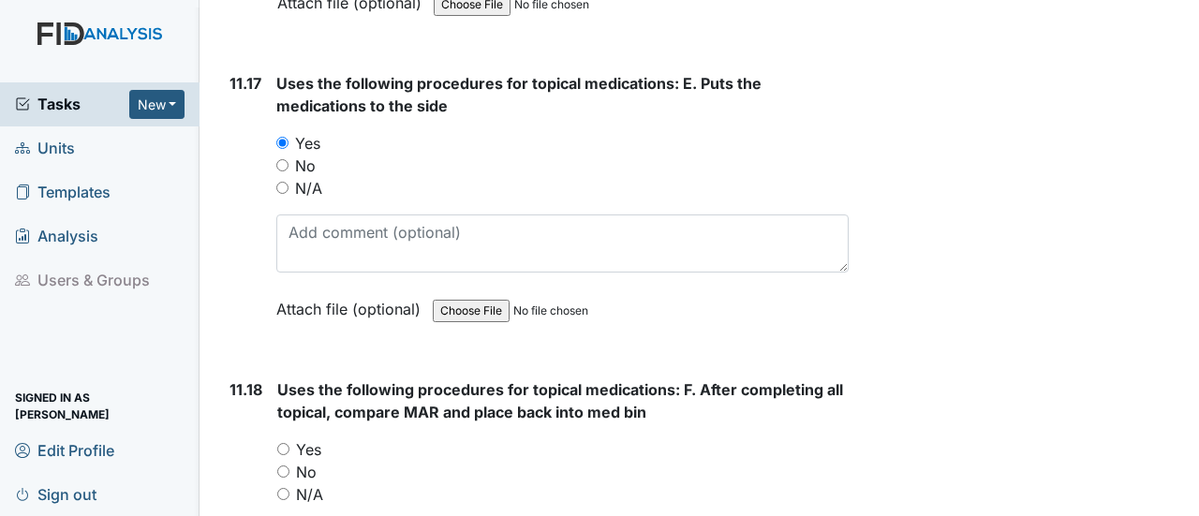
click at [283, 443] on input "Yes" at bounding box center [283, 449] width 12 height 12
radio input "true"
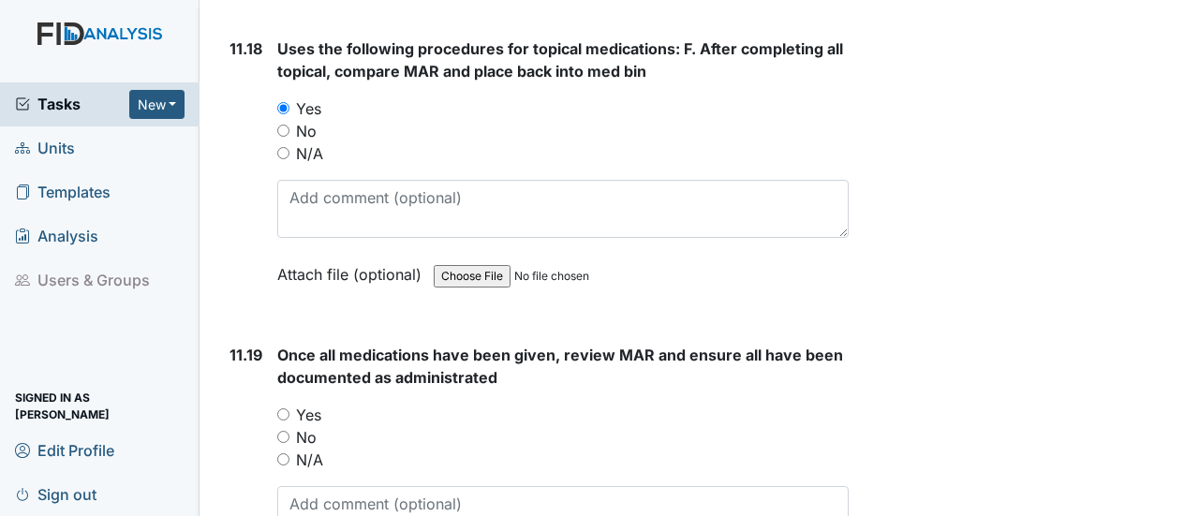
scroll to position [26603, 0]
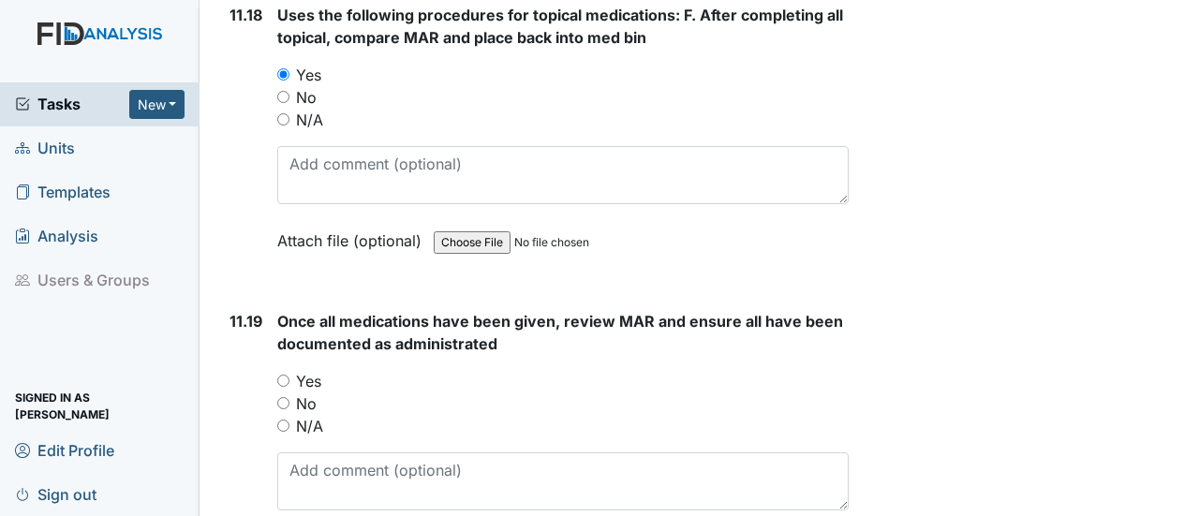
click at [284, 375] on input "Yes" at bounding box center [283, 381] width 12 height 12
radio input "true"
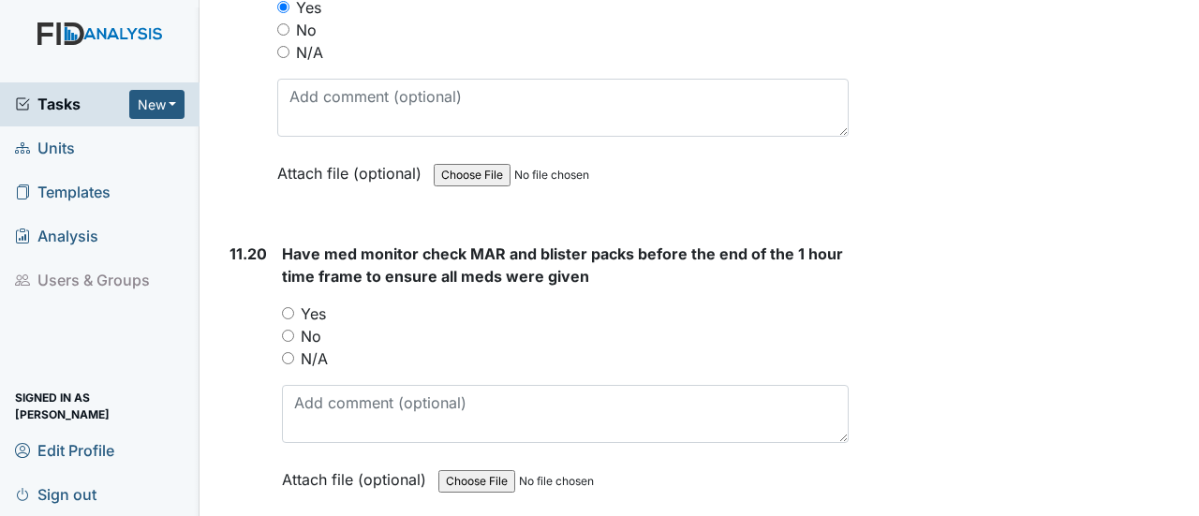
scroll to position [26978, 0]
click at [291, 306] on input "Yes" at bounding box center [288, 312] width 12 height 12
radio input "true"
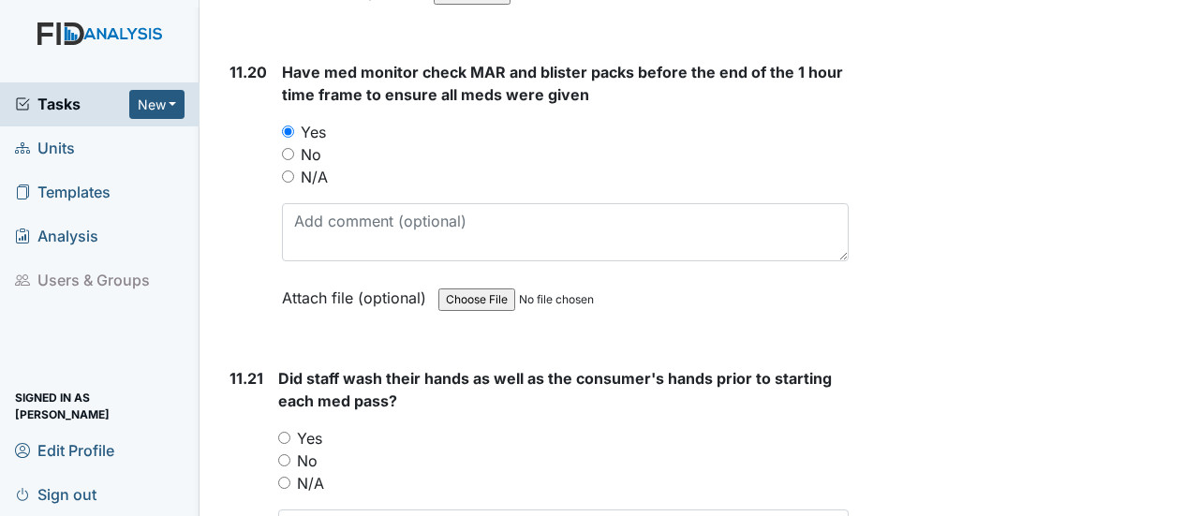
scroll to position [27165, 0]
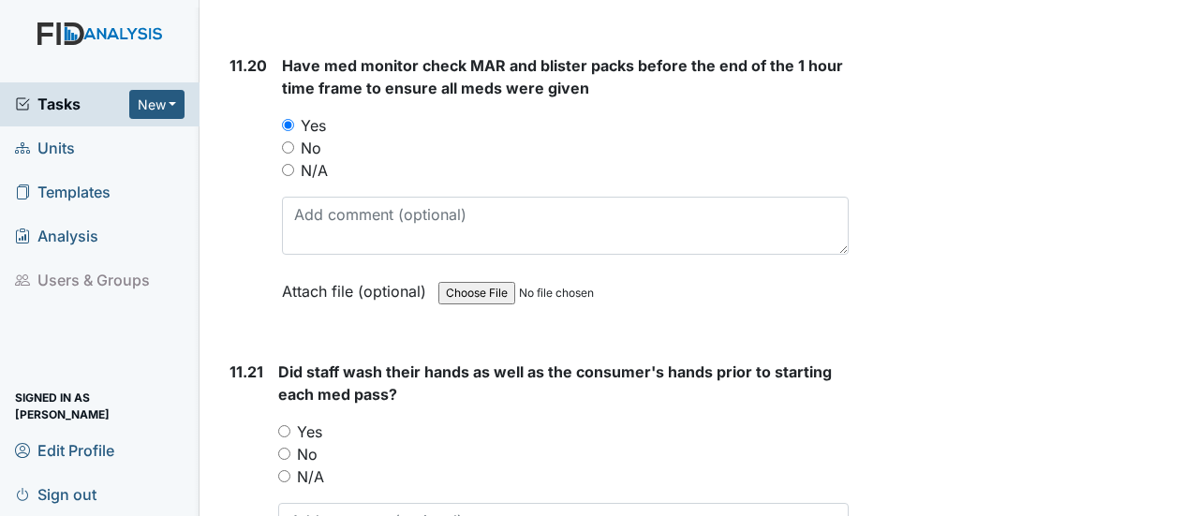
drag, startPoint x: 279, startPoint y: 257, endPoint x: 292, endPoint y: 306, distance: 51.3
click at [281, 425] on input "Yes" at bounding box center [284, 431] width 12 height 12
radio input "true"
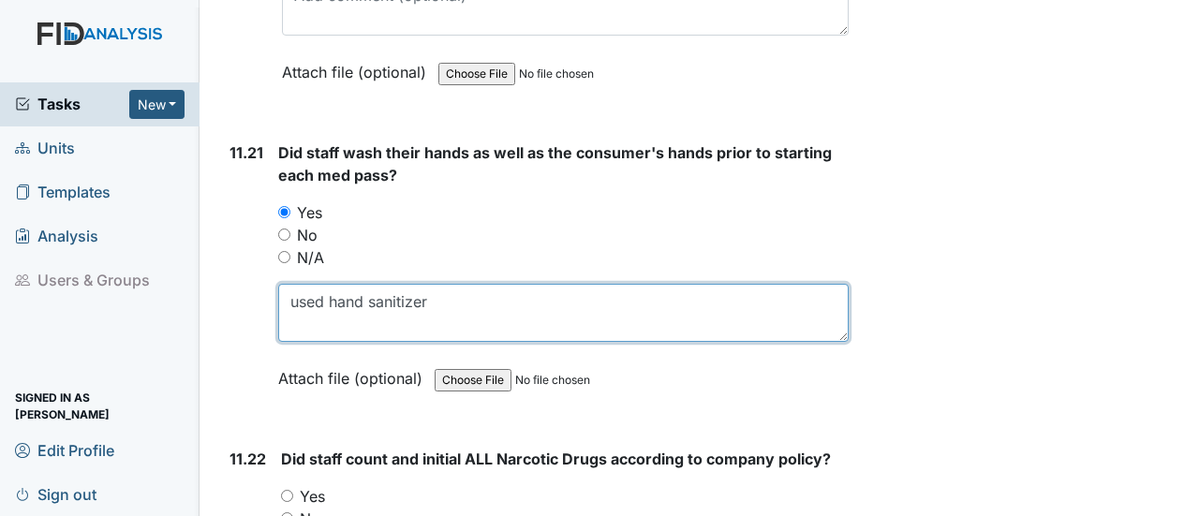
scroll to position [27446, 0]
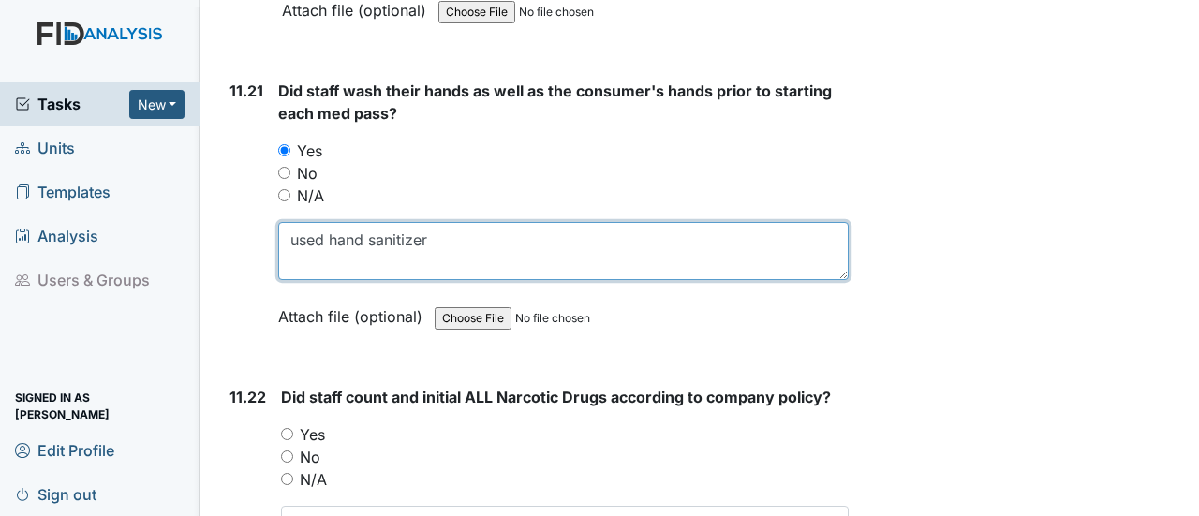
type textarea "used hand sanitizer"
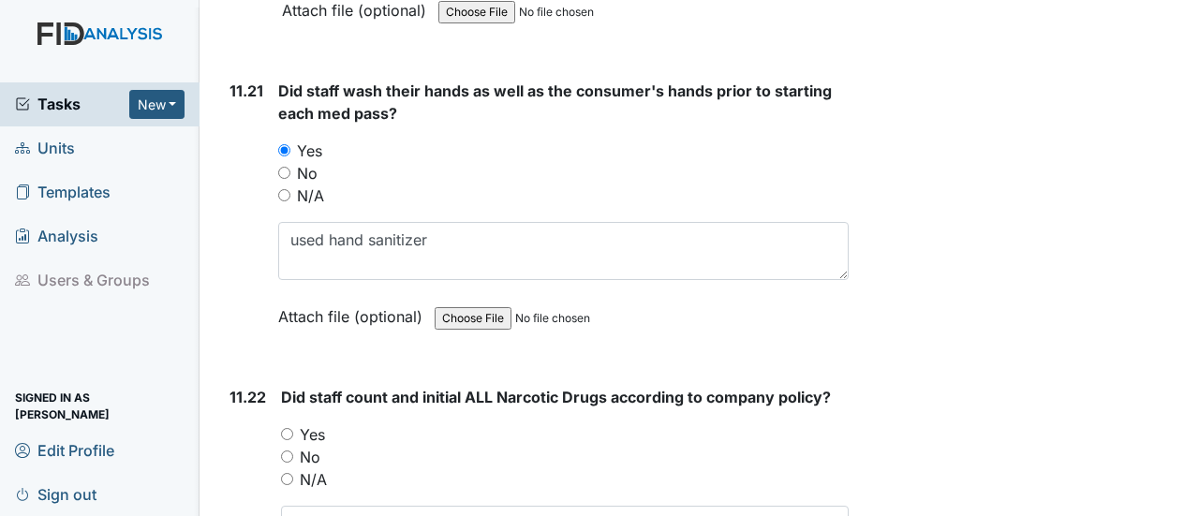
click at [289, 428] on input "Yes" at bounding box center [287, 434] width 12 height 12
radio input "true"
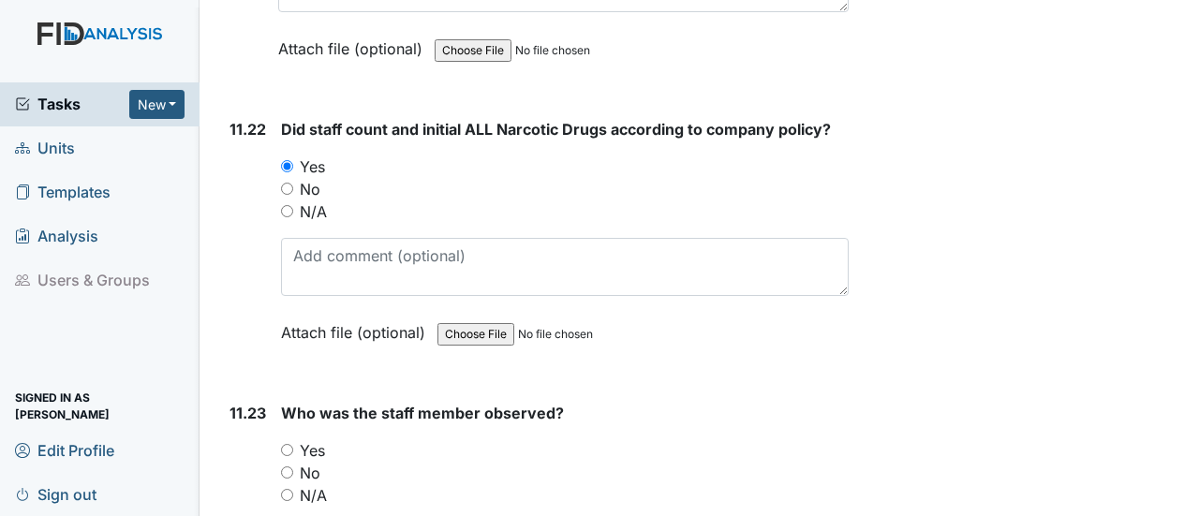
scroll to position [27821, 0]
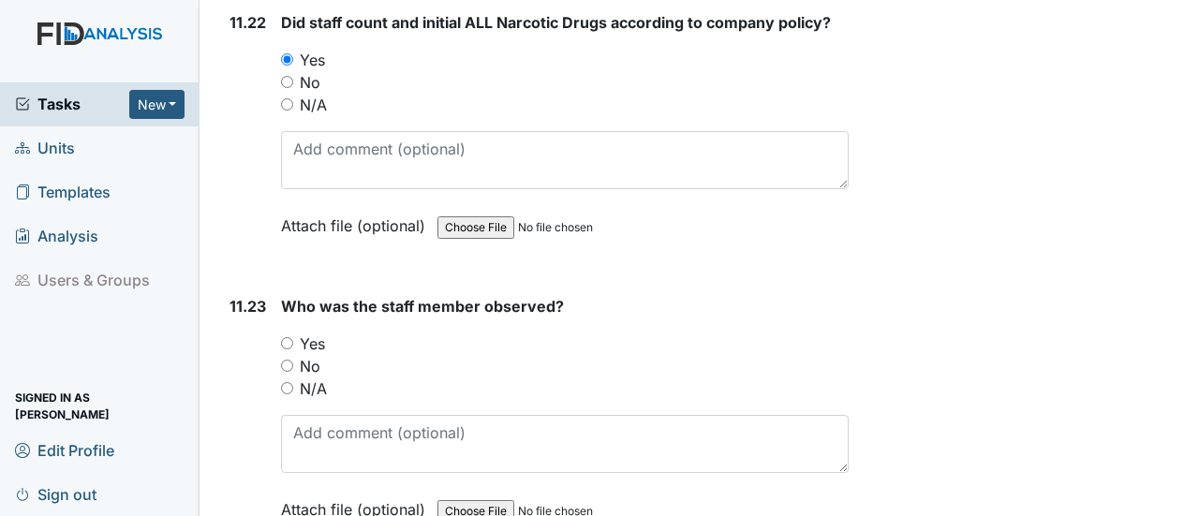
click at [287, 337] on input "Yes" at bounding box center [287, 343] width 12 height 12
radio input "true"
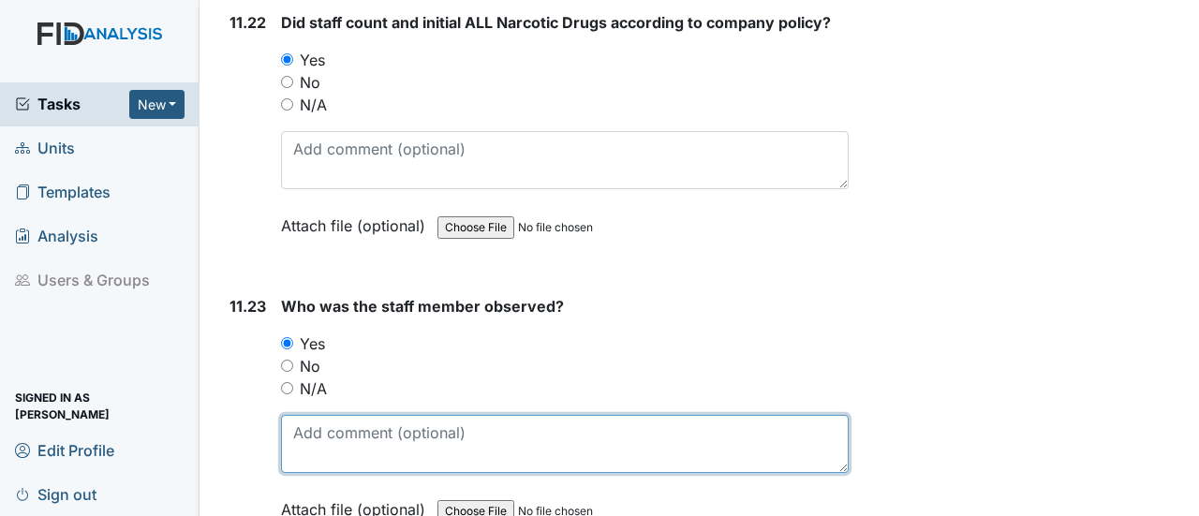
click at [308, 415] on textarea at bounding box center [565, 444] width 568 height 58
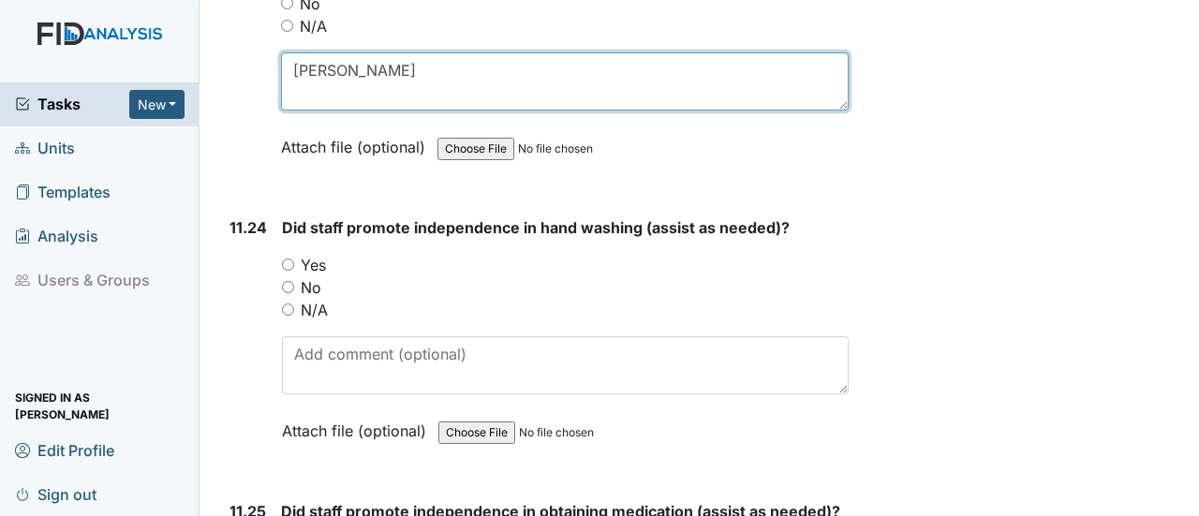
scroll to position [28196, 0]
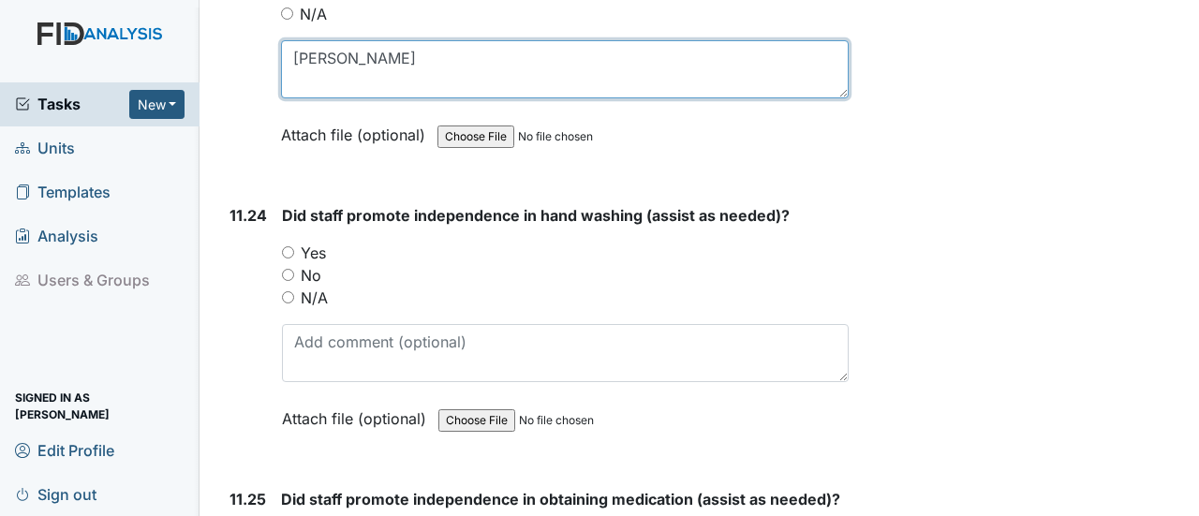
type textarea "teressa robbins"
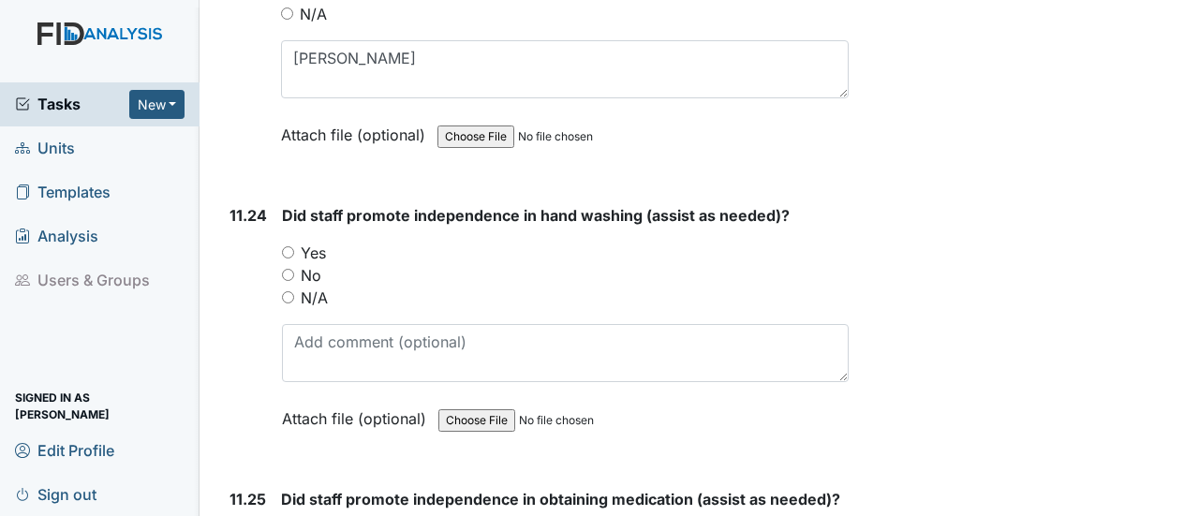
click at [284, 246] on input "Yes" at bounding box center [288, 252] width 12 height 12
radio input "true"
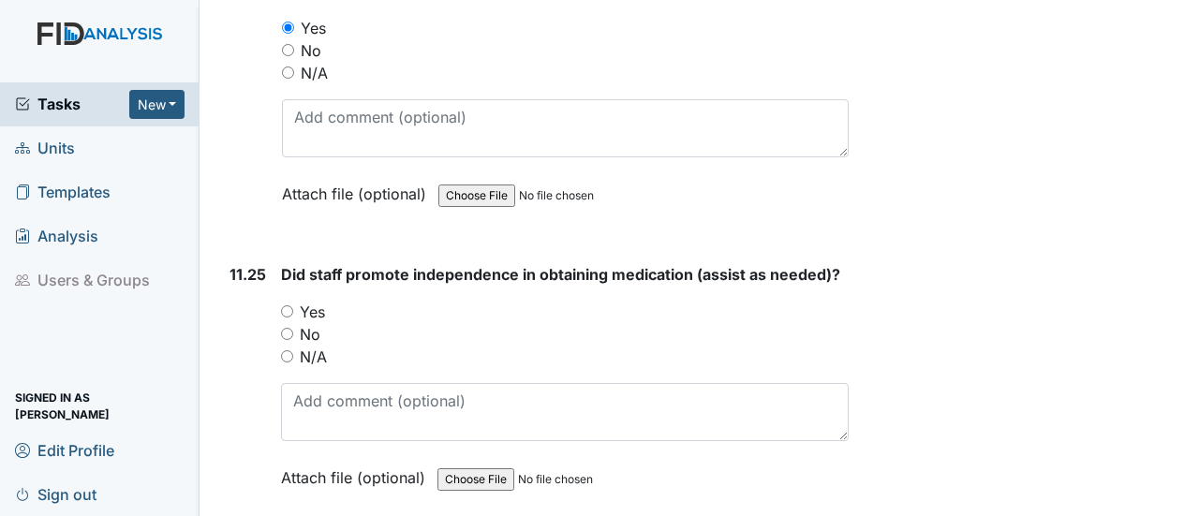
scroll to position [28477, 0]
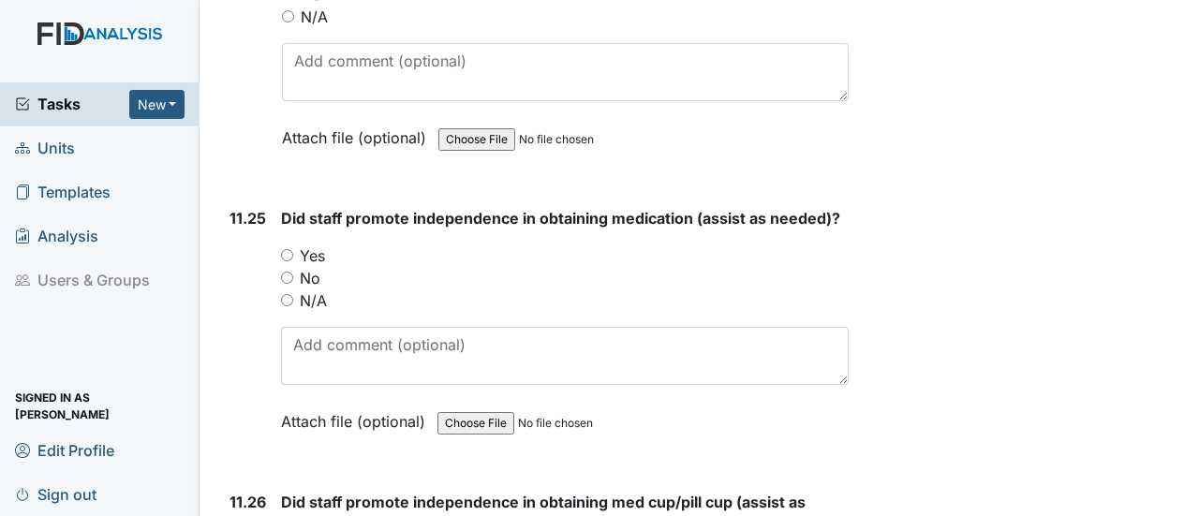
drag, startPoint x: 286, startPoint y: 73, endPoint x: 291, endPoint y: 98, distance: 25.9
click at [286, 249] on input "Yes" at bounding box center [287, 255] width 12 height 12
radio input "true"
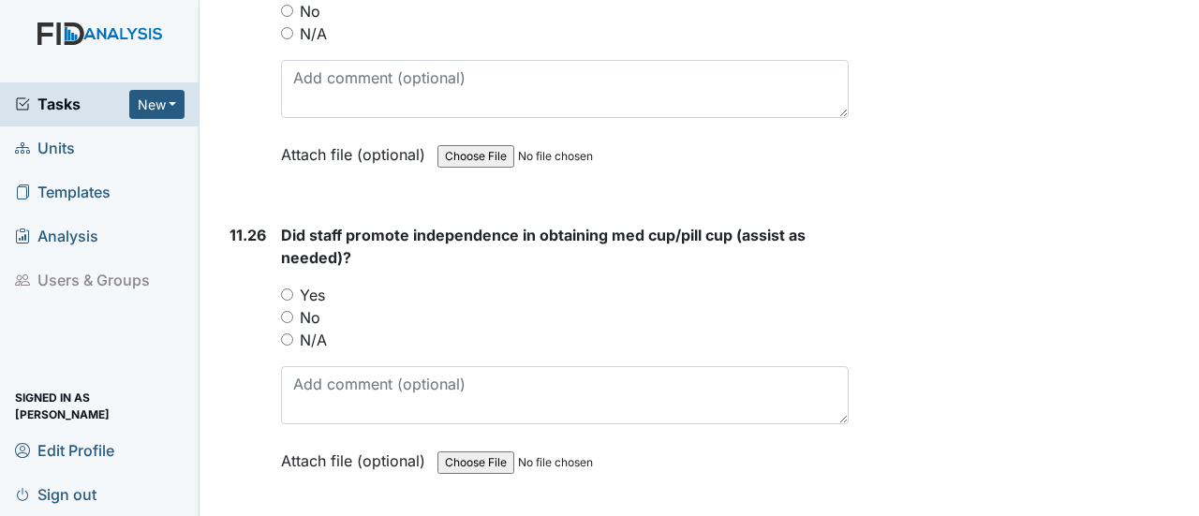
scroll to position [28758, 0]
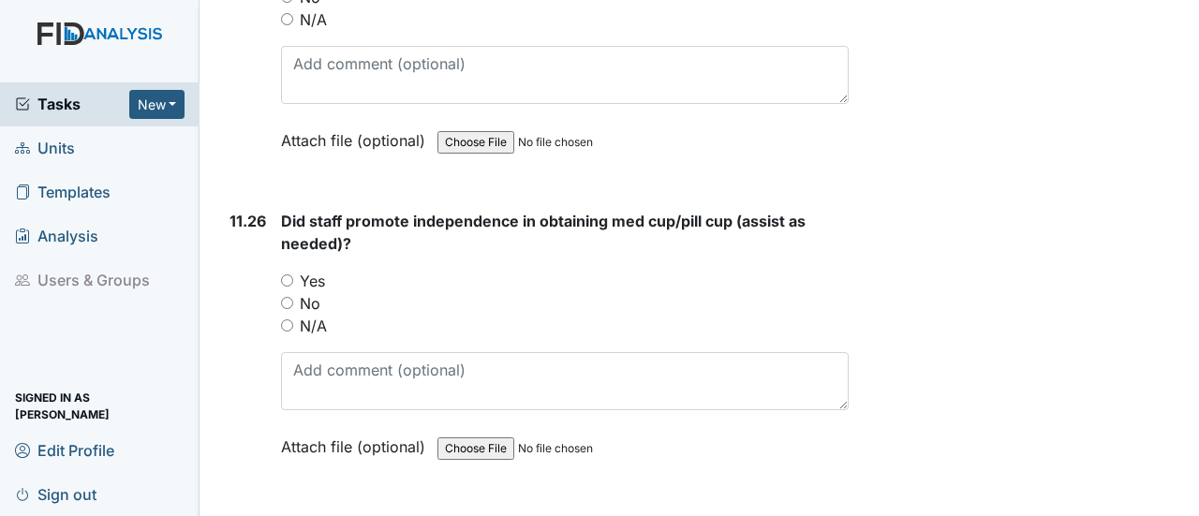
click at [282, 274] on input "Yes" at bounding box center [287, 280] width 12 height 12
radio input "true"
drag, startPoint x: 287, startPoint y: 381, endPoint x: 309, endPoint y: 378, distance: 22.8
radio input "true"
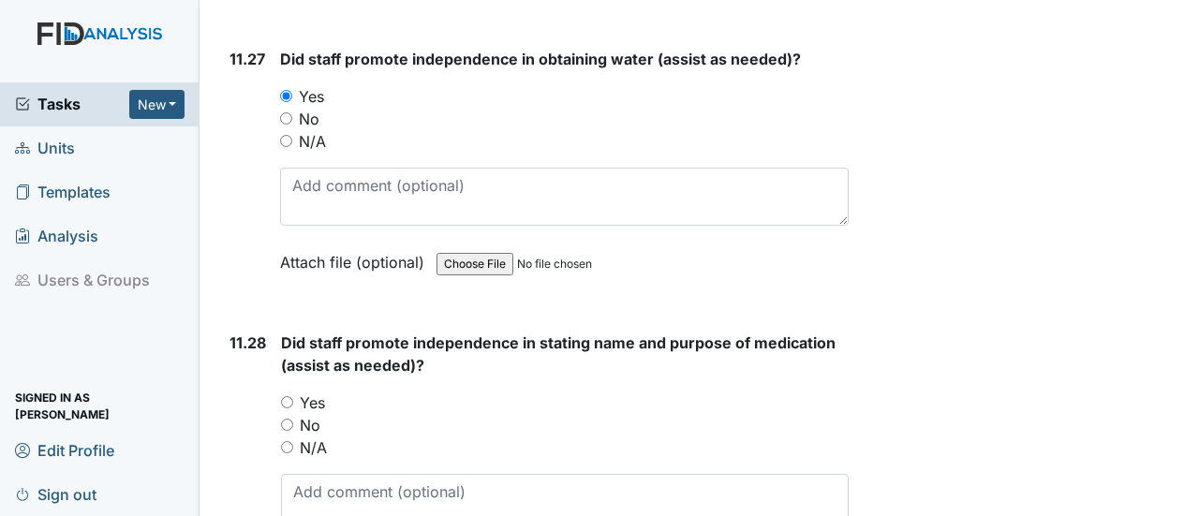
scroll to position [29320, 0]
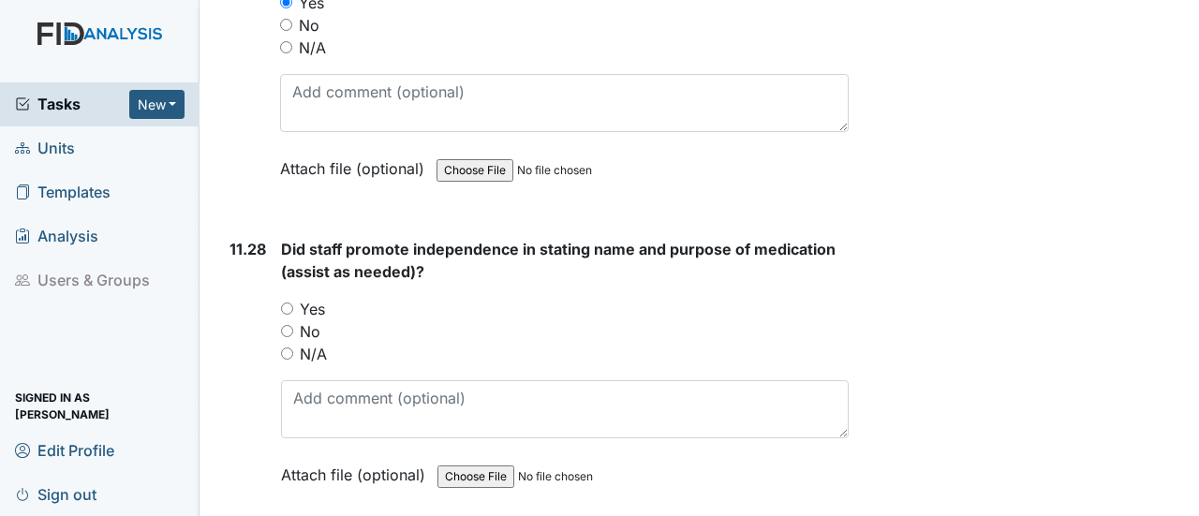
click at [287, 303] on input "Yes" at bounding box center [287, 309] width 12 height 12
radio input "true"
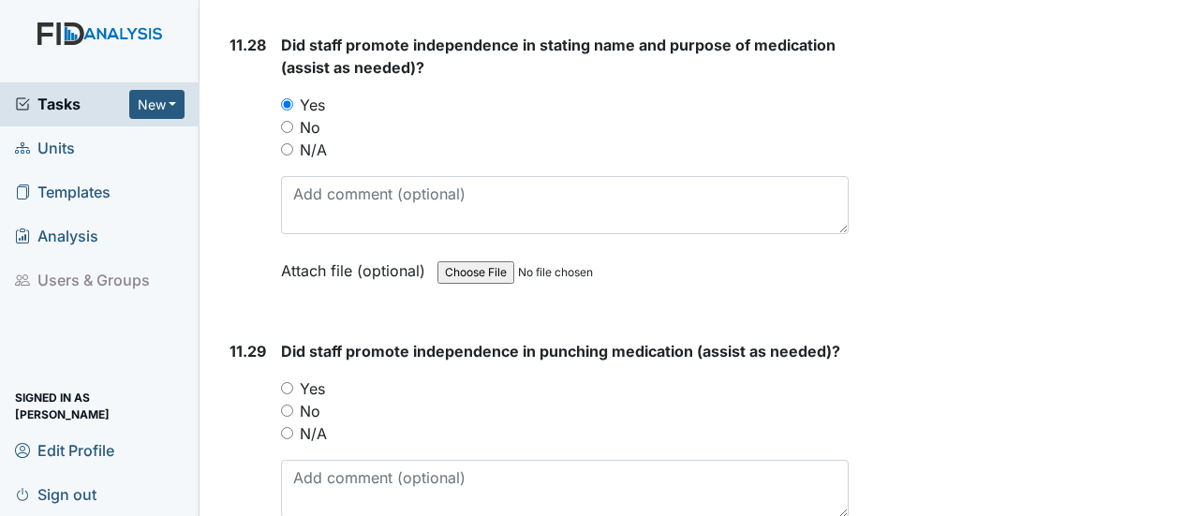
scroll to position [29601, 0]
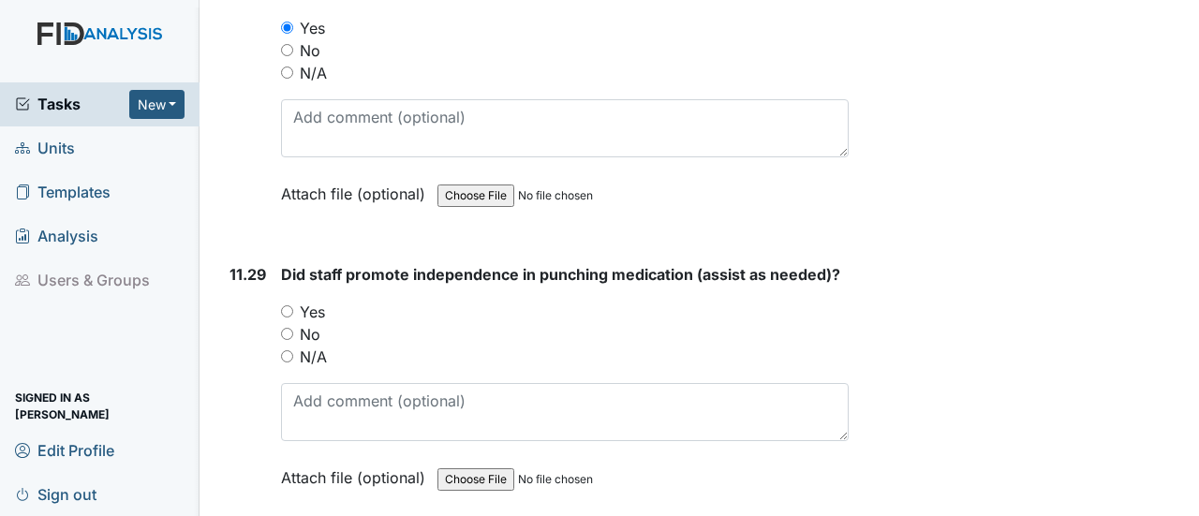
click at [290, 328] on input "No" at bounding box center [287, 334] width 12 height 12
radio input "true"
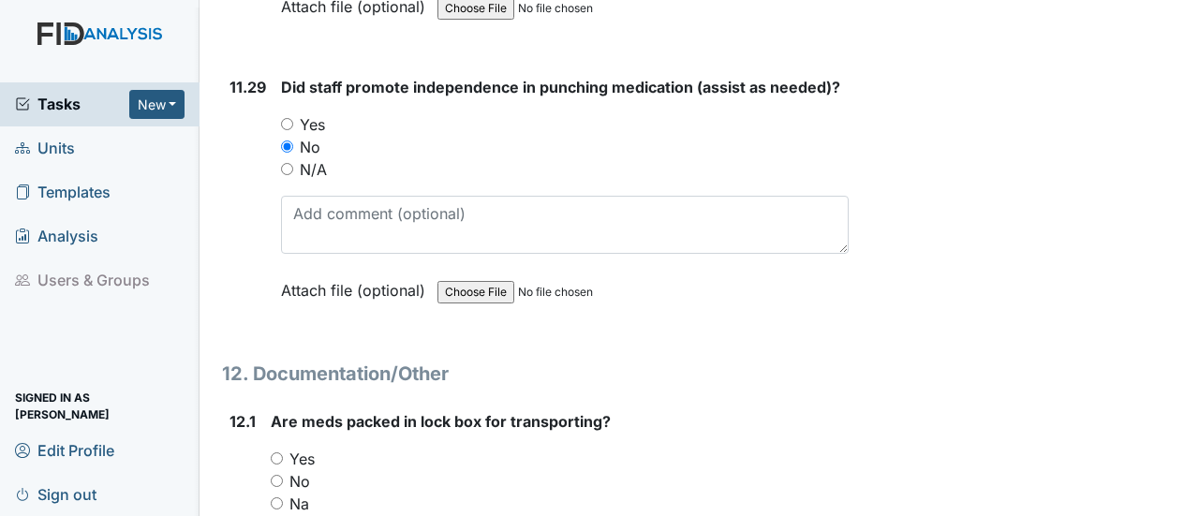
scroll to position [29882, 0]
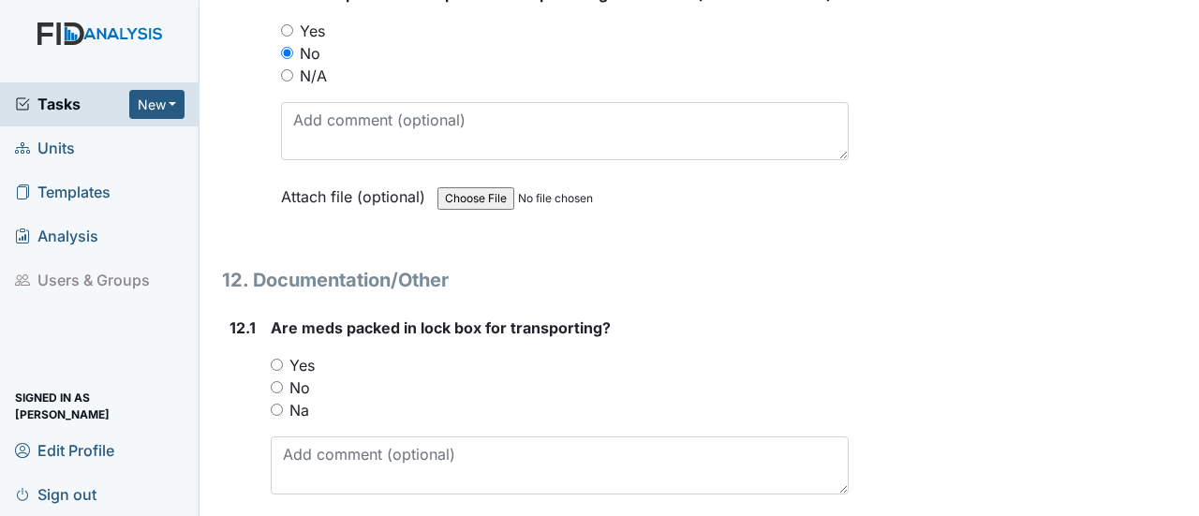
click at [276, 404] on input "Na" at bounding box center [277, 410] width 12 height 12
radio input "true"
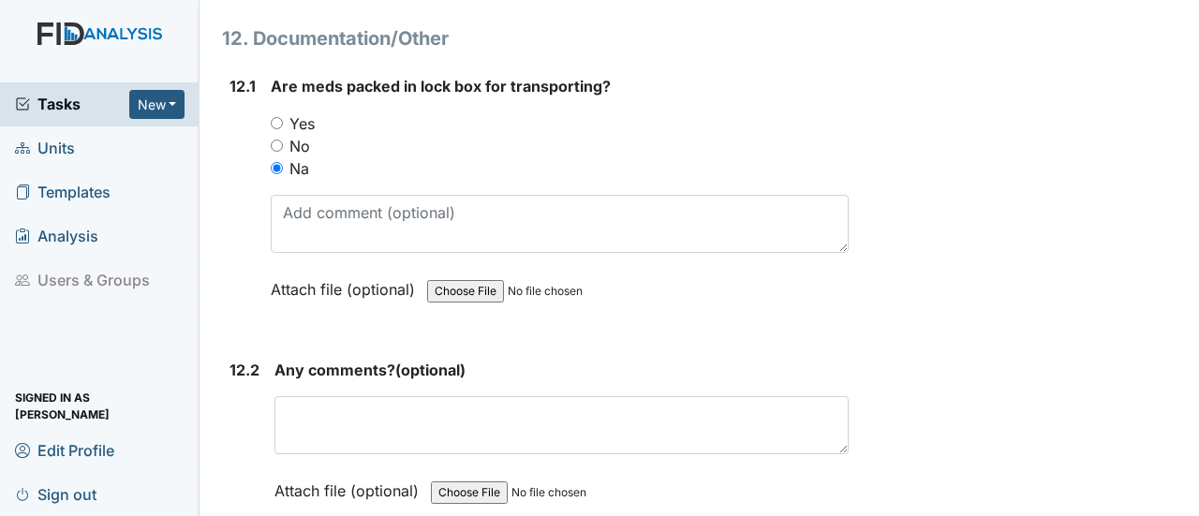
scroll to position [30256, 0]
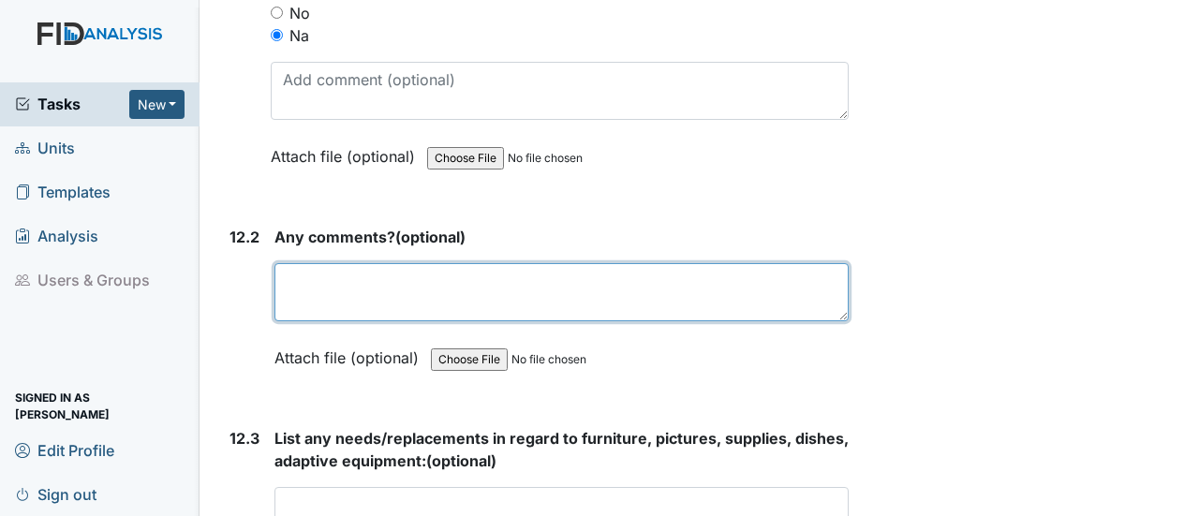
click at [339, 263] on textarea at bounding box center [561, 292] width 574 height 58
paste textarea "None at this time."
type textarea "None at this time."
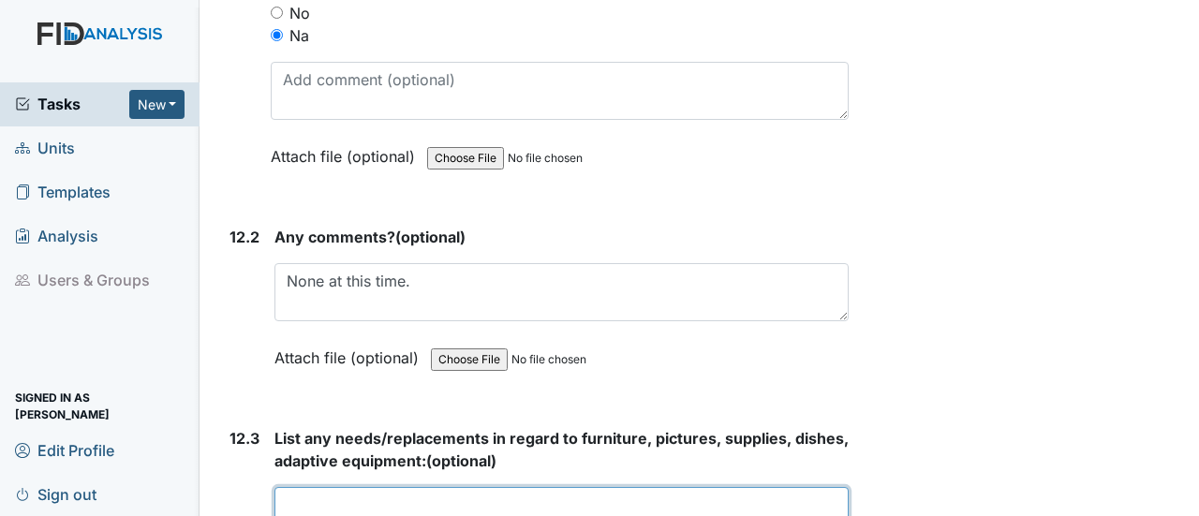
click at [314, 487] on textarea at bounding box center [561, 516] width 574 height 58
paste textarea "None at this time."
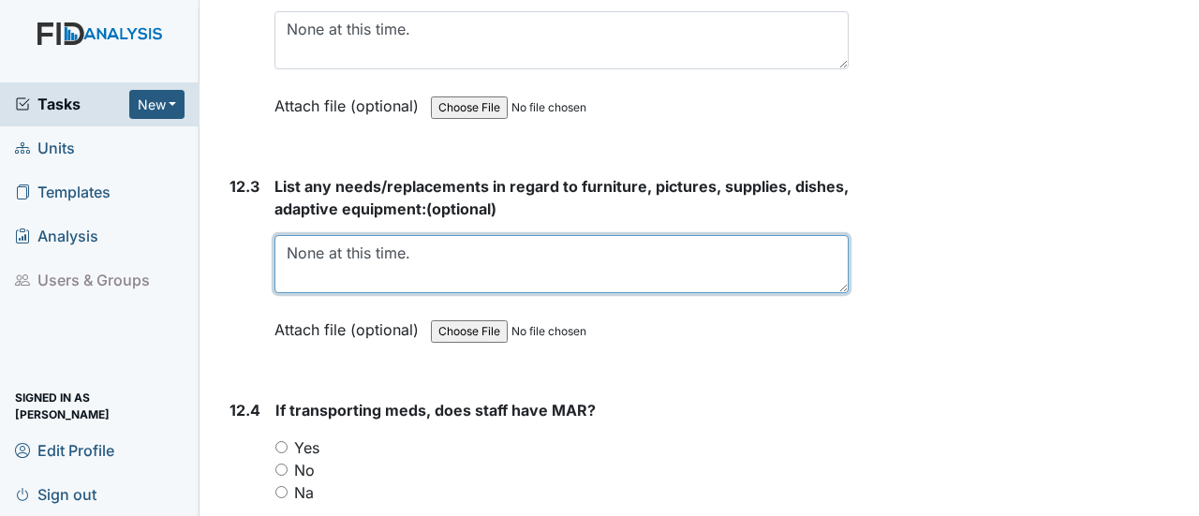
scroll to position [30537, 0]
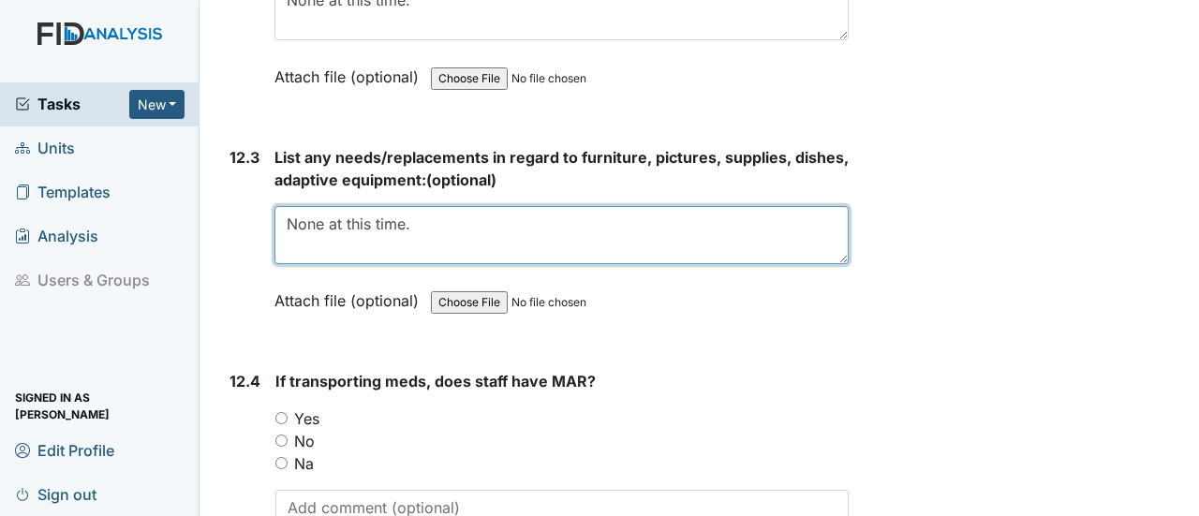
type textarea "None at this time."
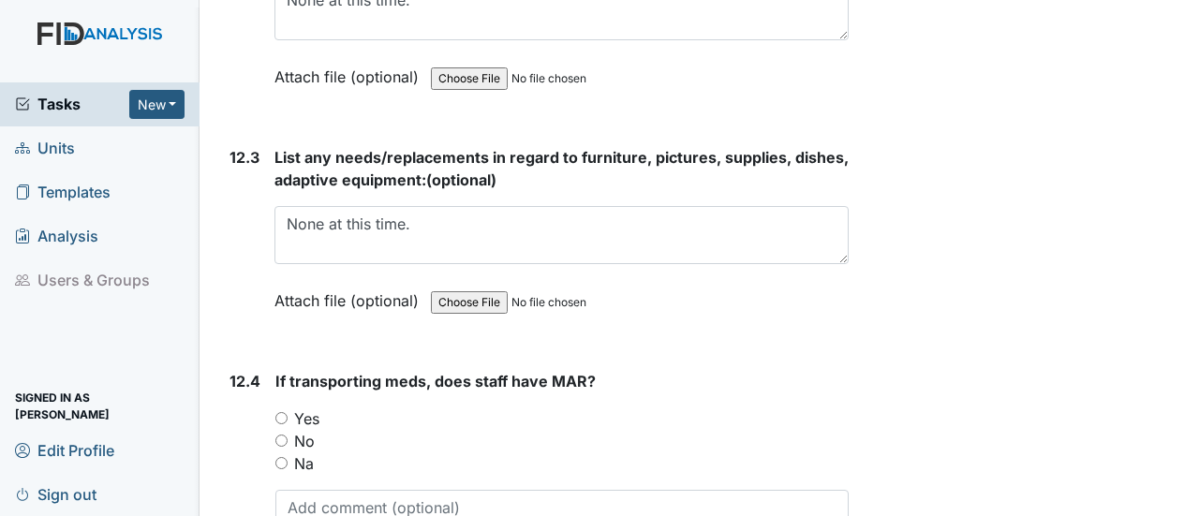
click at [281, 457] on input "Na" at bounding box center [281, 463] width 12 height 12
radio input "true"
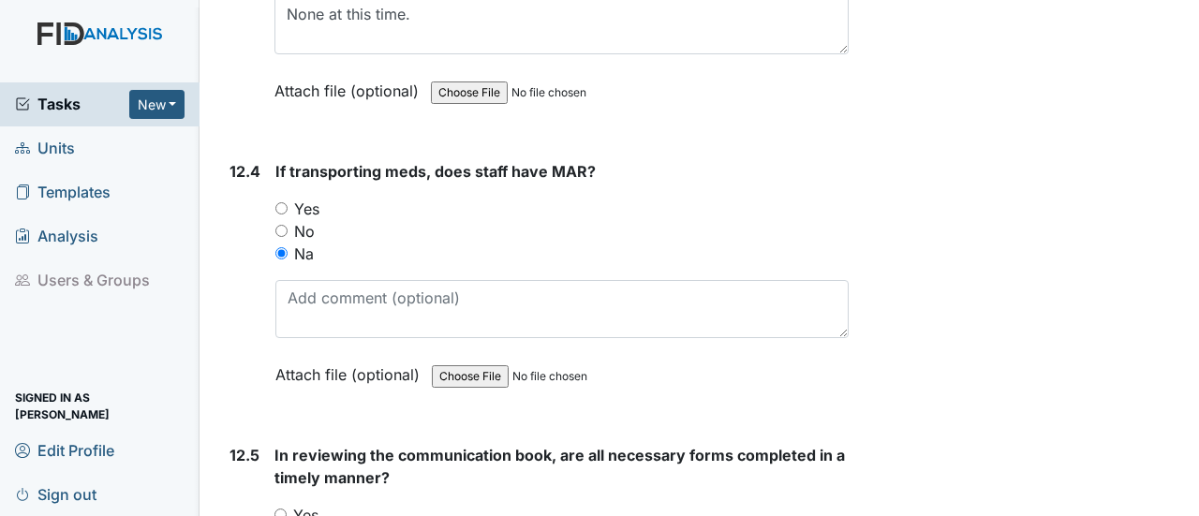
scroll to position [30818, 0]
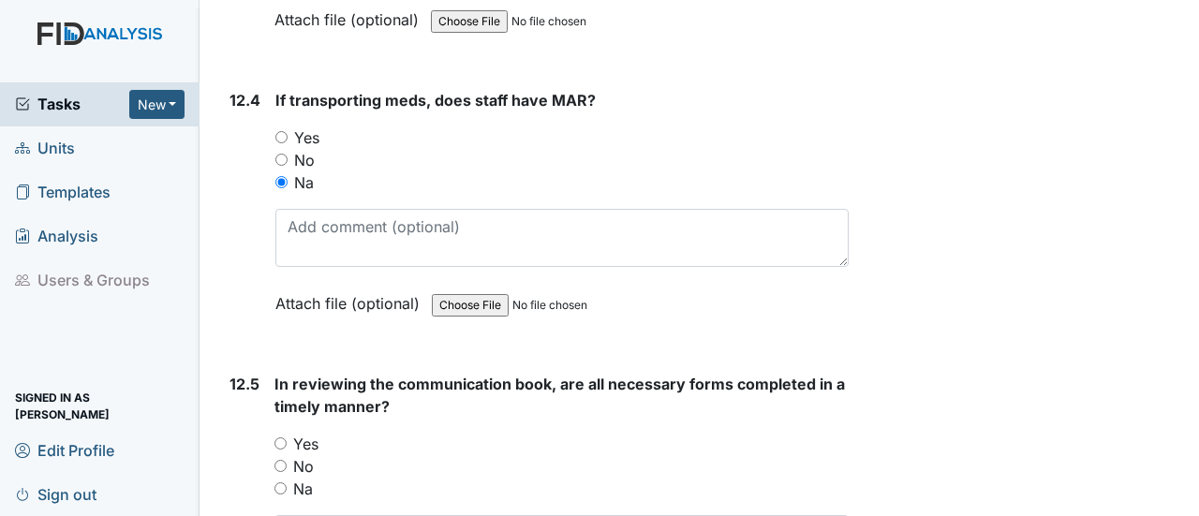
click at [285, 437] on input "Yes" at bounding box center [280, 443] width 12 height 12
radio input "true"
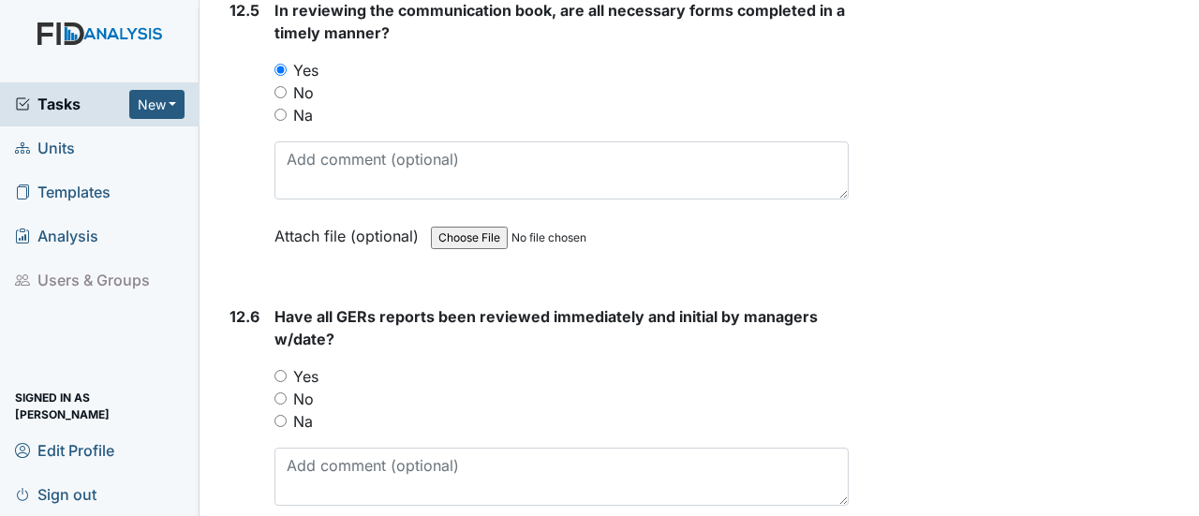
scroll to position [31193, 0]
click at [279, 369] on input "Yes" at bounding box center [280, 375] width 12 height 12
radio input "true"
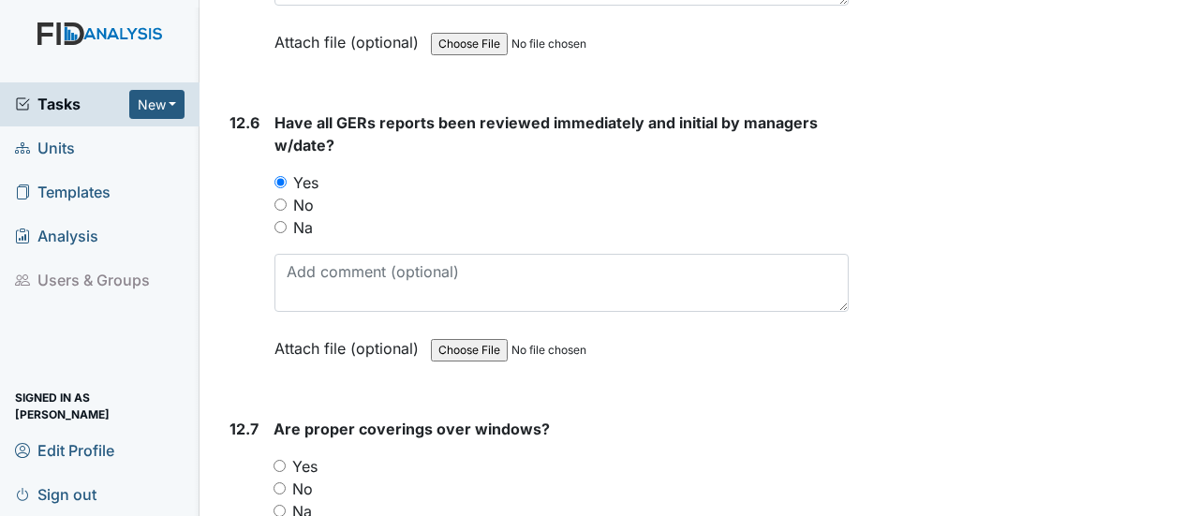
scroll to position [31474, 0]
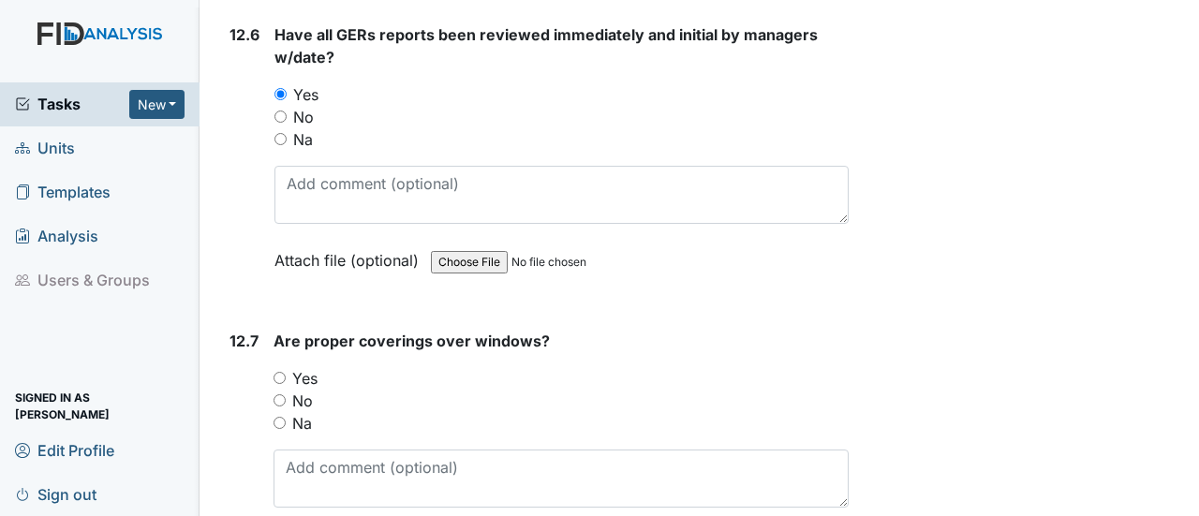
click at [280, 372] on input "Yes" at bounding box center [280, 378] width 12 height 12
radio input "true"
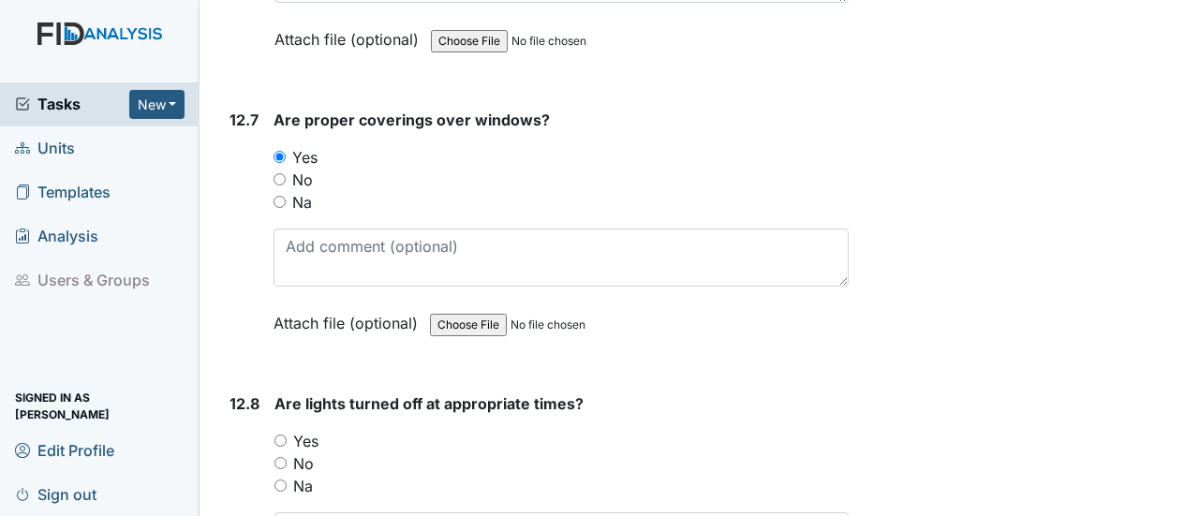
scroll to position [31755, 0]
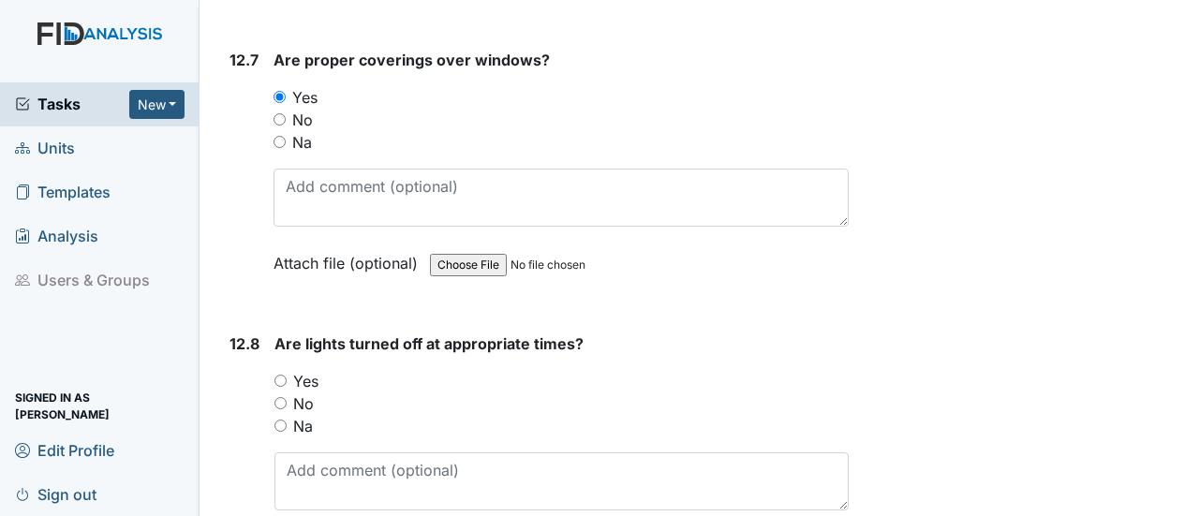
click at [286, 375] on input "Yes" at bounding box center [280, 381] width 12 height 12
radio input "true"
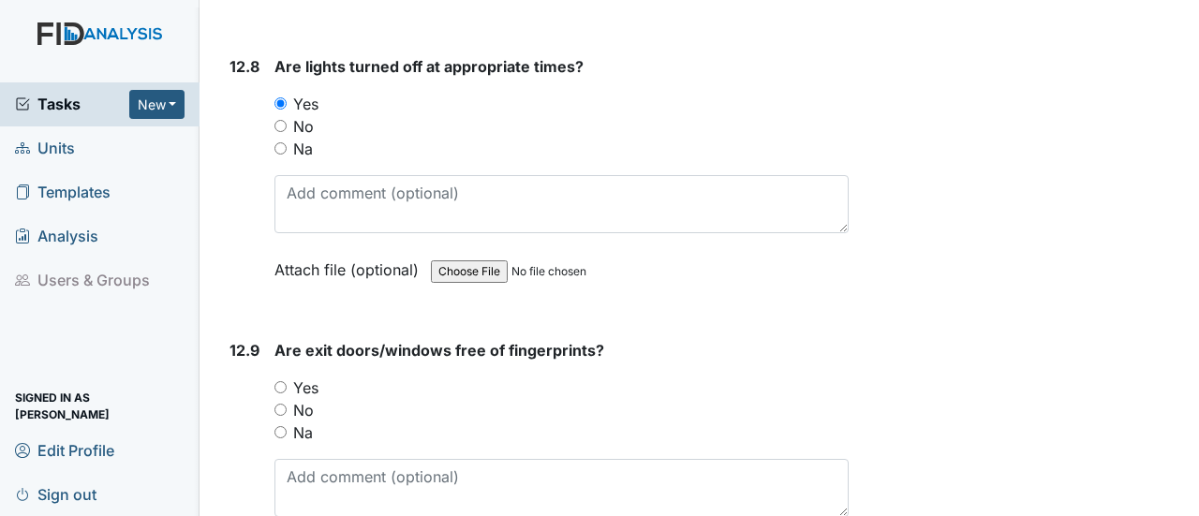
scroll to position [32036, 0]
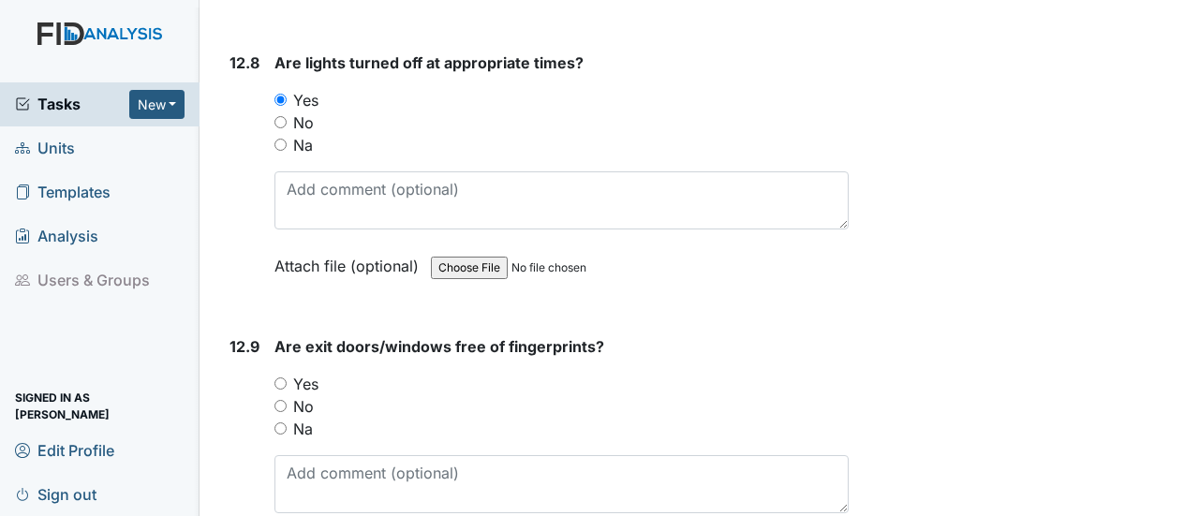
click at [278, 378] on input "Yes" at bounding box center [280, 384] width 12 height 12
radio input "true"
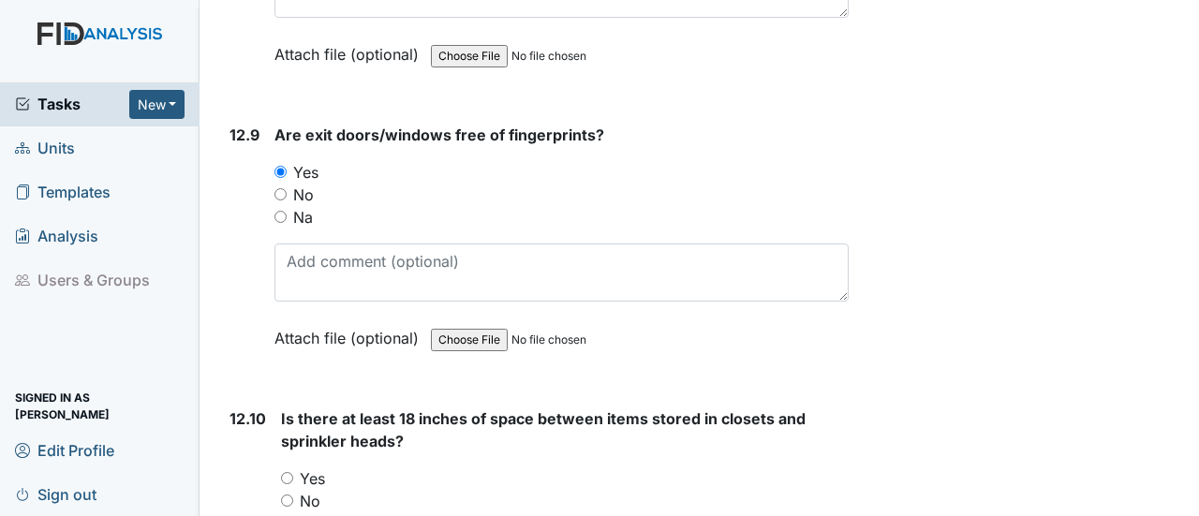
scroll to position [32317, 0]
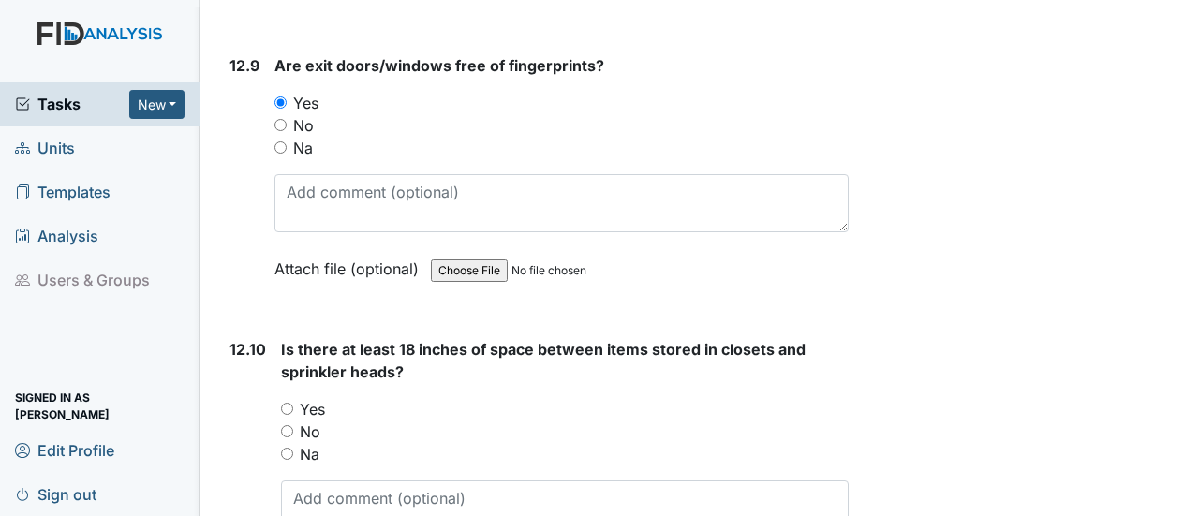
click at [289, 448] on input "Na" at bounding box center [287, 454] width 12 height 12
radio input "true"
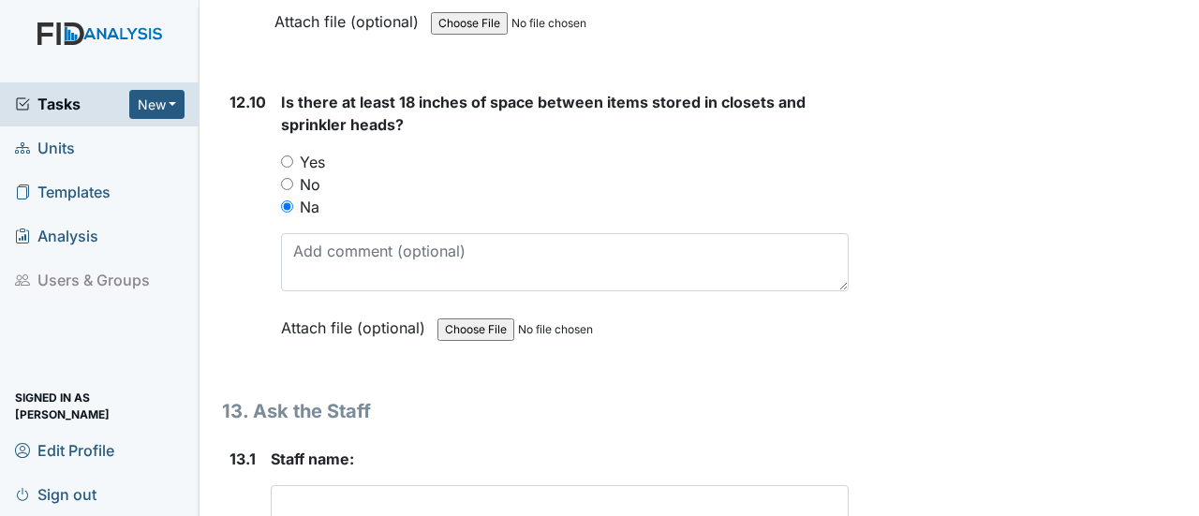
scroll to position [32598, 0]
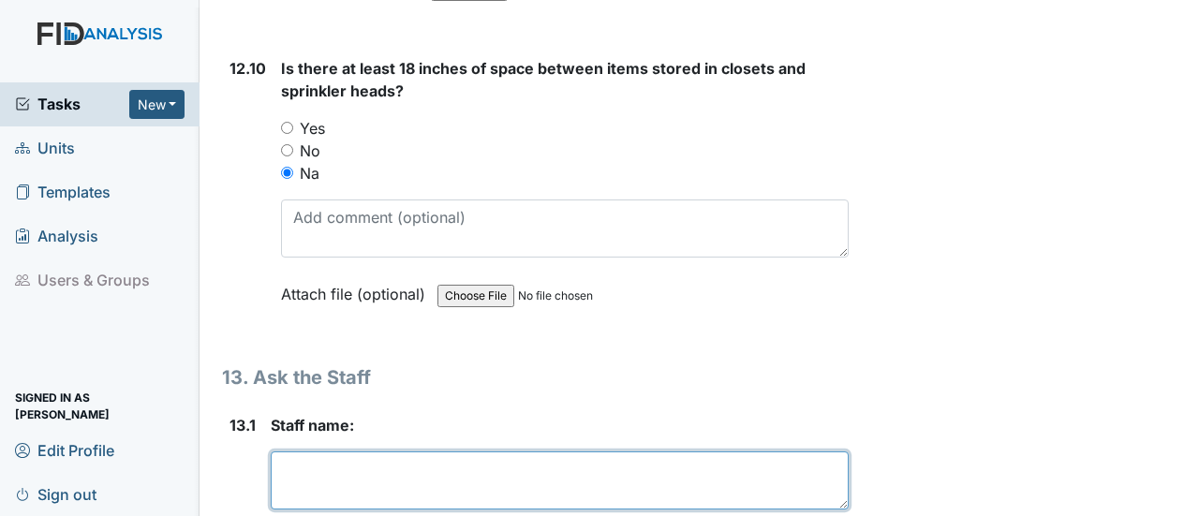
click at [355, 452] on textarea at bounding box center [560, 481] width 578 height 58
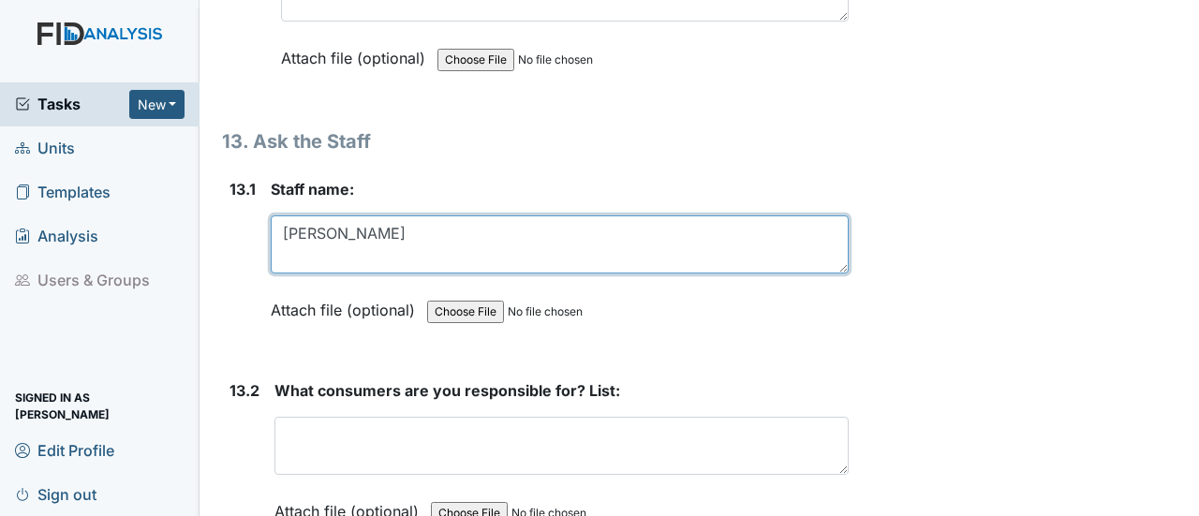
scroll to position [32879, 0]
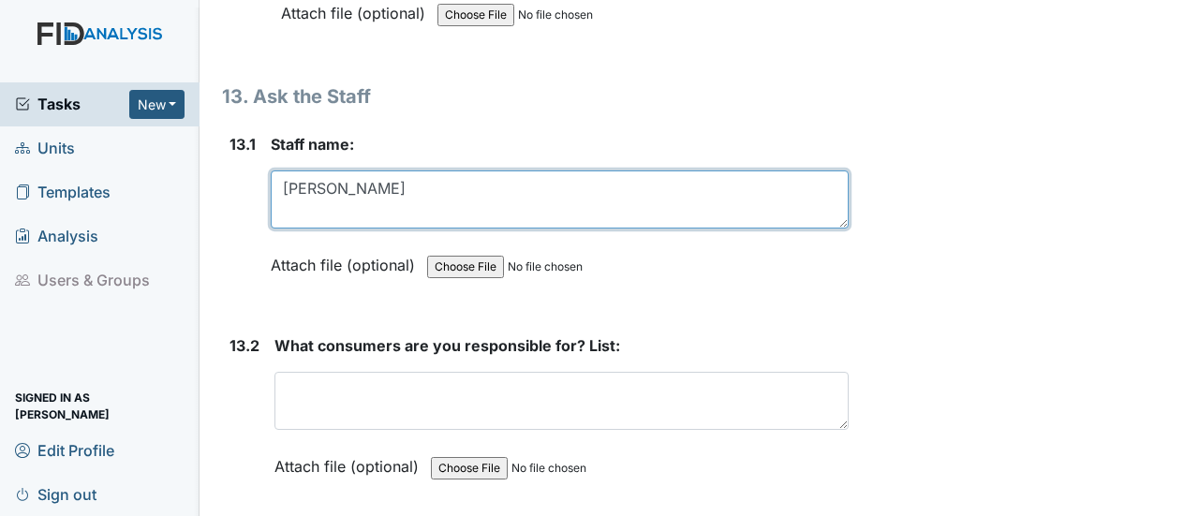
type textarea "Teressa Robbins"
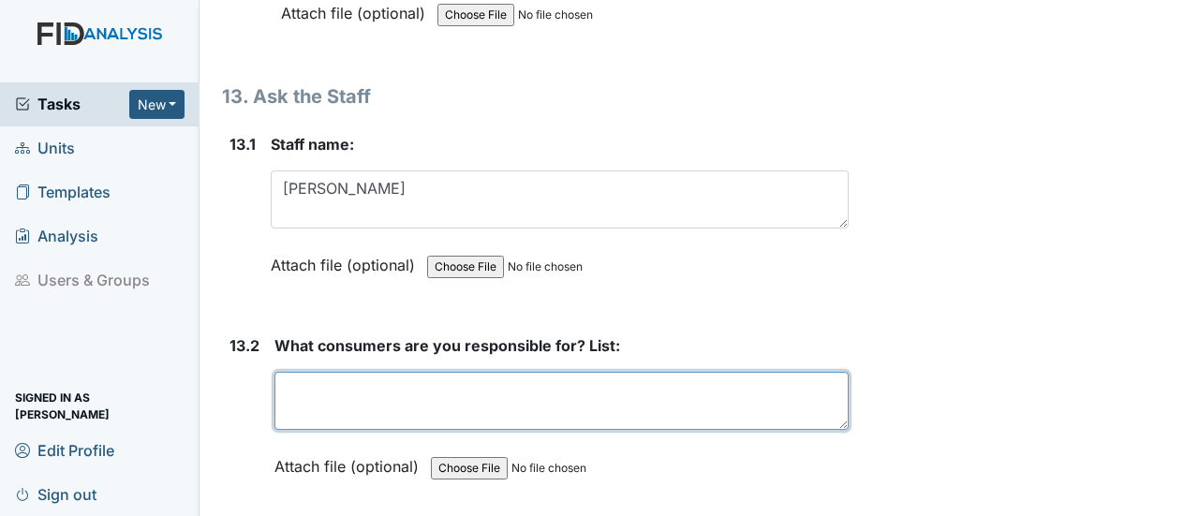
click at [359, 372] on textarea at bounding box center [561, 401] width 574 height 58
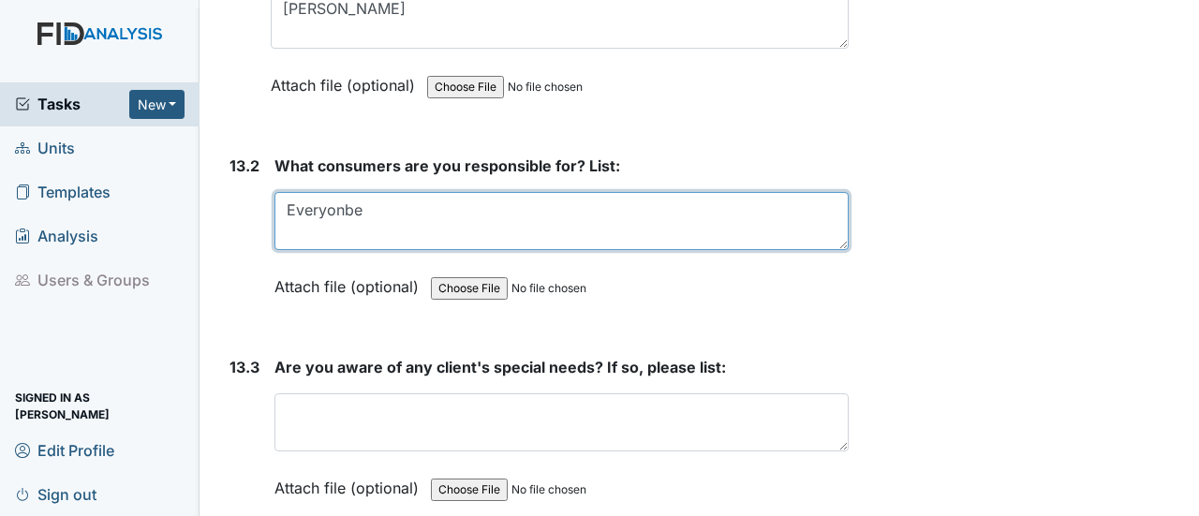
scroll to position [33067, 0]
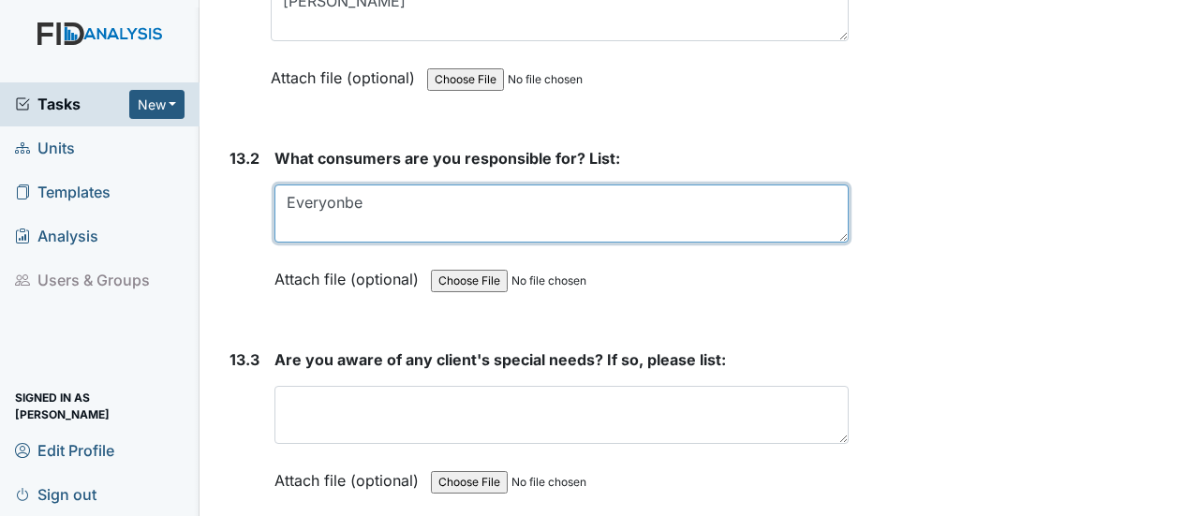
type textarea "Everyonbe"
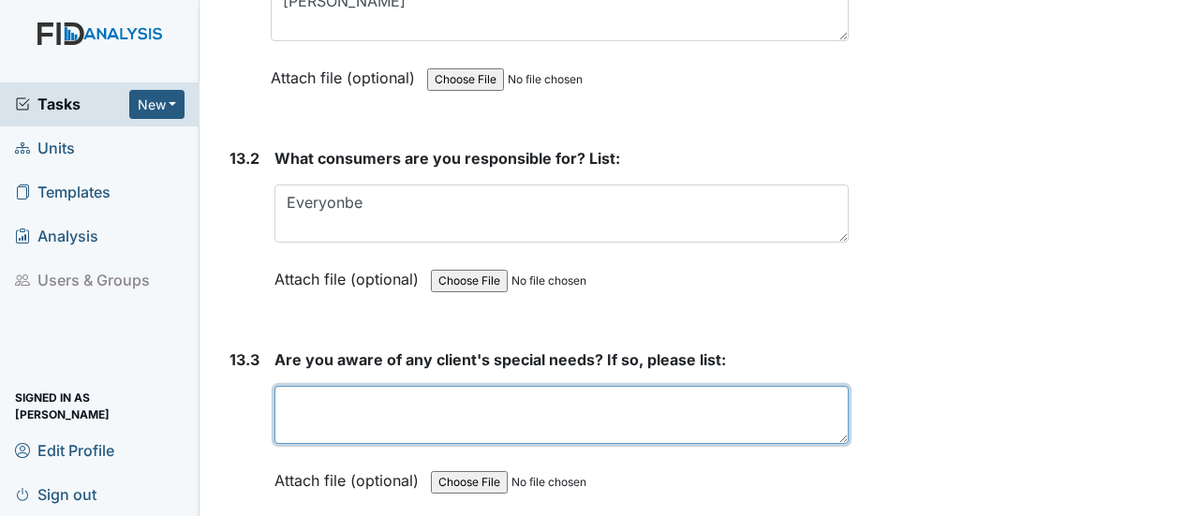
click at [344, 386] on textarea at bounding box center [561, 415] width 574 height 58
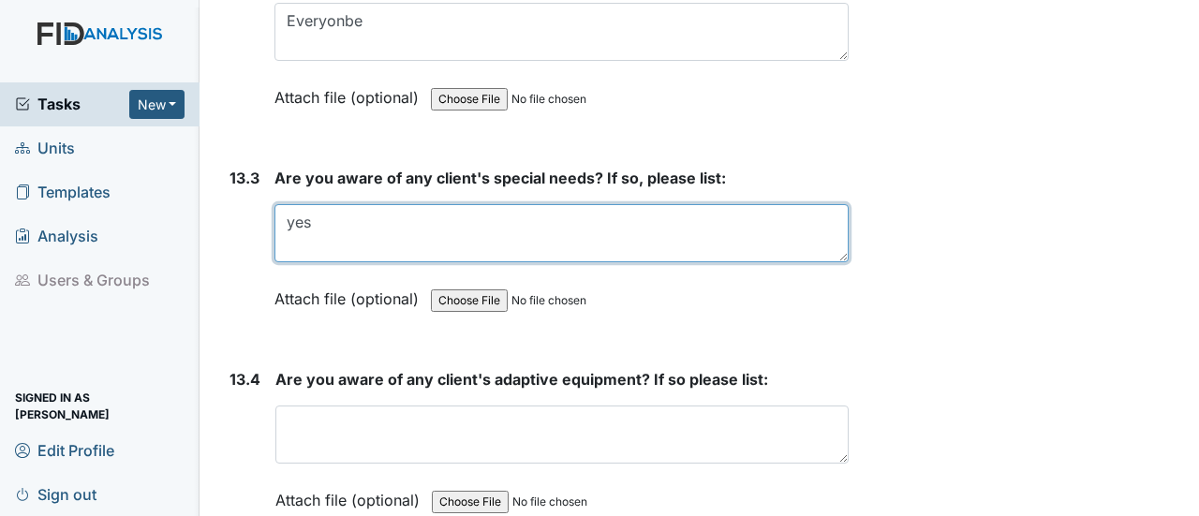
scroll to position [33254, 0]
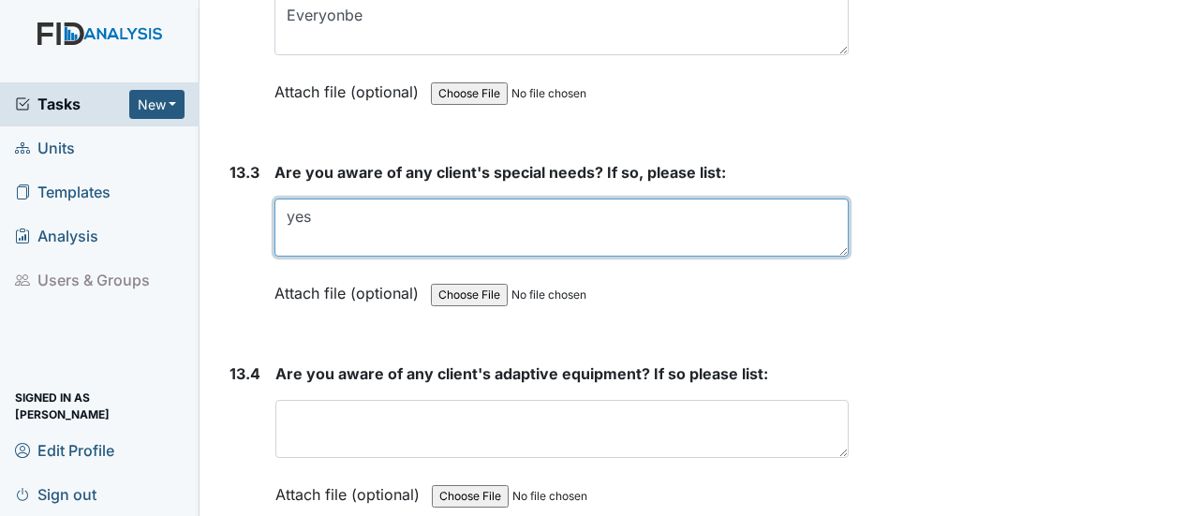
type textarea "yes"
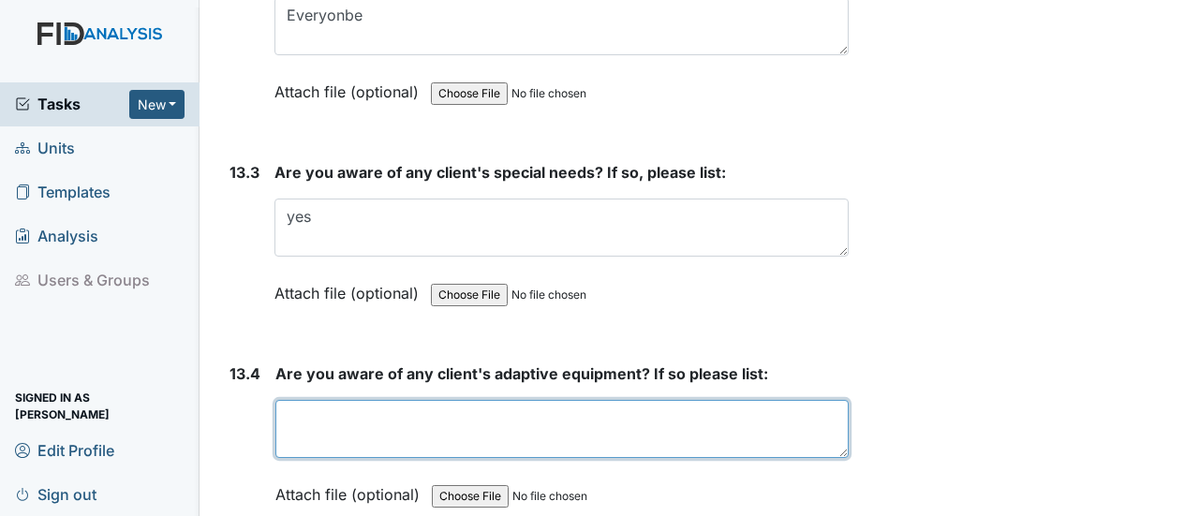
click at [367, 400] on textarea at bounding box center [561, 429] width 573 height 58
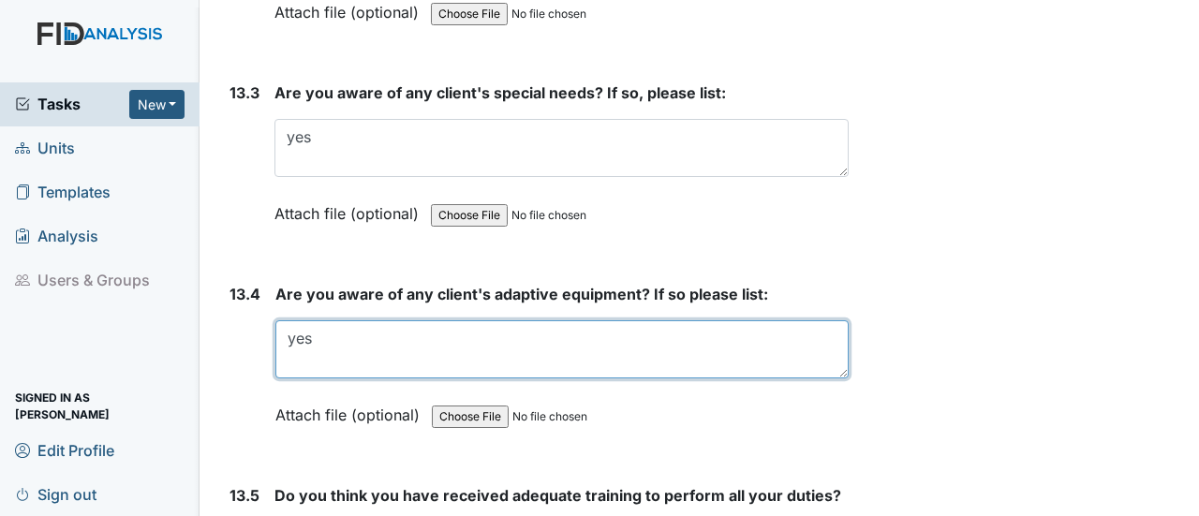
scroll to position [33441, 0]
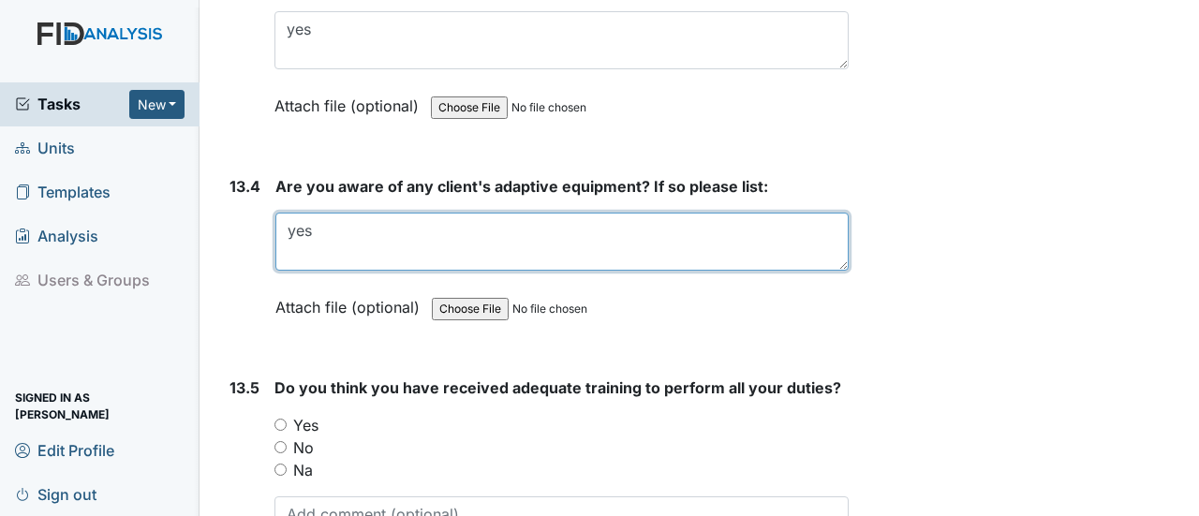
type textarea "yes"
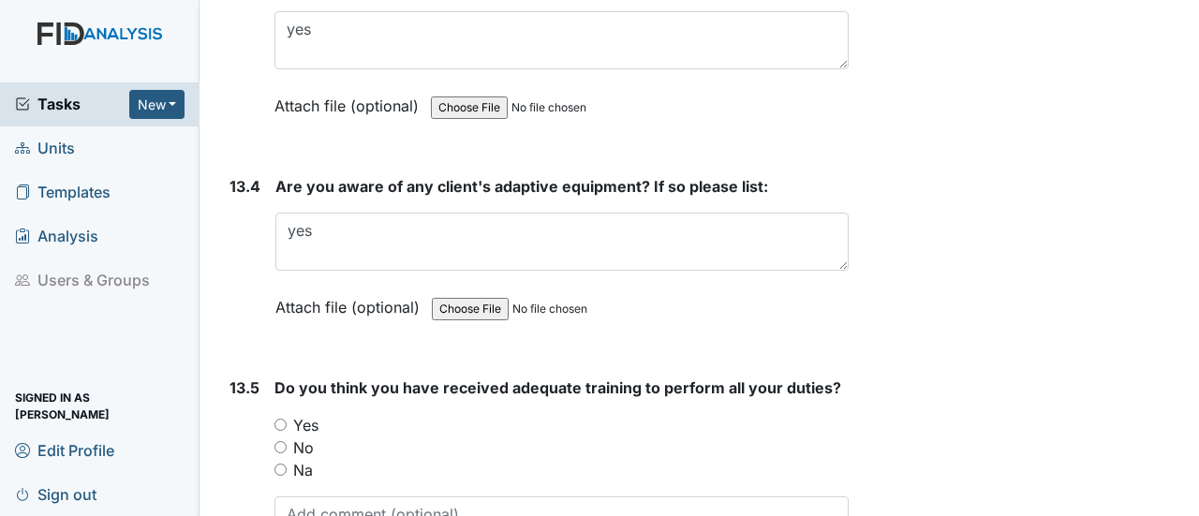
drag, startPoint x: 286, startPoint y: 219, endPoint x: 321, endPoint y: 247, distance: 45.4
click at [287, 419] on input "Yes" at bounding box center [280, 425] width 12 height 12
radio input "true"
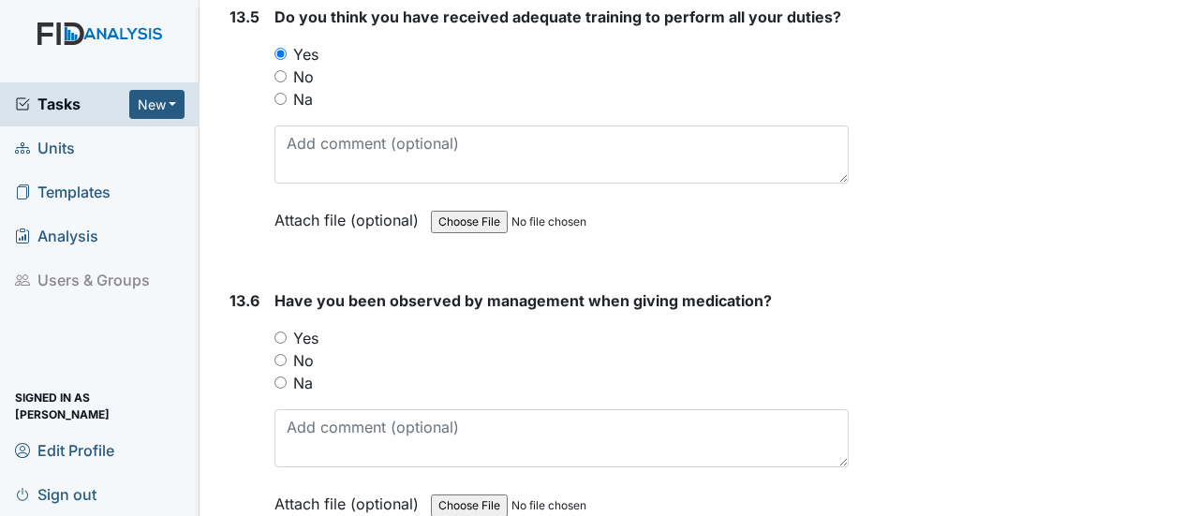
scroll to position [33816, 0]
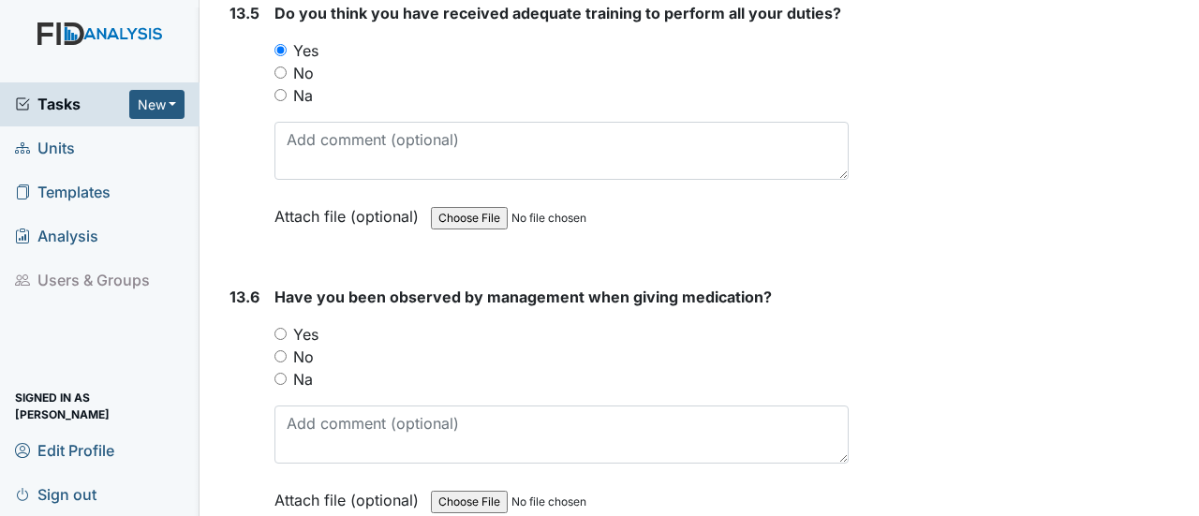
click at [279, 328] on input "Yes" at bounding box center [280, 334] width 12 height 12
radio input "true"
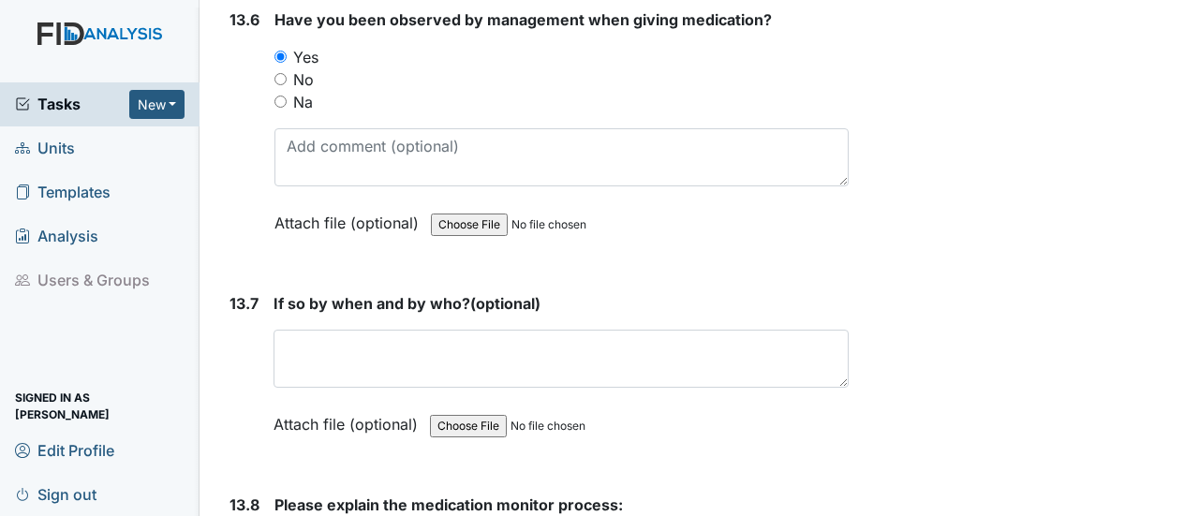
scroll to position [34097, 0]
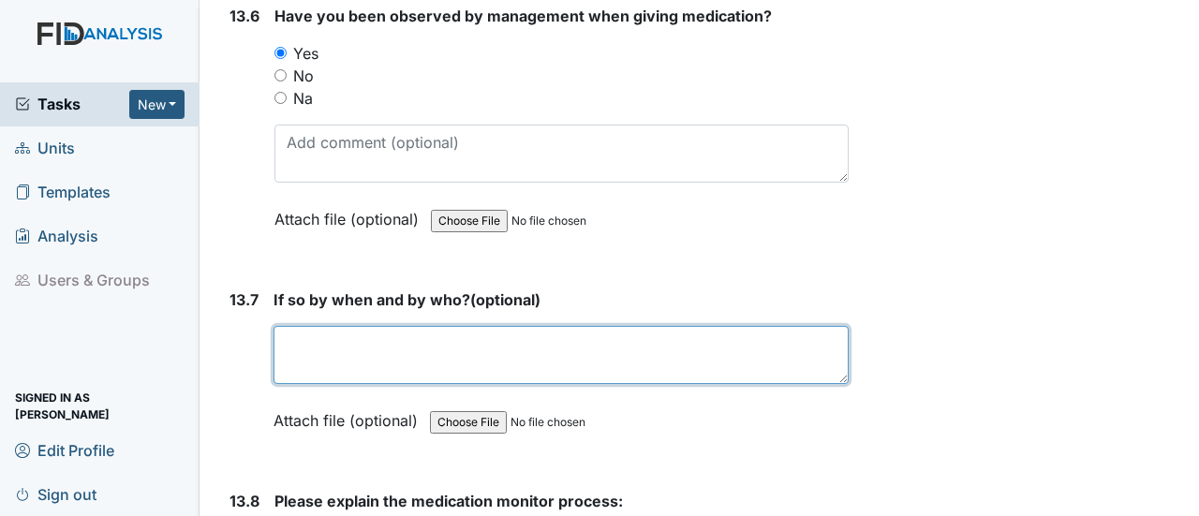
click at [392, 326] on textarea at bounding box center [561, 355] width 575 height 58
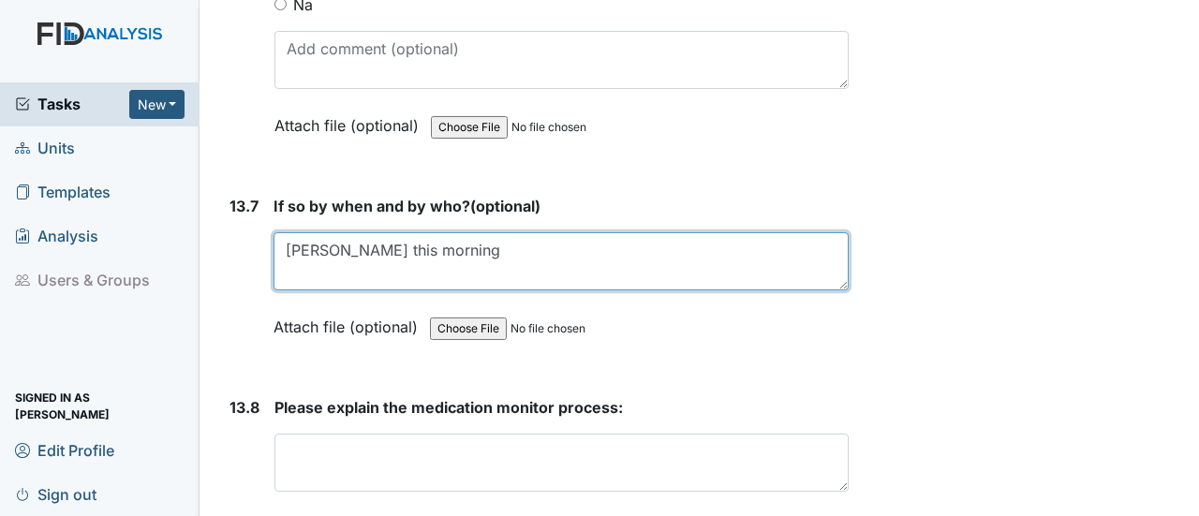
type textarea "gwen this morning"
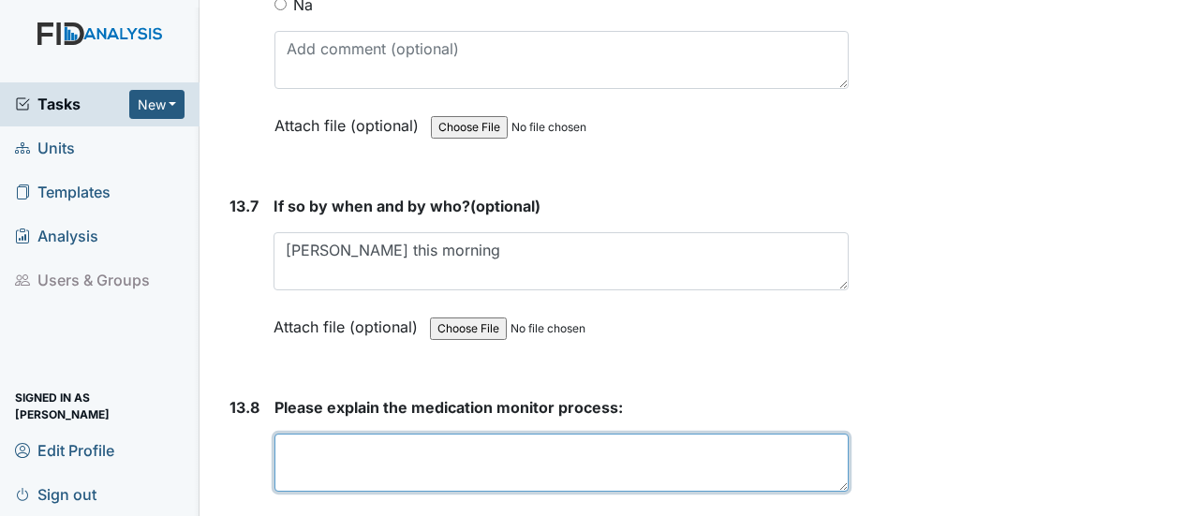
click at [362, 434] on textarea at bounding box center [561, 463] width 574 height 58
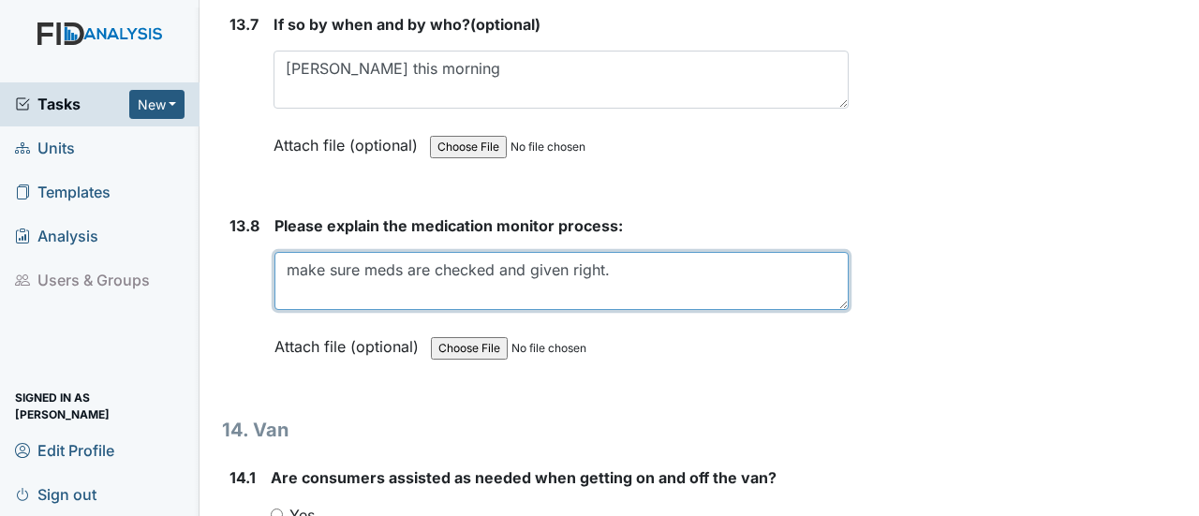
scroll to position [34378, 0]
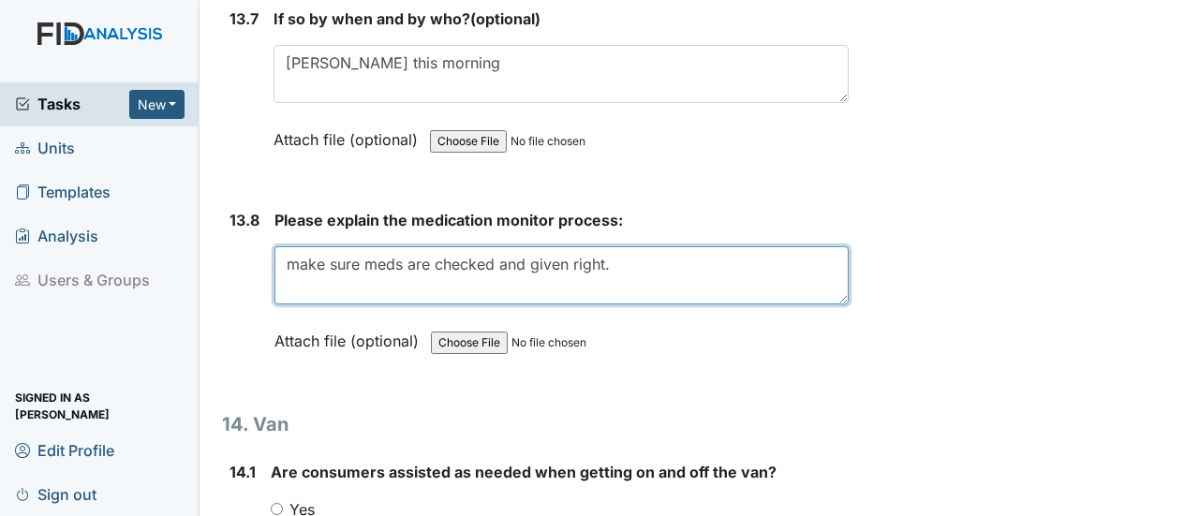
type textarea "make sure meds are checked and given right."
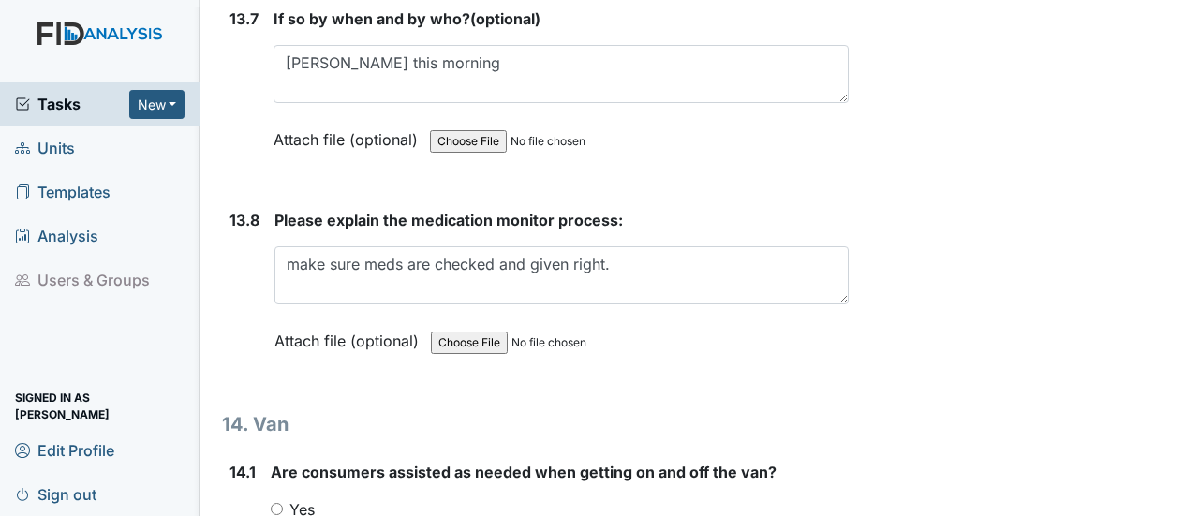
click at [276, 503] on input "Yes" at bounding box center [277, 509] width 12 height 12
radio input "true"
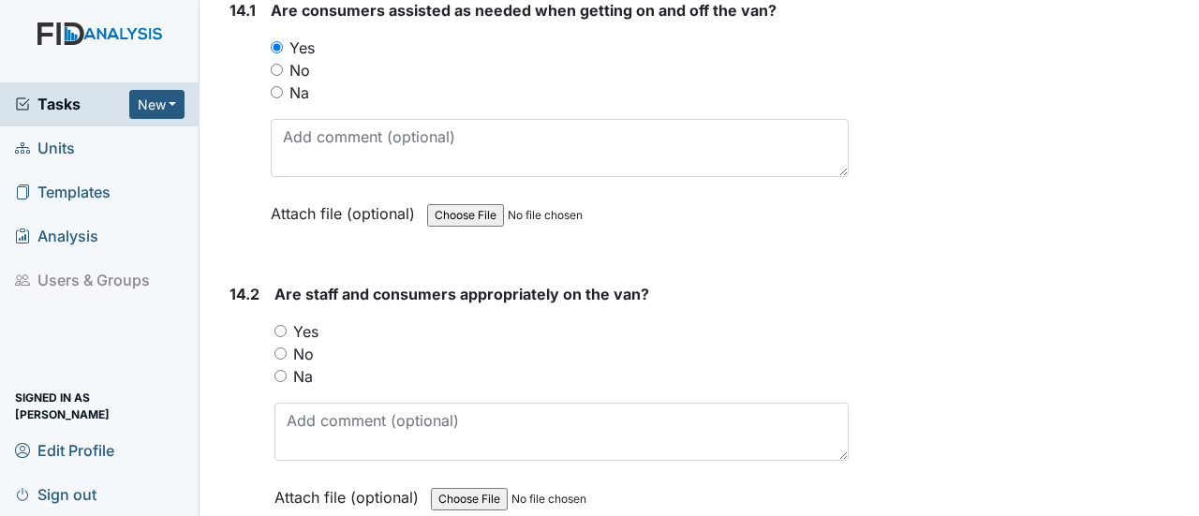
scroll to position [34846, 0]
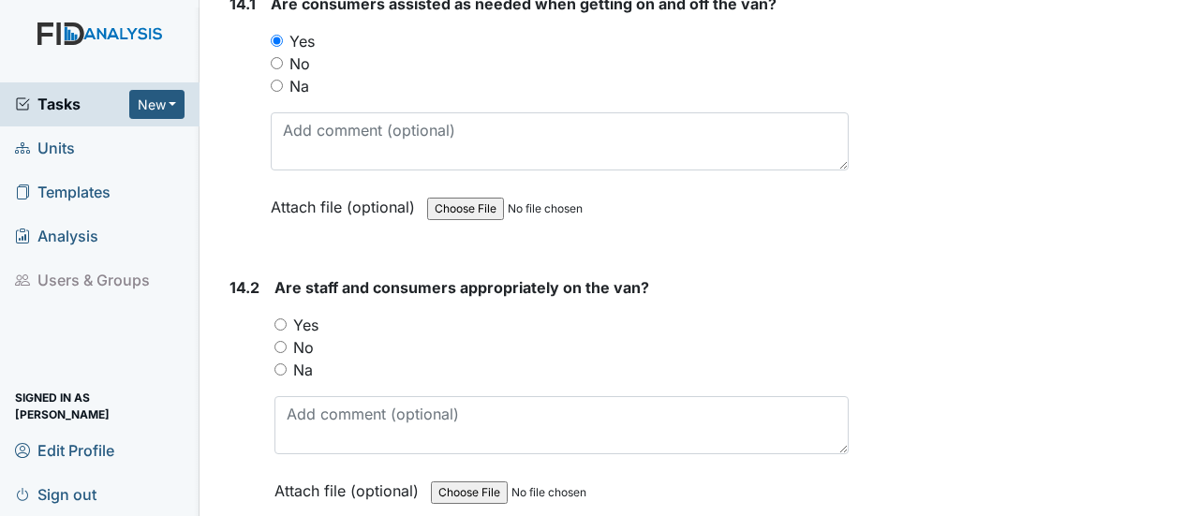
click at [281, 318] on input "Yes" at bounding box center [280, 324] width 12 height 12
radio input "true"
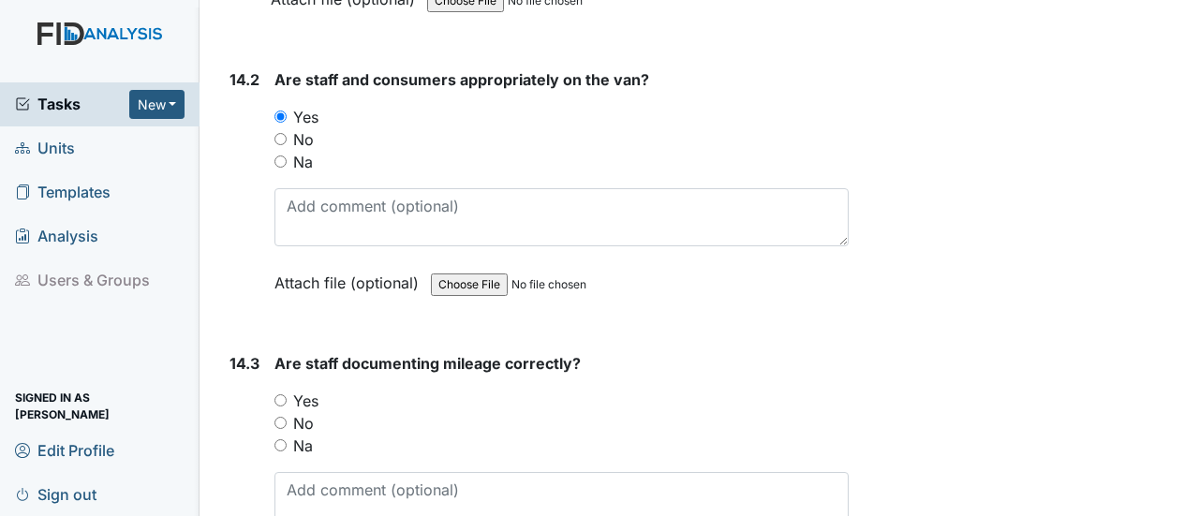
scroll to position [35127, 0]
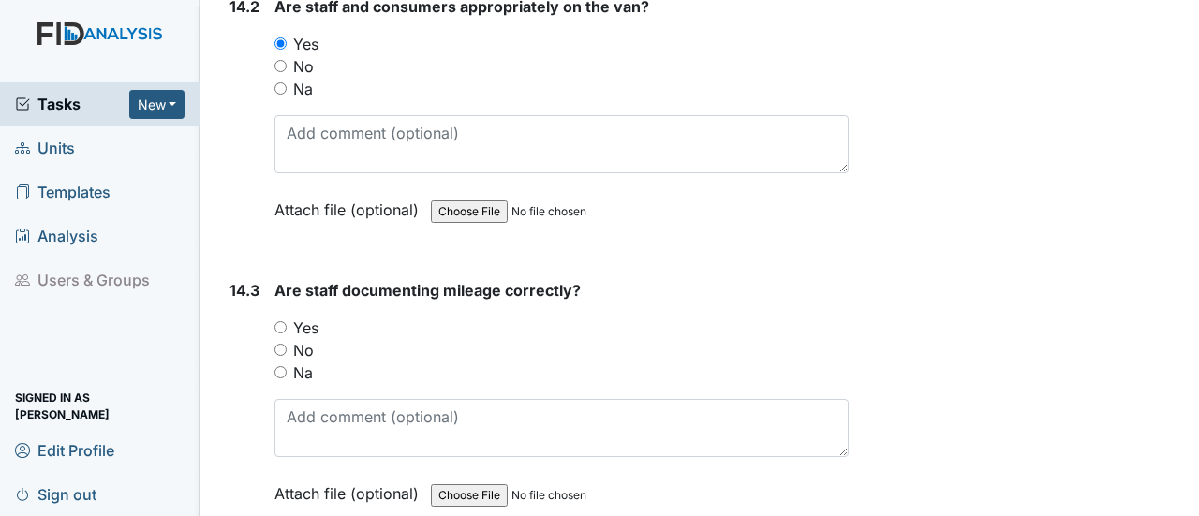
click at [279, 321] on input "Yes" at bounding box center [280, 327] width 12 height 12
radio input "true"
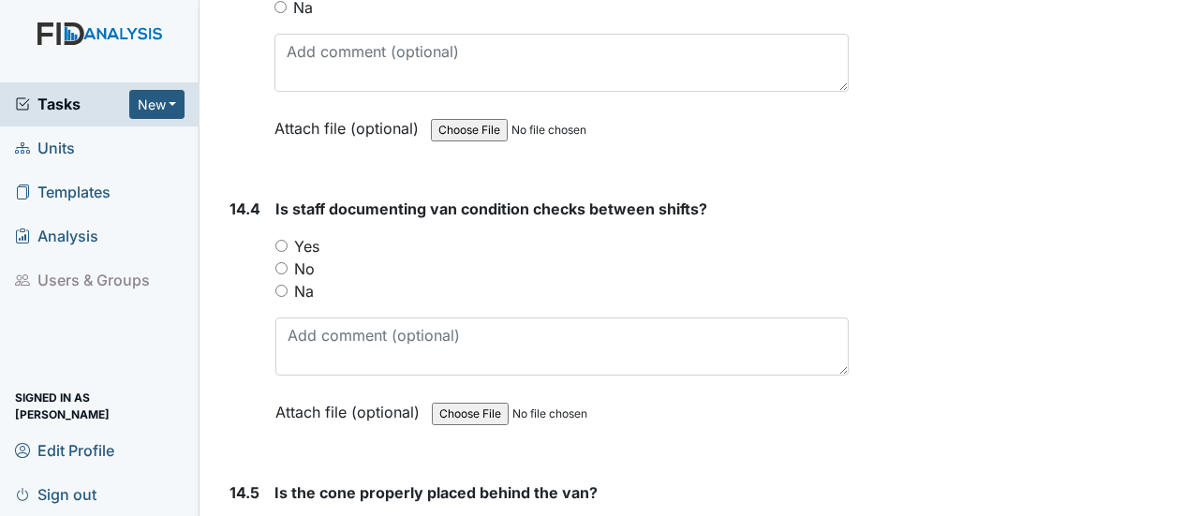
scroll to position [35502, 0]
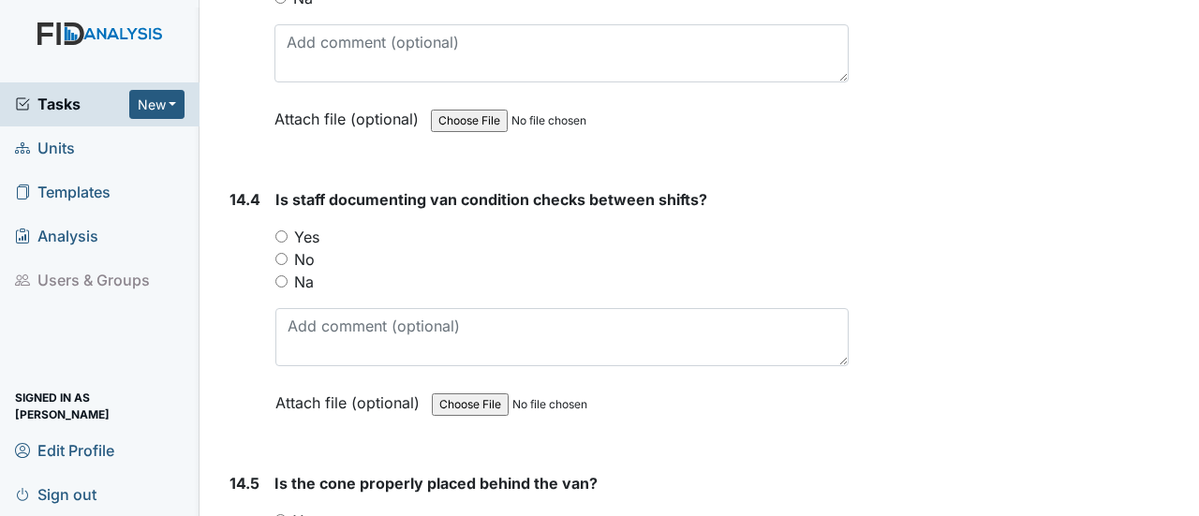
click at [281, 230] on input "Yes" at bounding box center [281, 236] width 12 height 12
radio input "true"
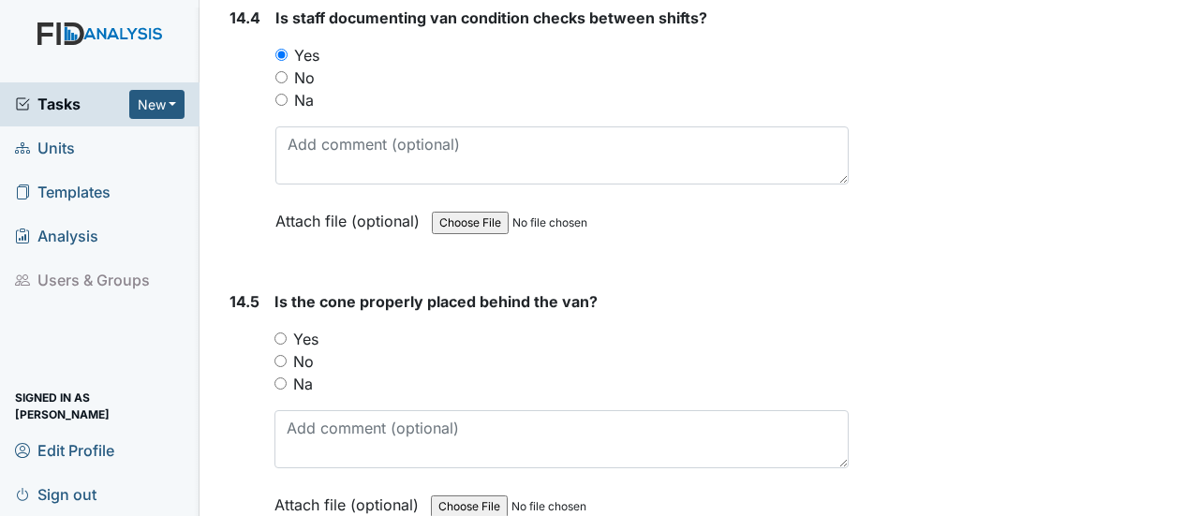
scroll to position [35689, 0]
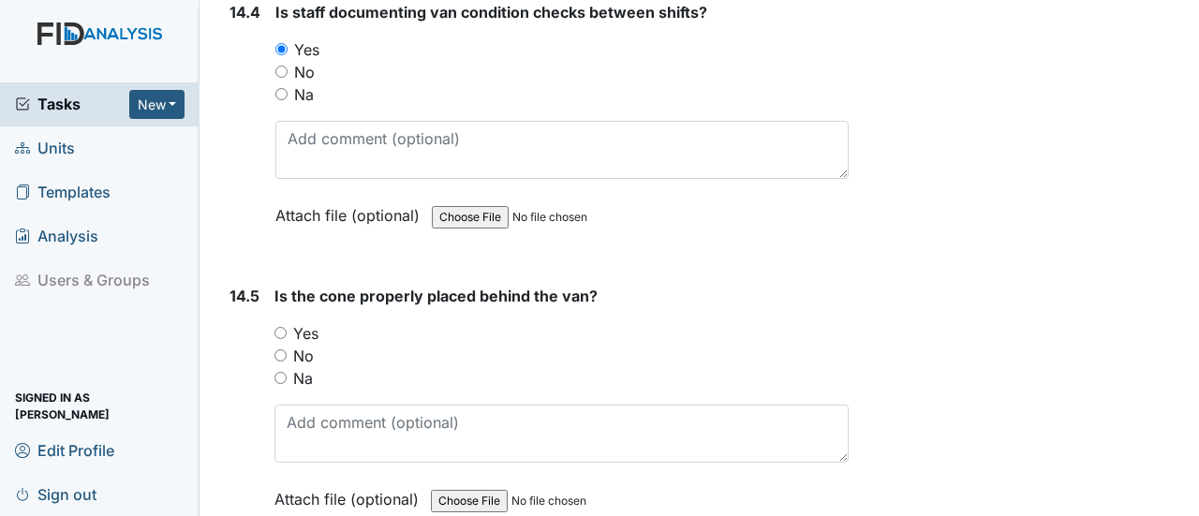
click at [277, 327] on input "Yes" at bounding box center [280, 333] width 12 height 12
radio input "true"
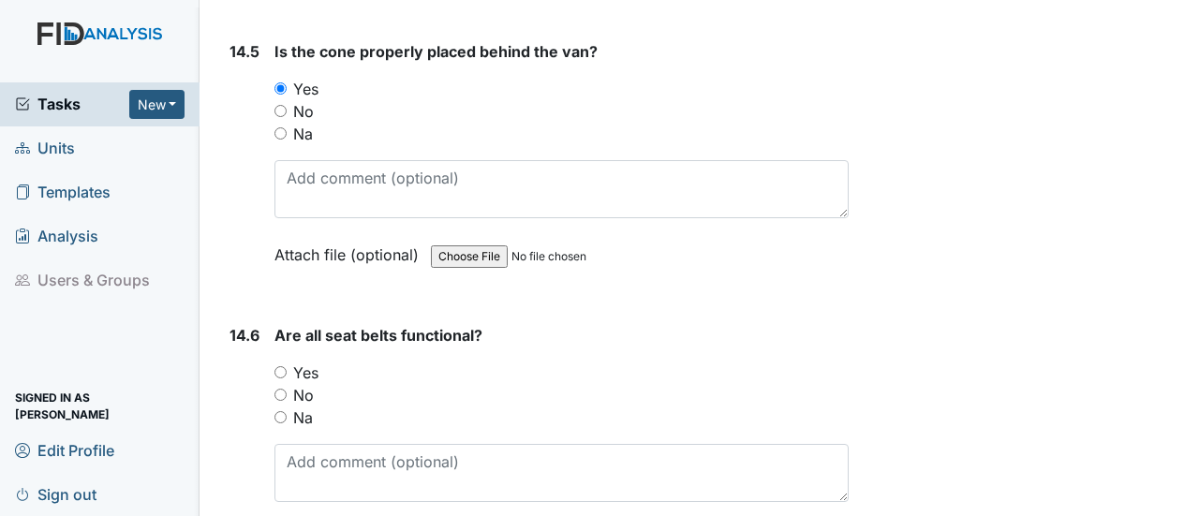
scroll to position [35970, 0]
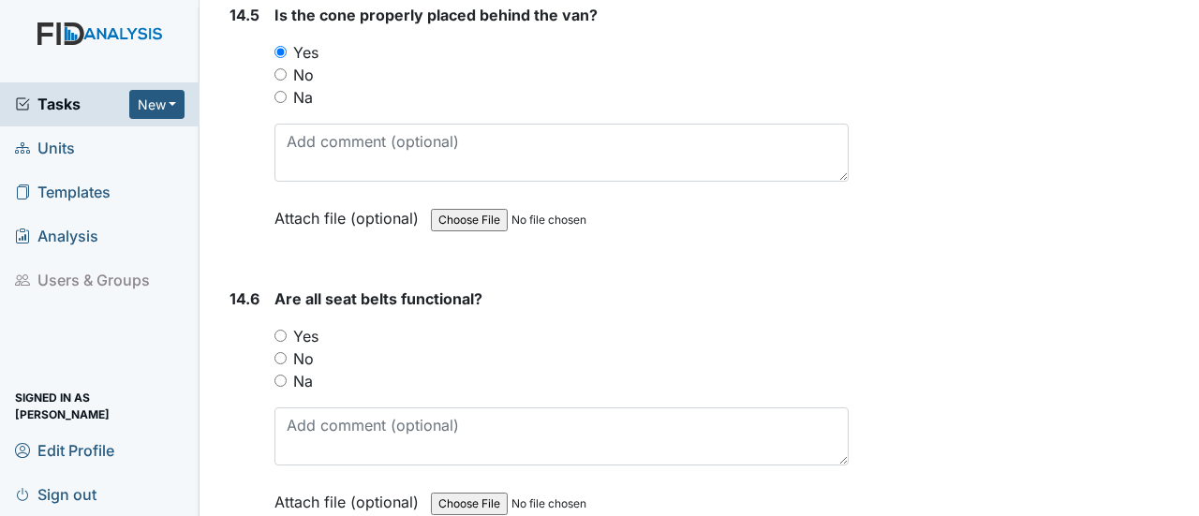
click at [281, 330] on input "Yes" at bounding box center [280, 336] width 12 height 12
radio input "true"
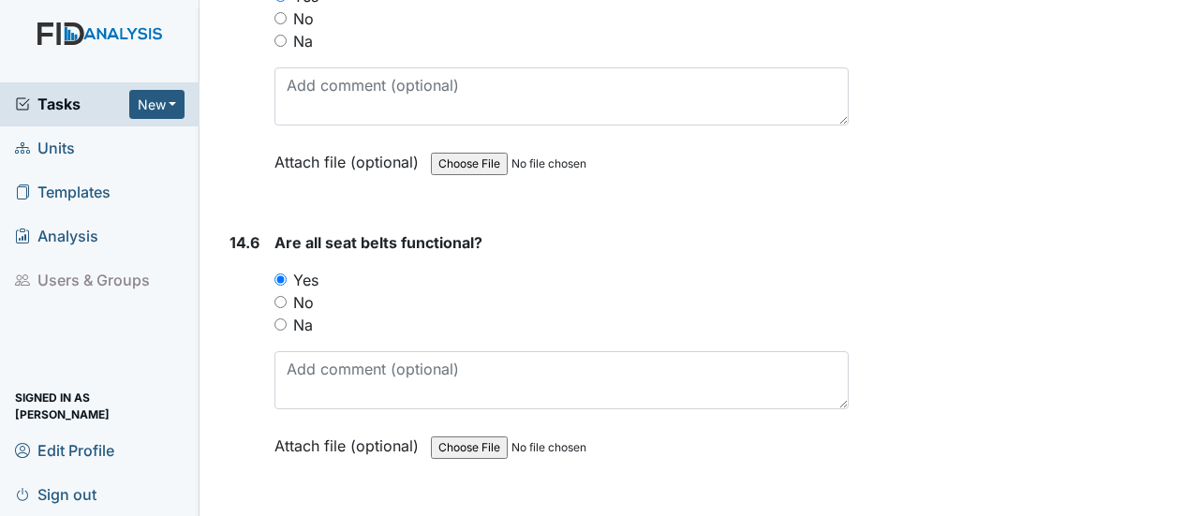
scroll to position [36053, 0]
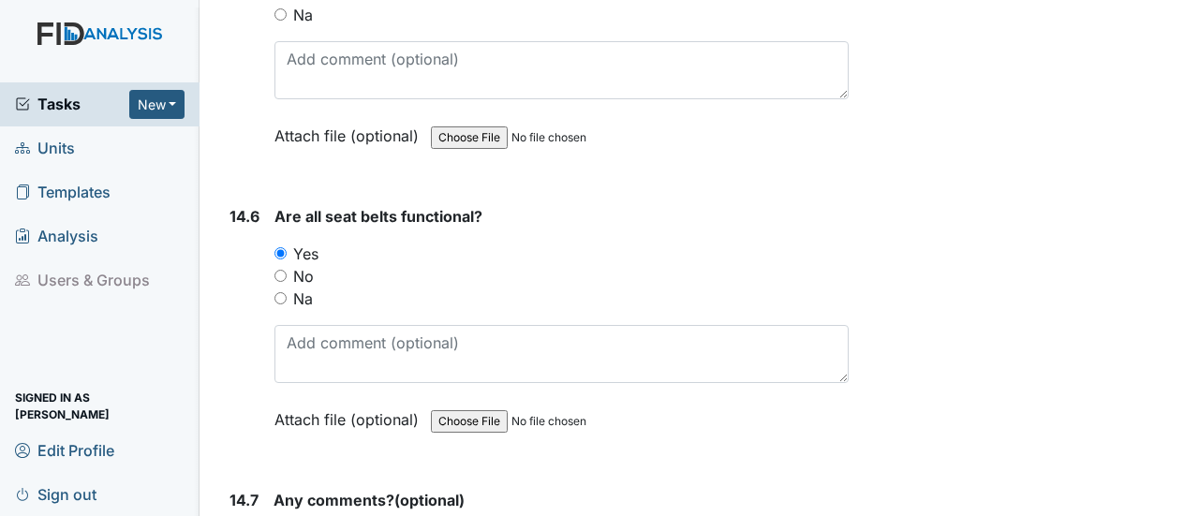
paste textarea "None at this time."
type textarea "None at this time."
